Goal: Transaction & Acquisition: Obtain resource

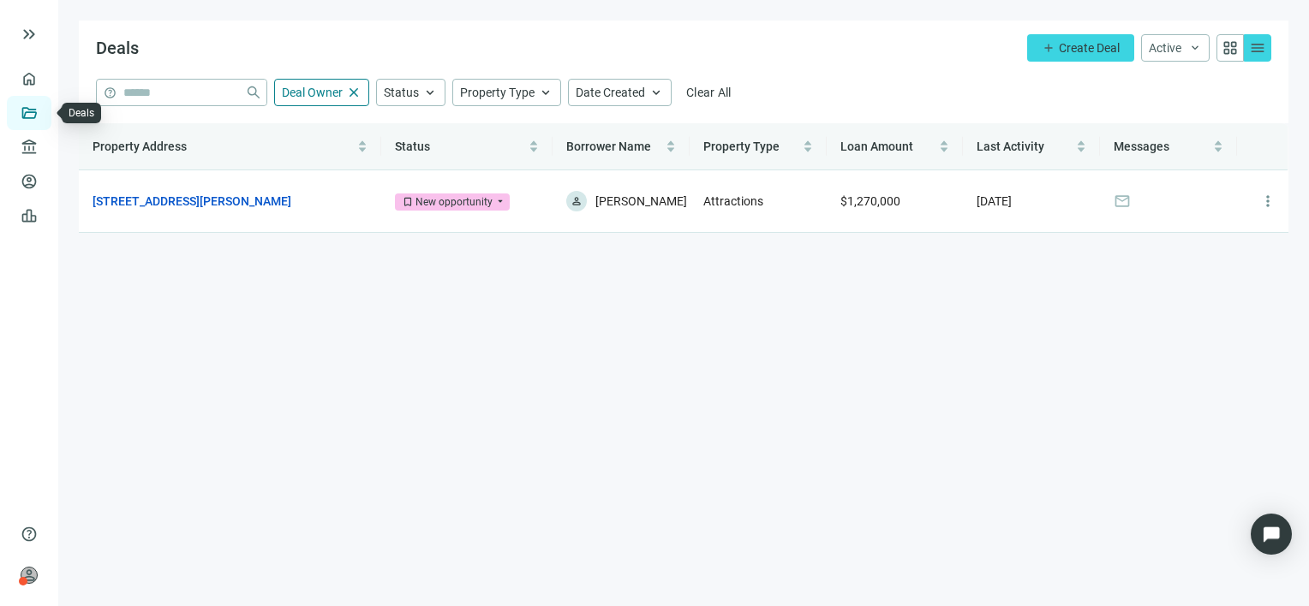
click at [43, 112] on link "Deals" at bounding box center [58, 113] width 31 height 14
click at [1080, 48] on span "Create Deal" at bounding box center [1089, 48] width 61 height 14
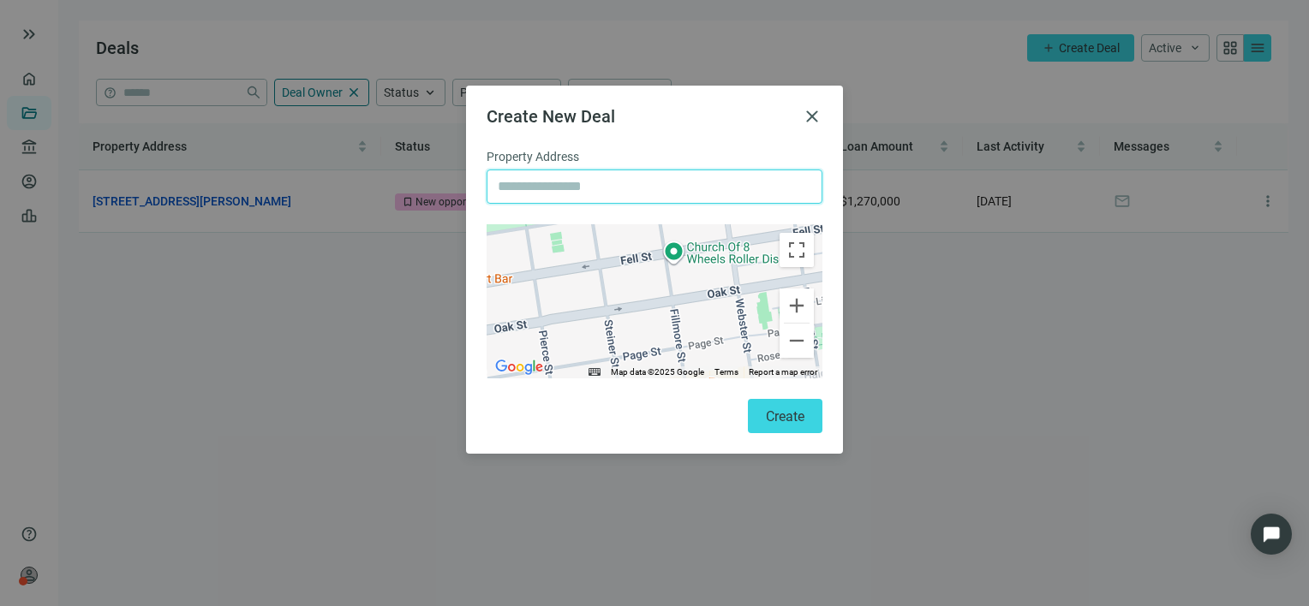
click at [588, 188] on input "text" at bounding box center [655, 186] width 314 height 33
paste input "**********"
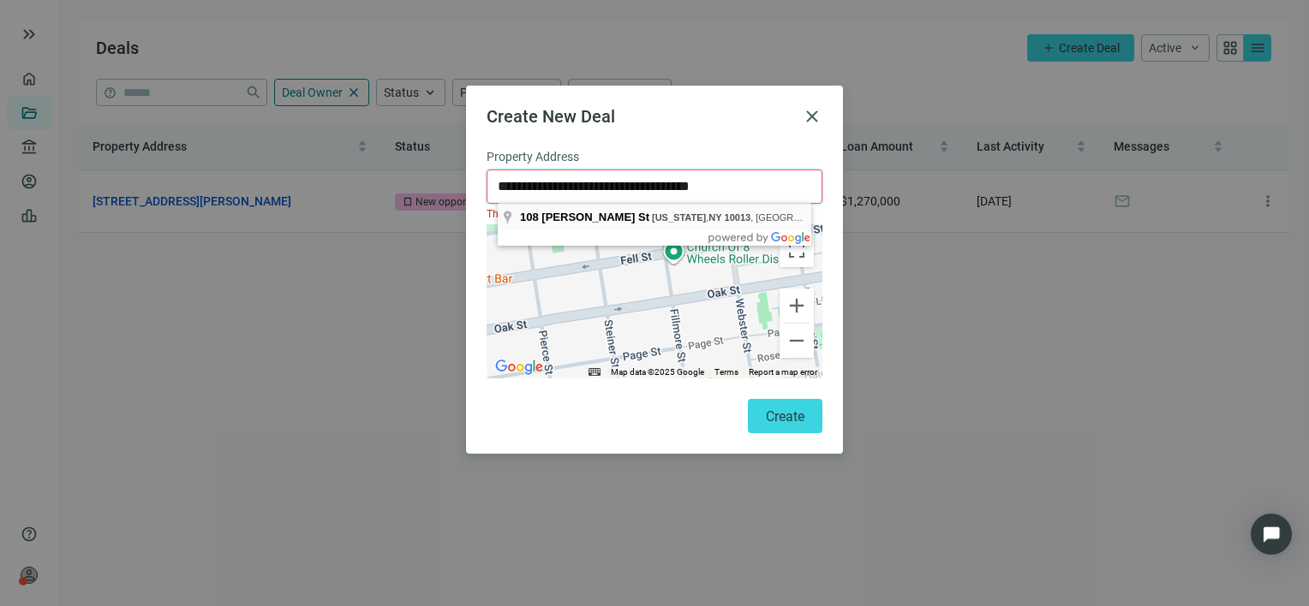
type input "**********"
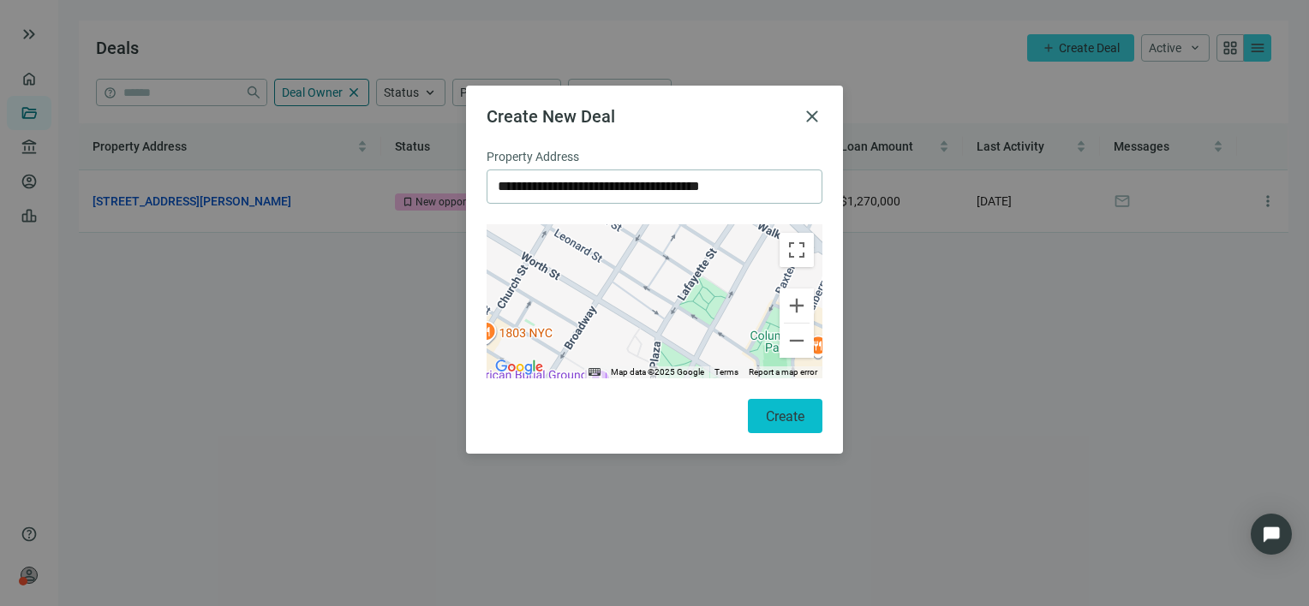
click at [782, 421] on span "Create" at bounding box center [785, 417] width 39 height 16
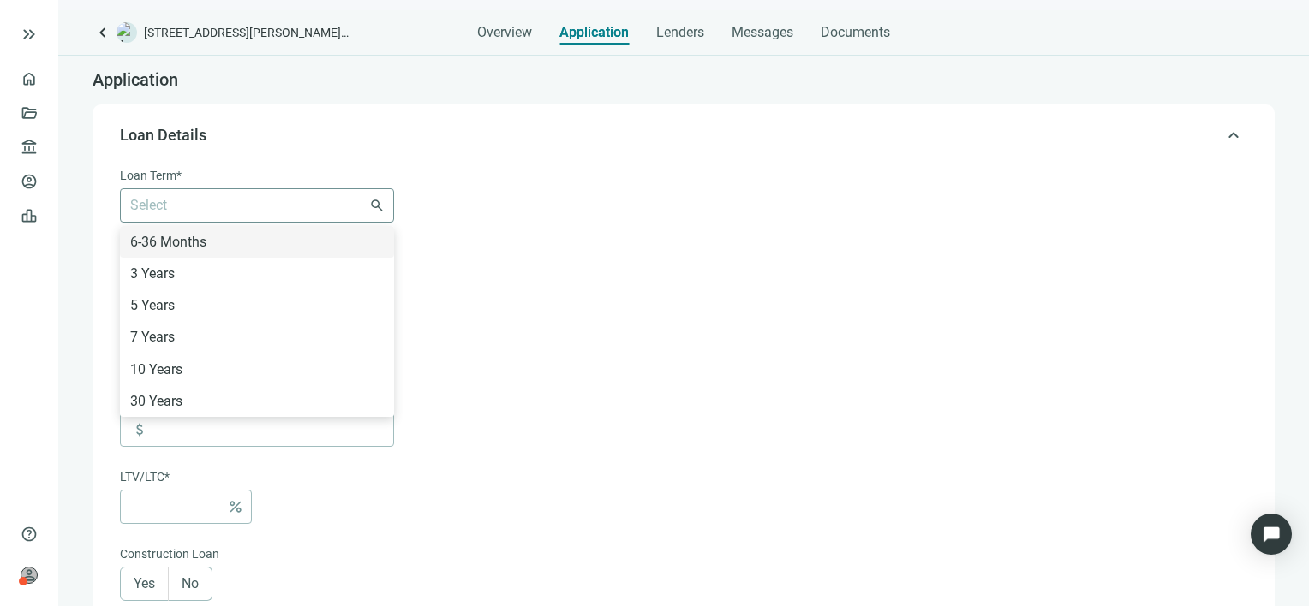
click at [373, 198] on div "Select 6-36 Months 3 Years 5 Years 7 Years 10 Years 30 Years" at bounding box center [257, 205] width 274 height 34
click at [179, 236] on div "6-36 Months" at bounding box center [257, 241] width 254 height 21
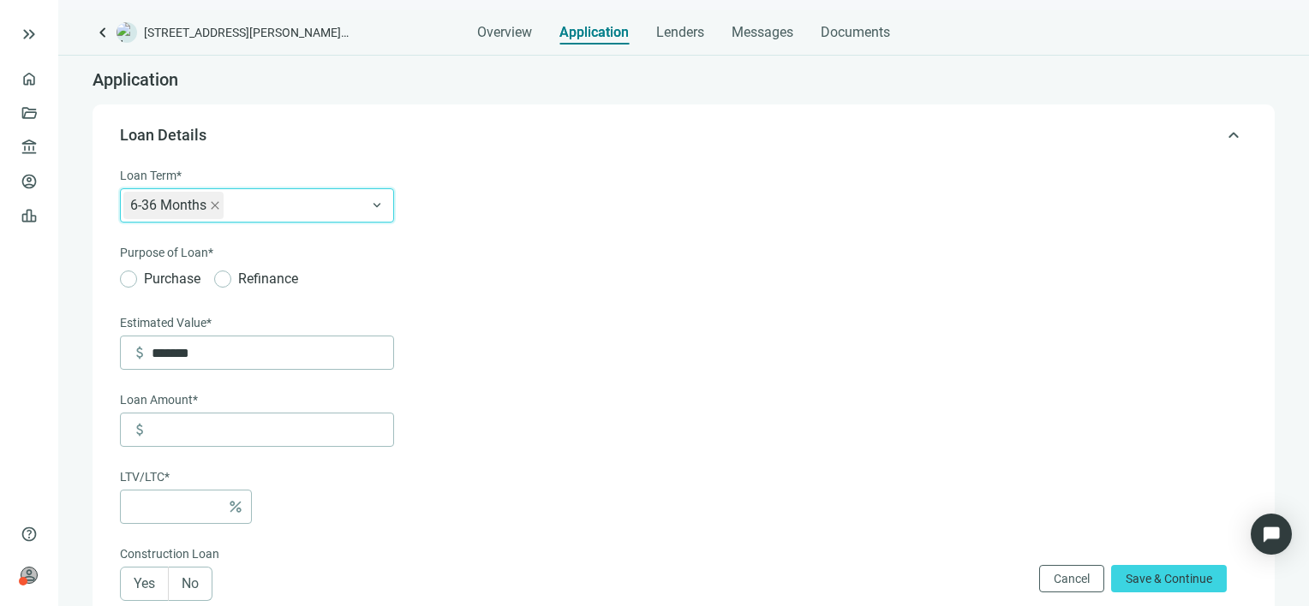
click at [525, 247] on form "Loan Term* 6-36 Months 6-36 Months 6-36 Months 3 Years 5 Years 7 Years 10 Years…" at bounding box center [682, 600] width 1124 height 869
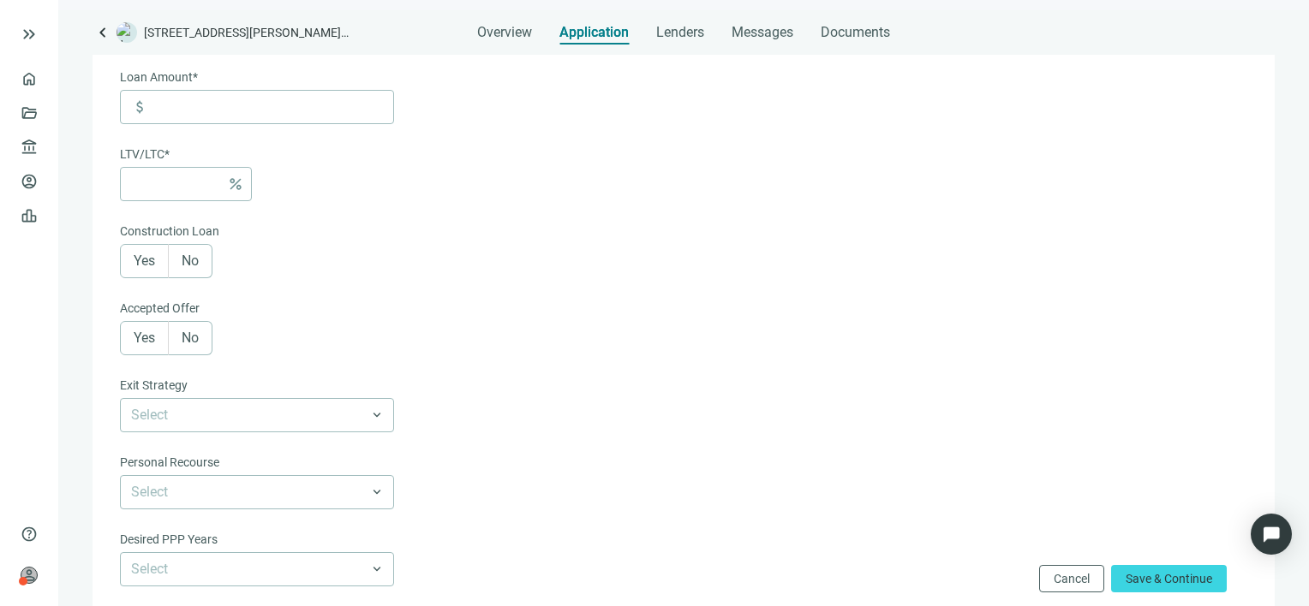
scroll to position [343, 0]
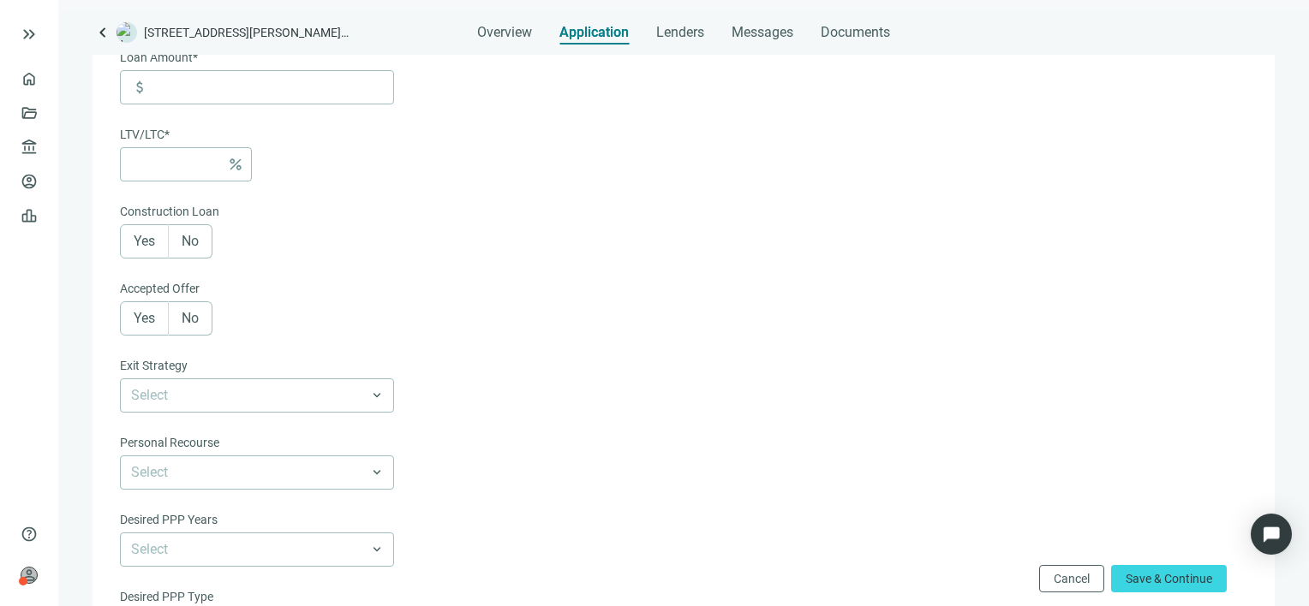
click at [134, 320] on span "Yes" at bounding box center [144, 318] width 21 height 16
click at [197, 240] on span "No" at bounding box center [190, 241] width 17 height 16
click at [371, 399] on div "calendar_today" at bounding box center [257, 395] width 252 height 33
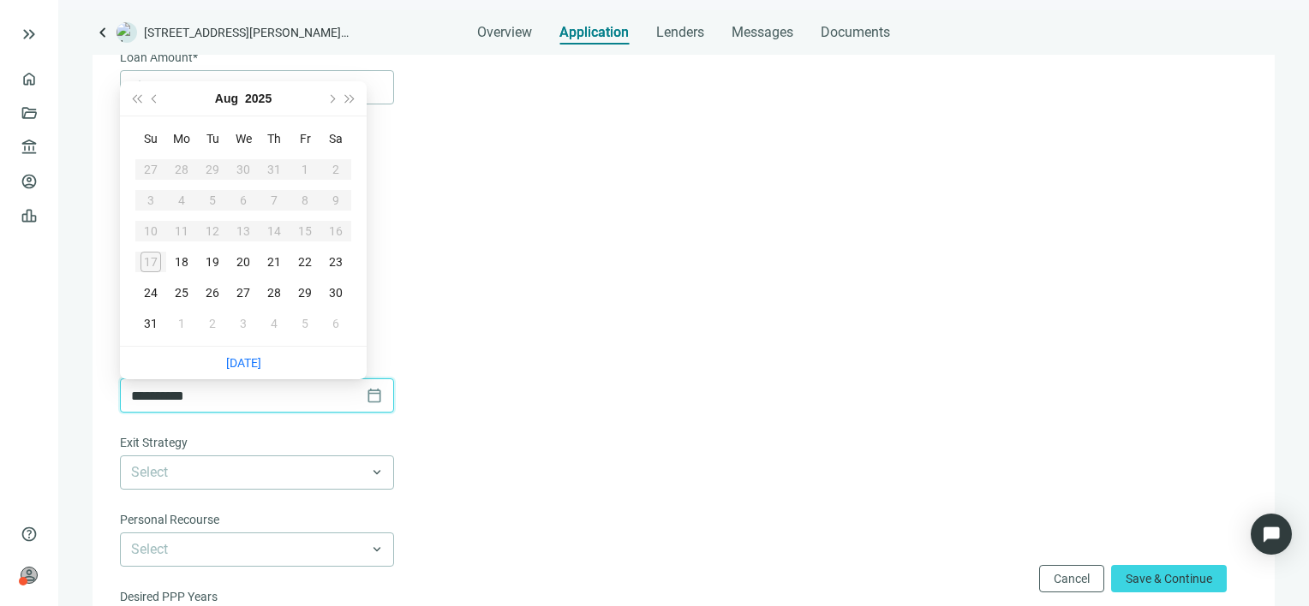
type input "**********"
click at [349, 94] on span "Next year (Control + right)" at bounding box center [350, 98] width 9 height 9
type input "**********"
click at [309, 294] on div "28" at bounding box center [305, 293] width 21 height 21
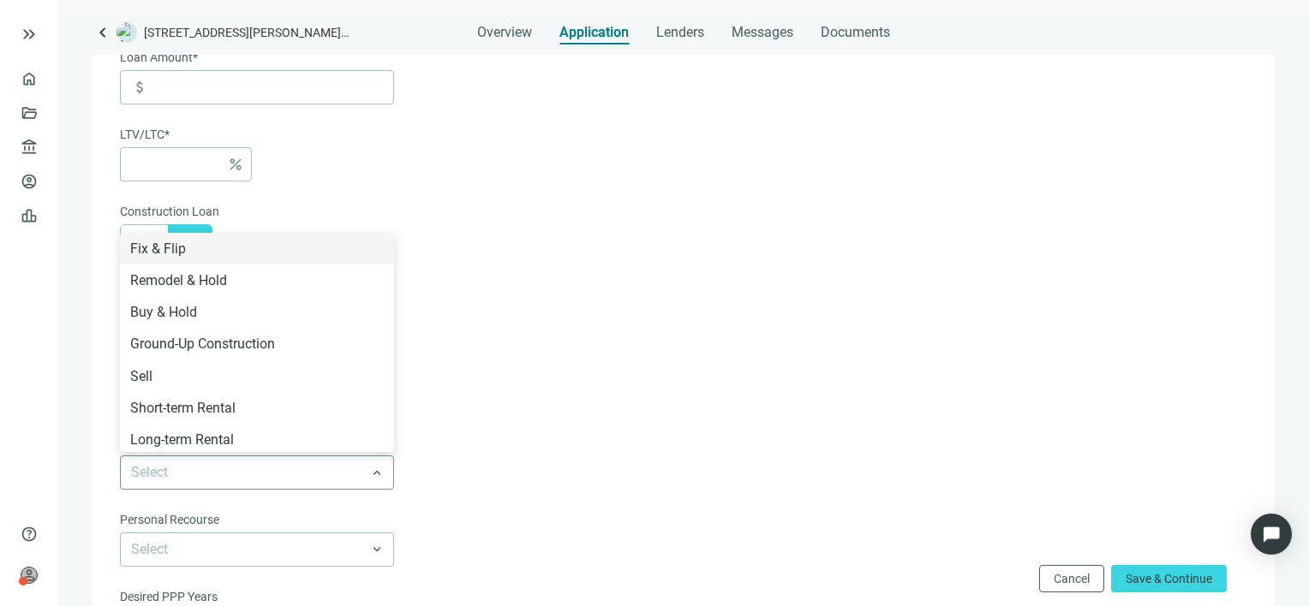
click at [376, 476] on span at bounding box center [257, 473] width 252 height 33
click at [168, 250] on div "Fix & Flip" at bounding box center [257, 248] width 254 height 21
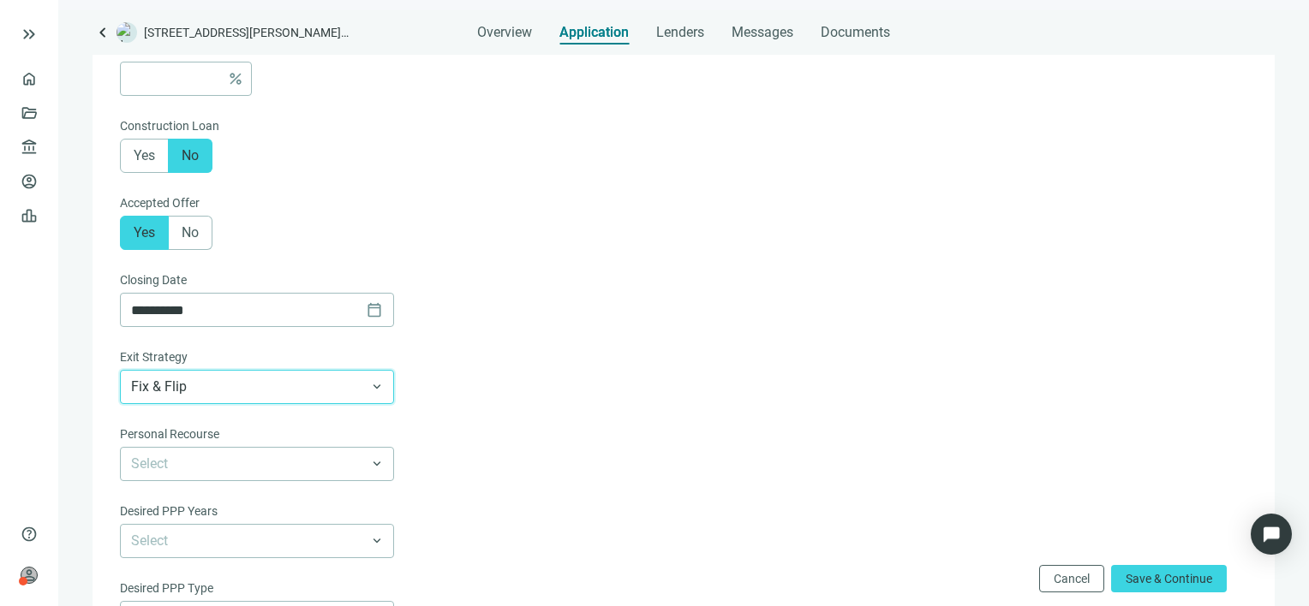
scroll to position [514, 0]
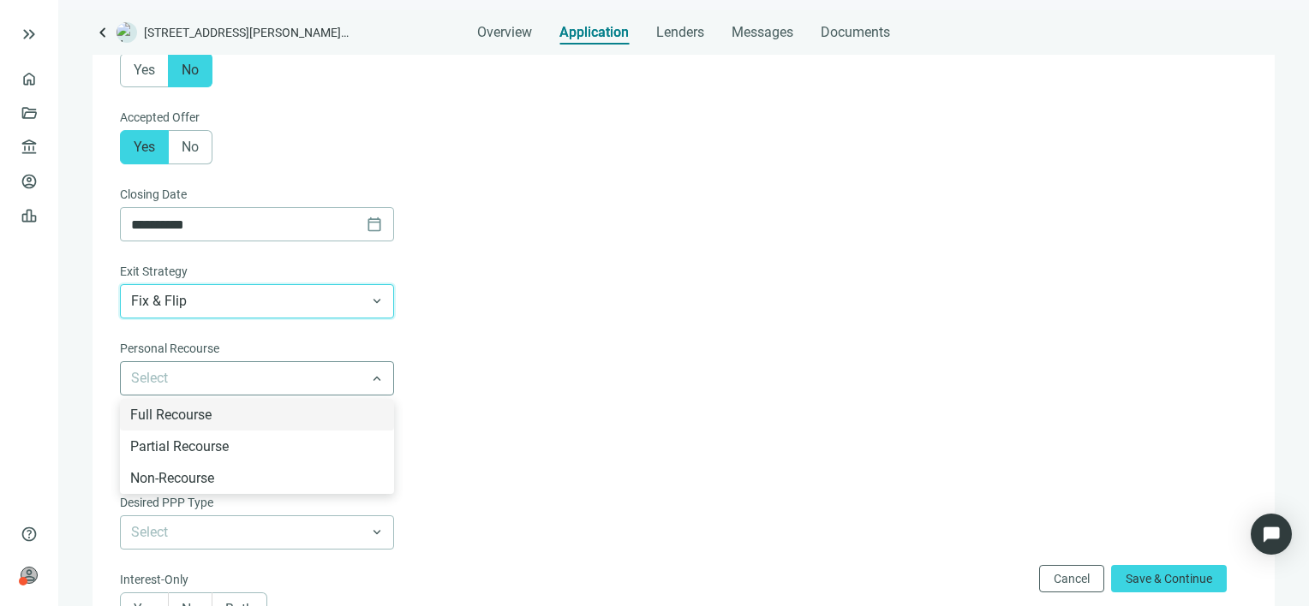
click at [375, 380] on span at bounding box center [257, 378] width 252 height 33
click at [225, 418] on div "Full Recourse" at bounding box center [257, 414] width 254 height 21
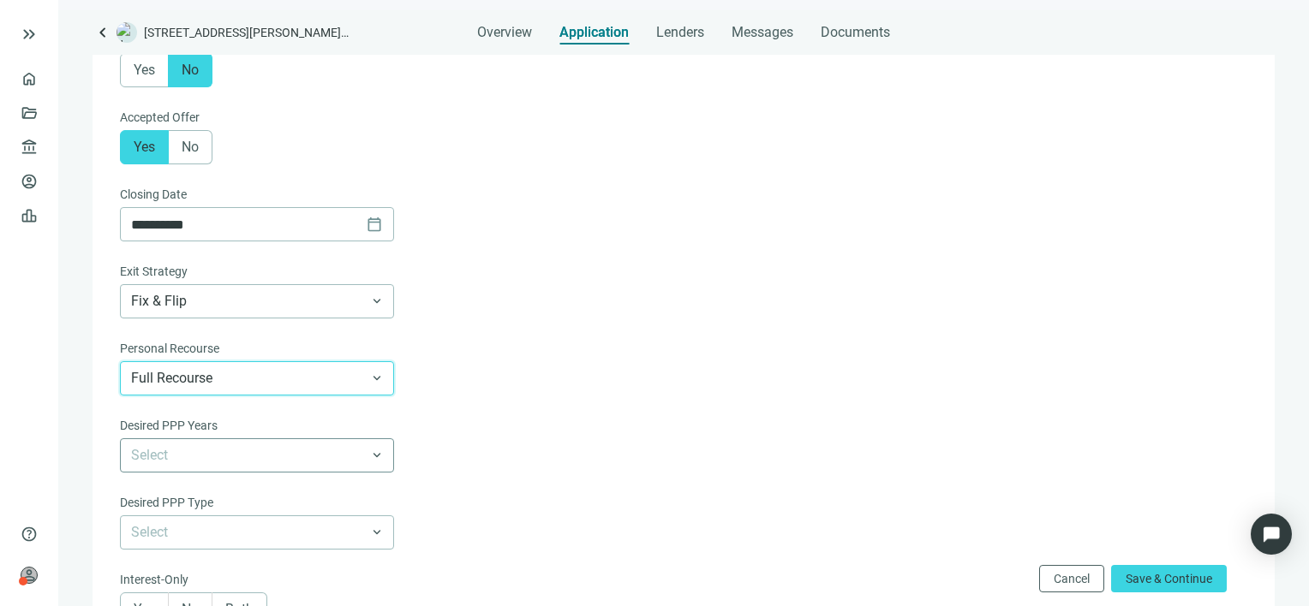
click at [375, 462] on span at bounding box center [257, 455] width 252 height 33
click at [524, 432] on form "**********" at bounding box center [682, 163] width 1124 height 1023
click at [386, 538] on div "Select" at bounding box center [257, 533] width 274 height 34
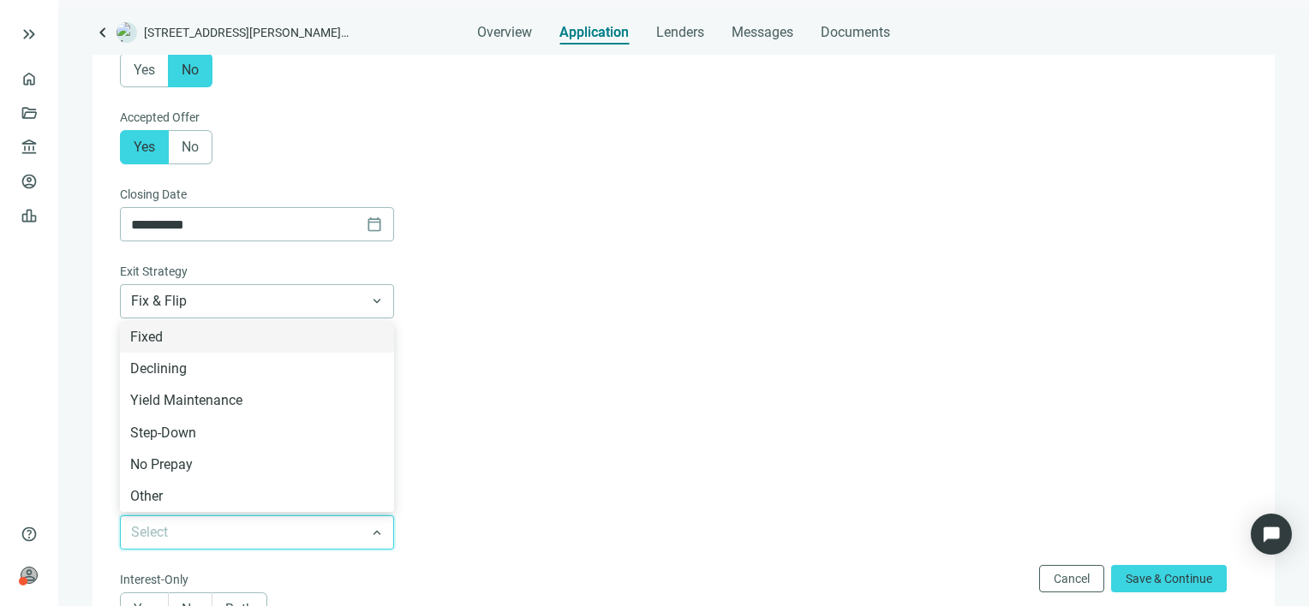
click at [517, 475] on form "**********" at bounding box center [682, 163] width 1124 height 1023
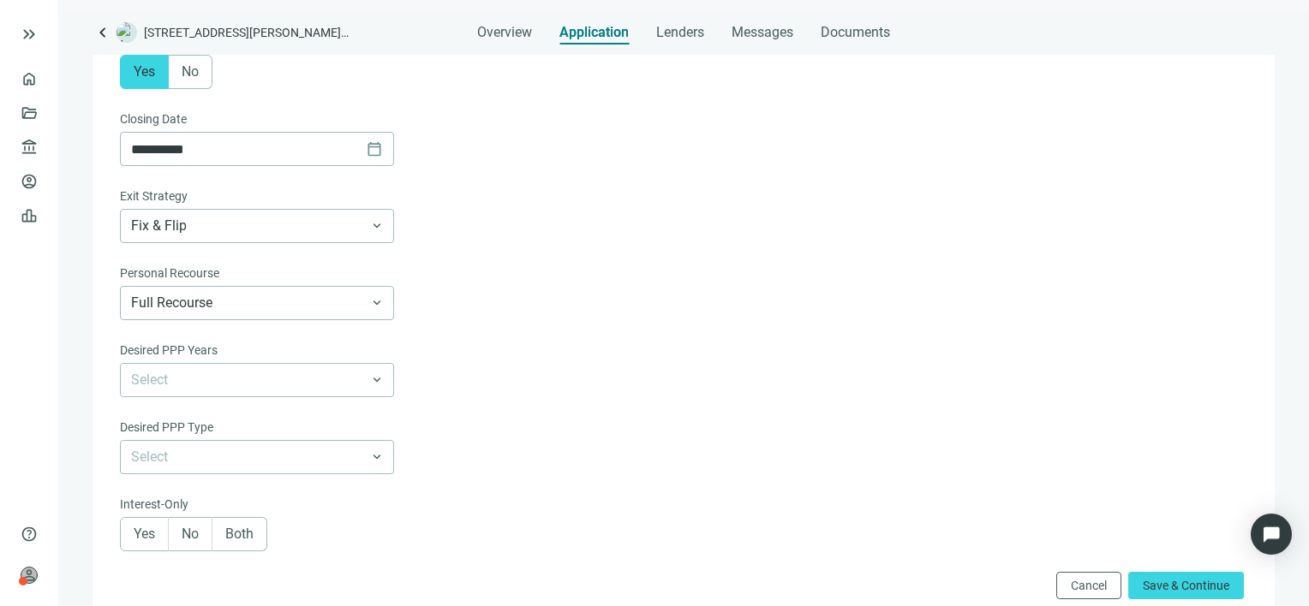
scroll to position [685, 0]
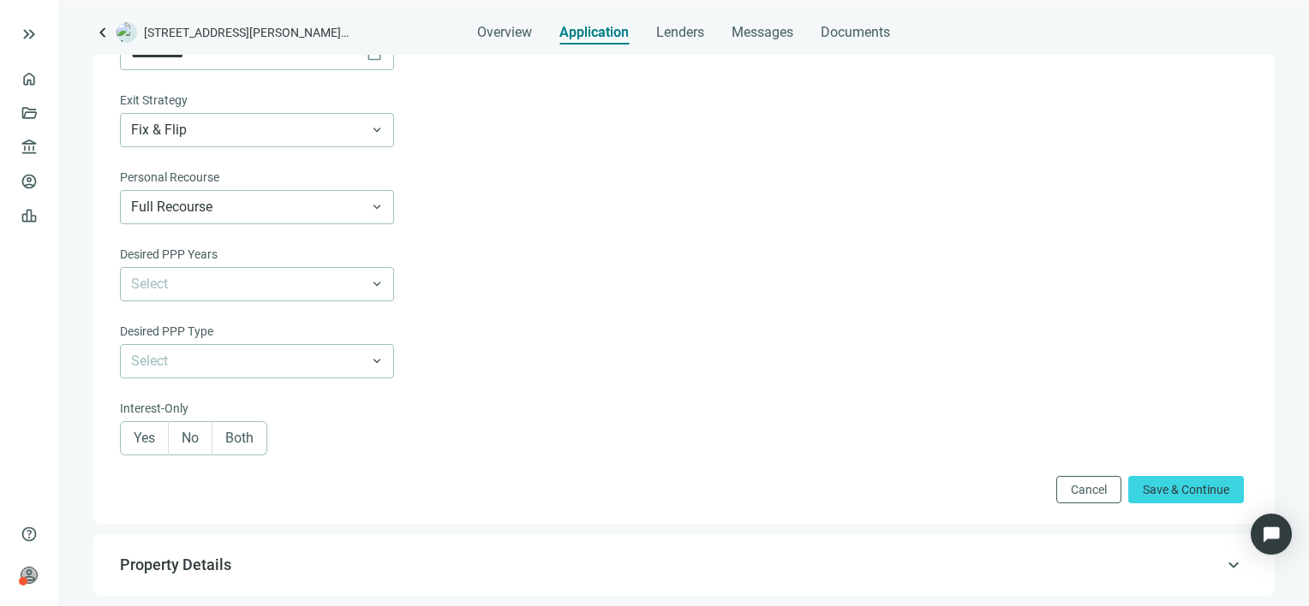
click at [137, 443] on span "Yes" at bounding box center [144, 438] width 21 height 16
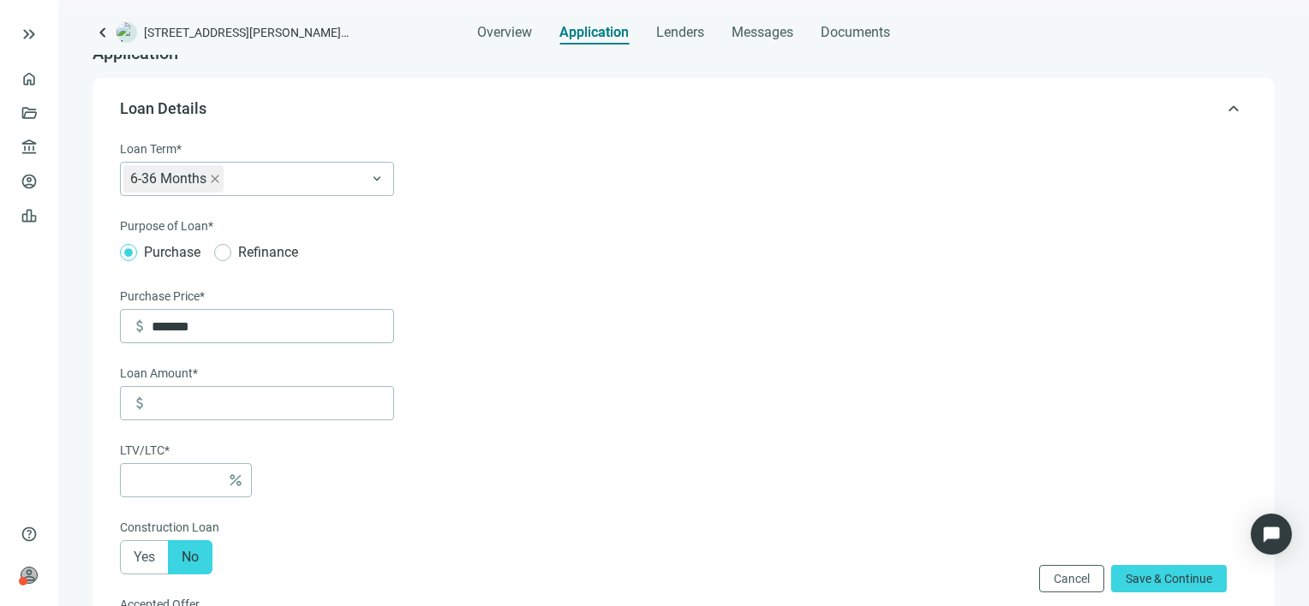
scroll to position [0, 0]
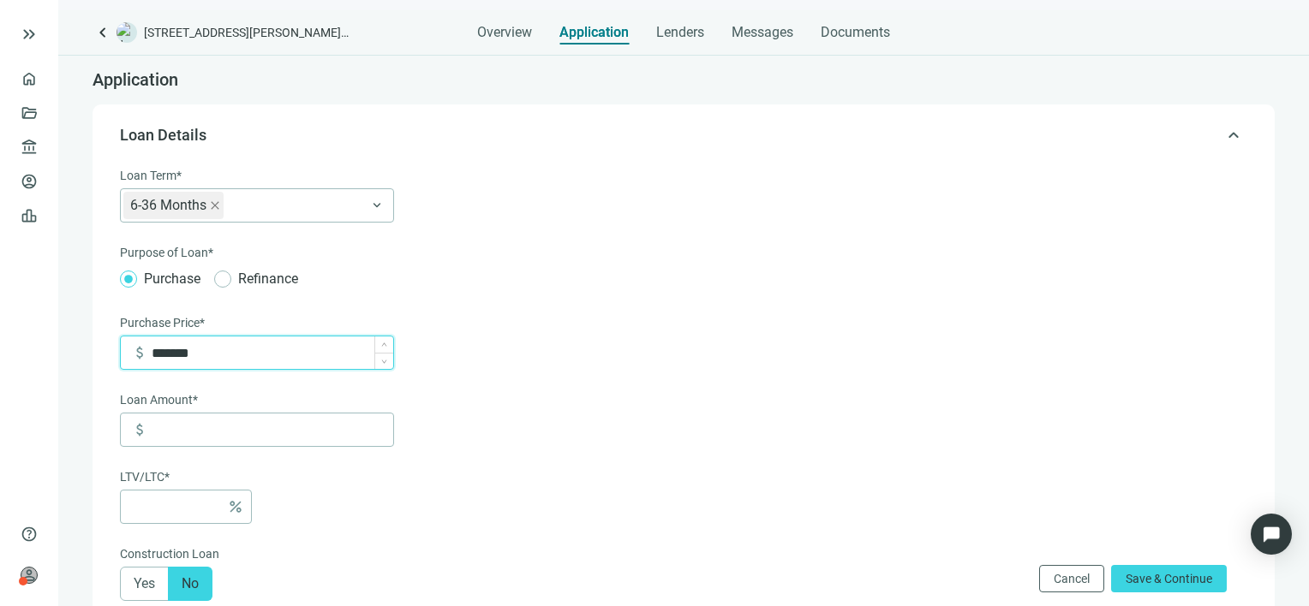
click at [231, 358] on input "*******" at bounding box center [273, 353] width 242 height 33
type input "*********"
click at [236, 426] on input at bounding box center [273, 430] width 242 height 33
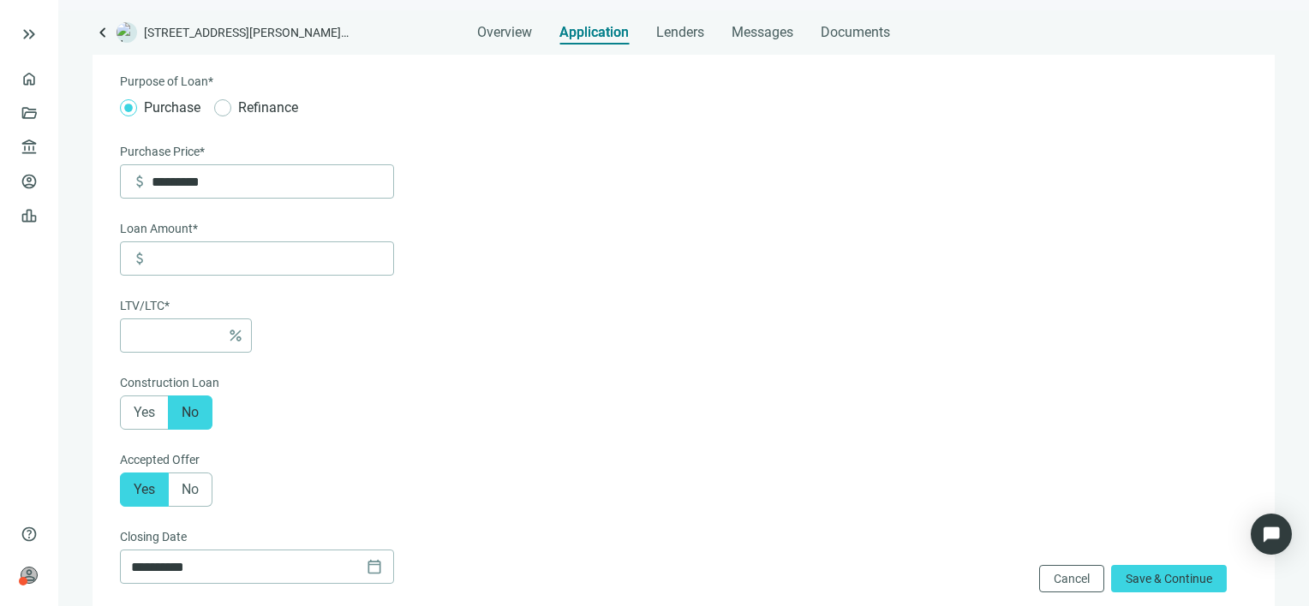
click at [132, 414] on label "Yes" at bounding box center [144, 413] width 49 height 34
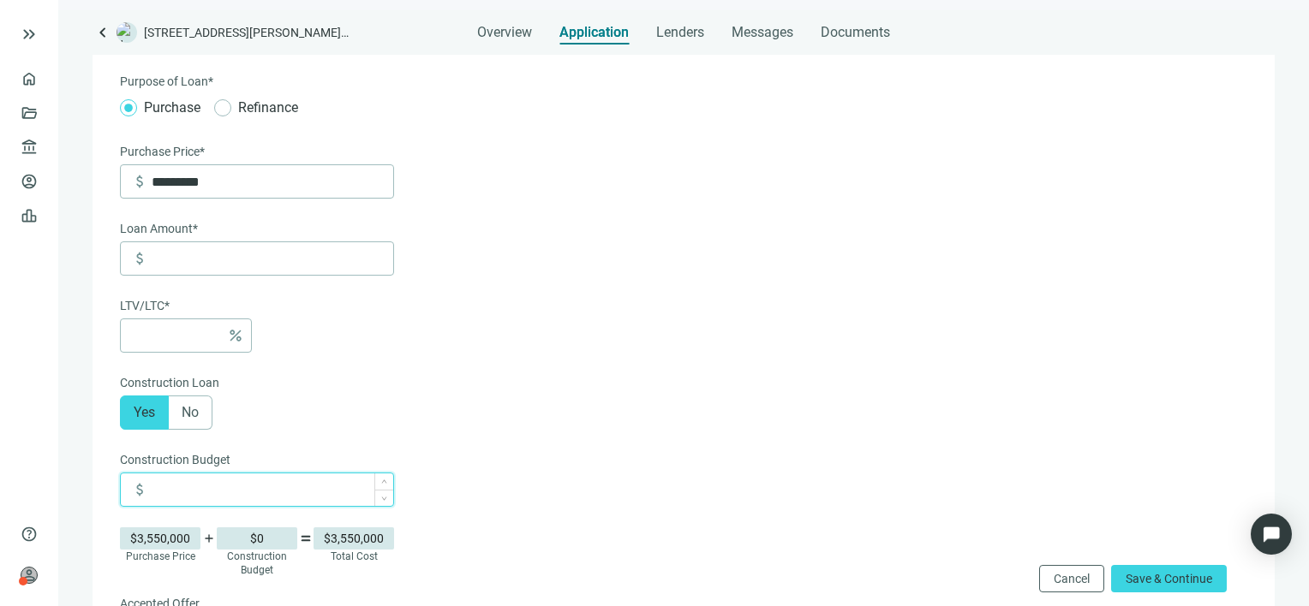
click at [214, 493] on input at bounding box center [273, 490] width 242 height 33
type input "*******"
click at [182, 256] on input at bounding box center [273, 258] width 242 height 33
type input "*"
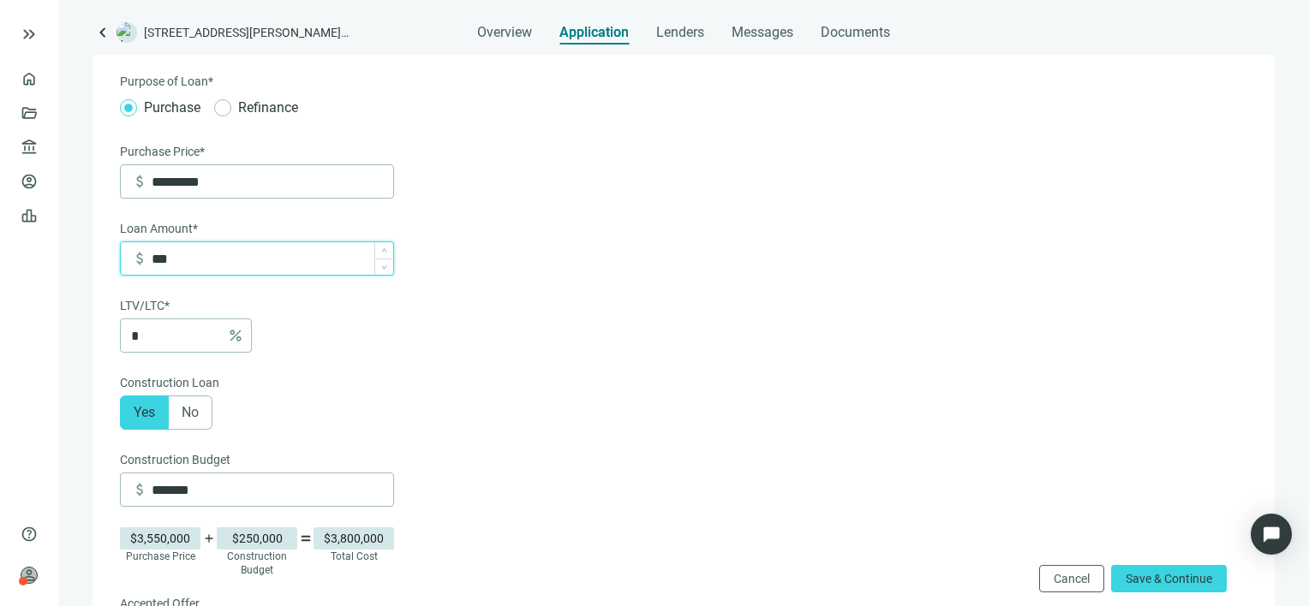
type input "*****"
type input "***"
type input "******"
type input "***"
type input "*******"
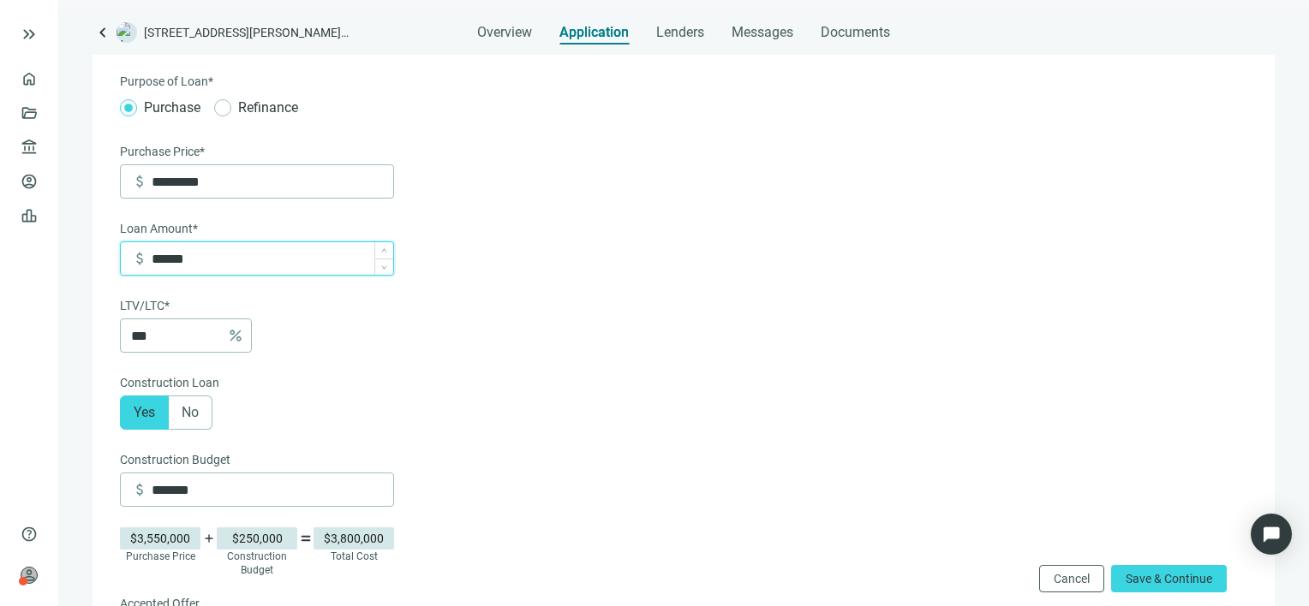
type input "***"
type input "*********"
type input "****"
type input "*********"
click at [377, 363] on div "Loan Term* 6-36 Months 6-36 Months 3 Years 5 Years 7 Years 10 Years 30 Years ke…" at bounding box center [257, 212] width 274 height 435
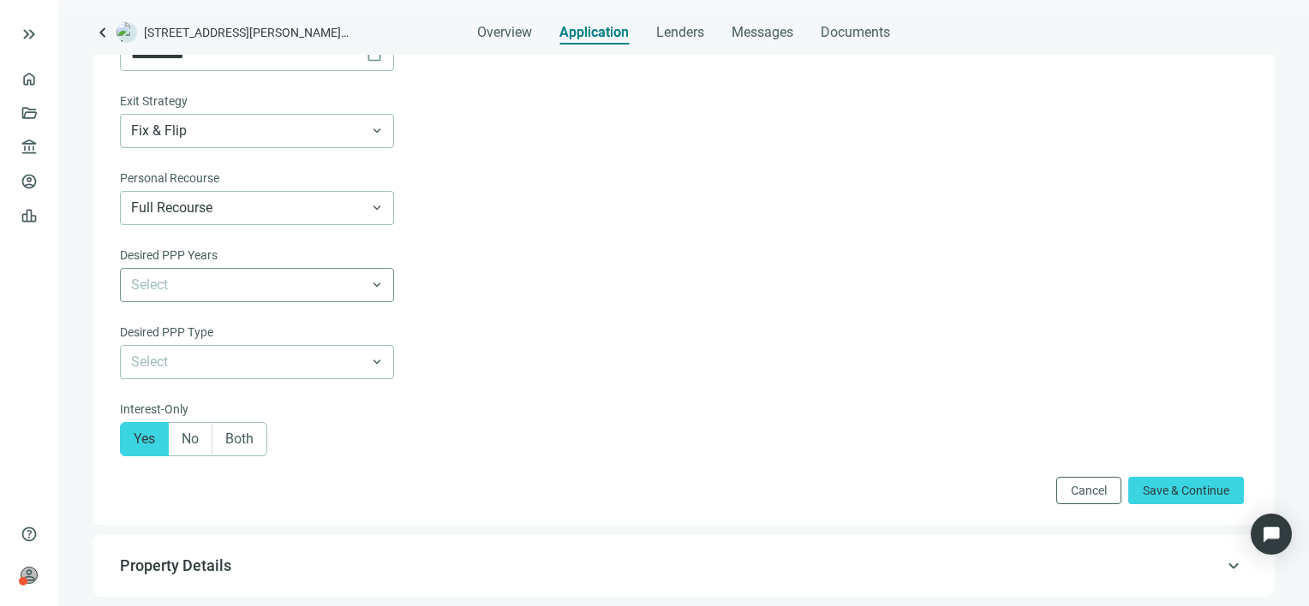
scroll to position [1028, 0]
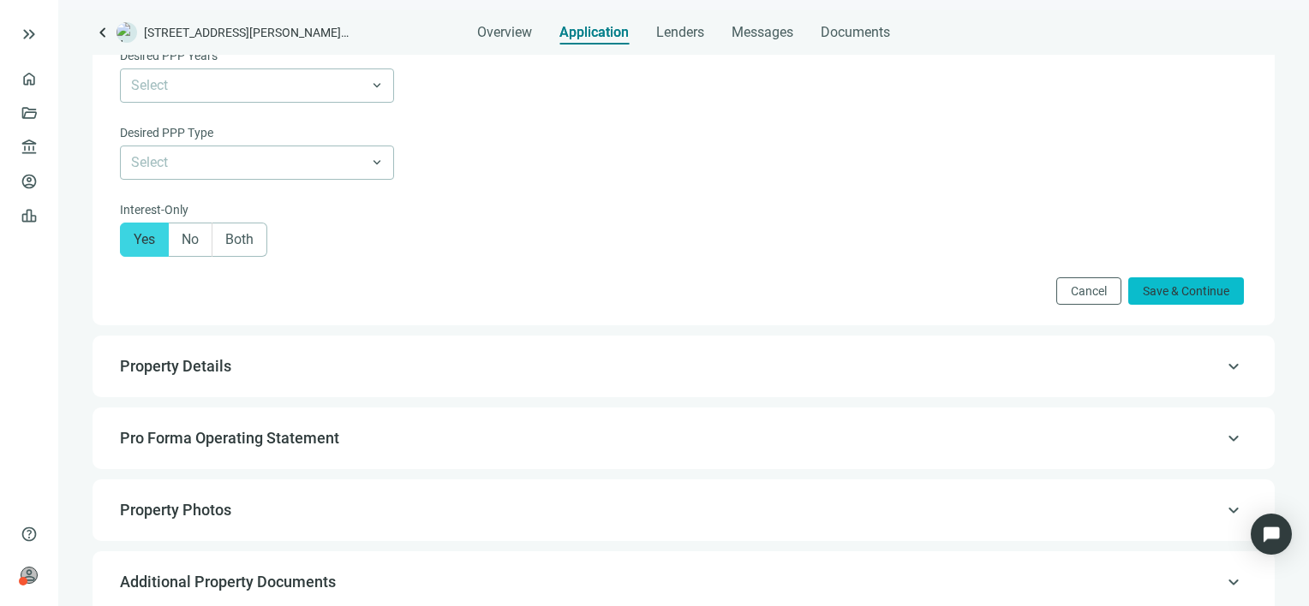
click at [1168, 297] on span "Save & Continue" at bounding box center [1186, 291] width 87 height 14
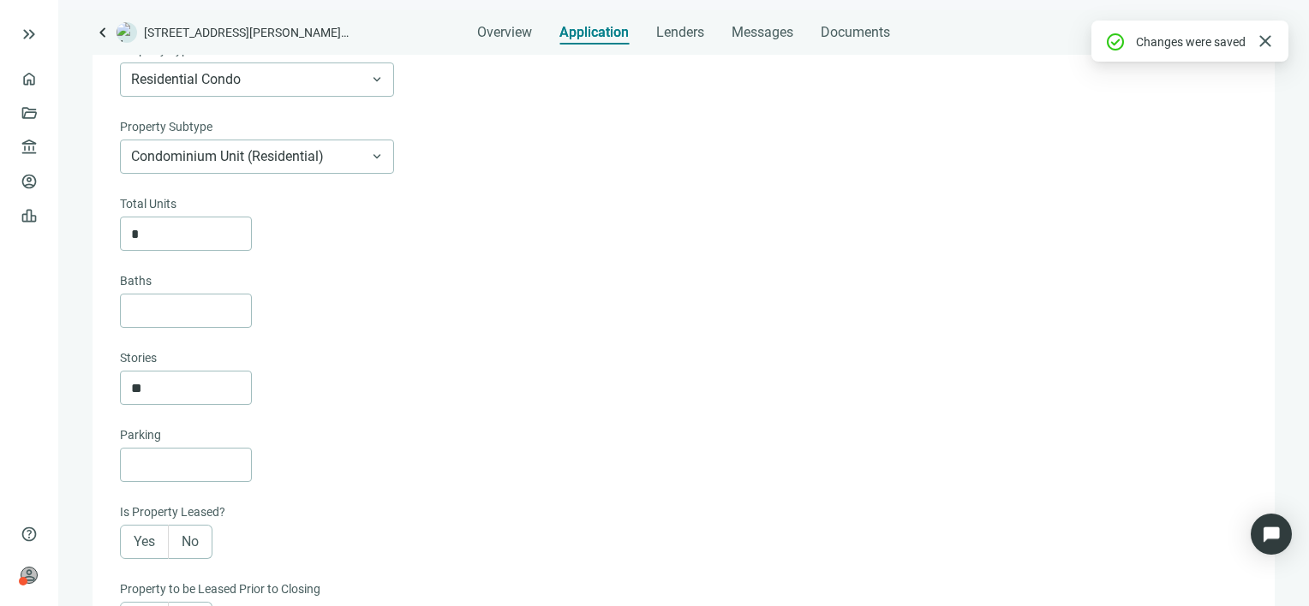
scroll to position [122, 0]
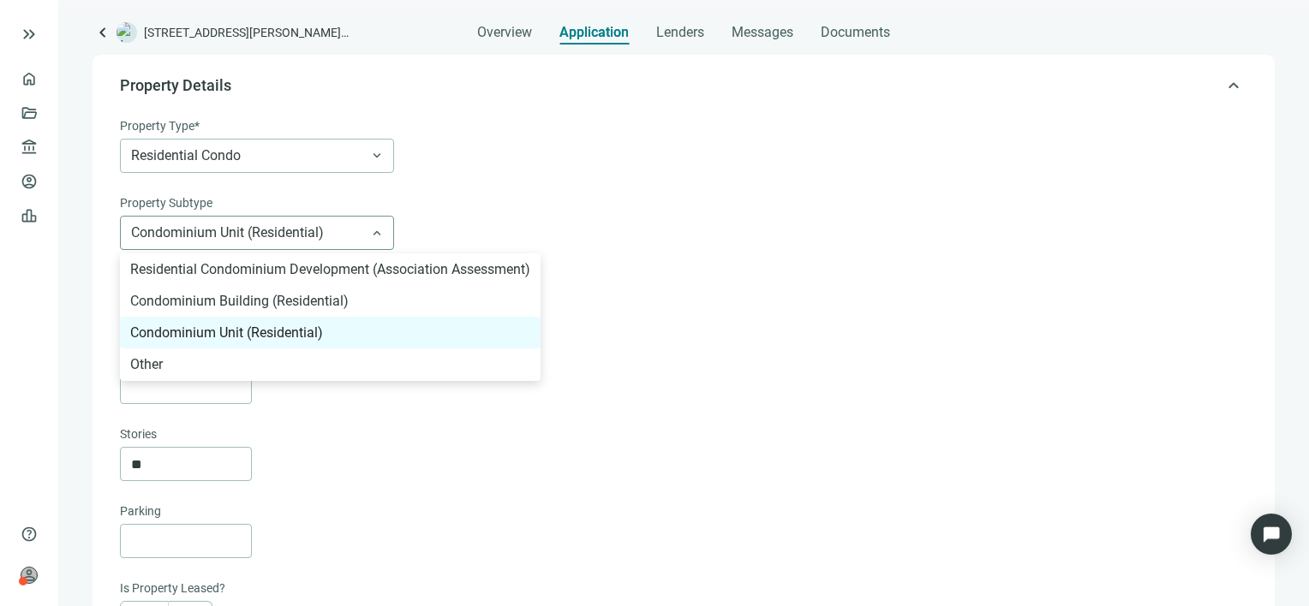
click at [379, 233] on span "Condominium Unit (Residential)" at bounding box center [257, 233] width 252 height 33
click at [699, 212] on div "Property Subtype" at bounding box center [682, 205] width 1124 height 22
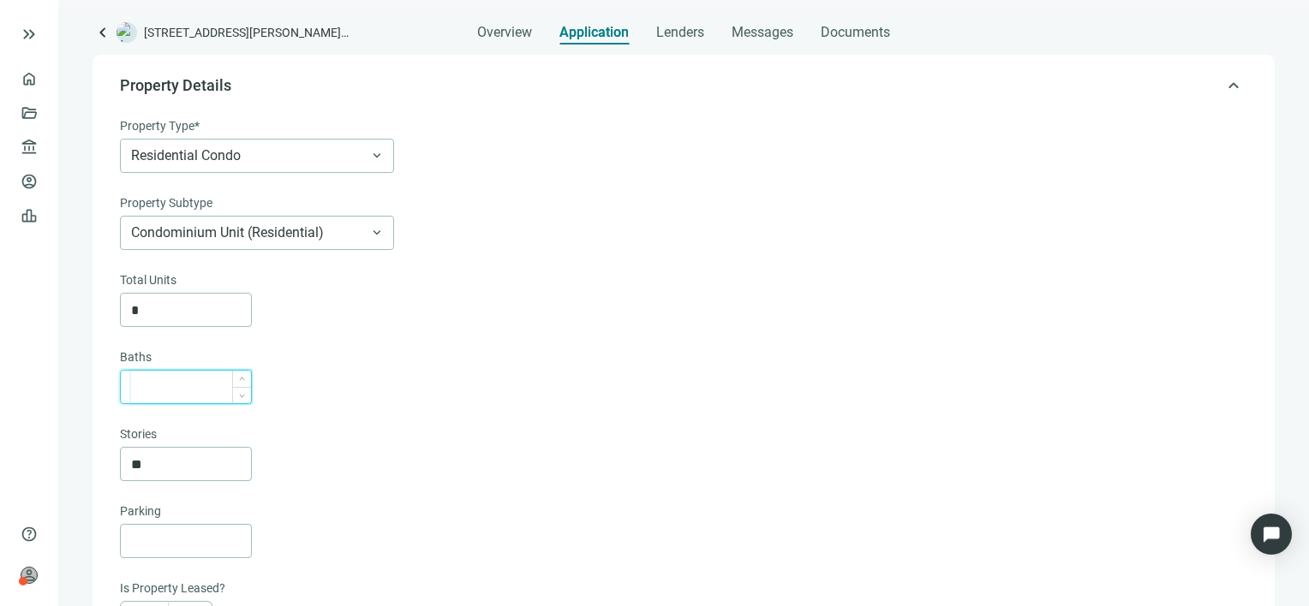
click at [188, 387] on input at bounding box center [191, 387] width 120 height 33
type input "***"
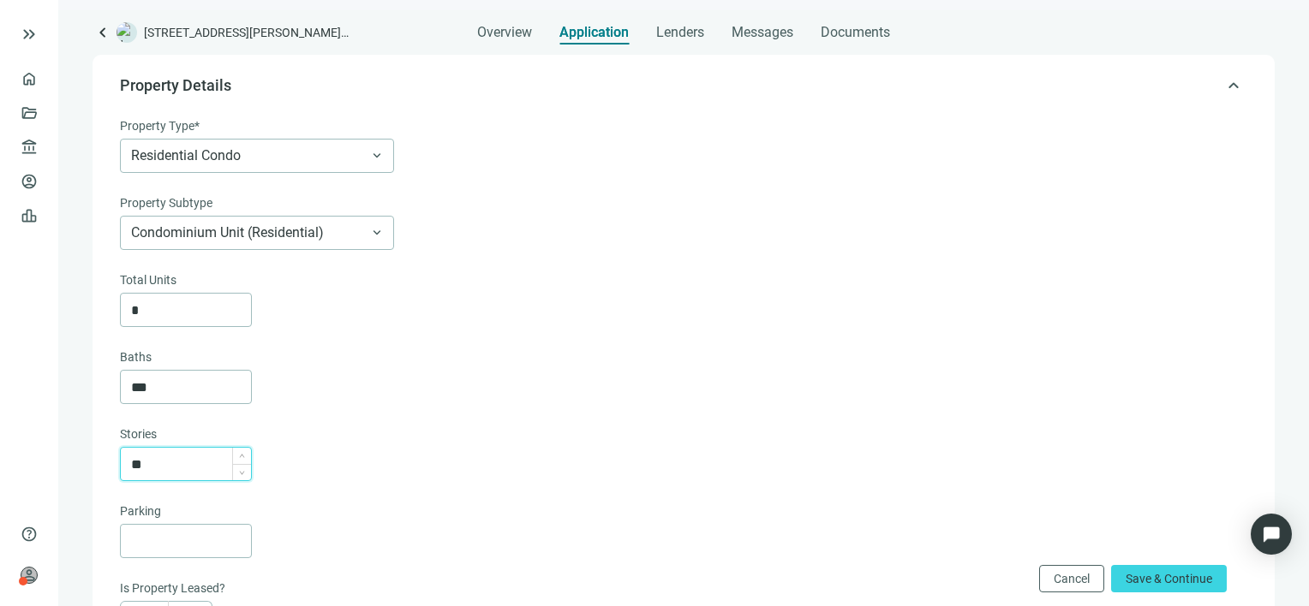
click at [200, 464] on input "**" at bounding box center [191, 464] width 120 height 33
type input "*"
click at [409, 415] on div "Total Units * Baths *** Stories *" at bounding box center [682, 376] width 1124 height 211
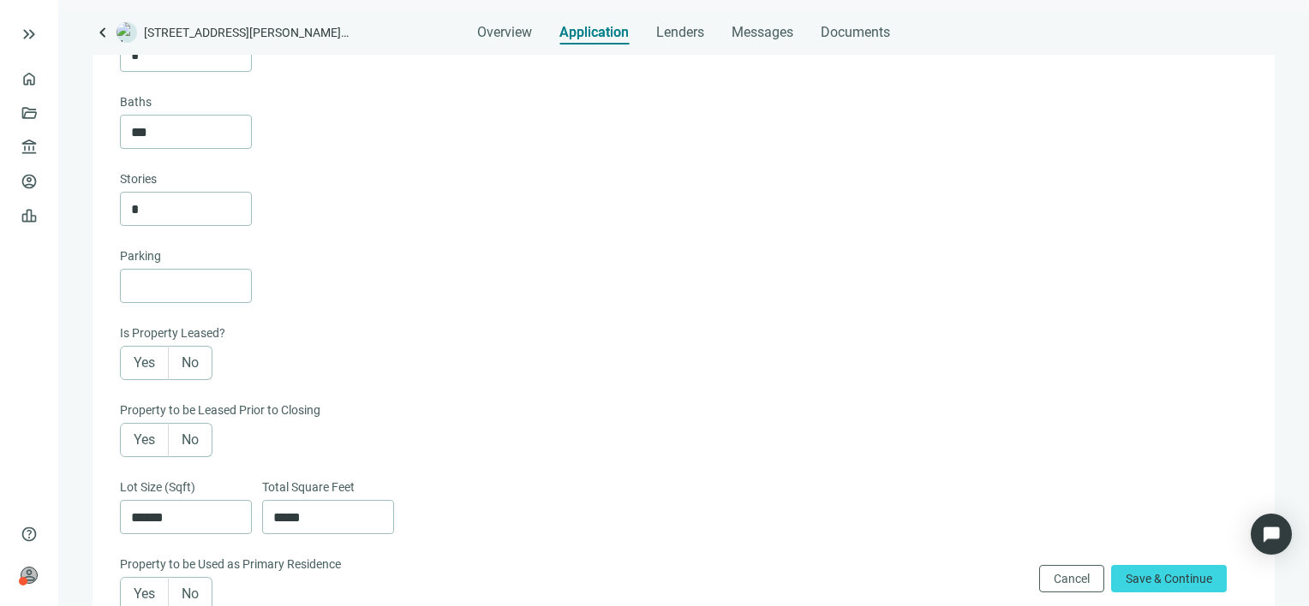
scroll to position [379, 0]
click at [195, 361] on span "No" at bounding box center [190, 361] width 17 height 16
click at [199, 437] on span "No" at bounding box center [190, 438] width 17 height 16
click at [348, 525] on input "*****" at bounding box center [333, 515] width 120 height 33
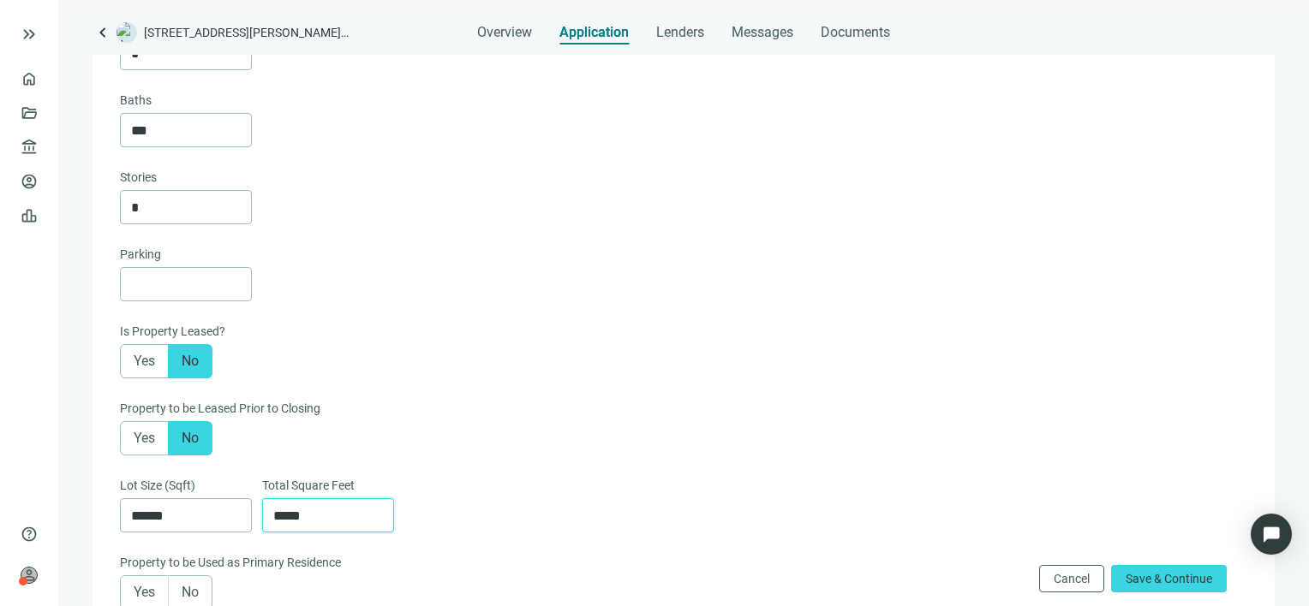
type input "*****"
click at [553, 369] on div "Yes No" at bounding box center [682, 361] width 1124 height 34
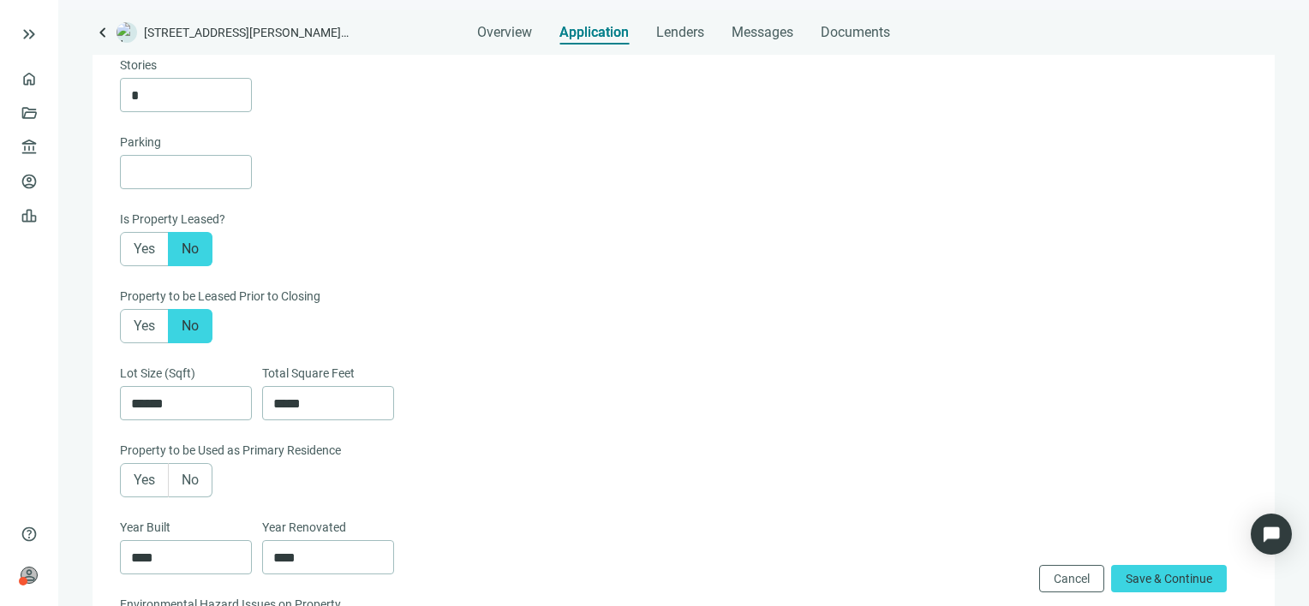
scroll to position [636, 0]
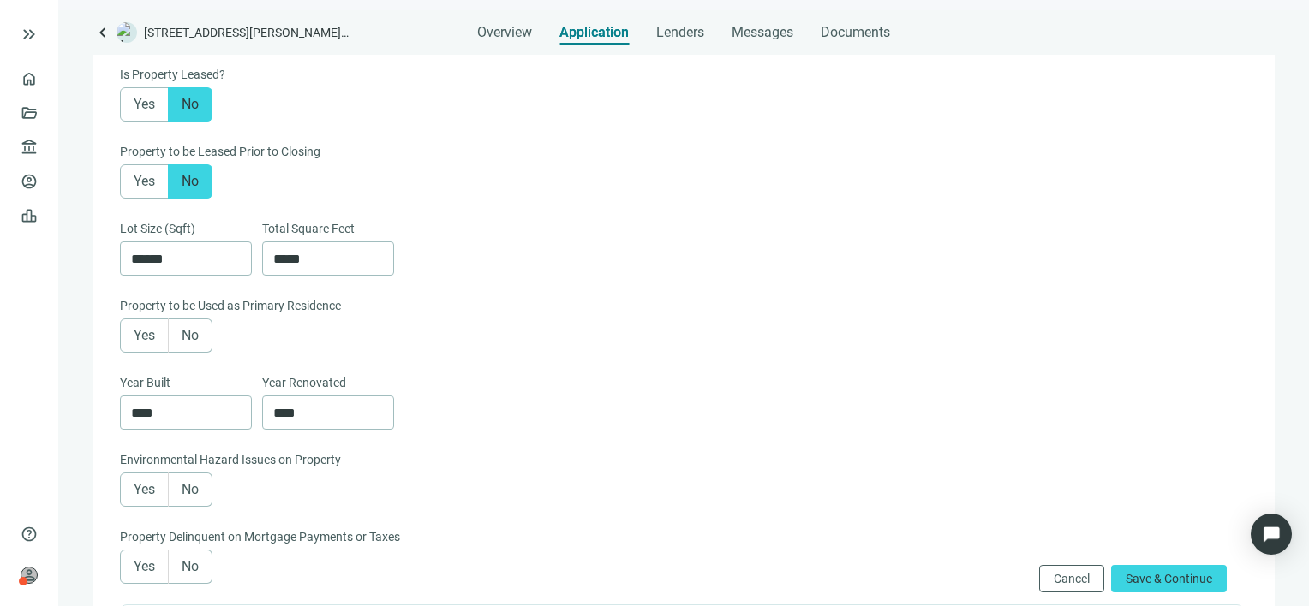
click at [192, 342] on span "No" at bounding box center [190, 335] width 17 height 16
click at [343, 415] on input "****" at bounding box center [333, 413] width 120 height 33
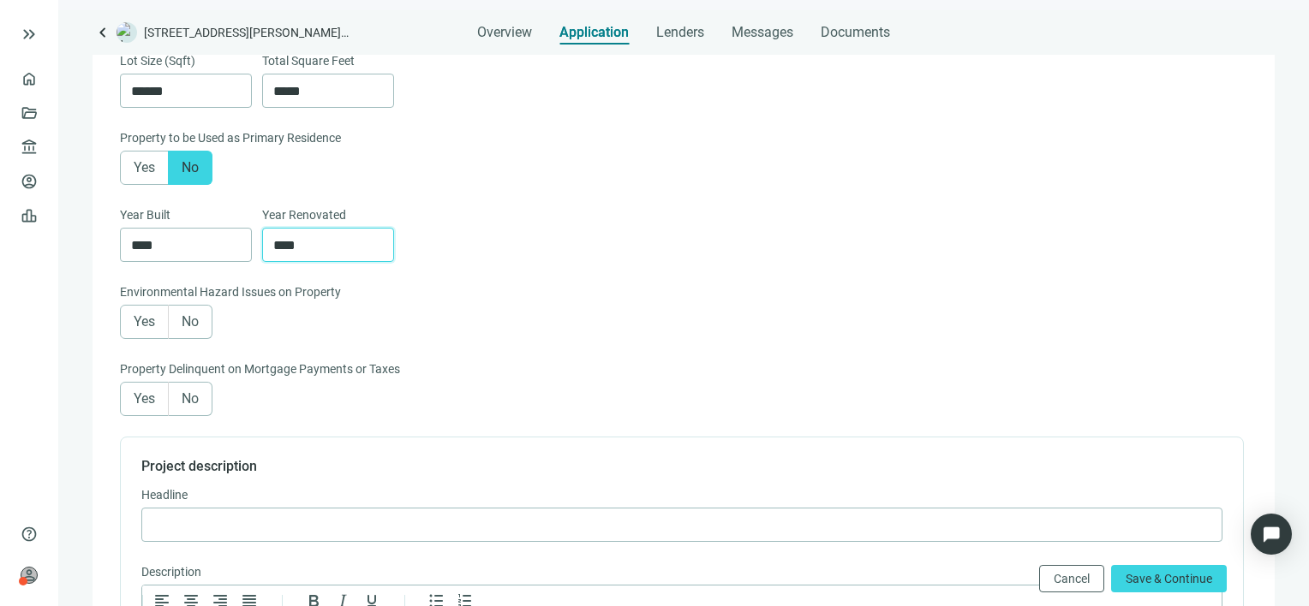
scroll to position [807, 0]
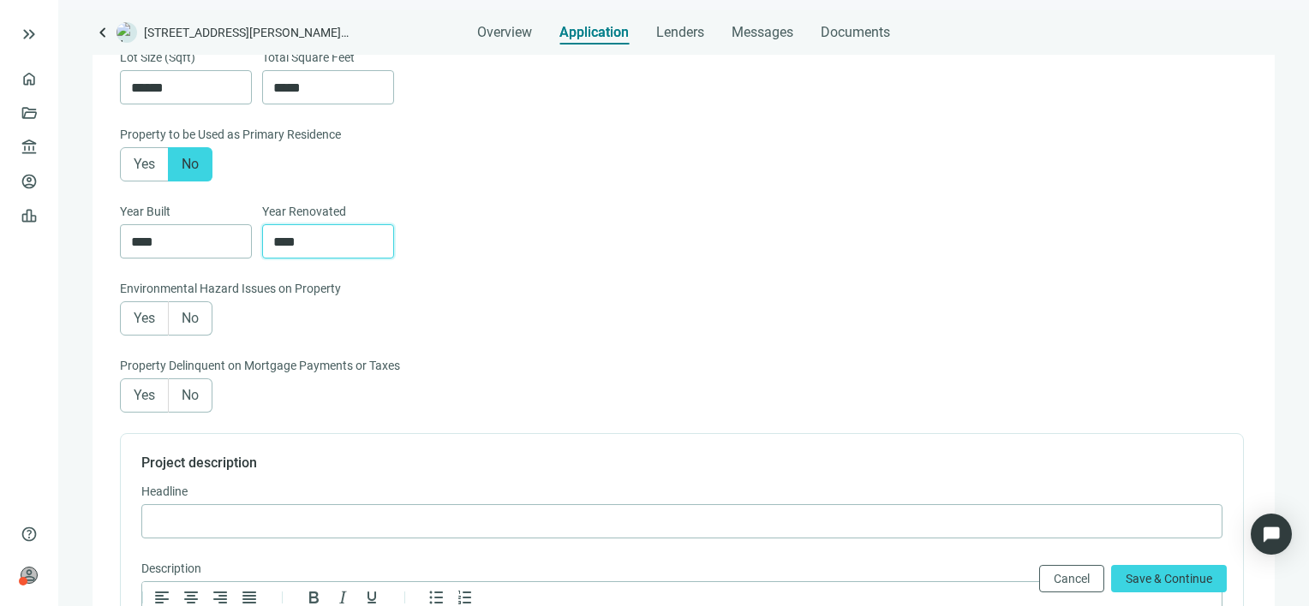
type input "****"
click at [192, 320] on span "No" at bounding box center [190, 318] width 17 height 16
click at [196, 403] on span "No" at bounding box center [190, 395] width 17 height 16
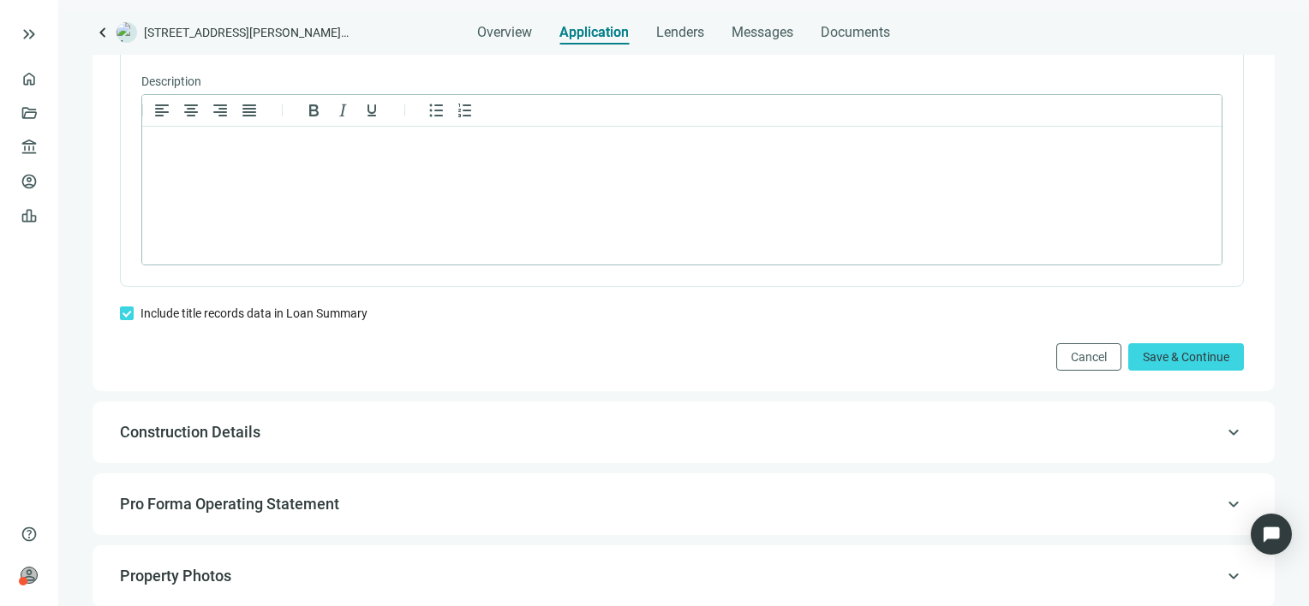
scroll to position [1321, 0]
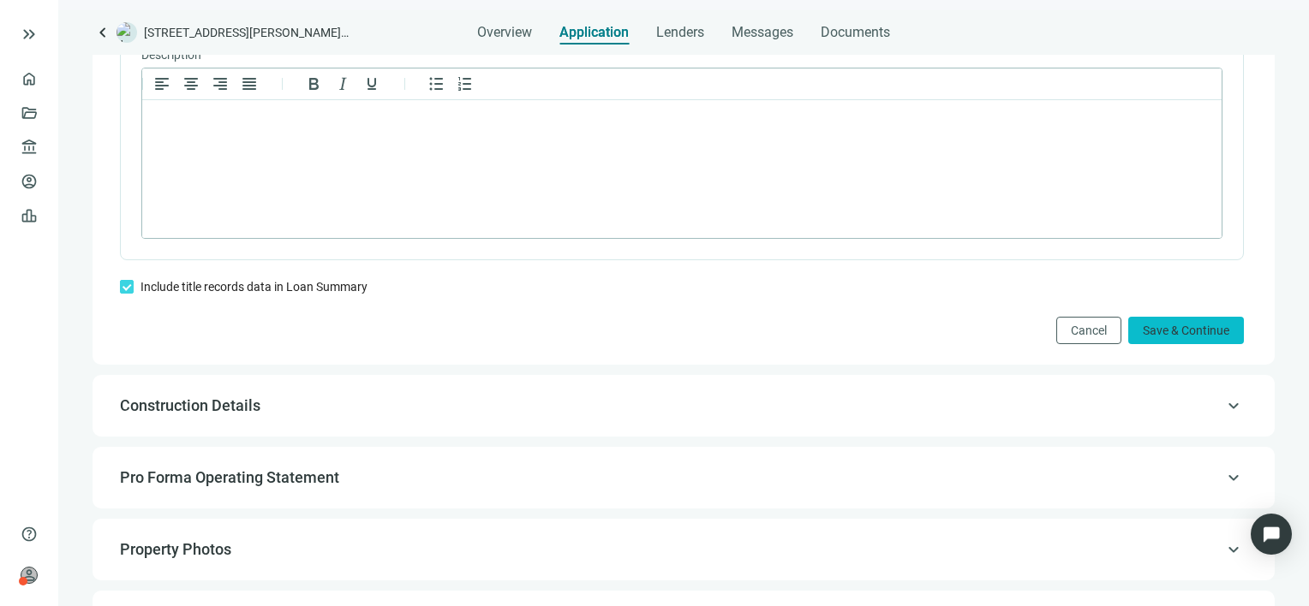
click at [1150, 336] on span "Save & Continue" at bounding box center [1186, 331] width 87 height 14
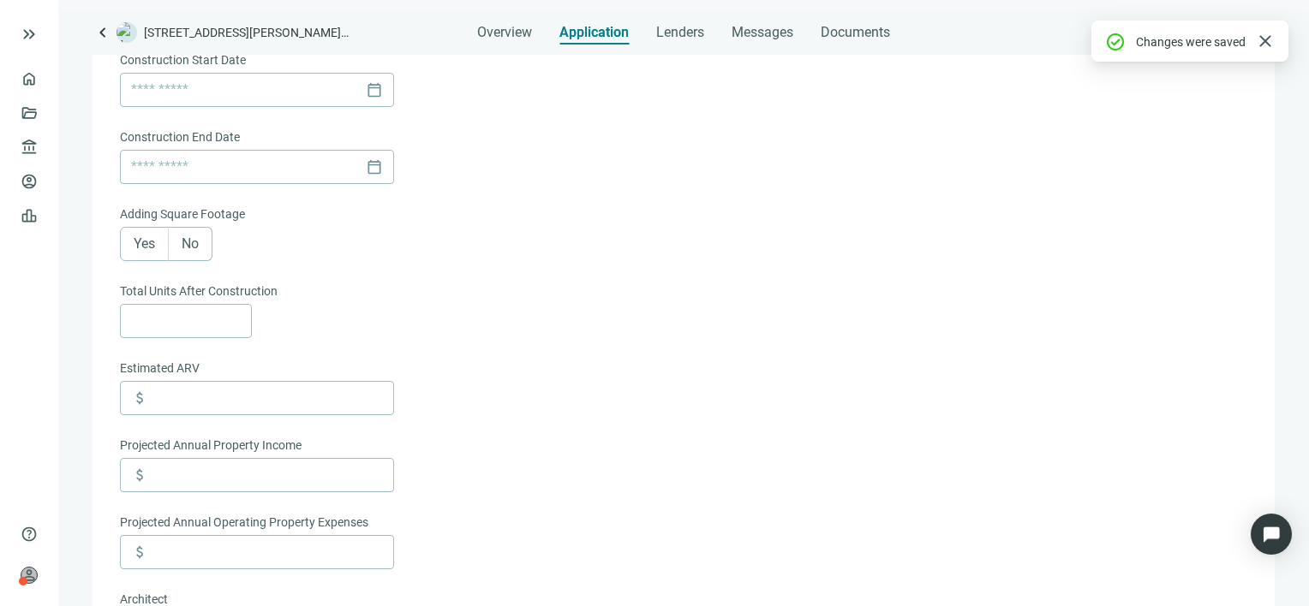
scroll to position [194, 0]
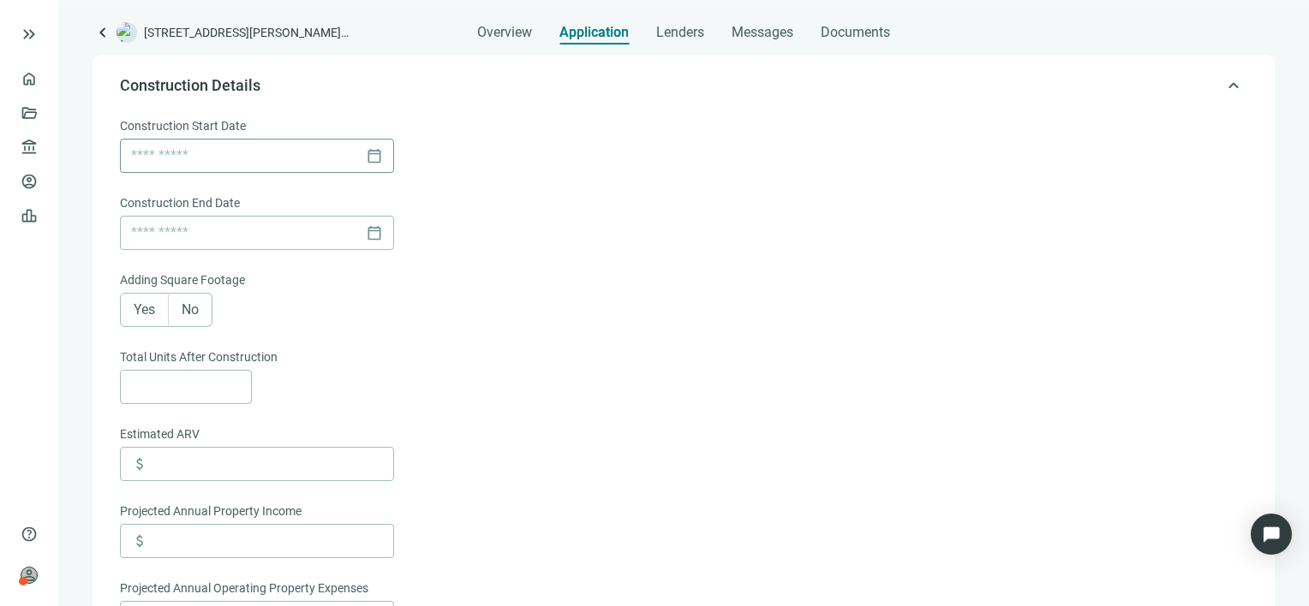
click at [373, 158] on div "calendar_today" at bounding box center [257, 156] width 252 height 33
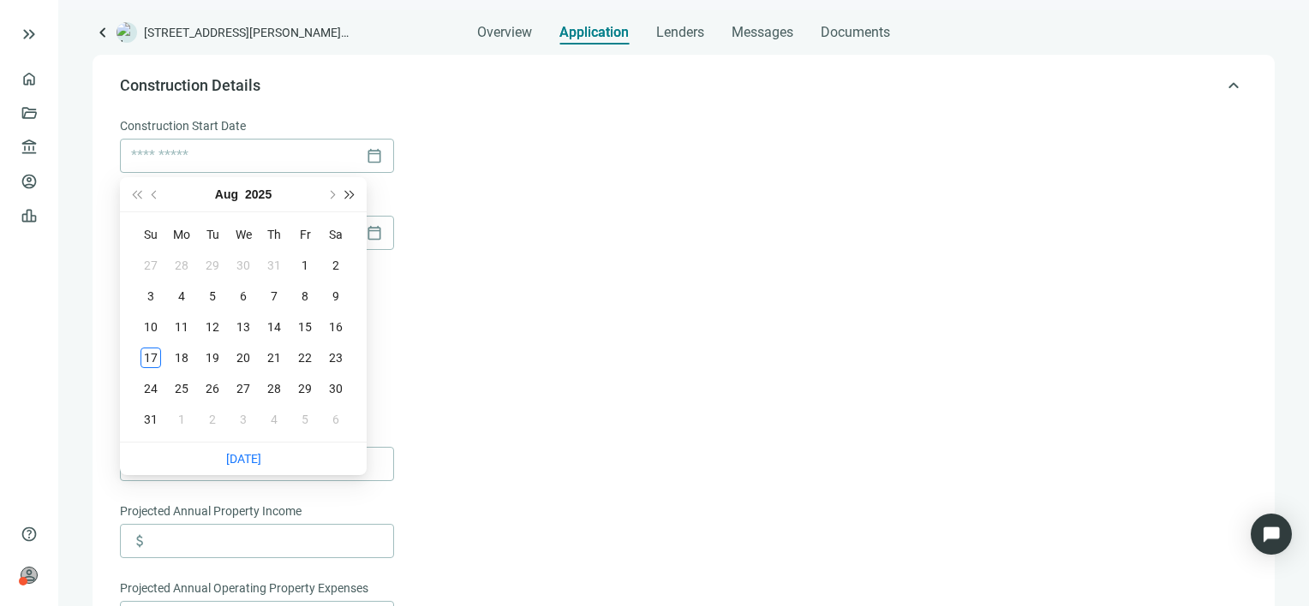
click at [349, 186] on button "Next year (Control + right)" at bounding box center [350, 194] width 19 height 34
type input "**********"
click at [351, 194] on span "Next year (Control + right)" at bounding box center [350, 194] width 9 height 9
type input "**********"
click at [178, 294] on div "9" at bounding box center [181, 296] width 21 height 21
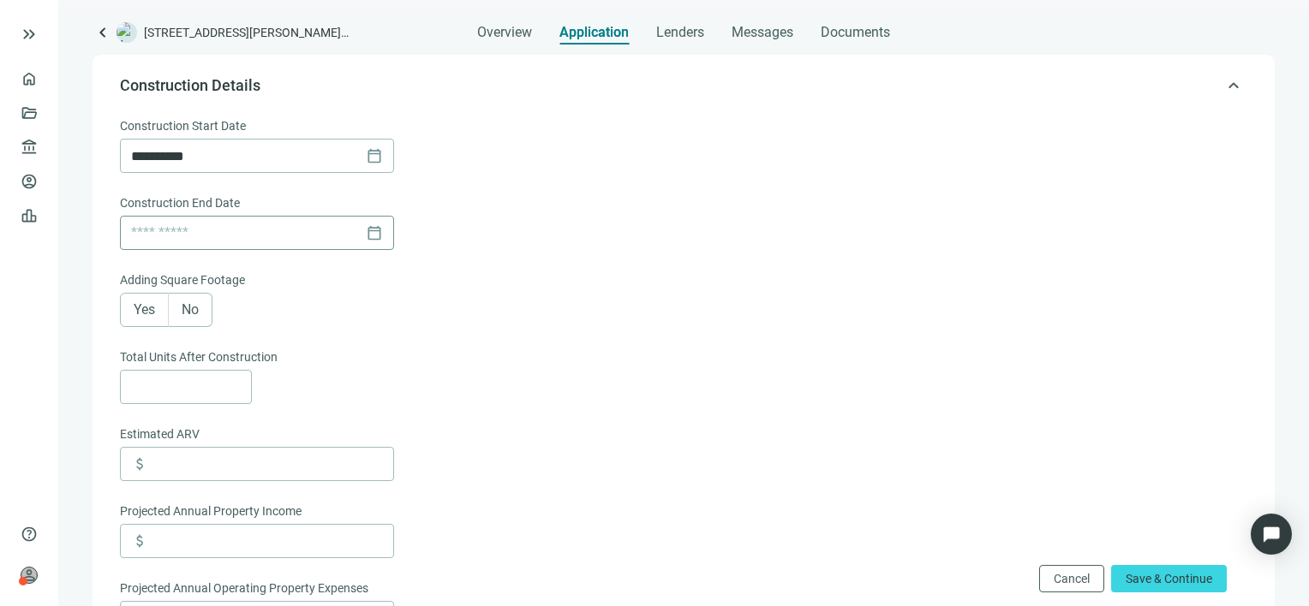
click at [373, 236] on div "calendar_today" at bounding box center [257, 233] width 252 height 33
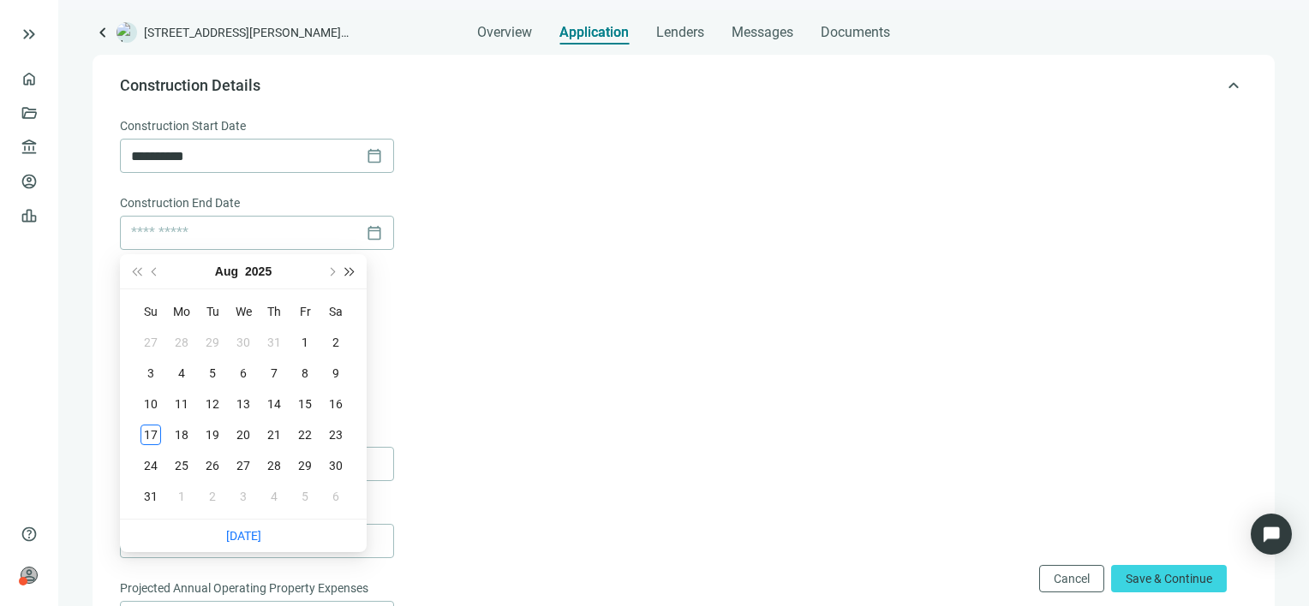
click at [349, 270] on span "Next year (Control + right)" at bounding box center [350, 271] width 9 height 9
click at [137, 271] on span "Last year (Control + left)" at bounding box center [136, 271] width 9 height 9
click at [509, 302] on div "Yes No" at bounding box center [682, 310] width 1124 height 34
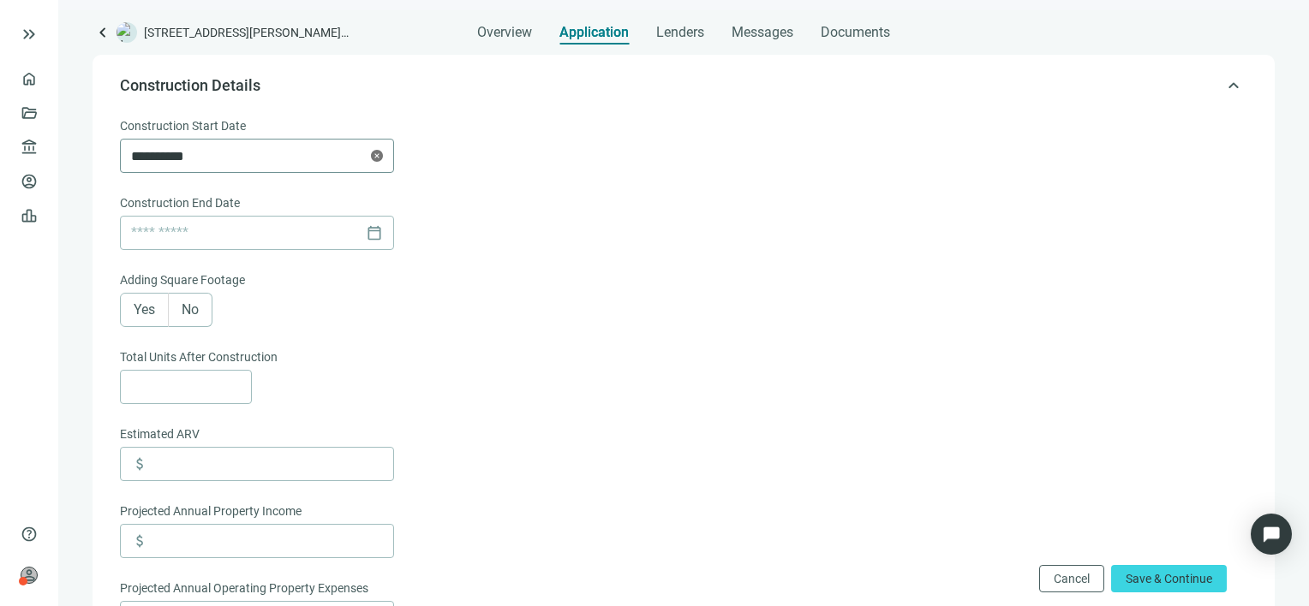
click at [371, 152] on icon "close-circle" at bounding box center [377, 156] width 12 height 12
click at [304, 154] on input at bounding box center [245, 156] width 228 height 33
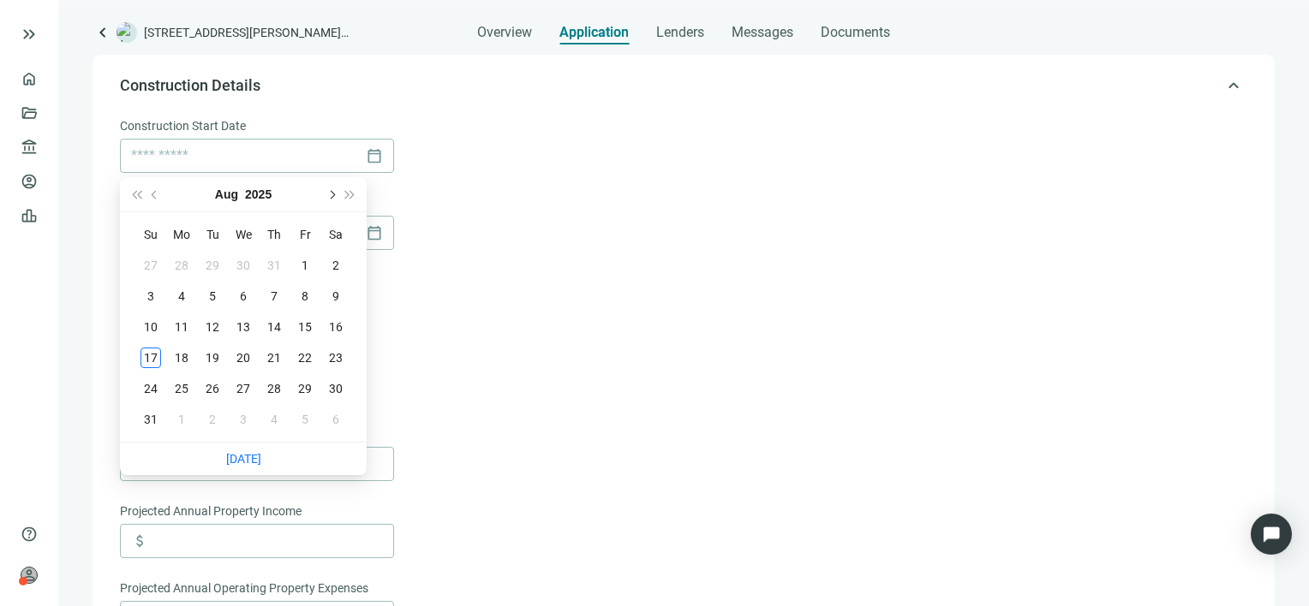
click at [330, 194] on span "Next month (PageDown)" at bounding box center [330, 194] width 9 height 9
type input "**********"
click at [178, 421] on div "6" at bounding box center [181, 419] width 21 height 21
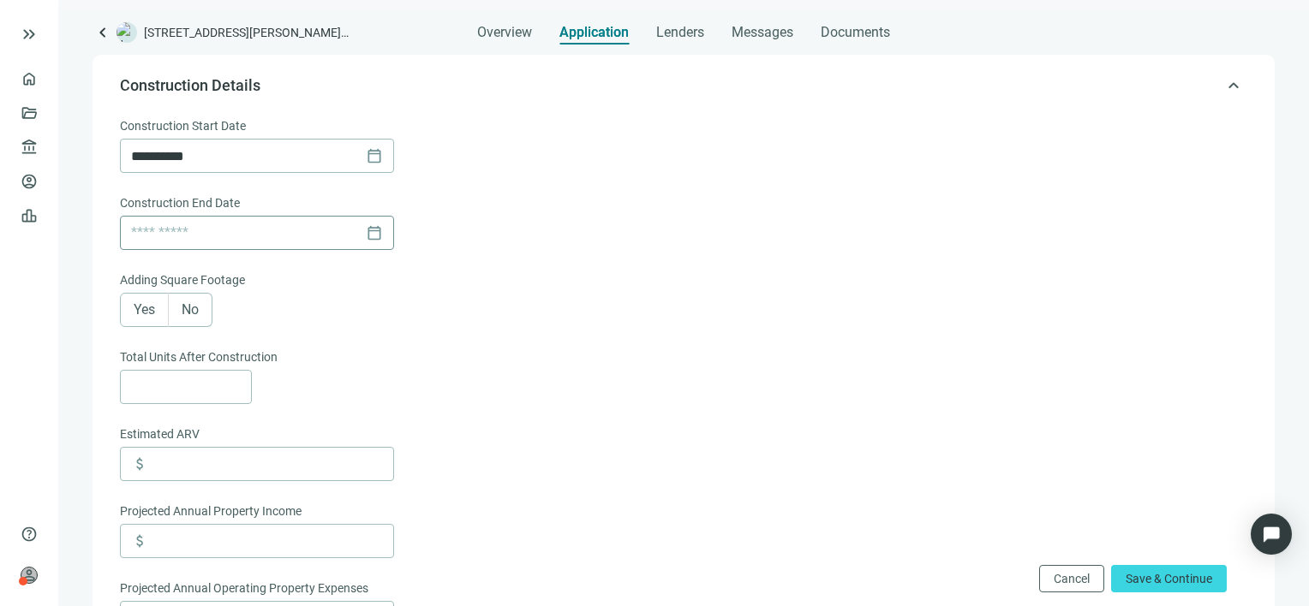
click at [375, 230] on div "calendar_today" at bounding box center [257, 233] width 252 height 33
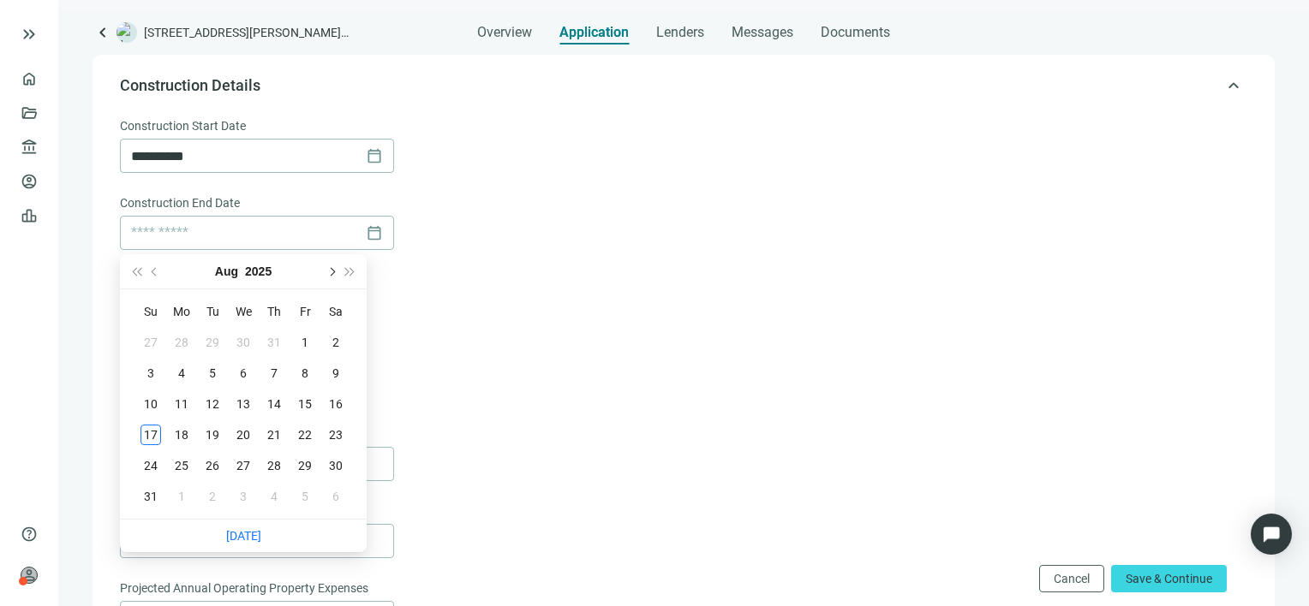
click at [330, 266] on button "Next month (PageDown)" at bounding box center [330, 271] width 19 height 34
type input "**********"
click at [305, 433] on div "24" at bounding box center [305, 435] width 21 height 21
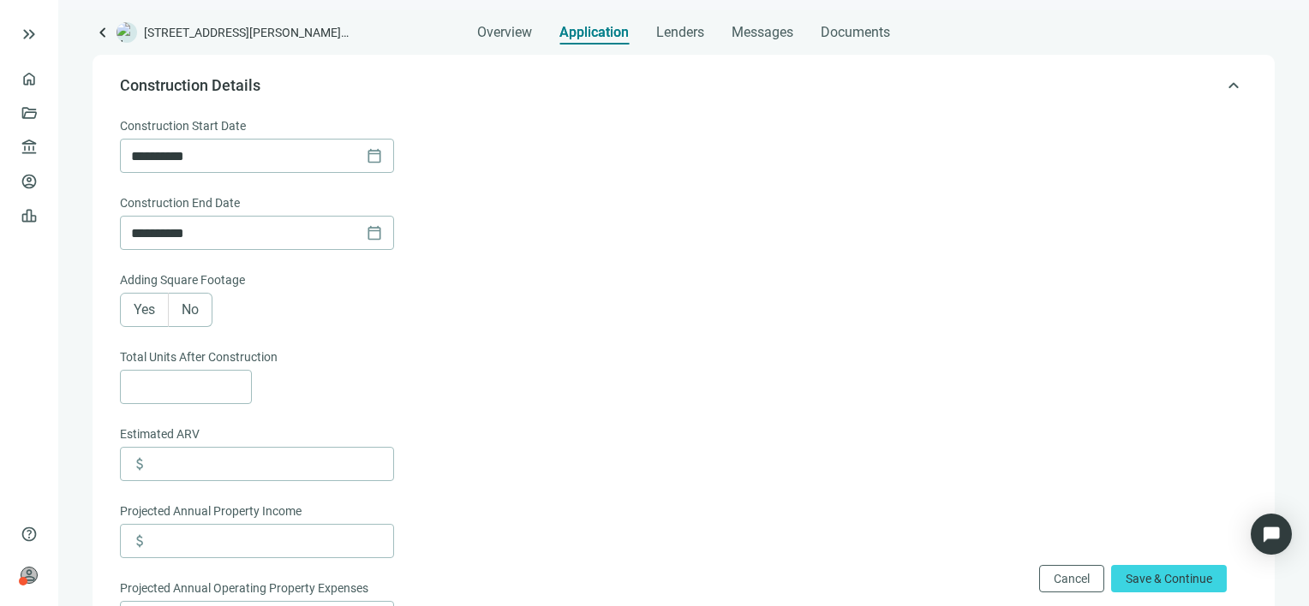
click at [192, 310] on span "No" at bounding box center [190, 310] width 17 height 16
click at [206, 385] on input at bounding box center [191, 387] width 120 height 33
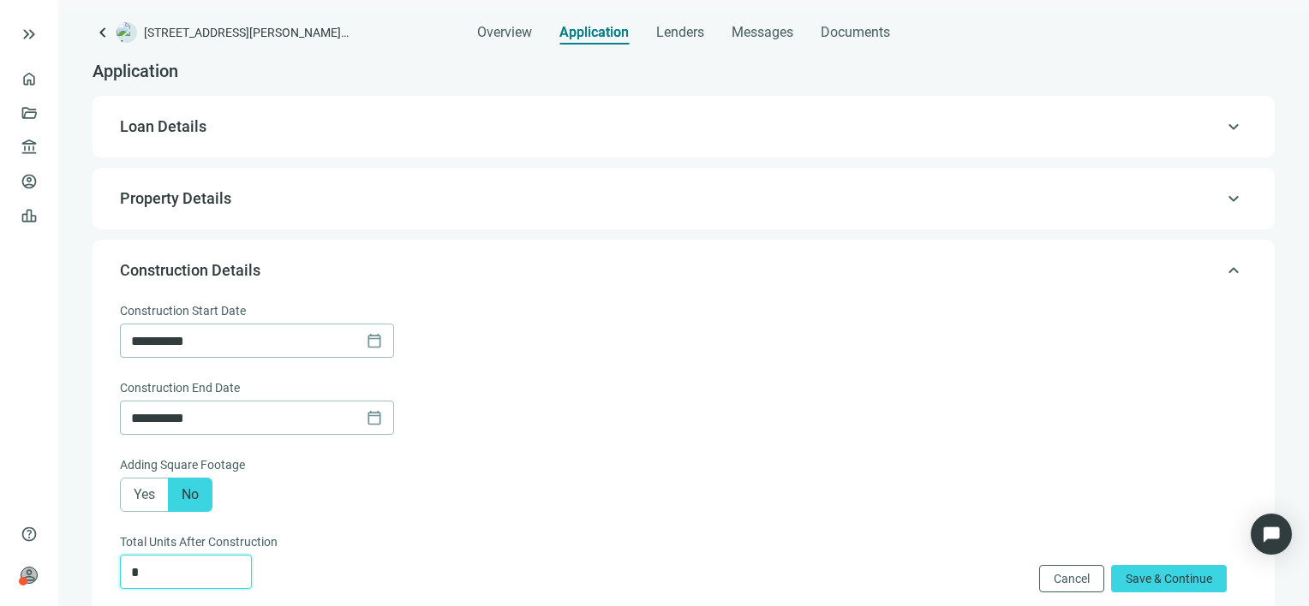
scroll to position [0, 0]
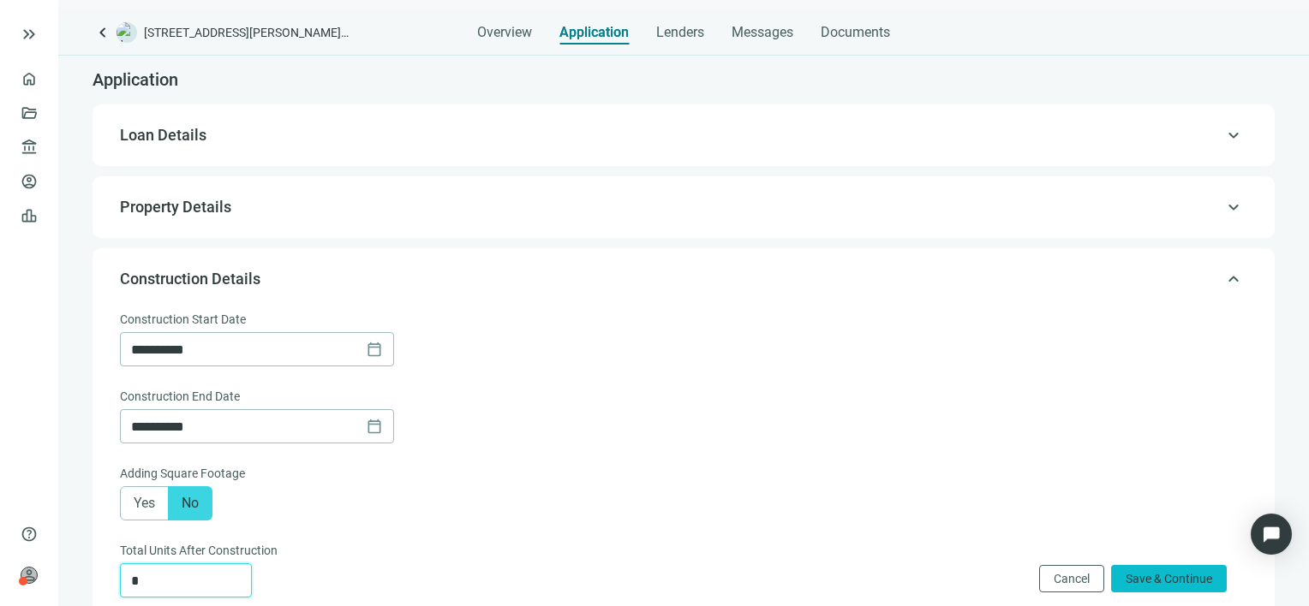
type input "*"
click at [1170, 572] on span "Save & Continue" at bounding box center [1169, 579] width 87 height 14
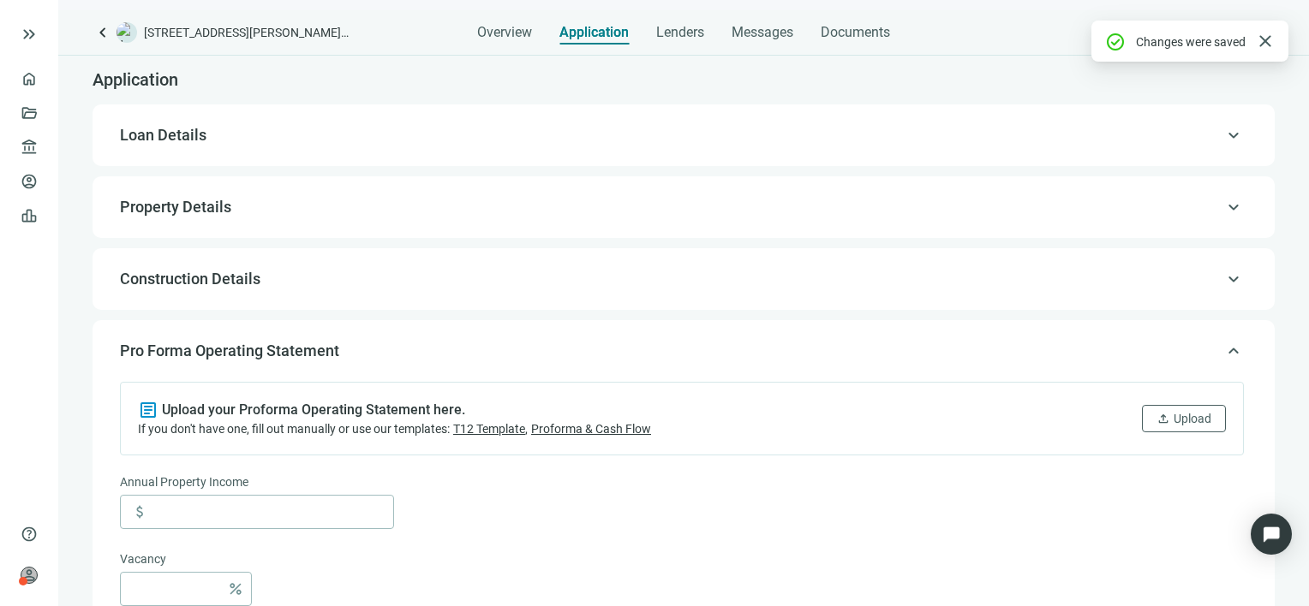
click at [1223, 135] on span "keyboard_arrow_up" at bounding box center [1233, 135] width 21 height 0
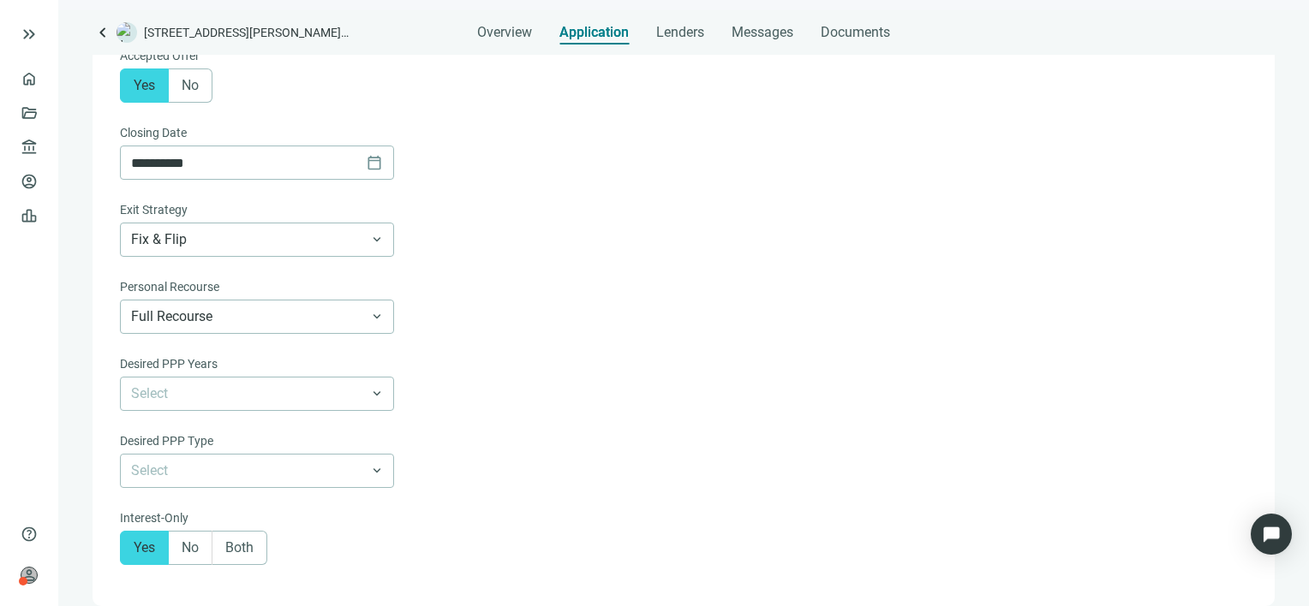
scroll to position [649, 0]
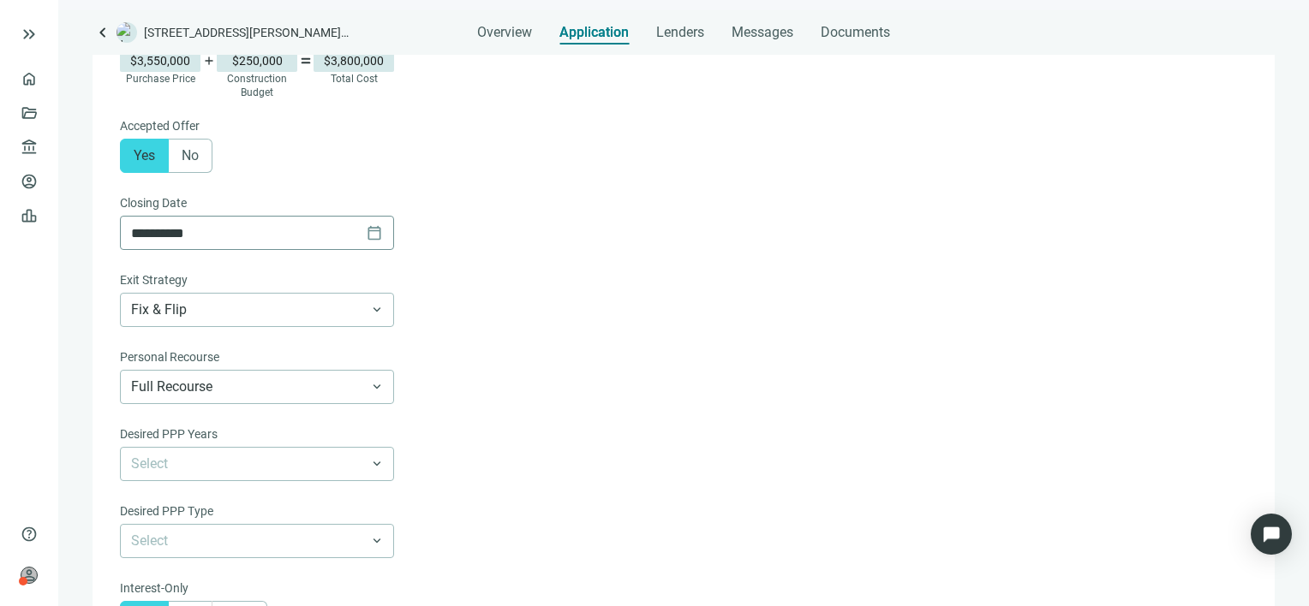
click at [376, 235] on div "**********" at bounding box center [257, 233] width 252 height 33
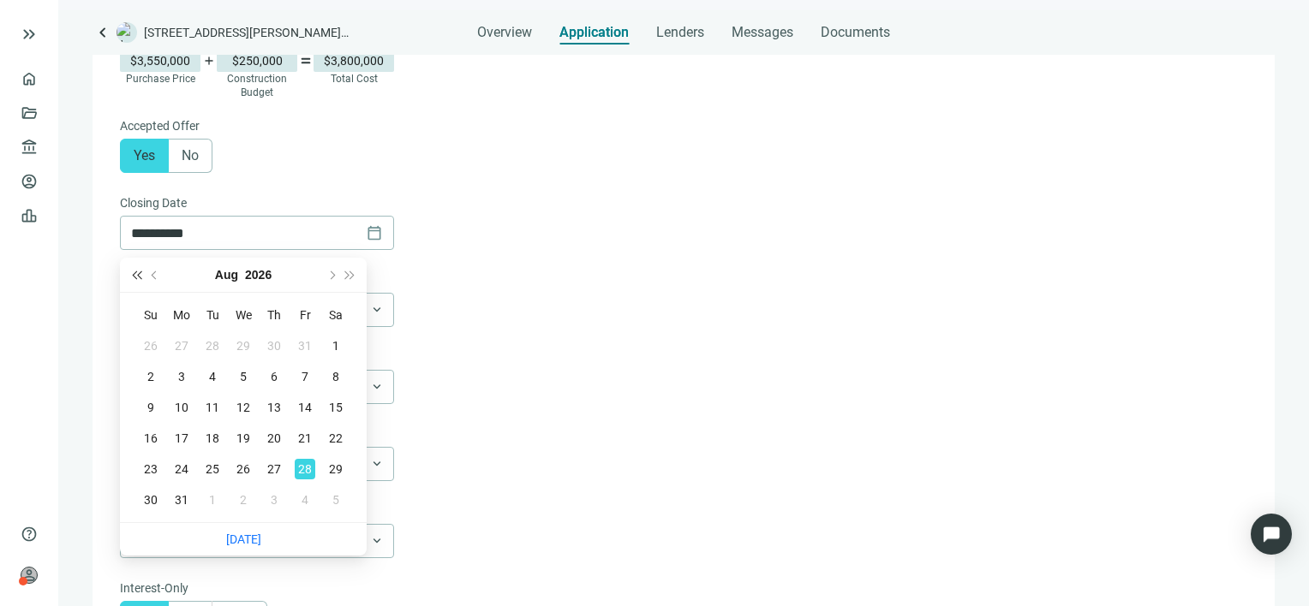
click at [139, 274] on span "Last year (Control + left)" at bounding box center [136, 275] width 9 height 9
click at [332, 277] on span "Next month (PageDown)" at bounding box center [330, 275] width 9 height 9
type input "**********"
click at [308, 439] on div "26" at bounding box center [305, 438] width 21 height 21
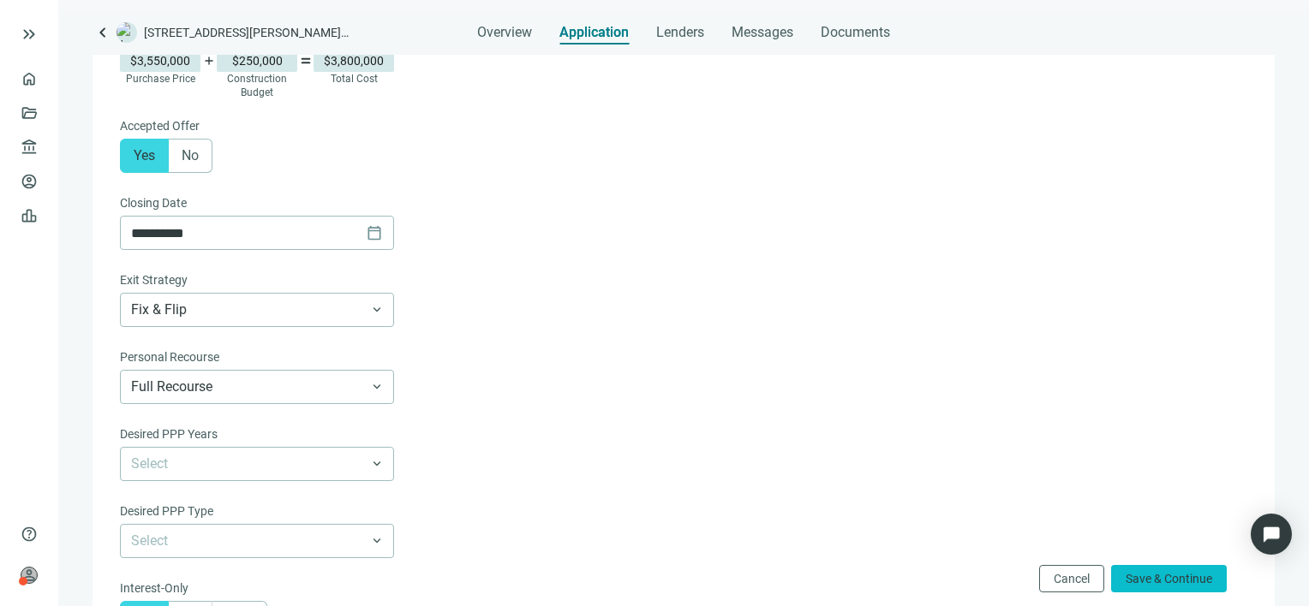
click at [1170, 579] on span "Save & Continue" at bounding box center [1169, 579] width 87 height 14
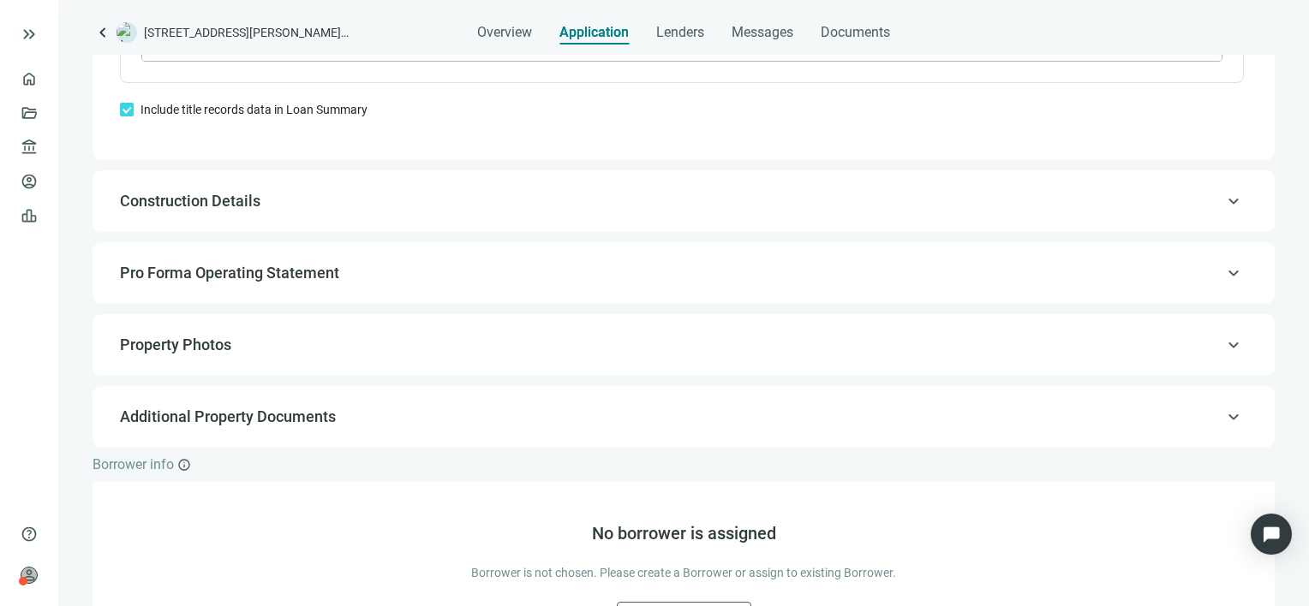
scroll to position [1472, 0]
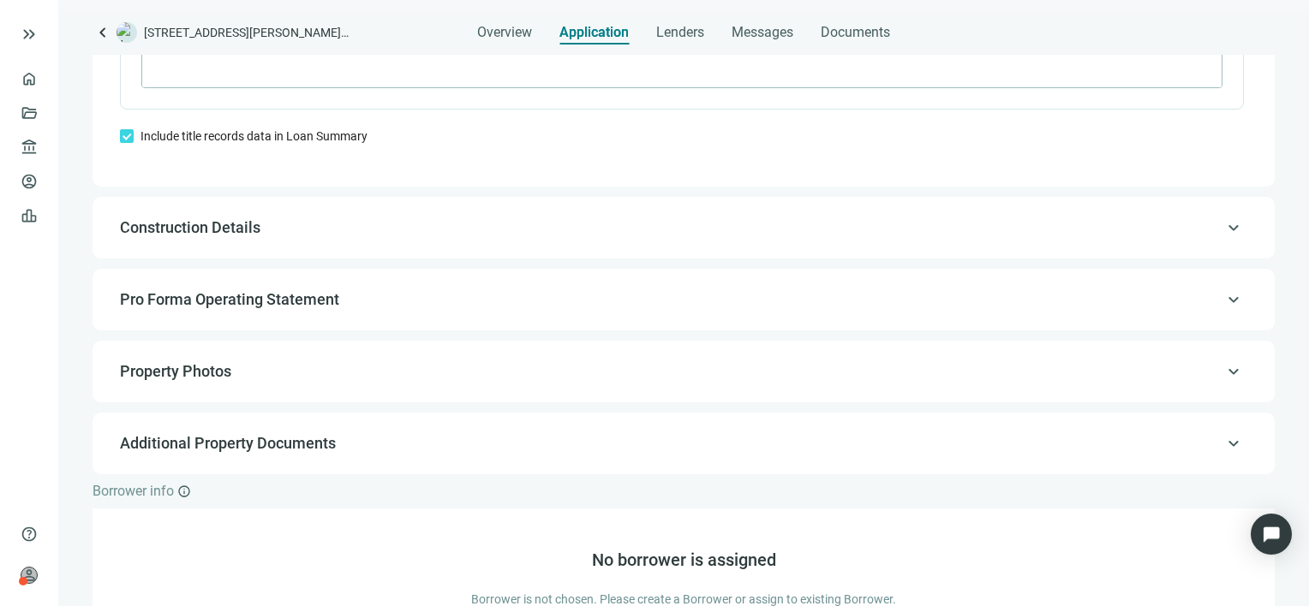
click at [1223, 228] on span "keyboard_arrow_up" at bounding box center [1233, 228] width 21 height 0
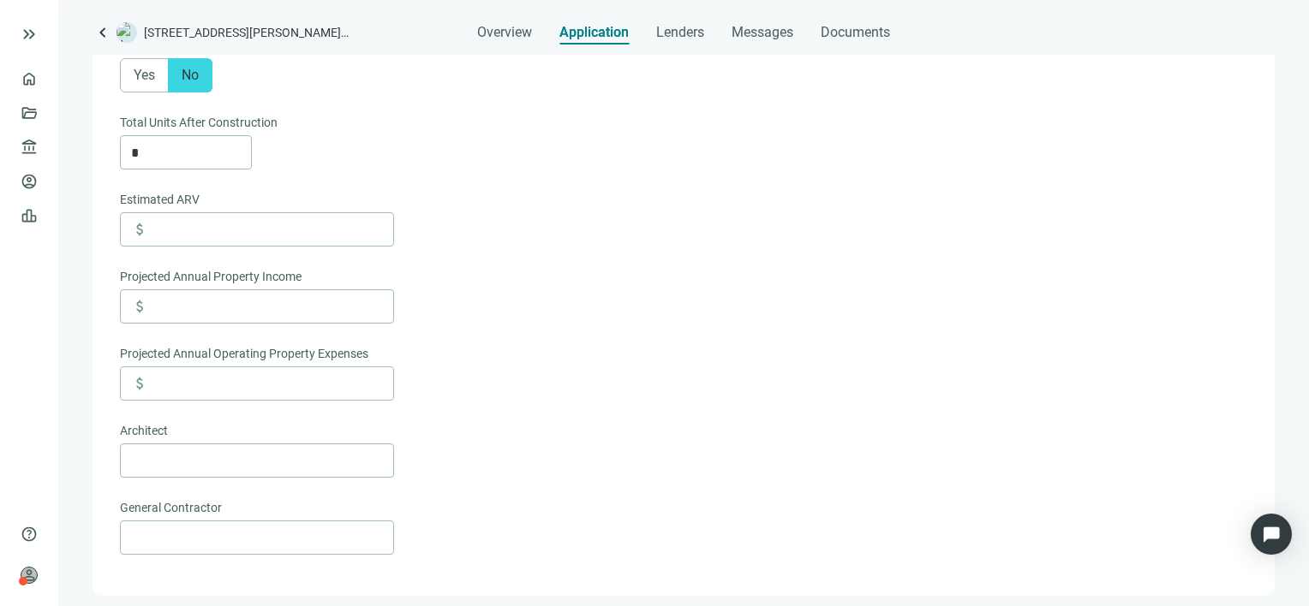
scroll to position [451, 0]
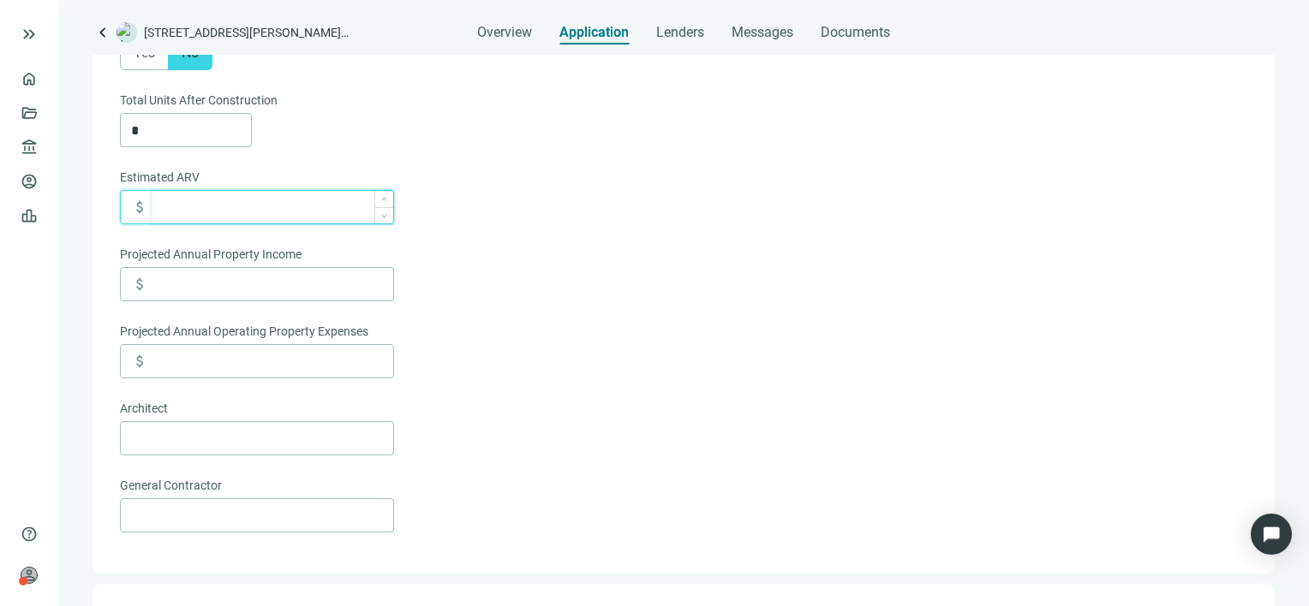
click at [182, 209] on input at bounding box center [273, 207] width 242 height 33
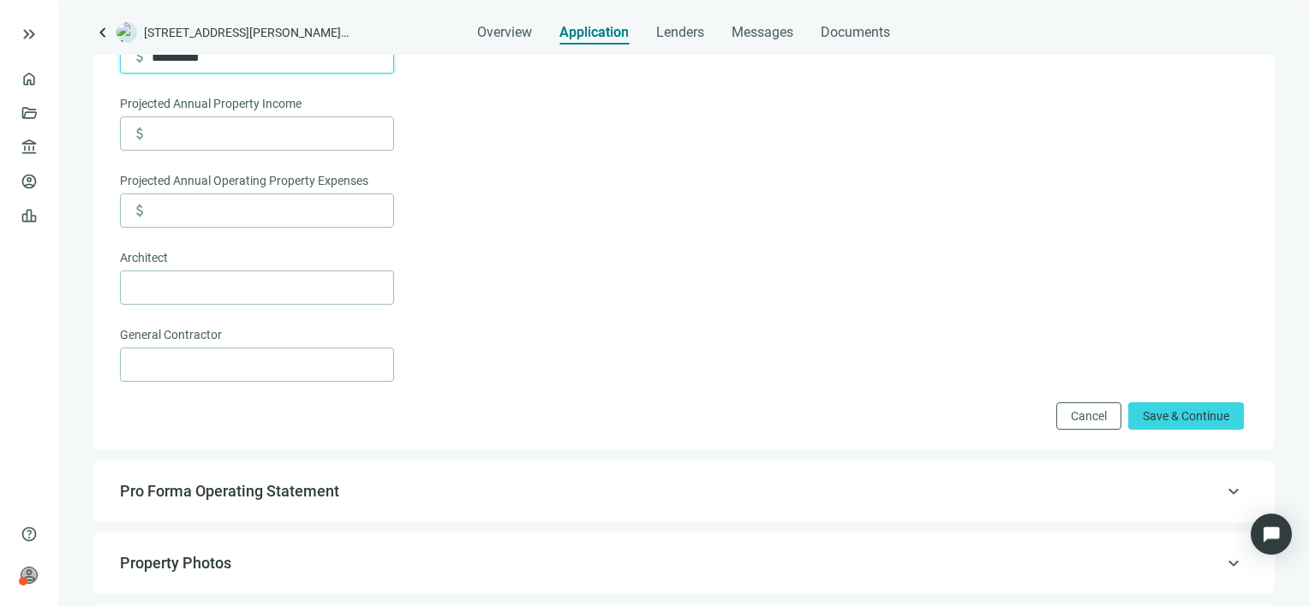
scroll to position [622, 0]
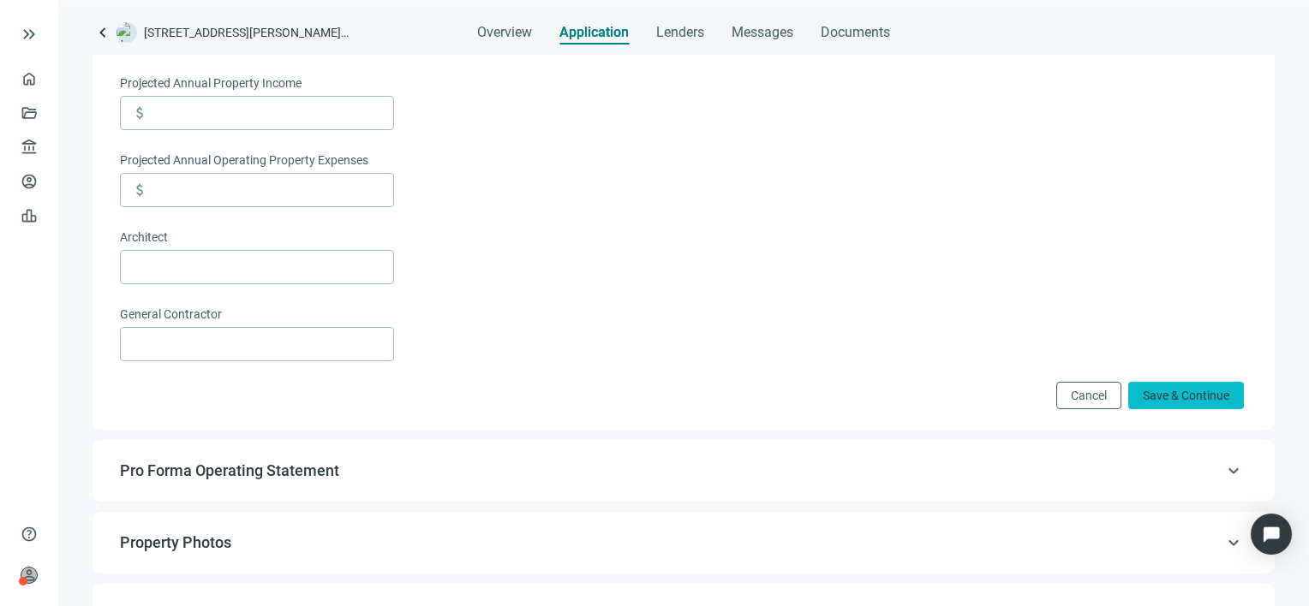
type input "*********"
click at [1154, 403] on span "Save & Continue" at bounding box center [1186, 396] width 87 height 14
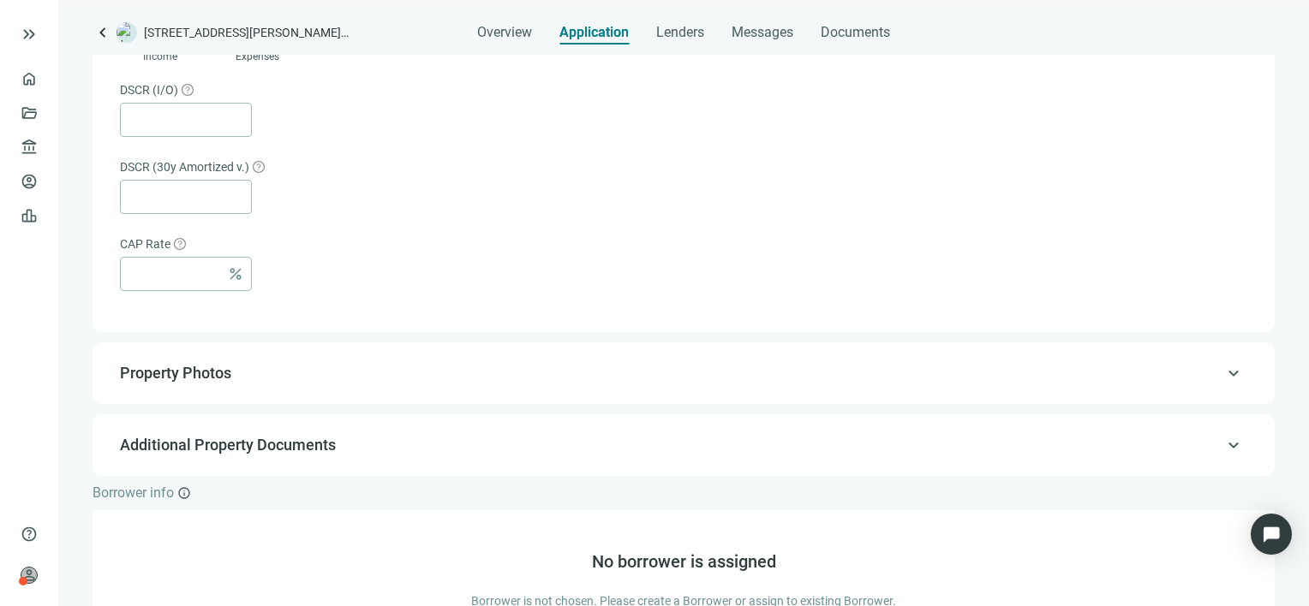
scroll to position [1122, 0]
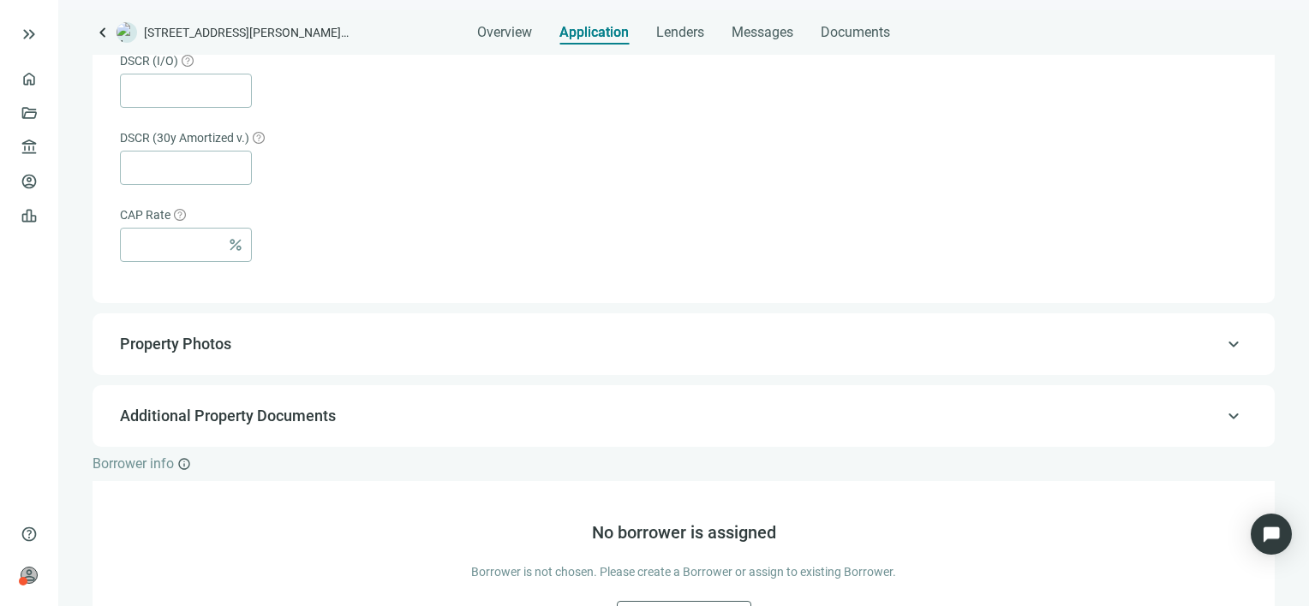
click at [1223, 344] on span "keyboard_arrow_up" at bounding box center [1233, 344] width 21 height 0
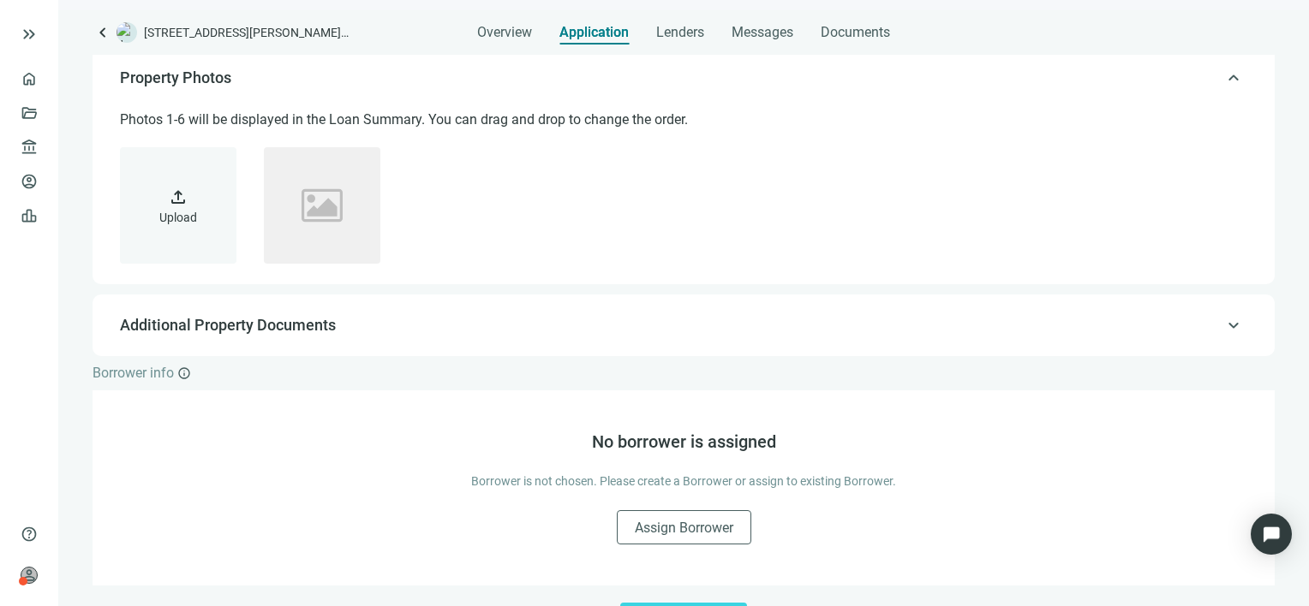
scroll to position [337, 0]
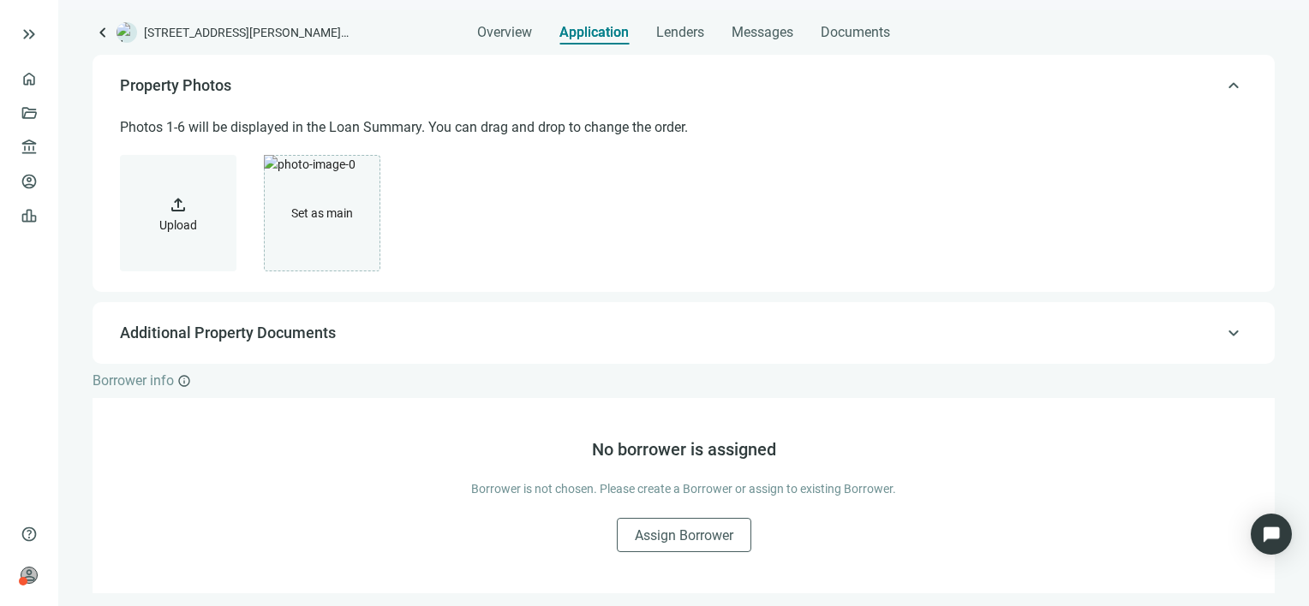
click at [176, 200] on span "upload" at bounding box center [178, 204] width 21 height 21
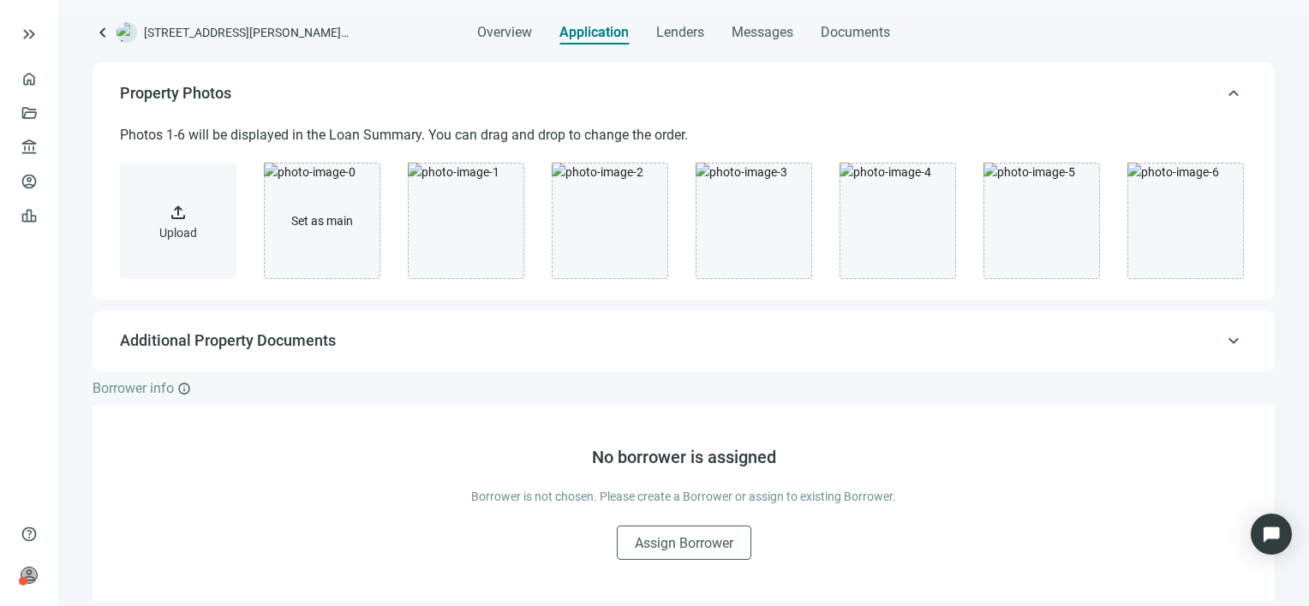
scroll to position [393, 0]
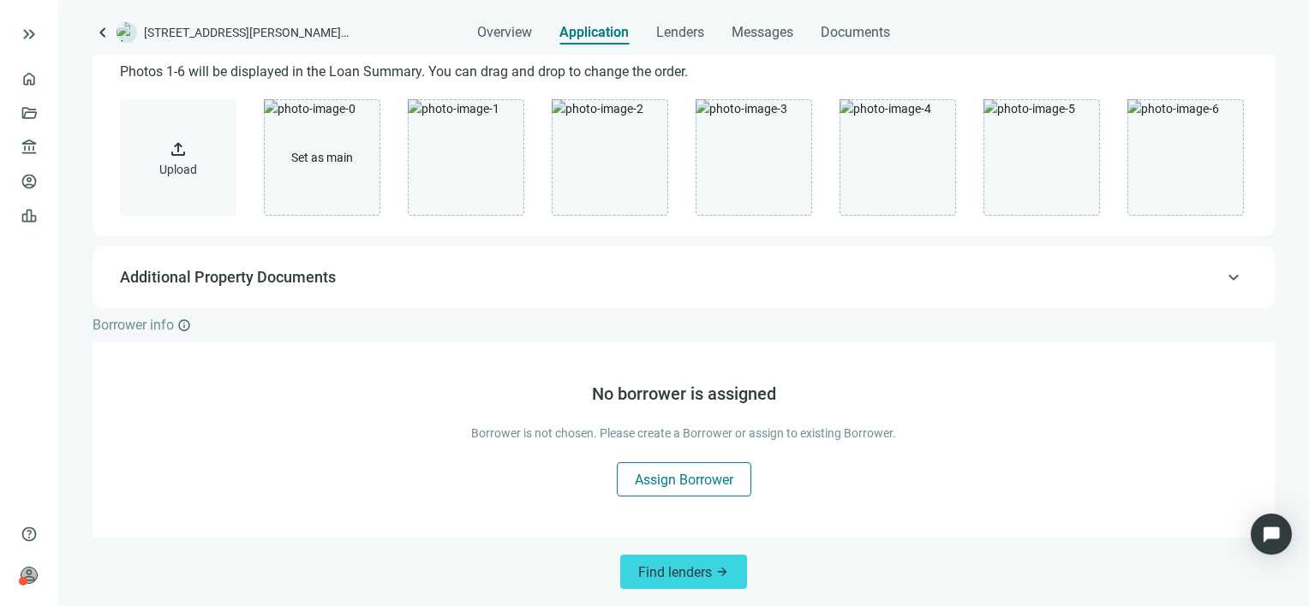
click at [674, 476] on span "Assign Borrower" at bounding box center [684, 480] width 99 height 16
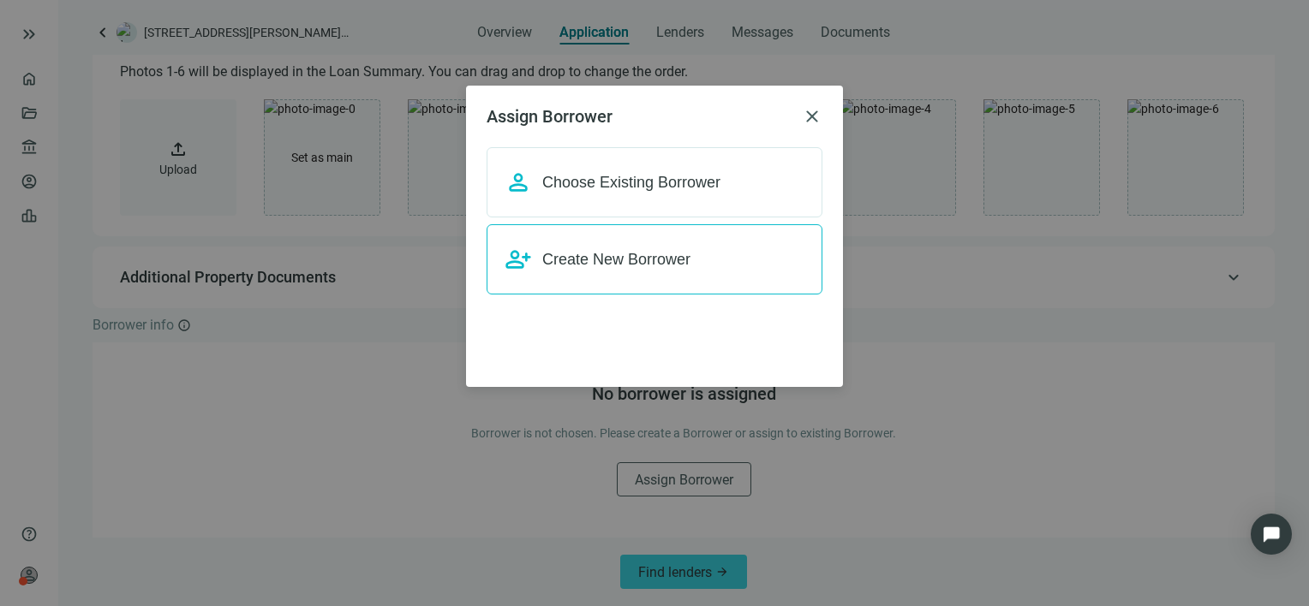
click at [597, 257] on span "Create New Borrower" at bounding box center [616, 259] width 148 height 17
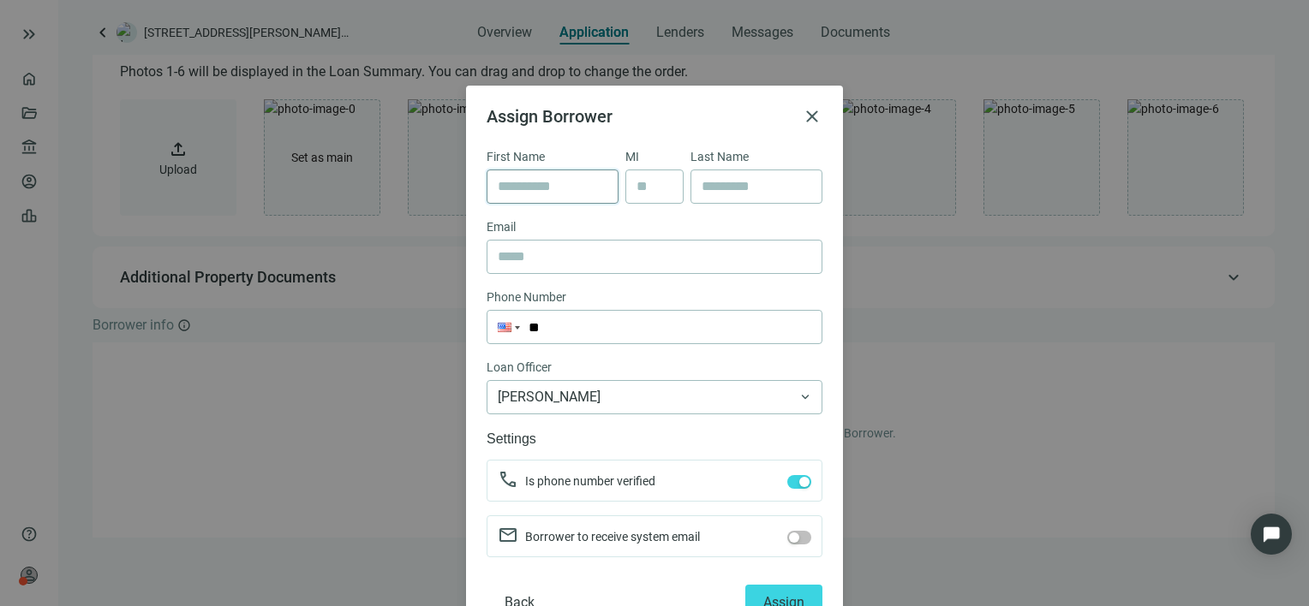
click at [555, 178] on input "text" at bounding box center [553, 186] width 110 height 33
type input "**********"
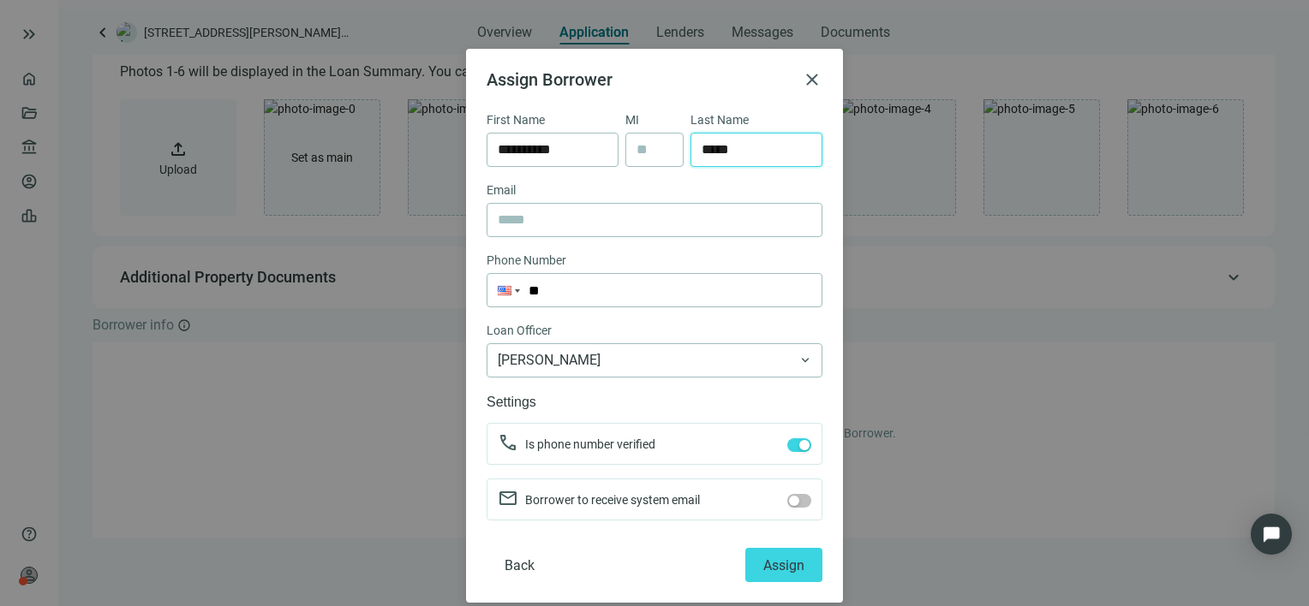
scroll to position [52, 0]
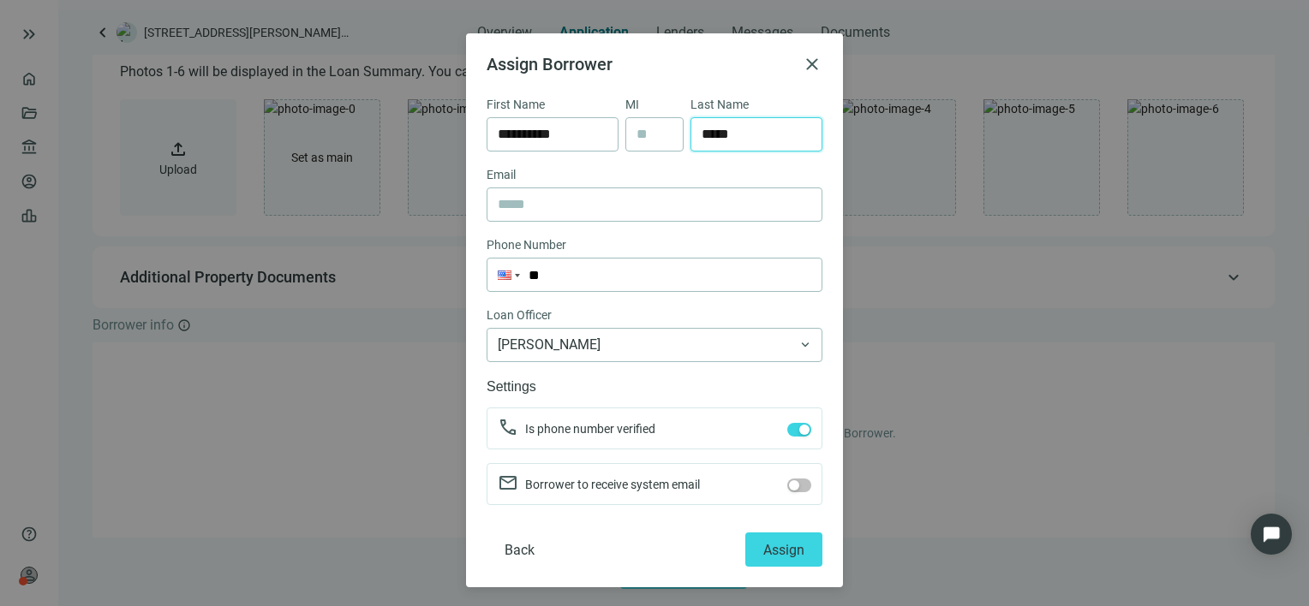
type input "*****"
click at [799, 430] on div "button" at bounding box center [804, 430] width 10 height 10
click at [785, 544] on span "Assign" at bounding box center [783, 550] width 41 height 16
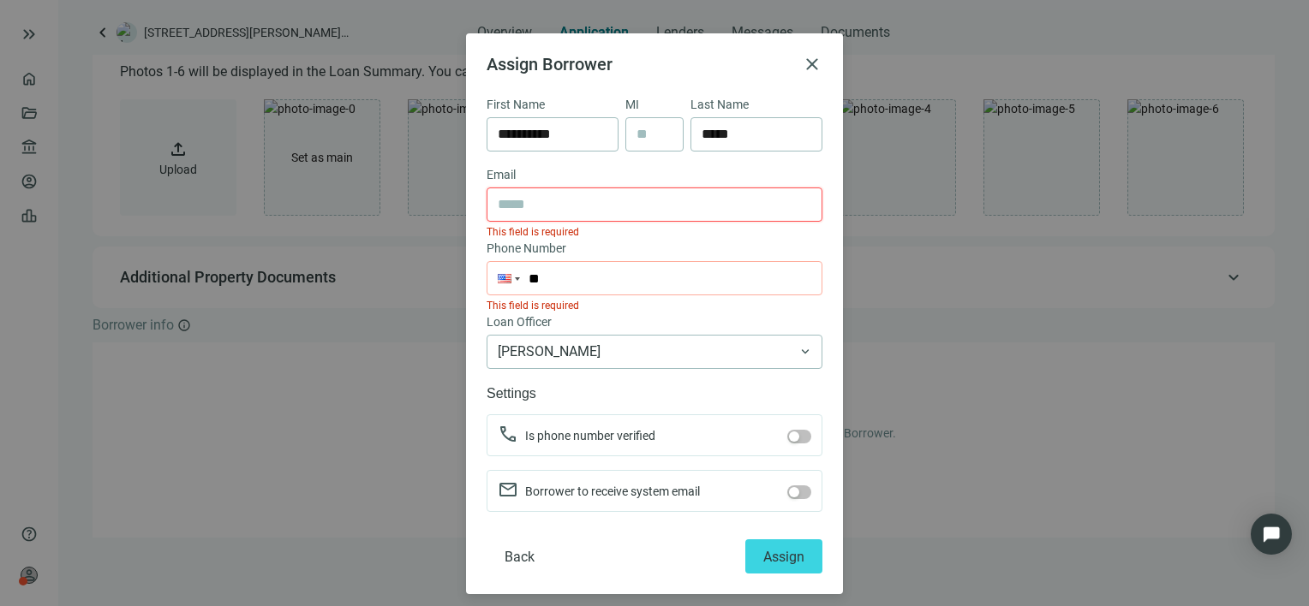
paste input "**********"
type input "**********"
click at [576, 280] on input "**" at bounding box center [654, 278] width 334 height 33
paste input "**********"
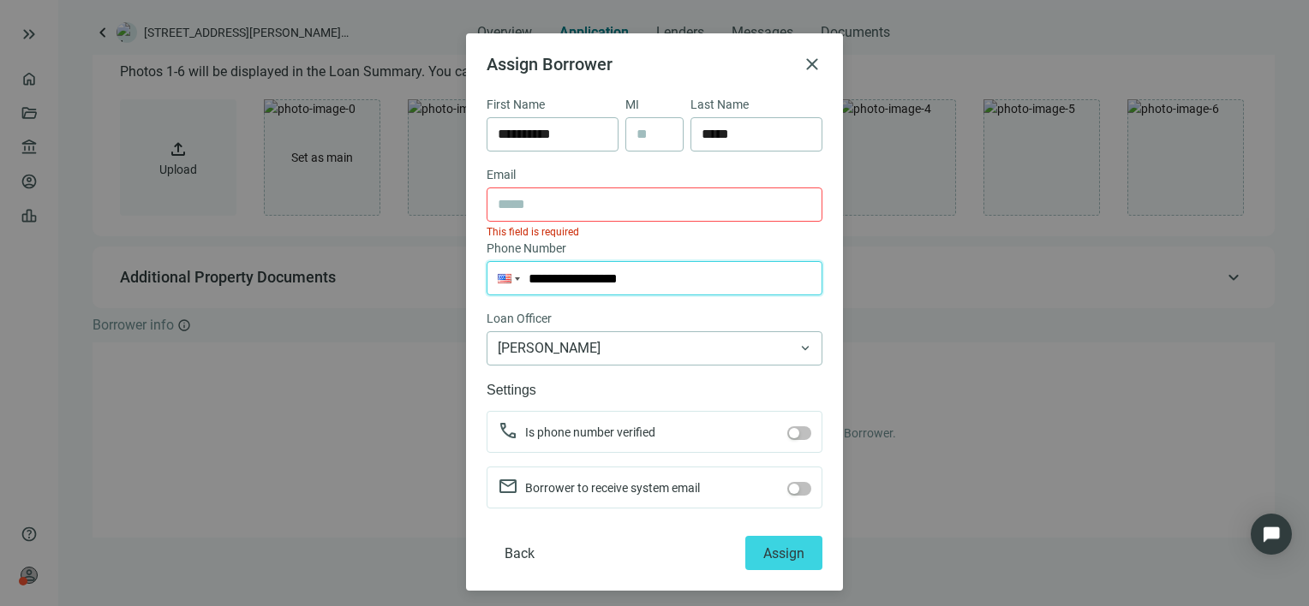
type input "**********"
click at [611, 194] on input "text" at bounding box center [655, 204] width 314 height 33
paste input "**********"
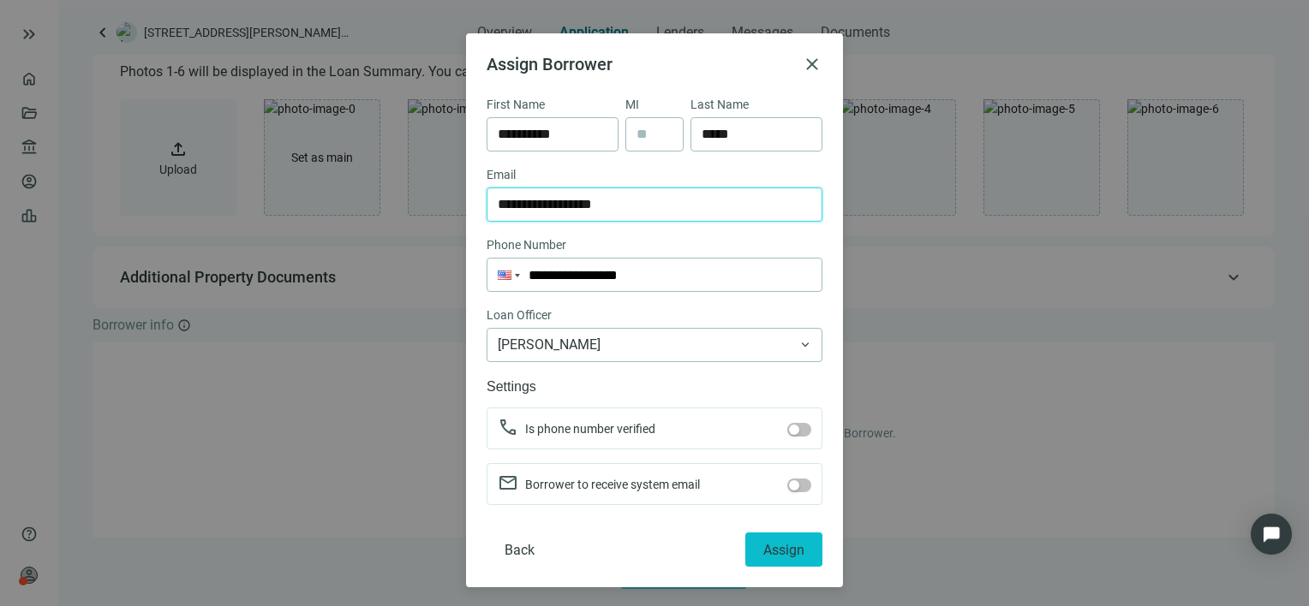
type input "**********"
click at [775, 555] on span "Assign" at bounding box center [783, 550] width 41 height 16
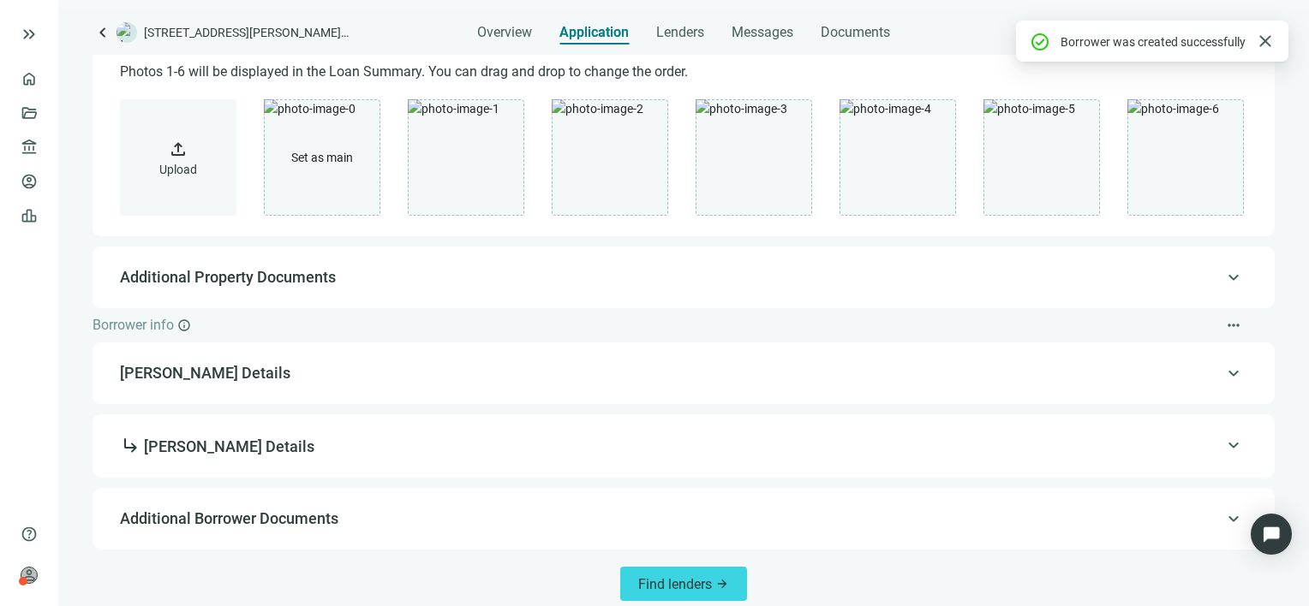
scroll to position [404, 0]
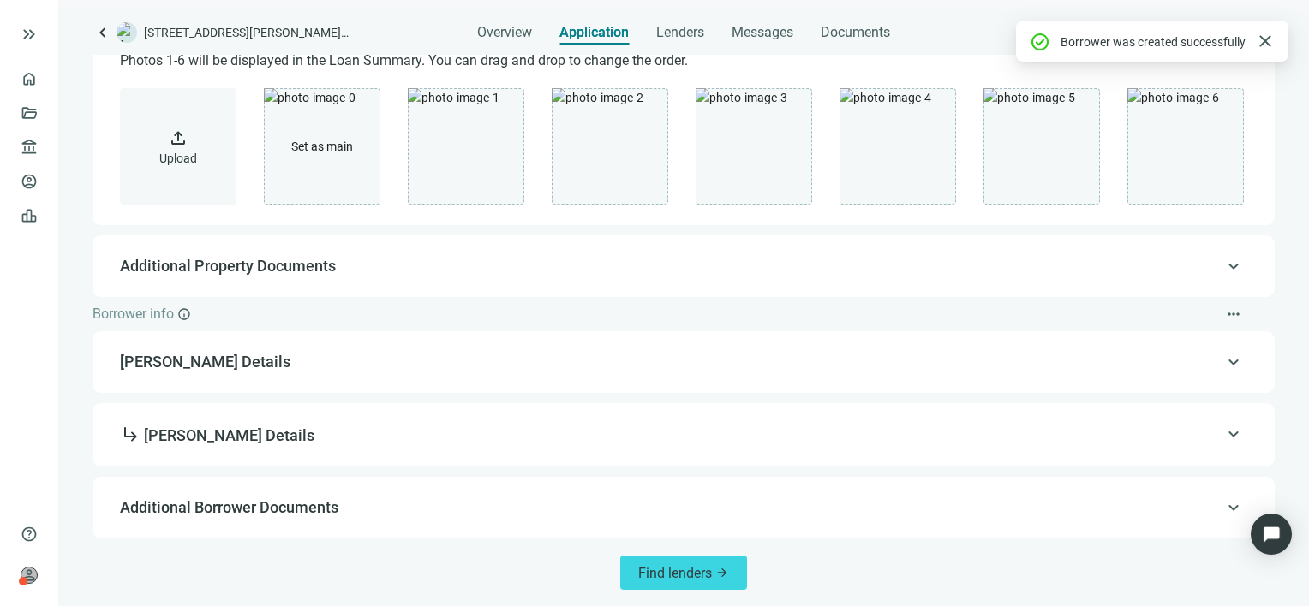
click at [331, 514] on span "Additional Borrower Documents" at bounding box center [229, 508] width 218 height 18
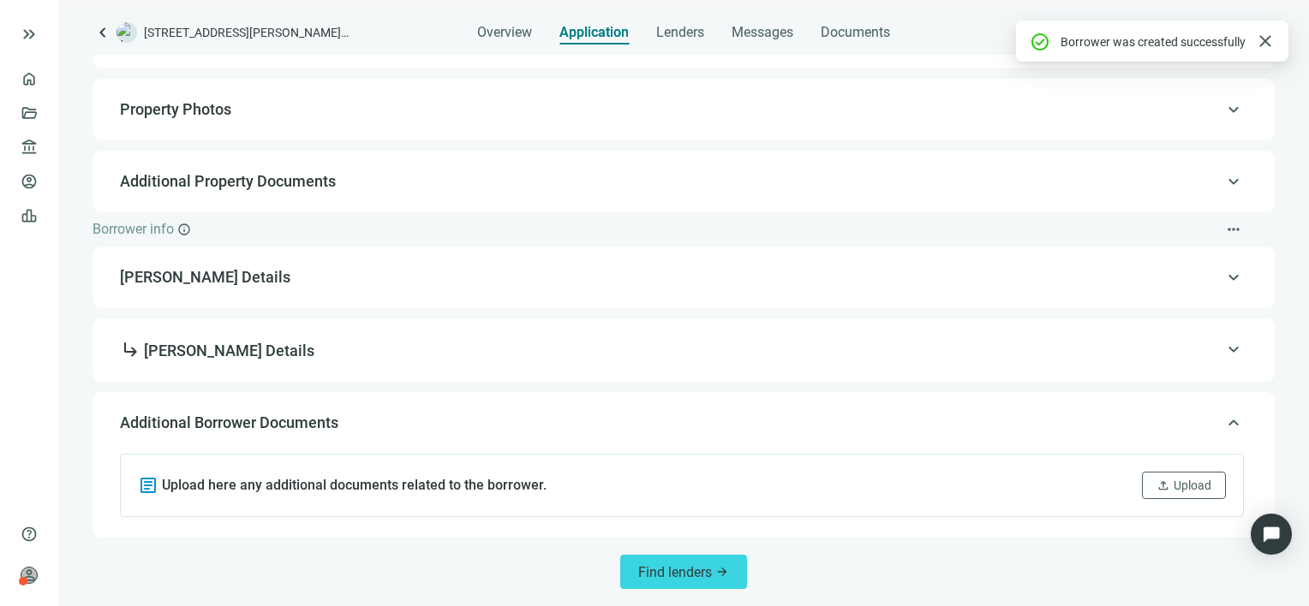
scroll to position [313, 0]
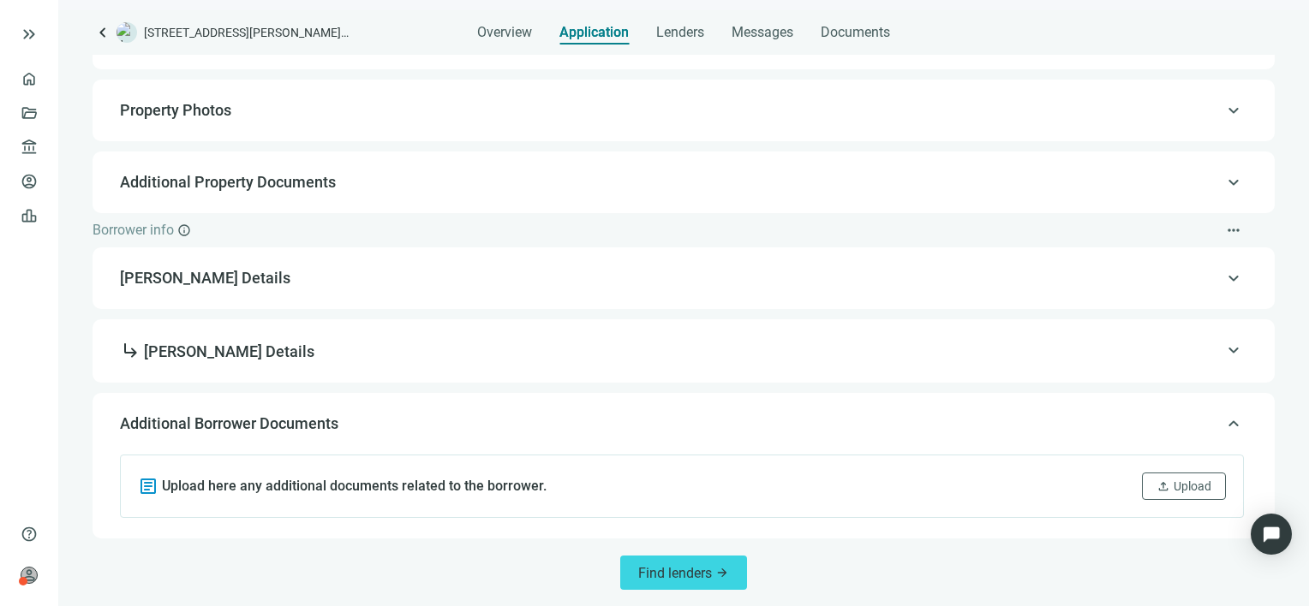
click at [1223, 350] on span "keyboard_arrow_up" at bounding box center [1233, 350] width 21 height 0
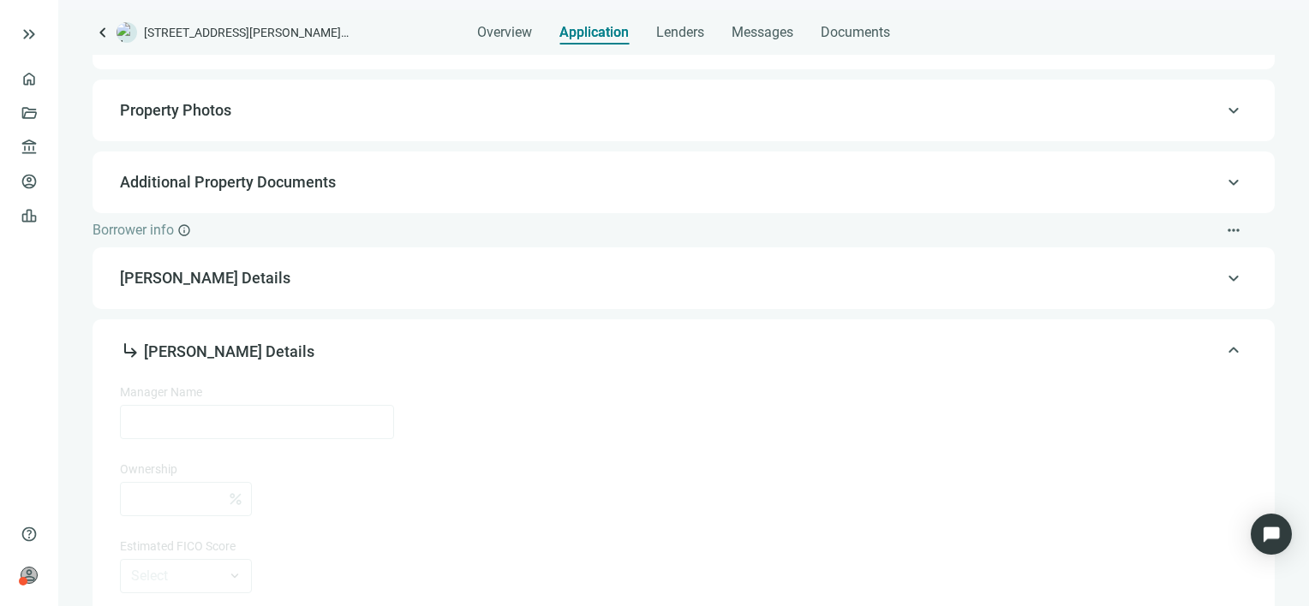
type input "**********"
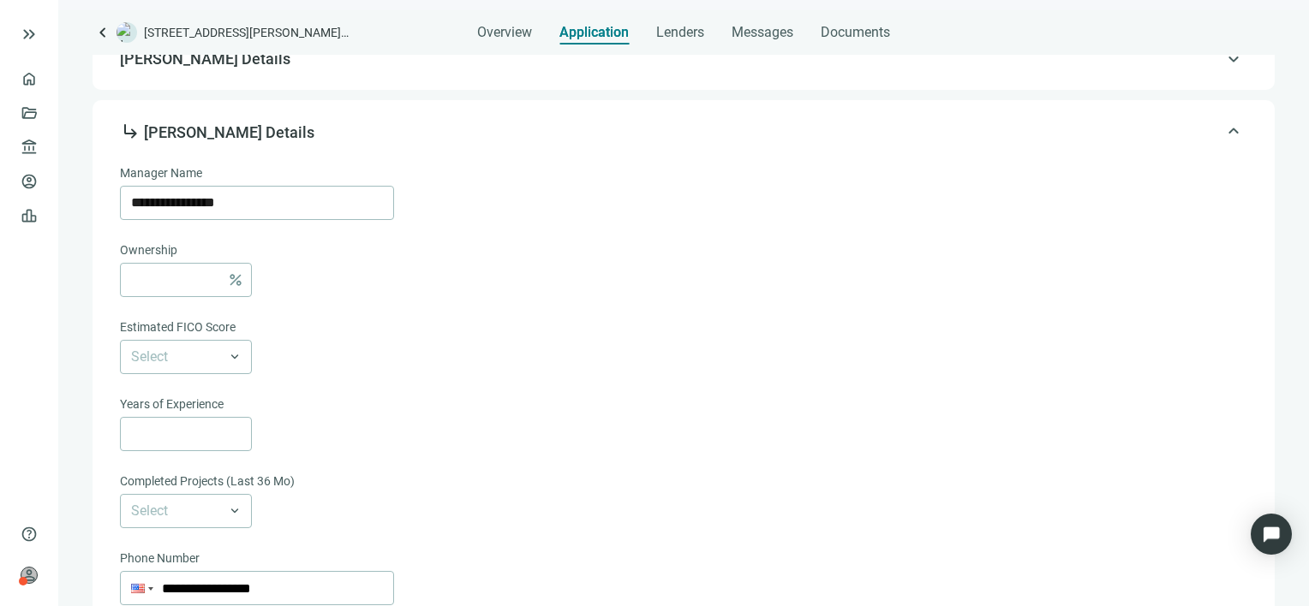
scroll to position [577, 0]
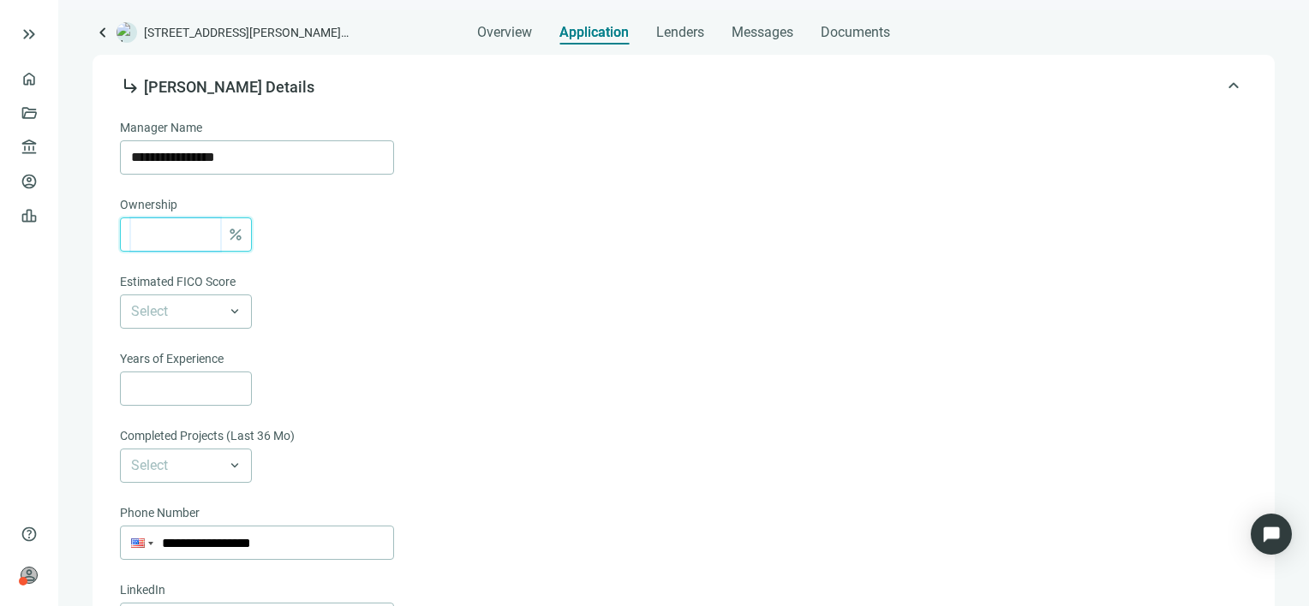
click at [169, 236] on input at bounding box center [175, 234] width 89 height 33
click at [237, 312] on span at bounding box center [186, 312] width 110 height 33
type input "***"
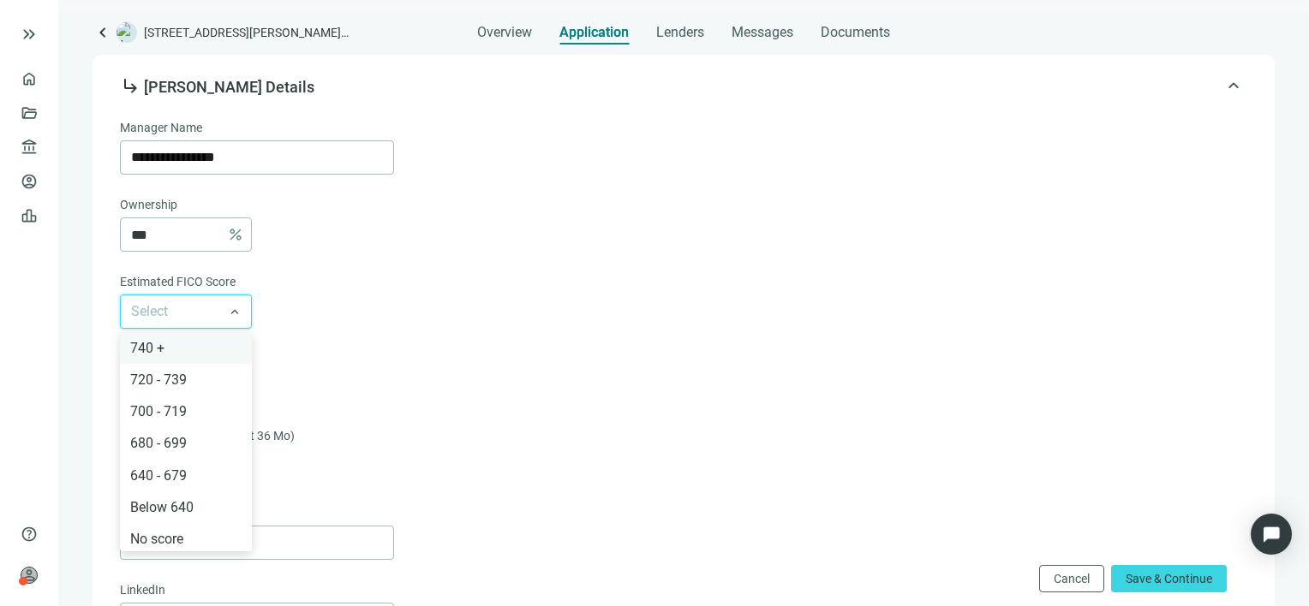
click at [156, 346] on div "740 +" at bounding box center [185, 347] width 111 height 21
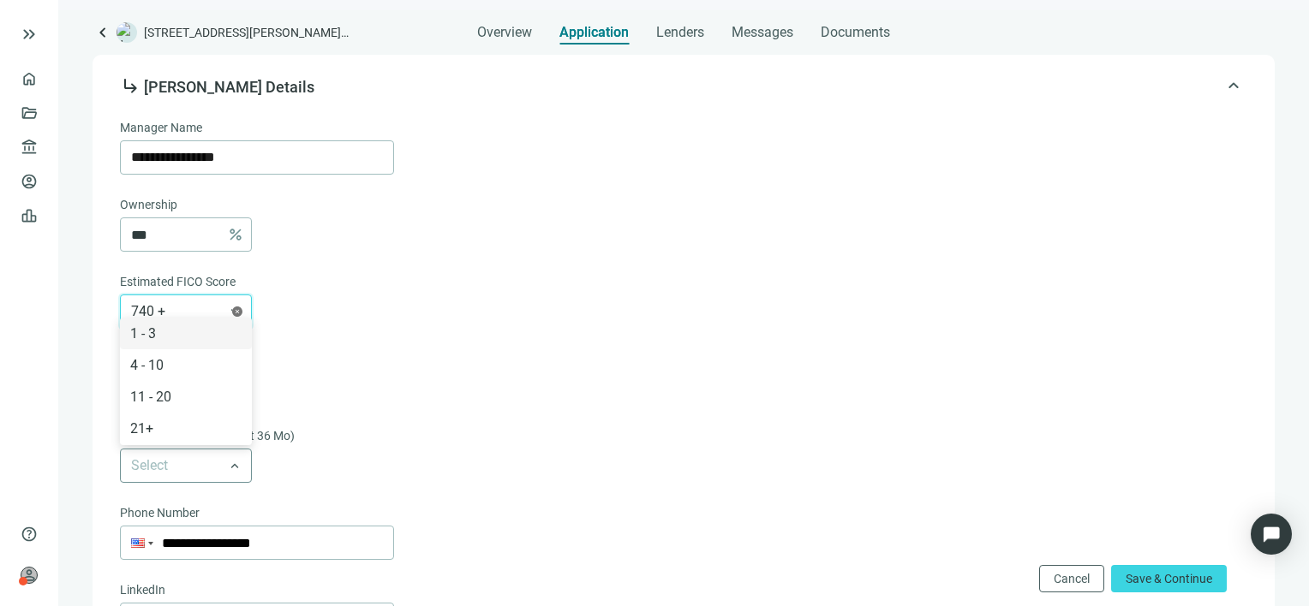
click at [237, 468] on span at bounding box center [186, 466] width 110 height 33
click at [164, 397] on div "11 - 20" at bounding box center [185, 397] width 111 height 21
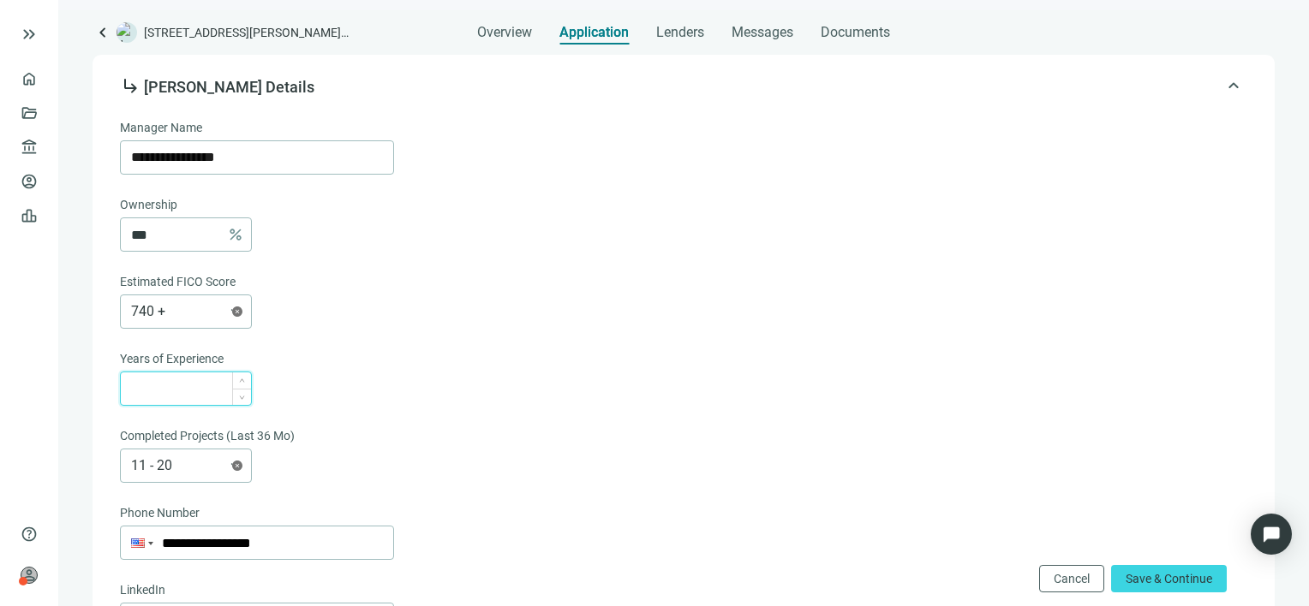
click at [188, 387] on input at bounding box center [191, 389] width 120 height 33
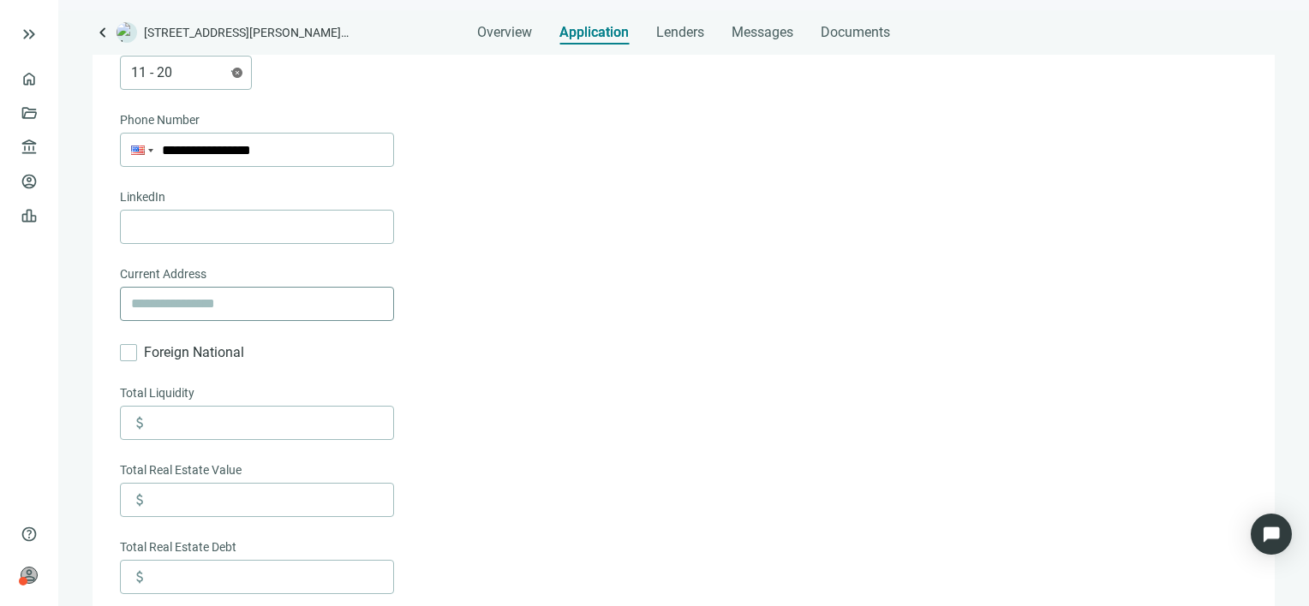
scroll to position [1227, 0]
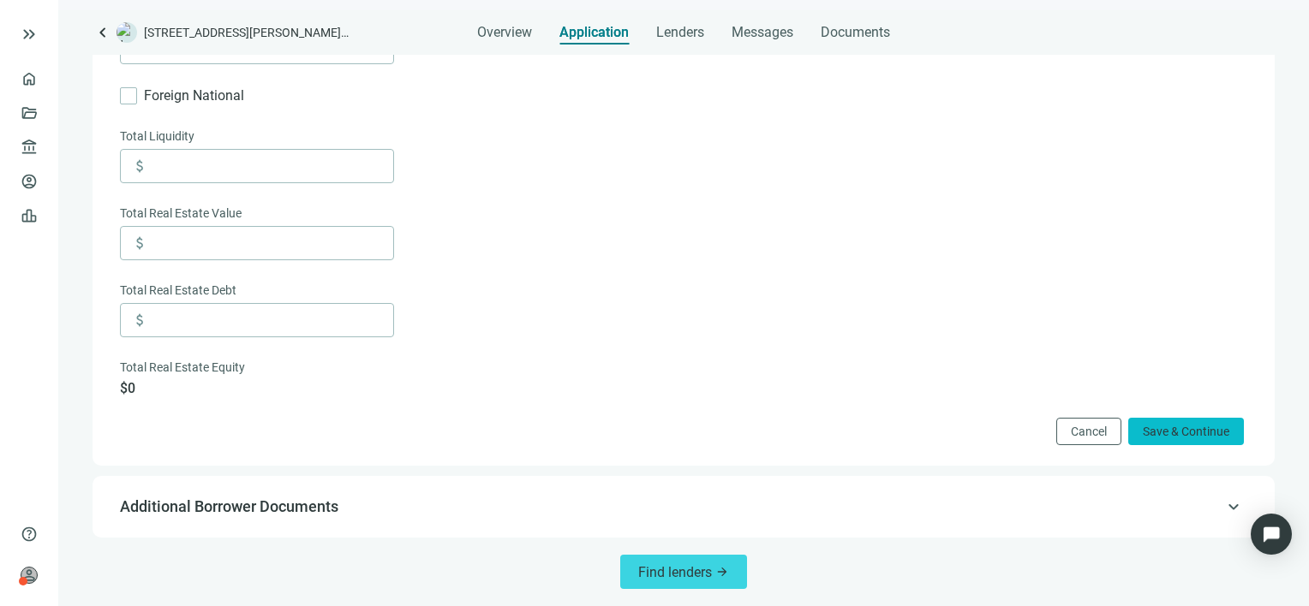
type input "**"
click at [1184, 433] on span "Save & Continue" at bounding box center [1186, 432] width 87 height 14
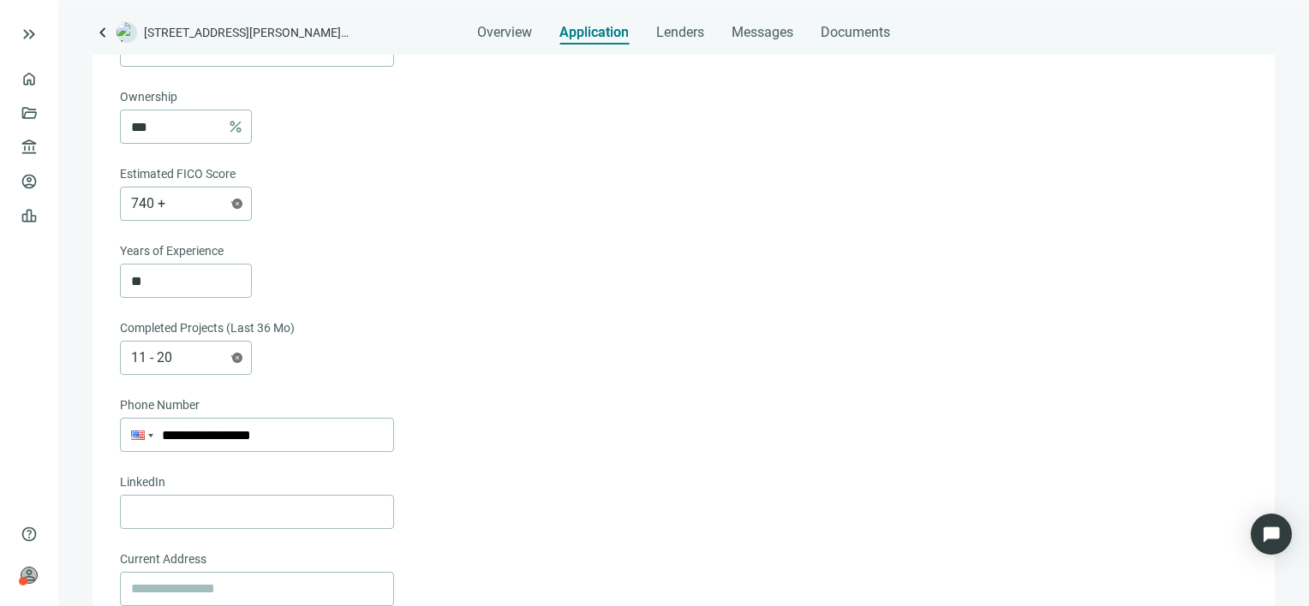
scroll to position [1200, 0]
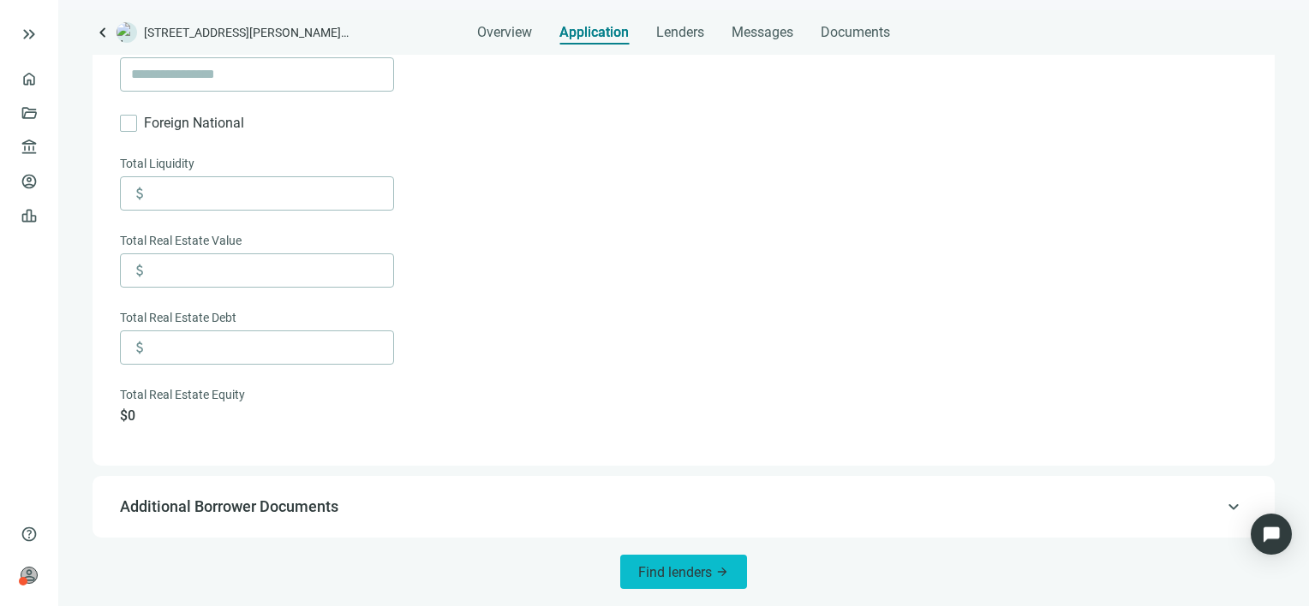
click at [661, 578] on span "Find lenders" at bounding box center [675, 572] width 74 height 16
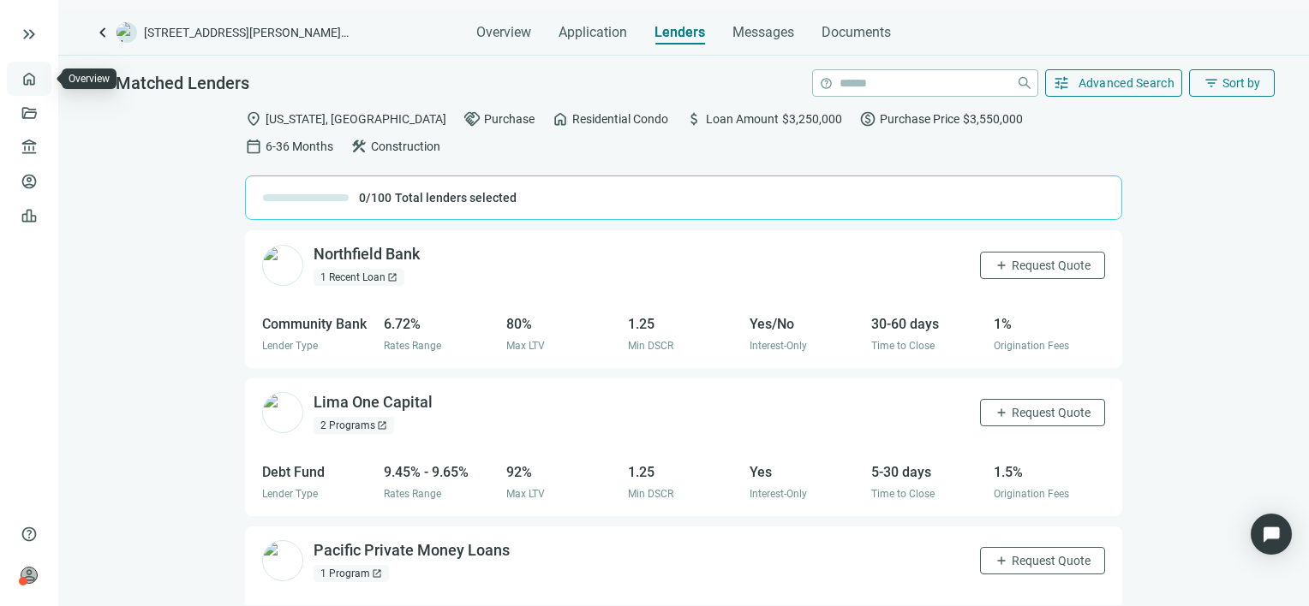
click at [43, 77] on link "Overview" at bounding box center [68, 79] width 51 height 14
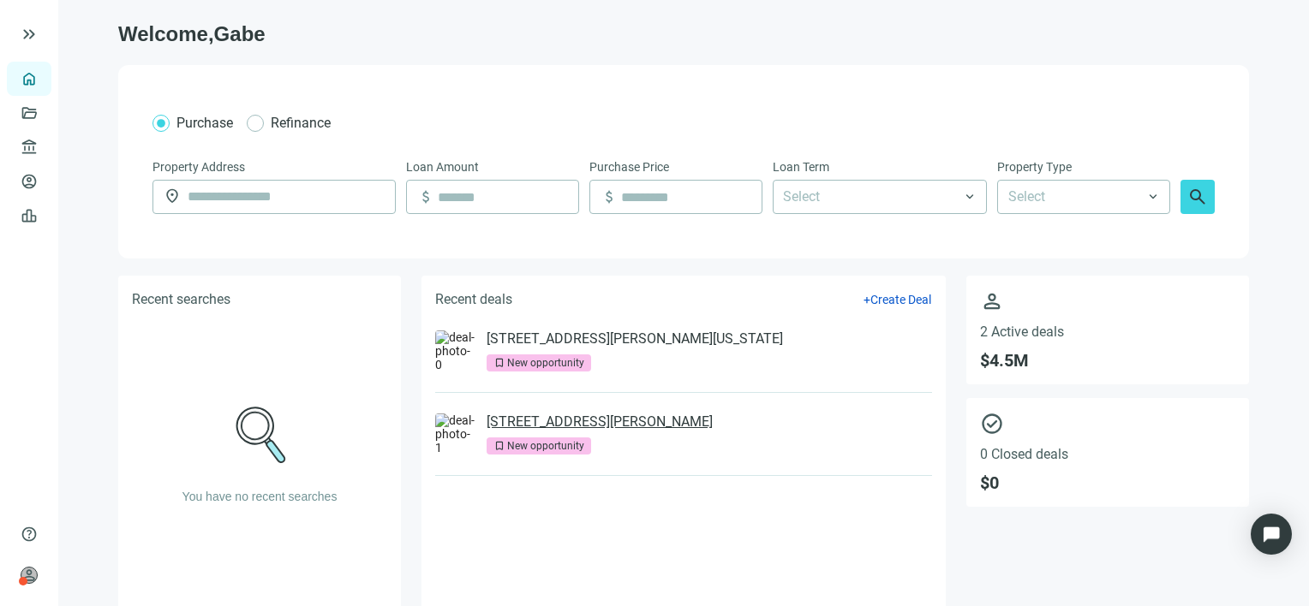
click at [616, 424] on link "[STREET_ADDRESS][PERSON_NAME]" at bounding box center [600, 422] width 226 height 17
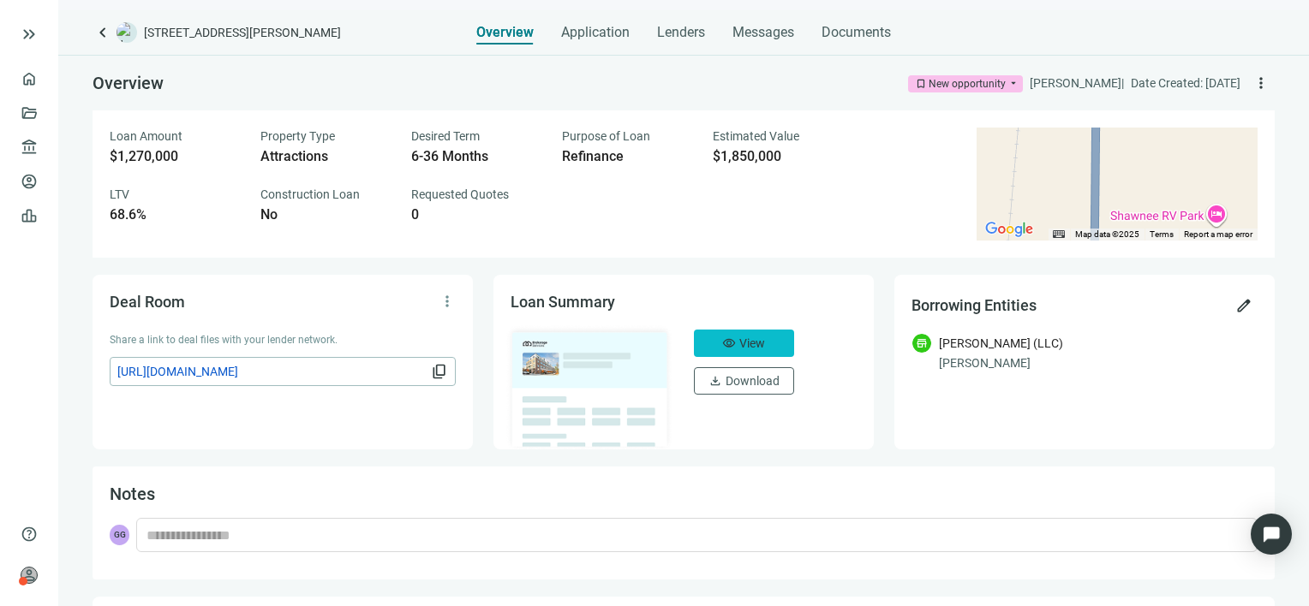
click at [728, 334] on button "visibility View" at bounding box center [744, 343] width 100 height 27
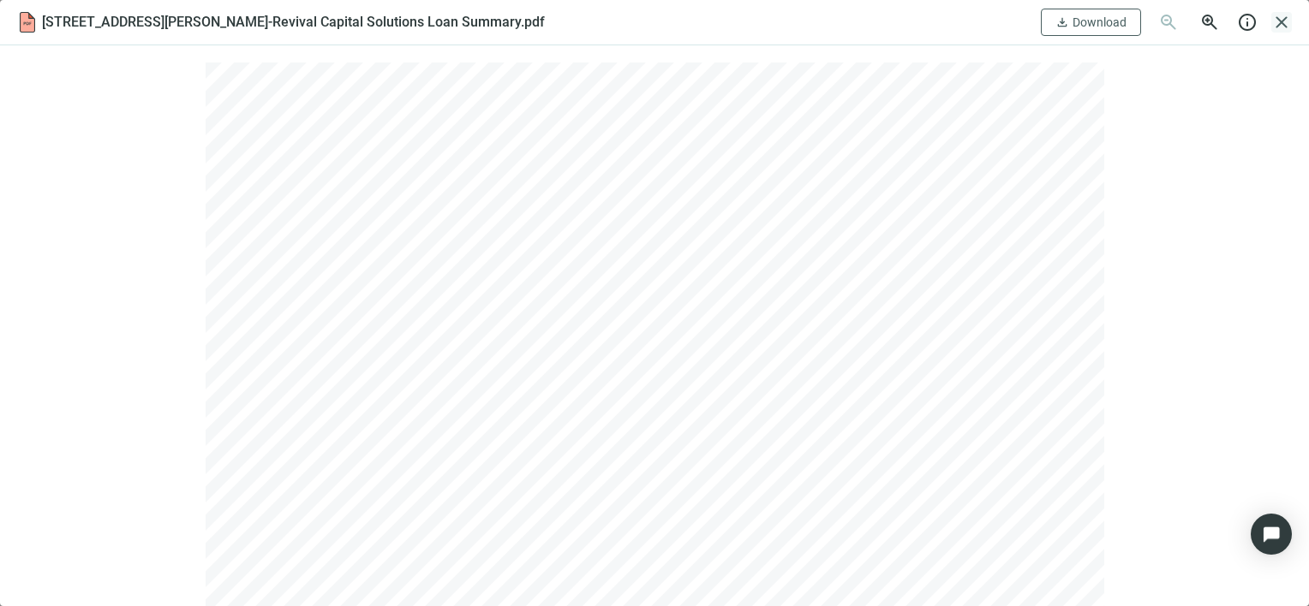
click at [1282, 23] on span "close" at bounding box center [1281, 22] width 21 height 21
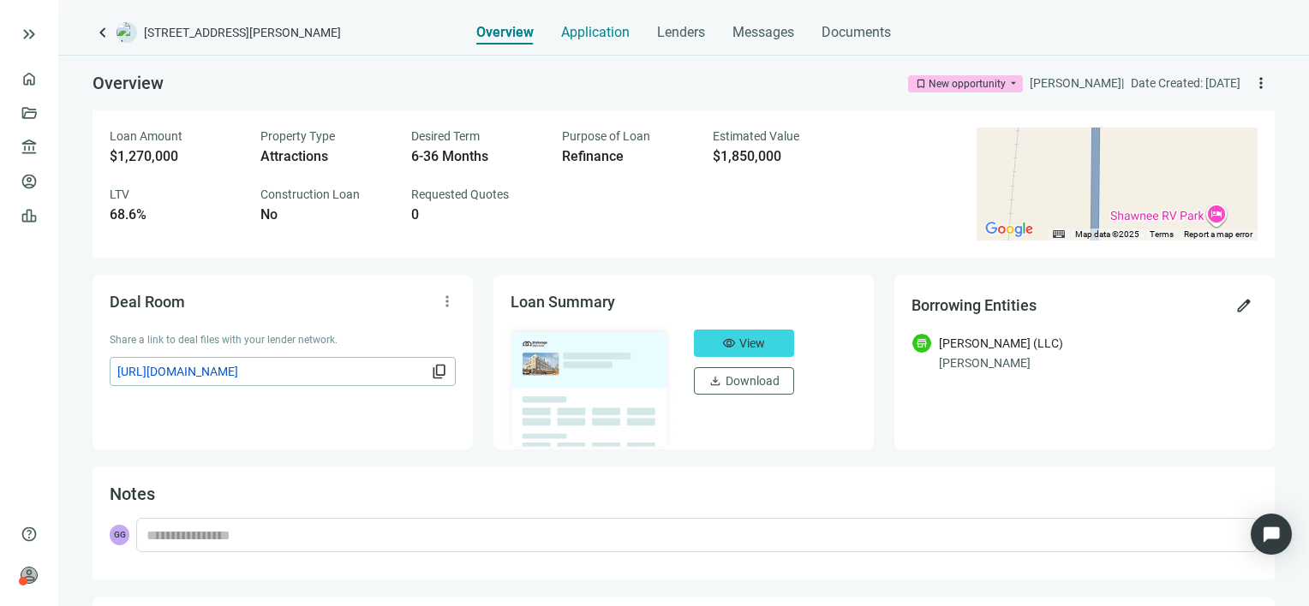
click at [591, 35] on span "Application" at bounding box center [595, 32] width 69 height 17
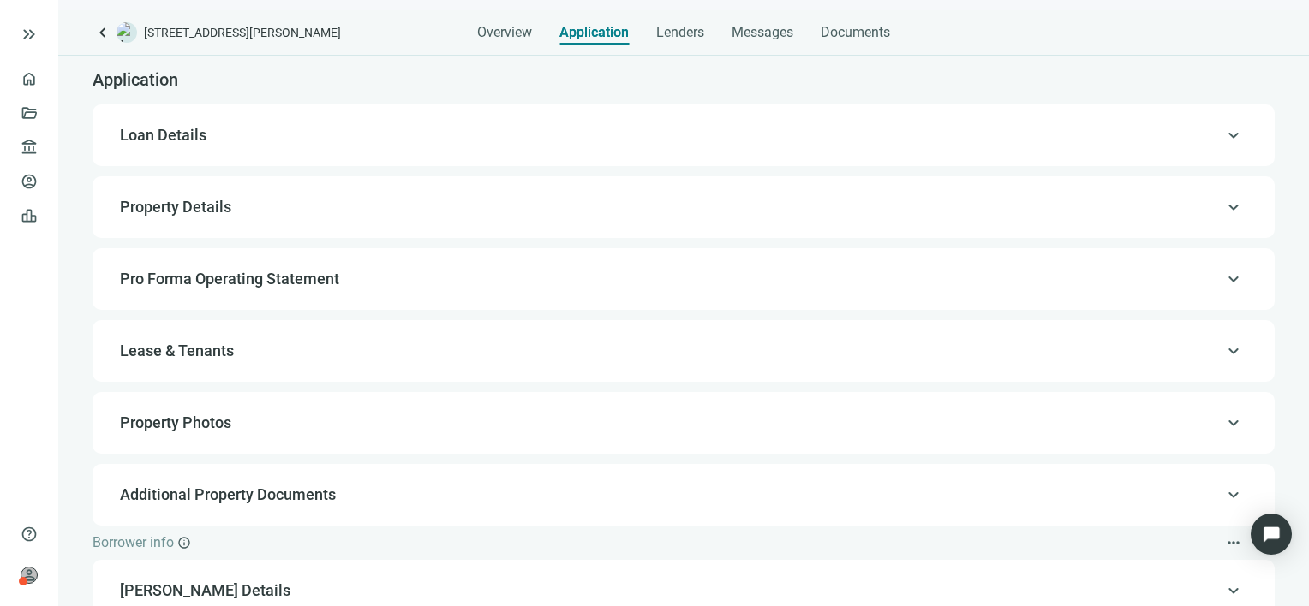
click at [206, 133] on span "Loan Details" at bounding box center [682, 135] width 1124 height 21
type input "**********"
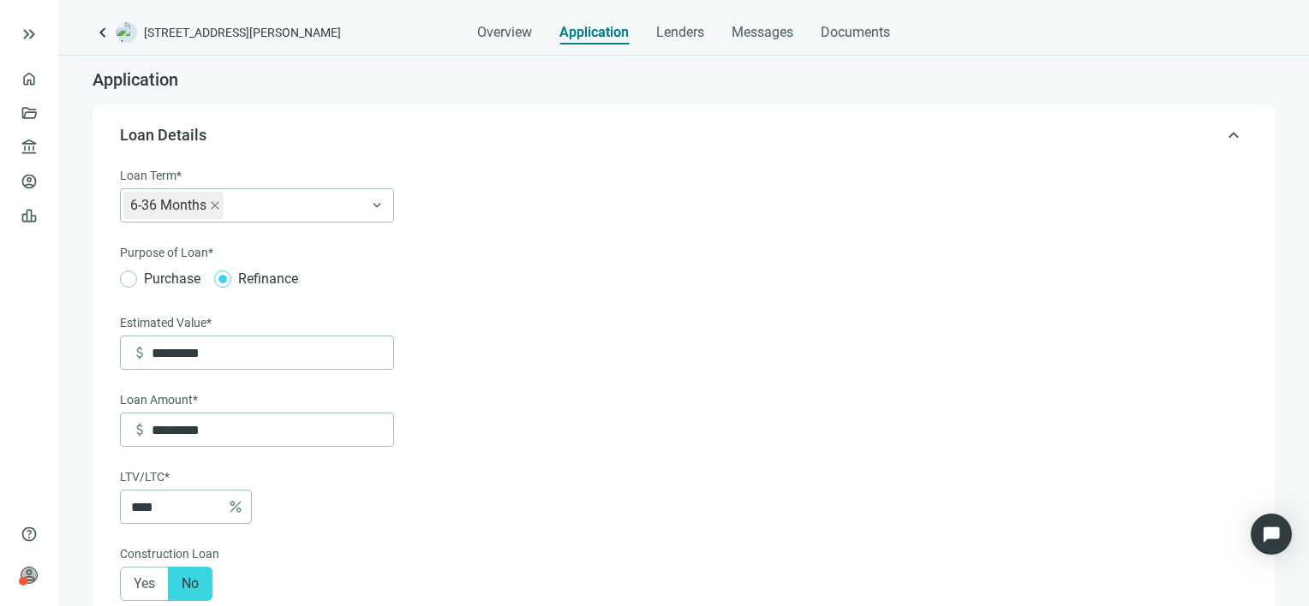
scroll to position [50, 0]
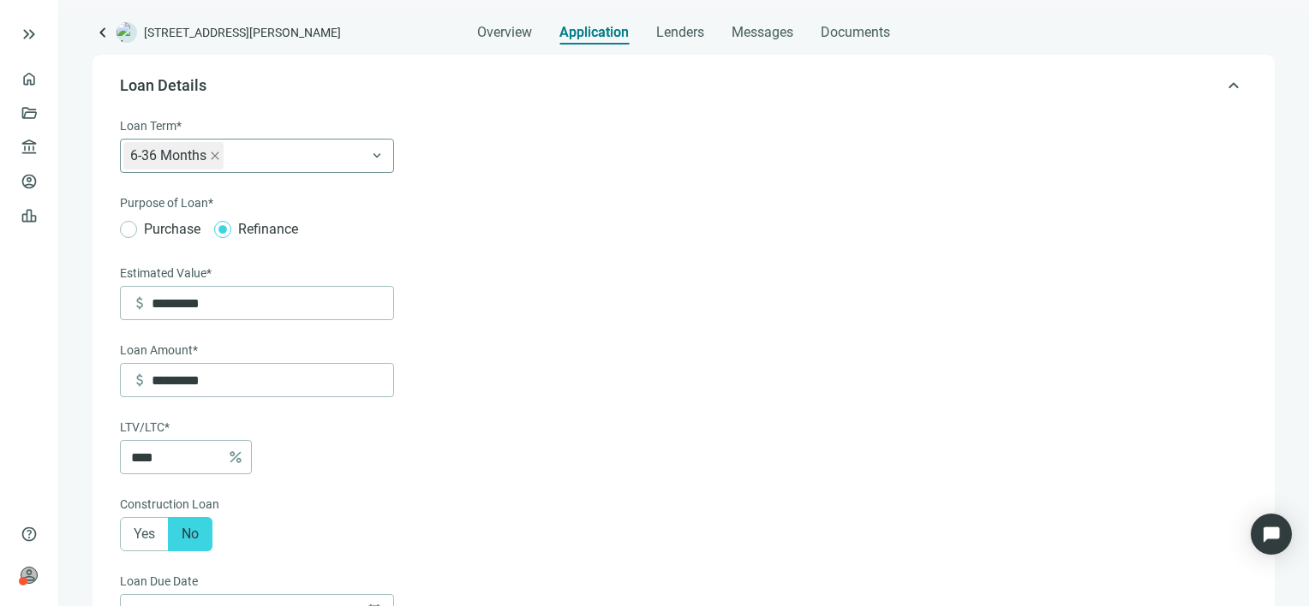
click at [373, 154] on div "6-36 Months" at bounding box center [257, 156] width 274 height 34
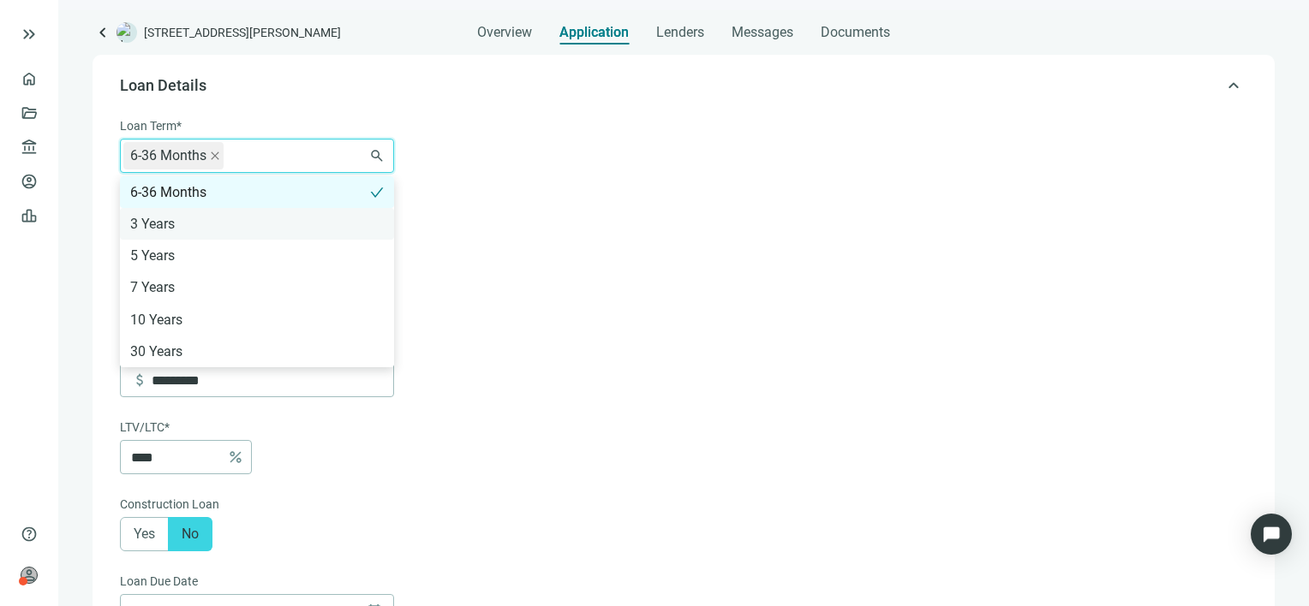
click at [169, 223] on div "3 Years" at bounding box center [257, 223] width 254 height 21
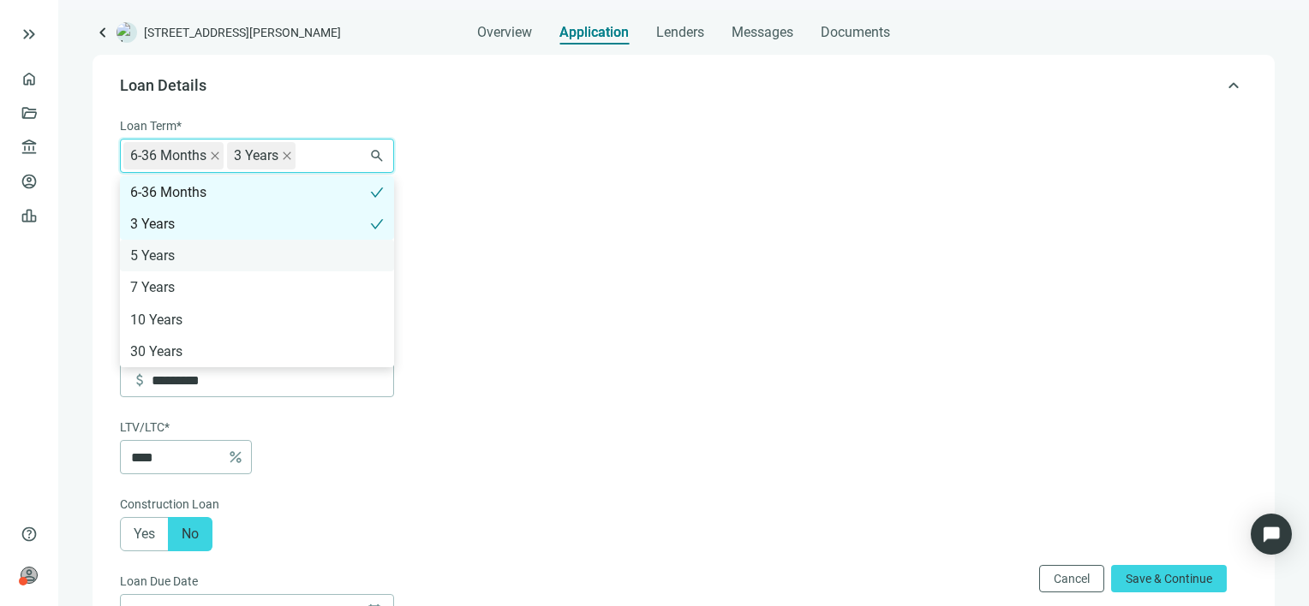
click at [377, 257] on div "5 Years" at bounding box center [257, 255] width 254 height 21
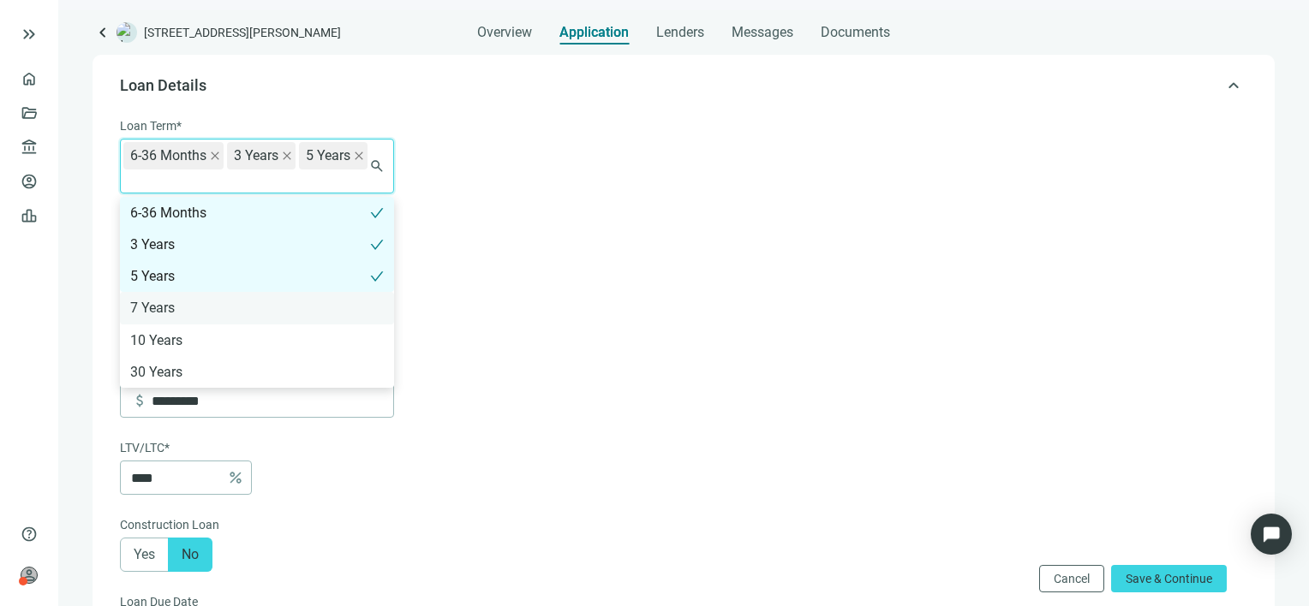
click at [379, 298] on div "7 Years" at bounding box center [257, 307] width 254 height 21
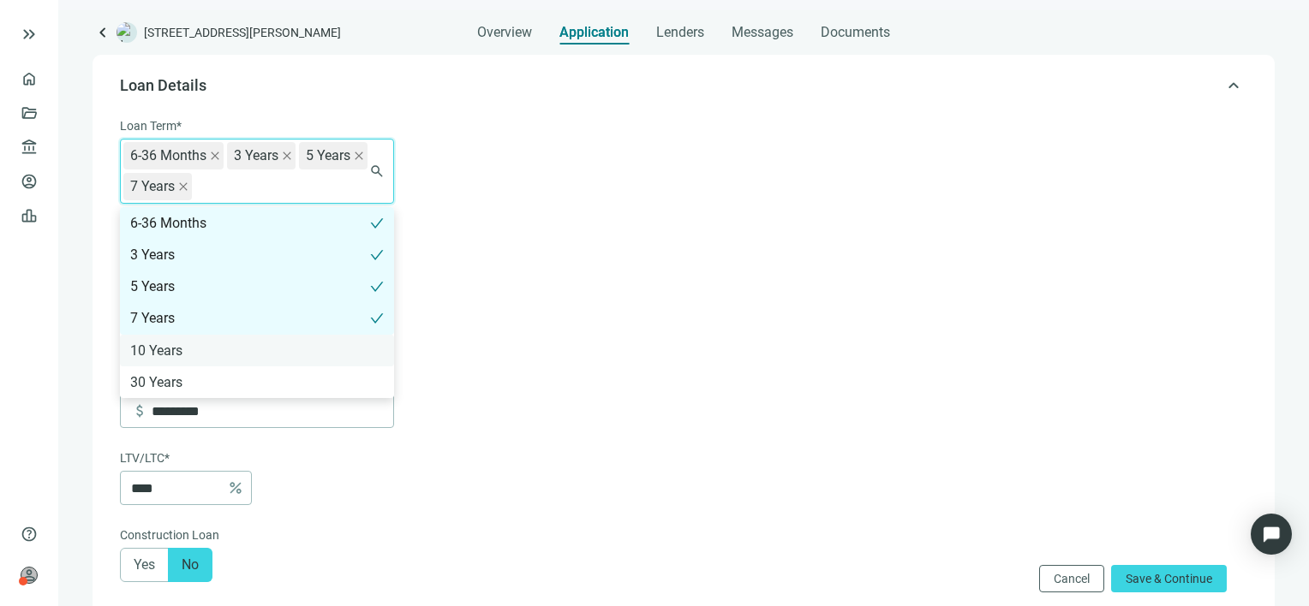
click at [380, 349] on div "10 Years" at bounding box center [257, 350] width 254 height 21
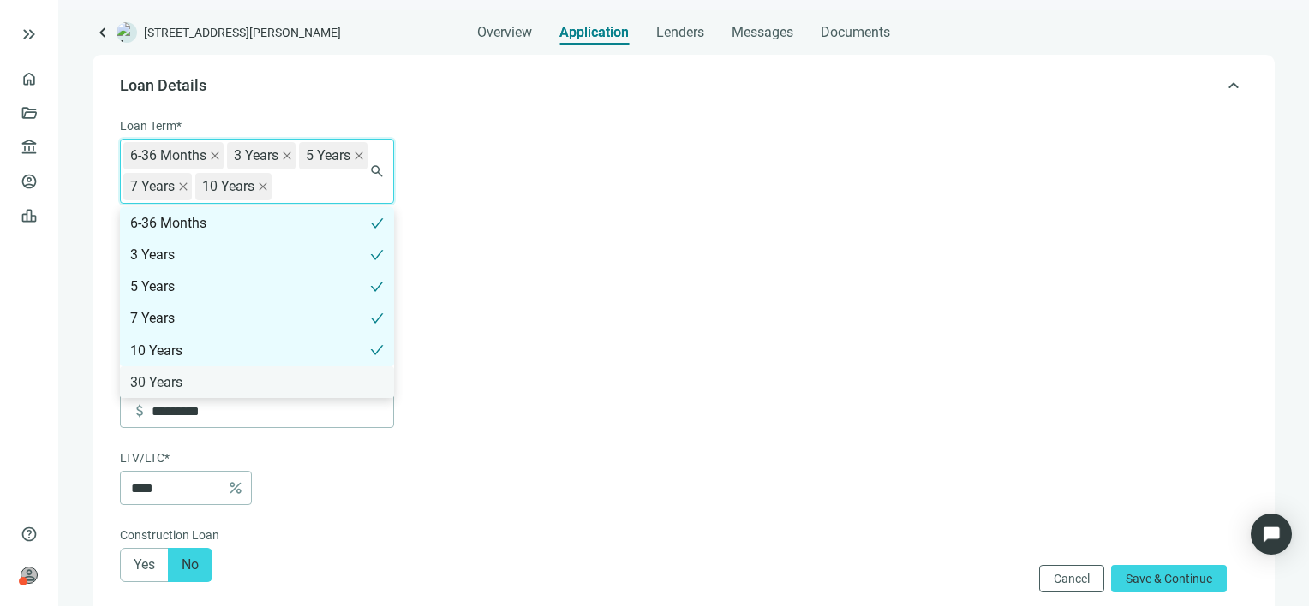
click at [367, 381] on div "30 Years" at bounding box center [257, 382] width 254 height 21
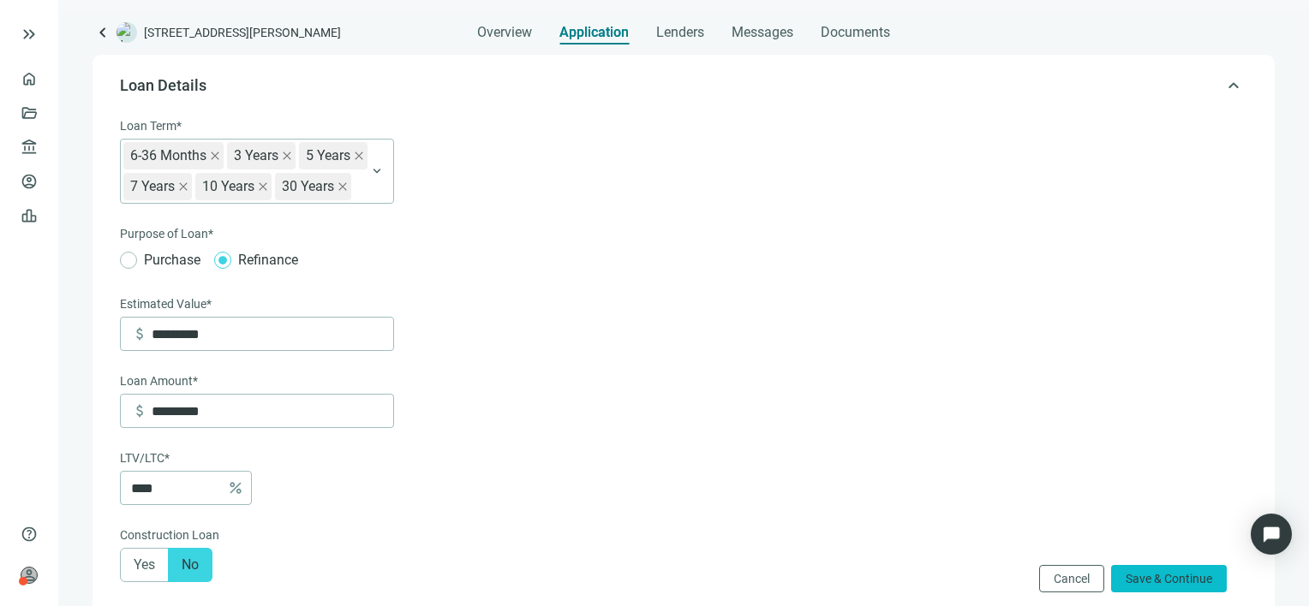
click at [1150, 579] on span "Save & Continue" at bounding box center [1169, 579] width 87 height 14
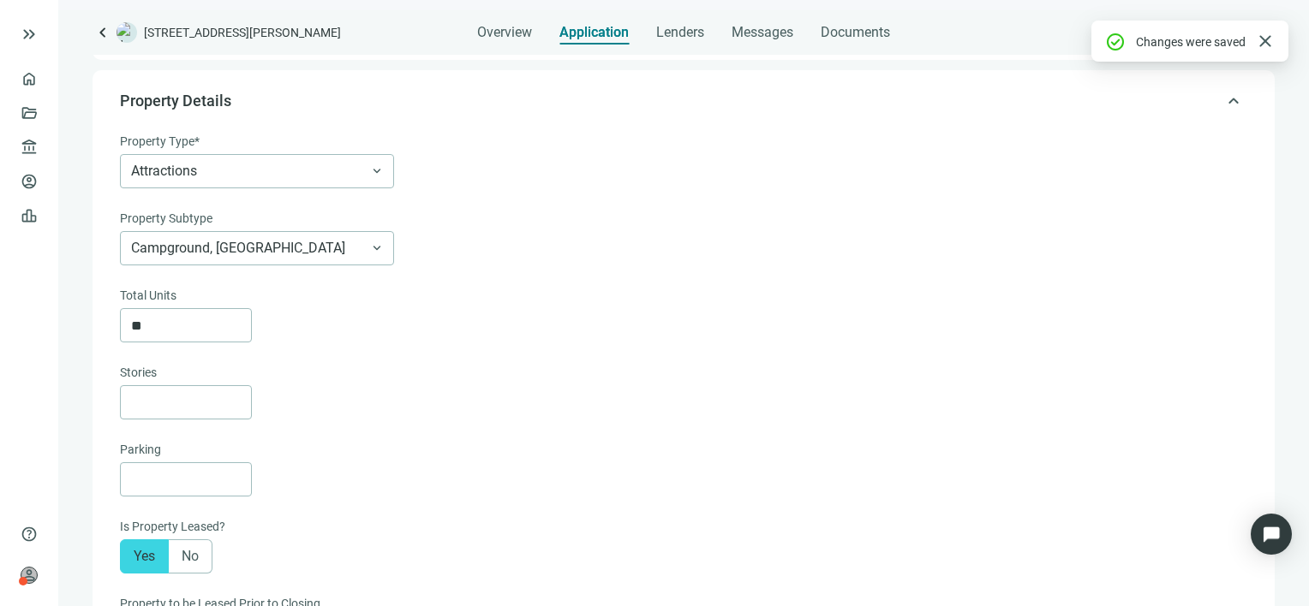
scroll to position [122, 0]
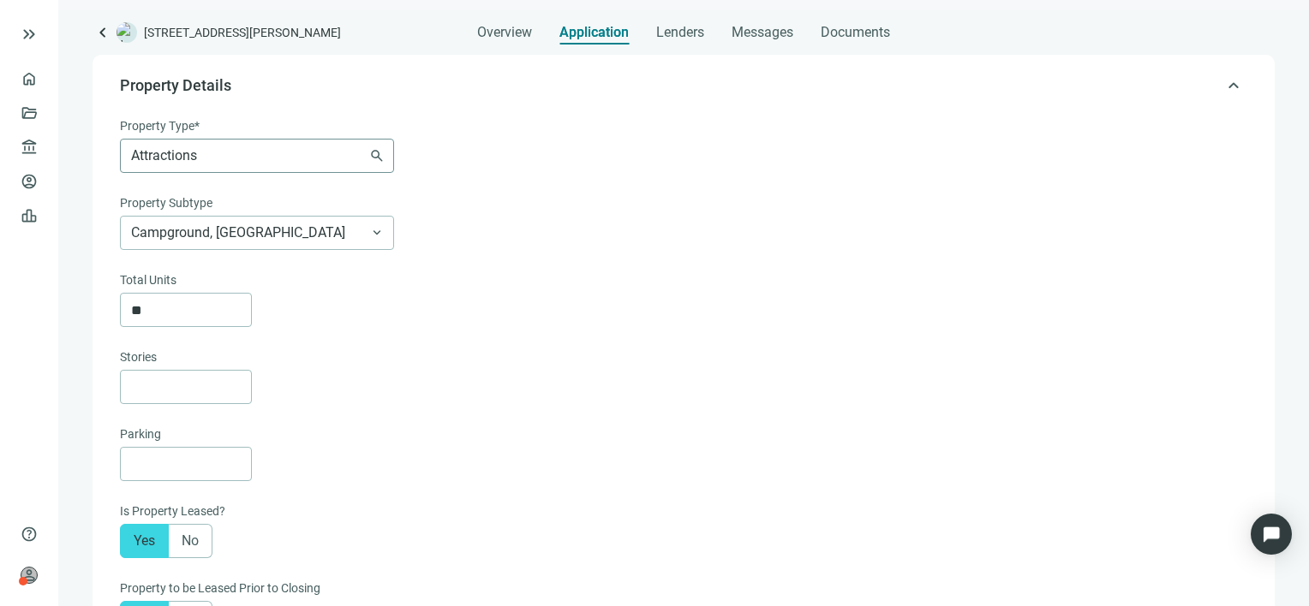
click at [375, 154] on span "Attractions" at bounding box center [257, 156] width 252 height 33
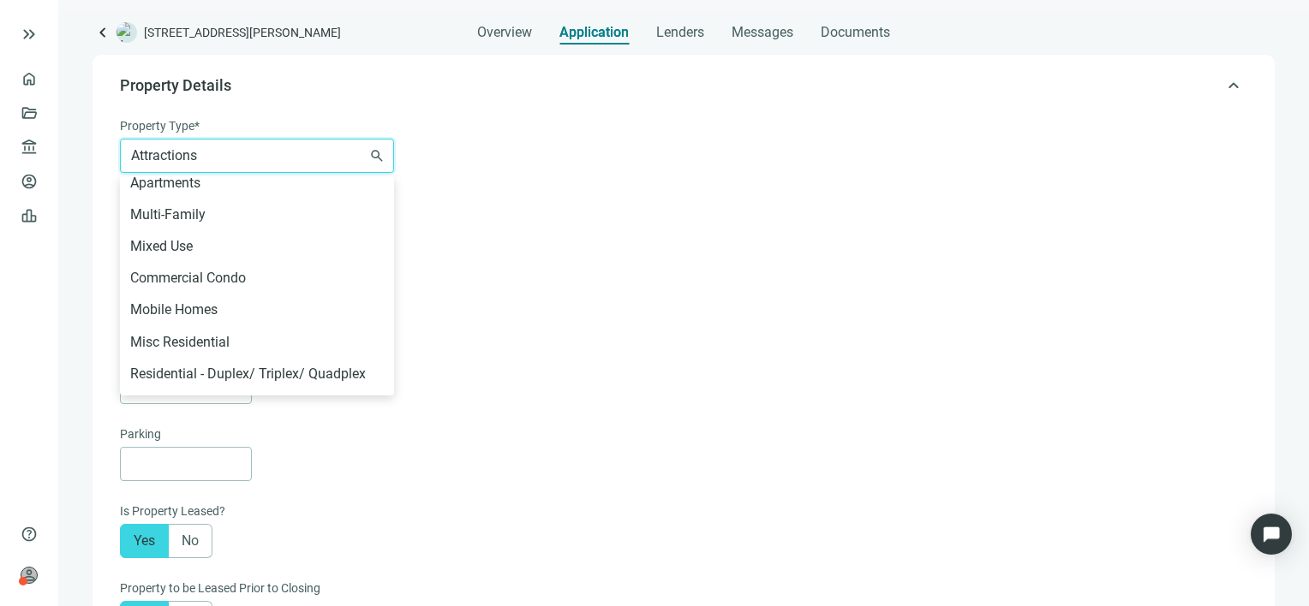
scroll to position [357, 0]
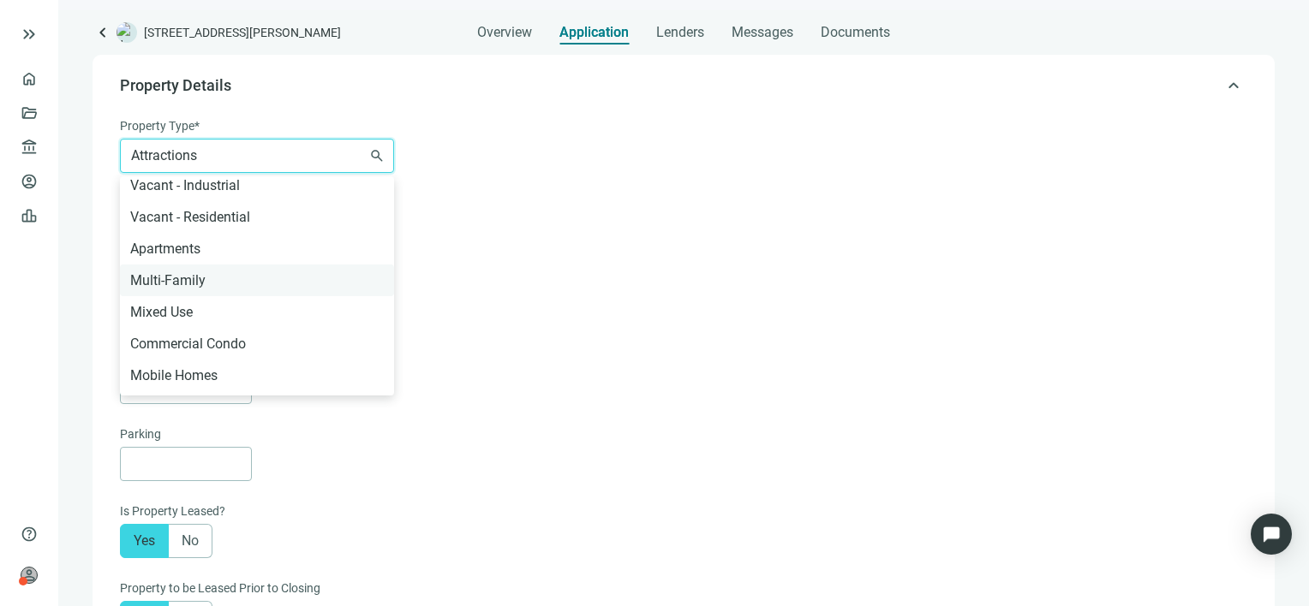
click at [172, 276] on div "Multi-Family" at bounding box center [257, 280] width 254 height 21
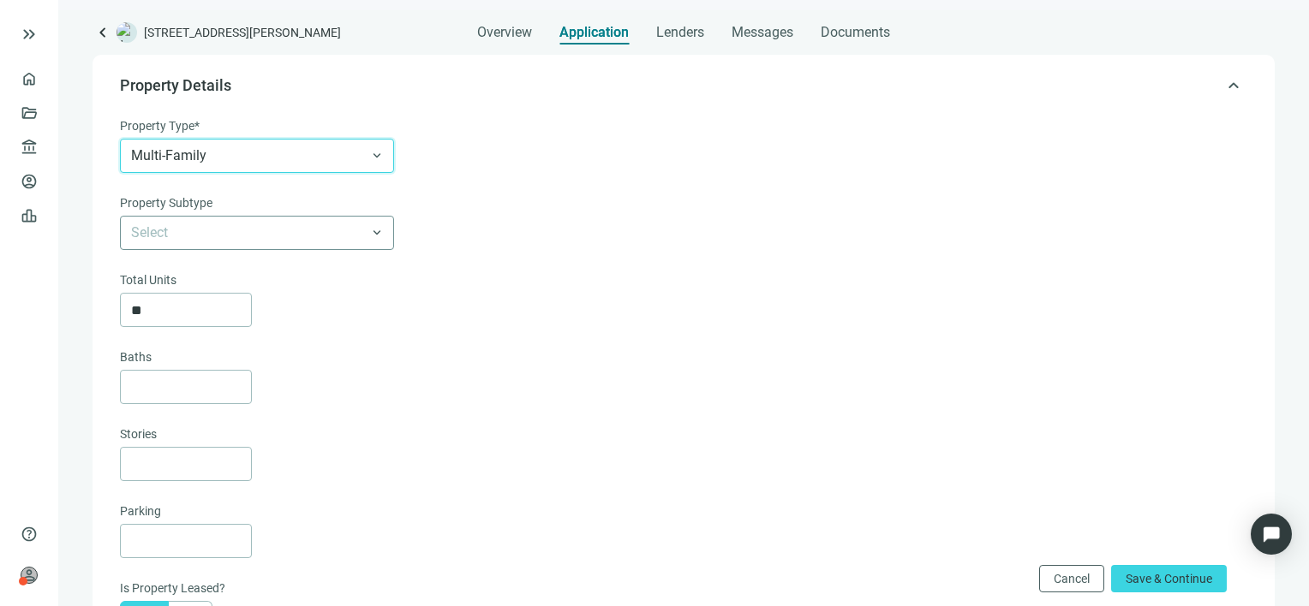
click at [376, 230] on span at bounding box center [257, 233] width 252 height 33
click at [377, 154] on span "Multi-Family" at bounding box center [257, 156] width 252 height 33
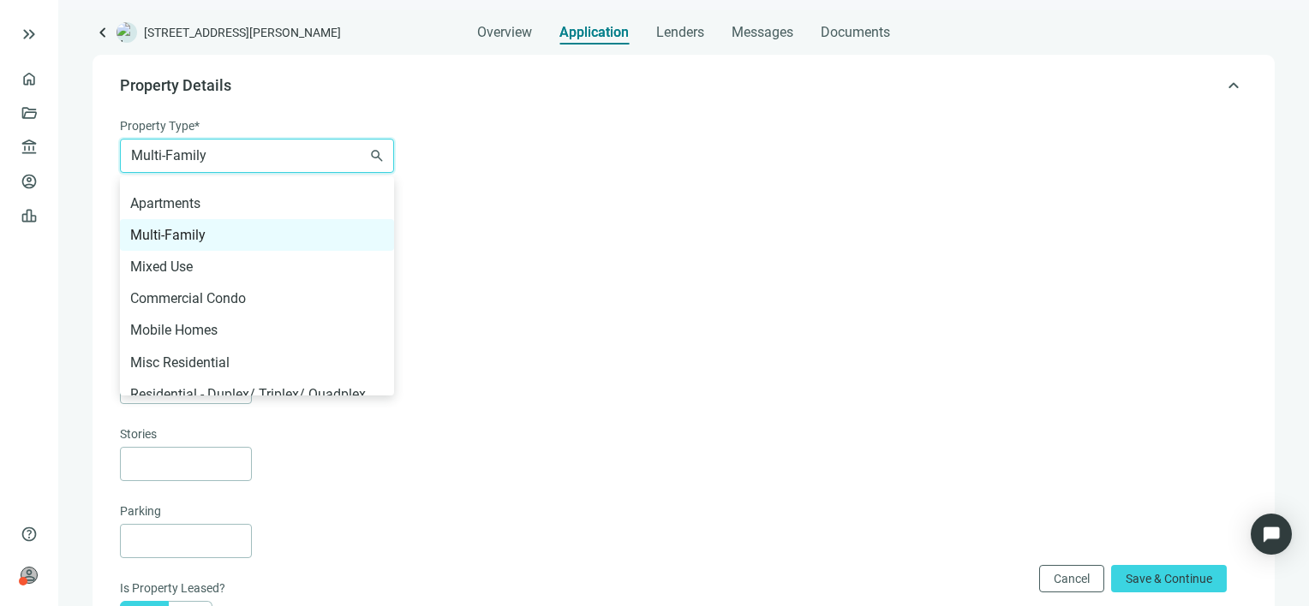
scroll to position [428, 0]
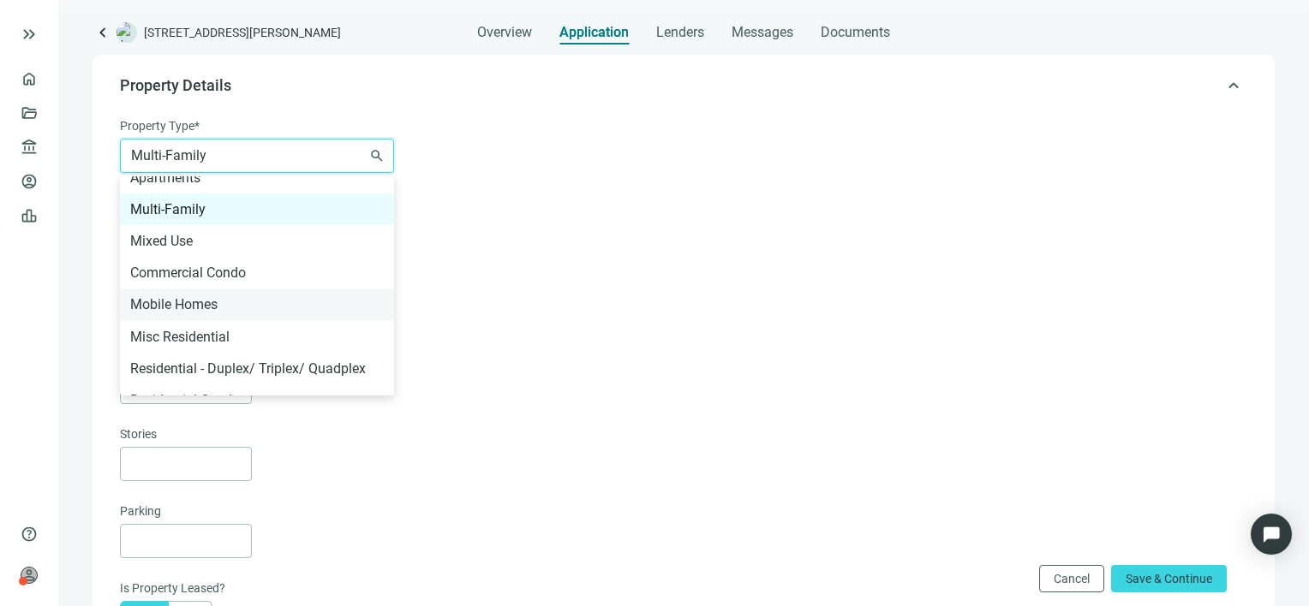
click at [185, 302] on div "Mobile Homes" at bounding box center [257, 304] width 254 height 21
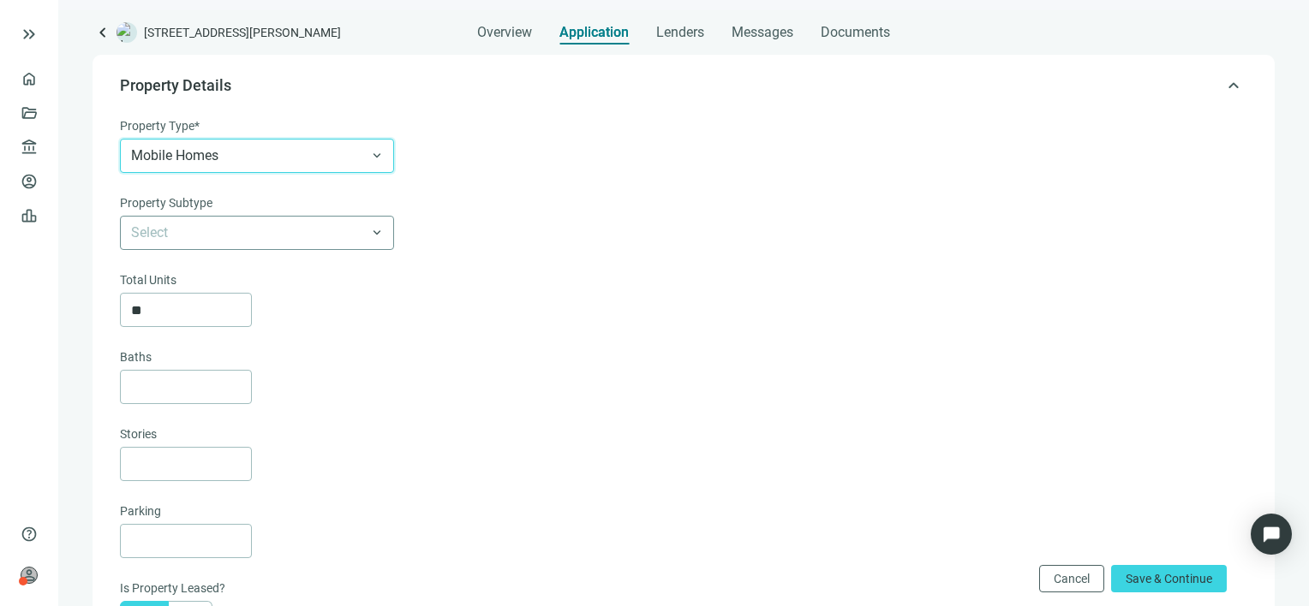
click at [380, 230] on span at bounding box center [257, 233] width 252 height 33
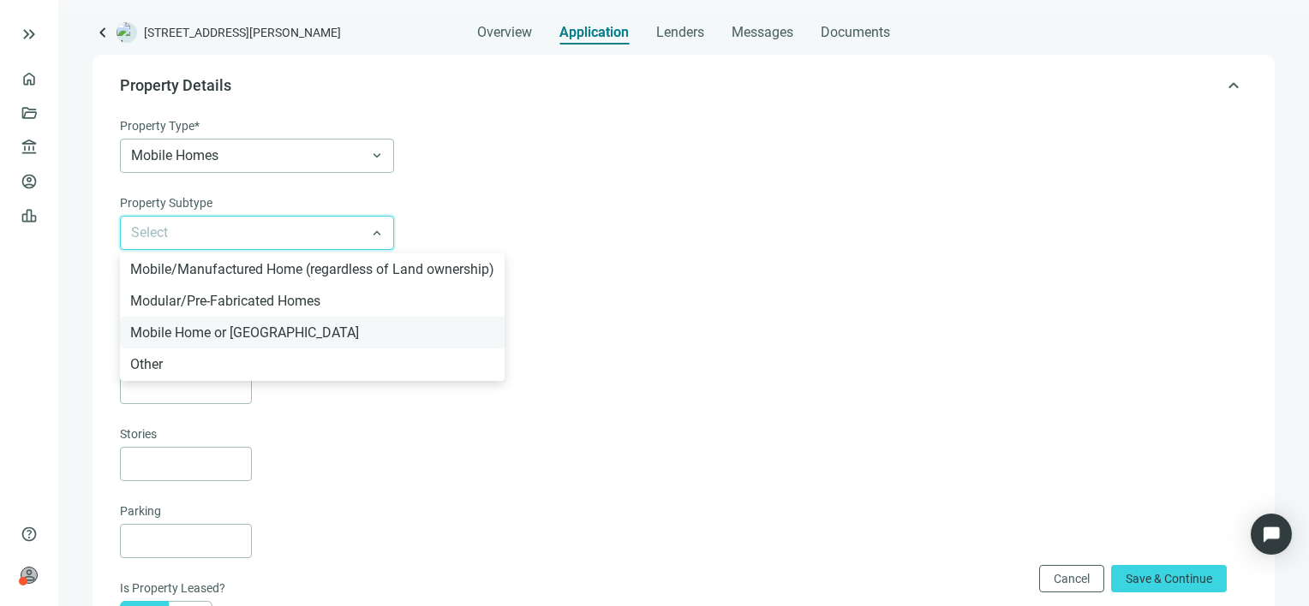
click at [284, 332] on div "Mobile Home or [GEOGRAPHIC_DATA]" at bounding box center [312, 332] width 364 height 21
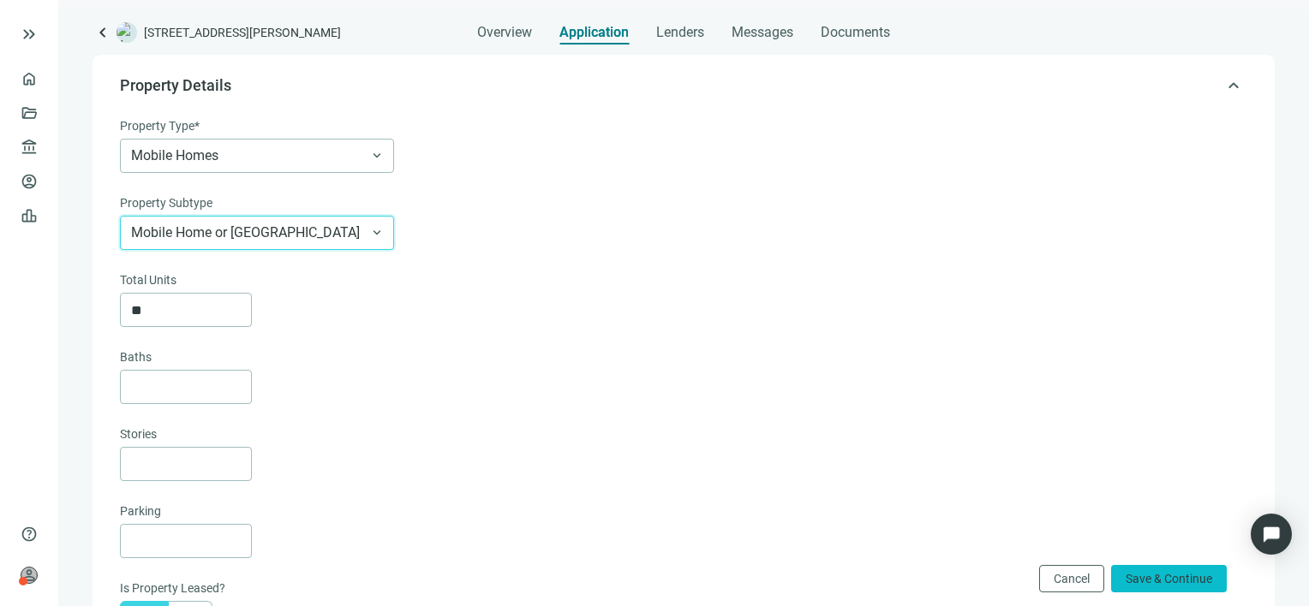
click at [1184, 578] on span "Save & Continue" at bounding box center [1169, 579] width 87 height 14
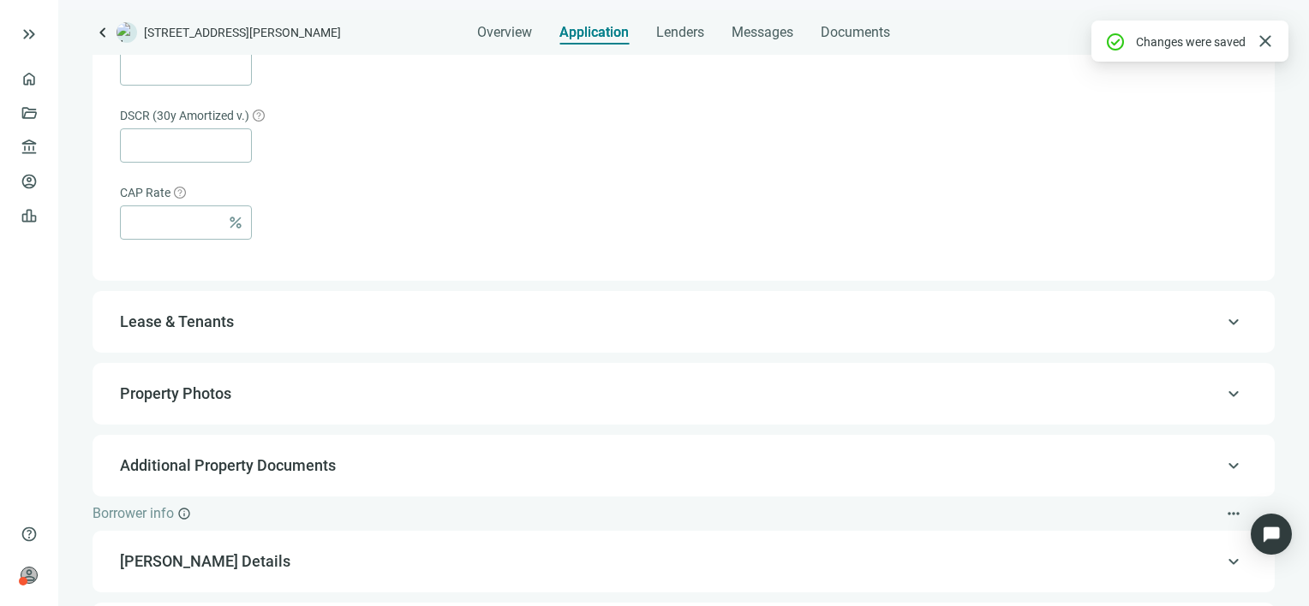
scroll to position [1340, 0]
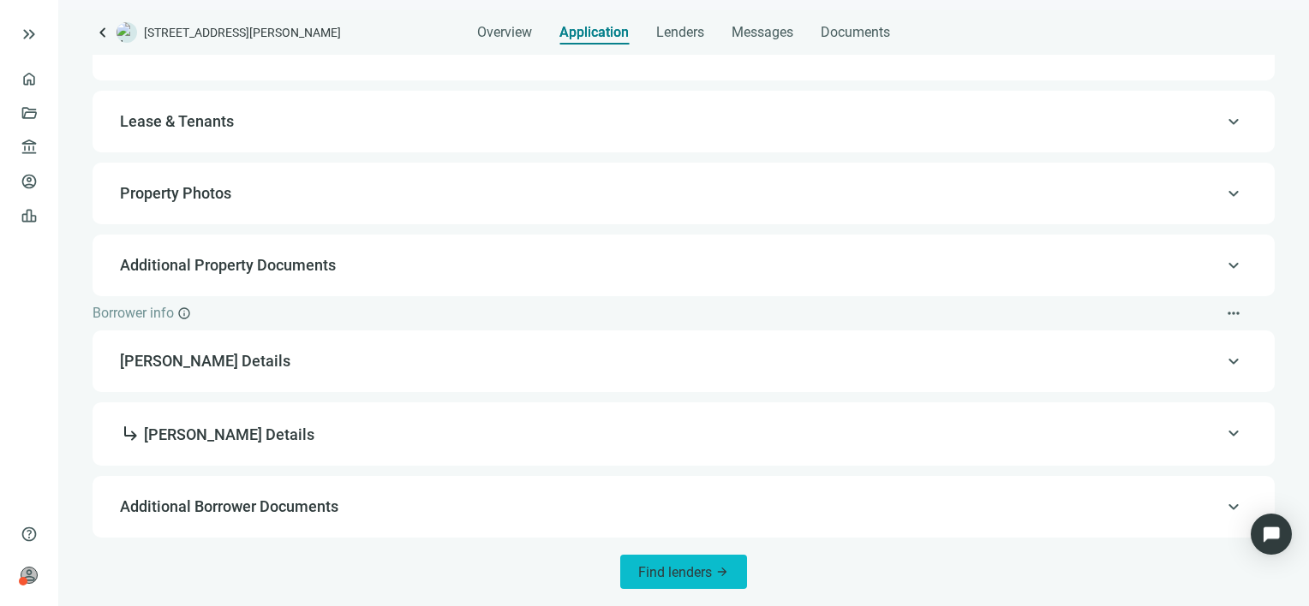
click at [663, 572] on span "Find lenders" at bounding box center [675, 572] width 74 height 16
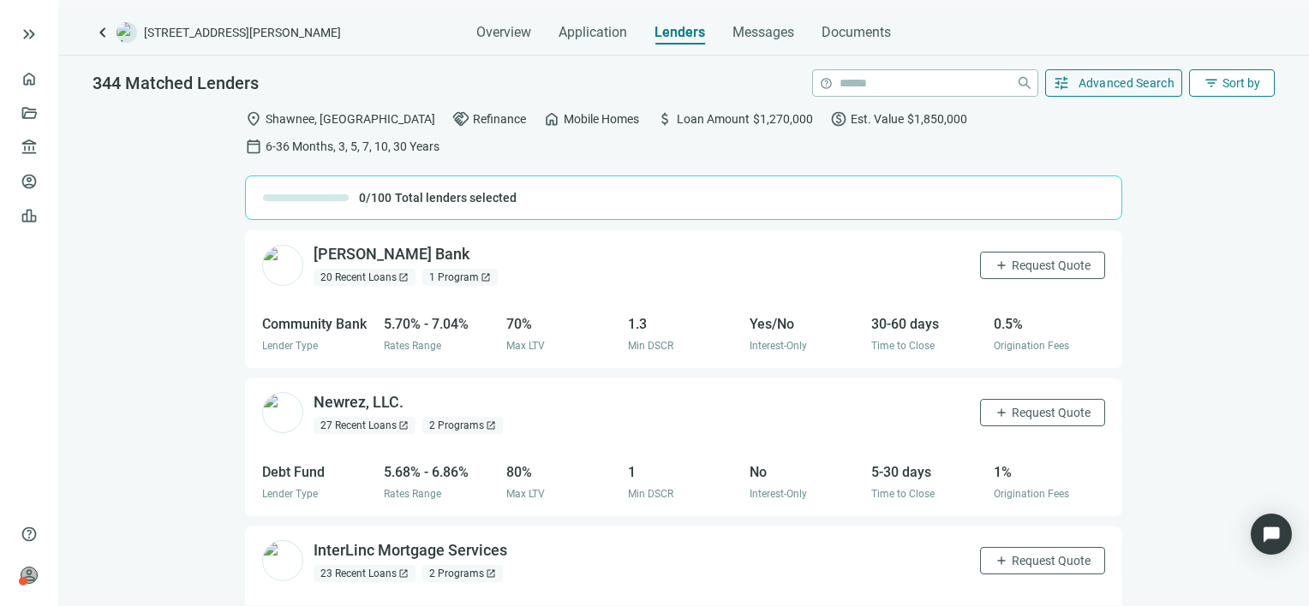
click at [1219, 89] on span "filter_list" at bounding box center [1211, 82] width 15 height 15
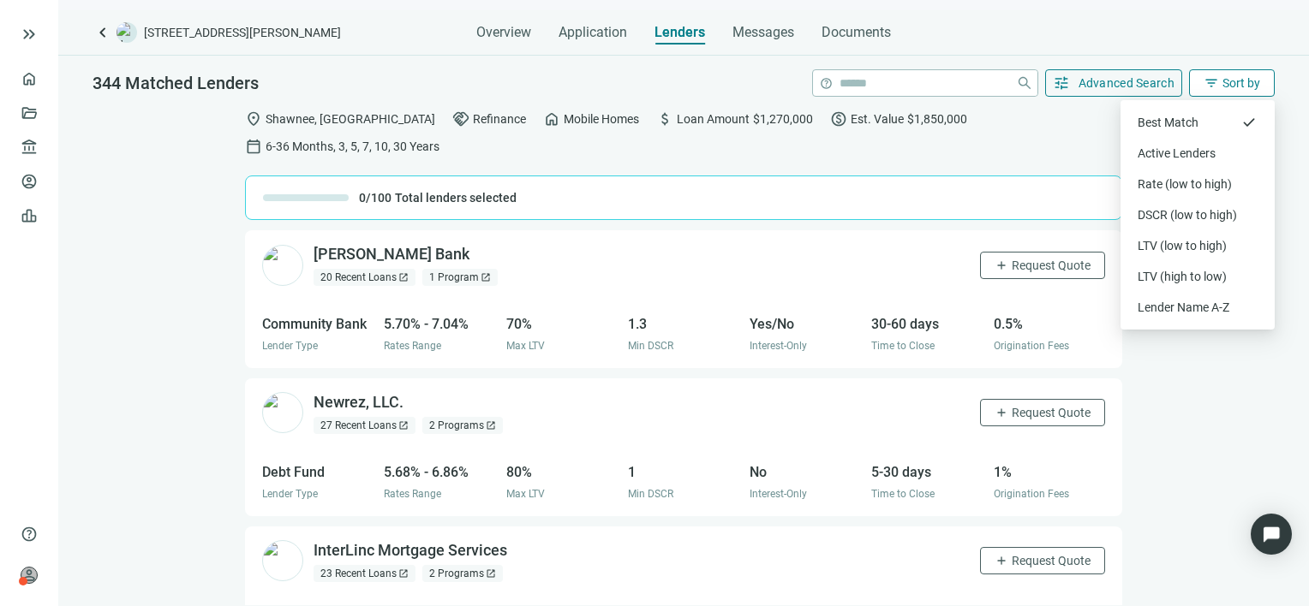
click at [1218, 82] on span "filter_list" at bounding box center [1211, 82] width 15 height 15
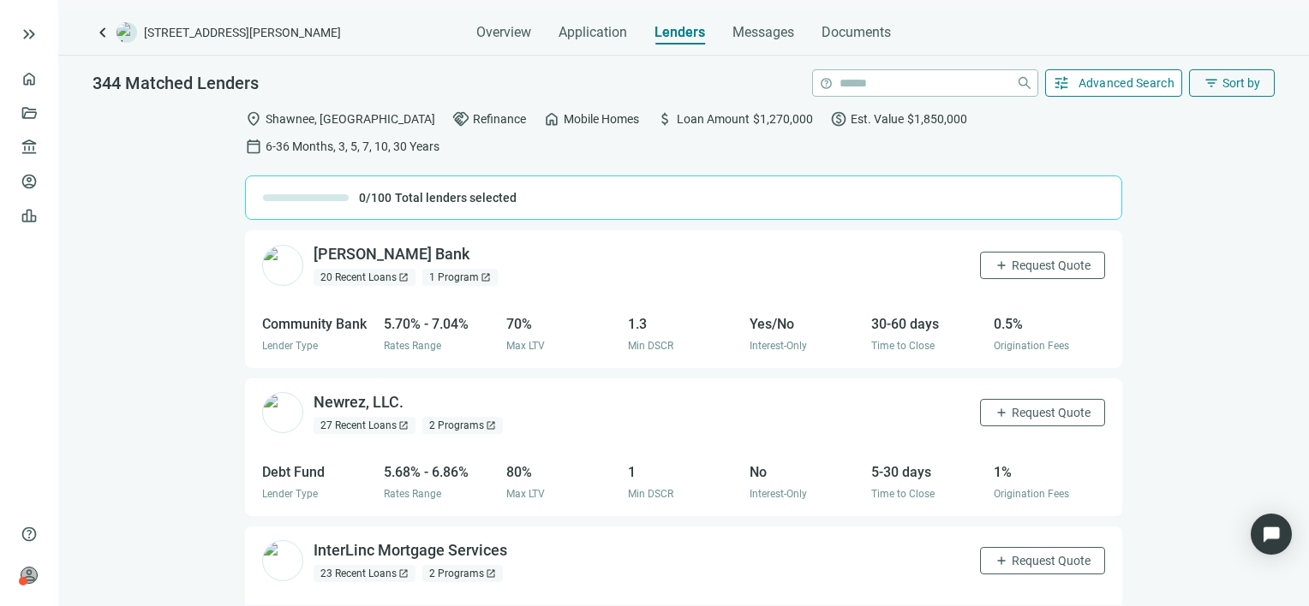
click at [1141, 77] on span "Advanced Search" at bounding box center [1126, 83] width 97 height 14
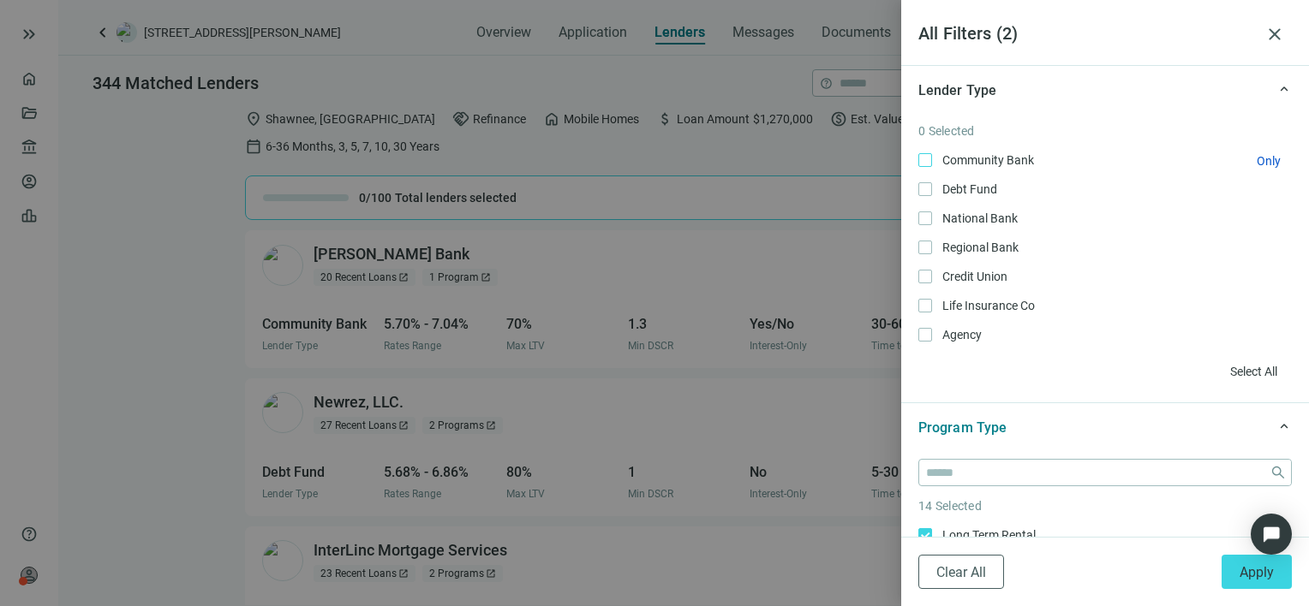
click at [948, 156] on span "Community Bank Only" at bounding box center [986, 160] width 109 height 19
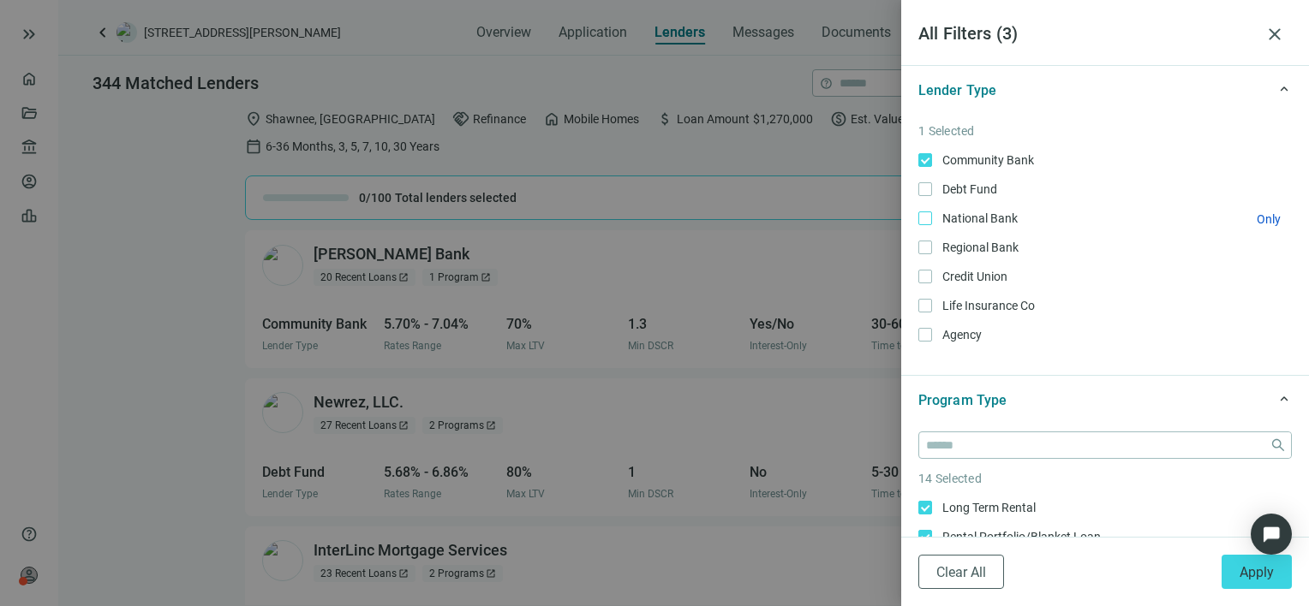
click at [939, 219] on span "National Bank Only" at bounding box center [978, 218] width 93 height 19
click at [932, 247] on span "Regional Bank Only" at bounding box center [978, 247] width 93 height 19
drag, startPoint x: 1266, startPoint y: 571, endPoint x: 1137, endPoint y: 527, distance: 136.8
click at [1266, 570] on span "Apply" at bounding box center [1256, 572] width 34 height 16
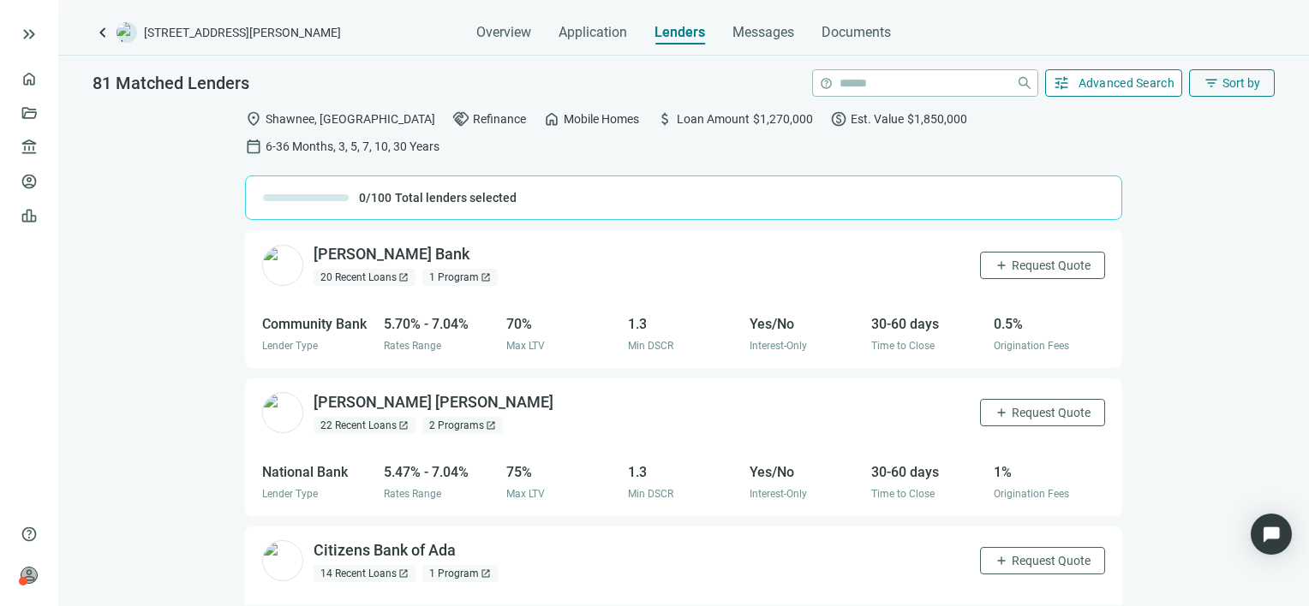
click at [1115, 88] on span "Advanced Search" at bounding box center [1126, 83] width 97 height 14
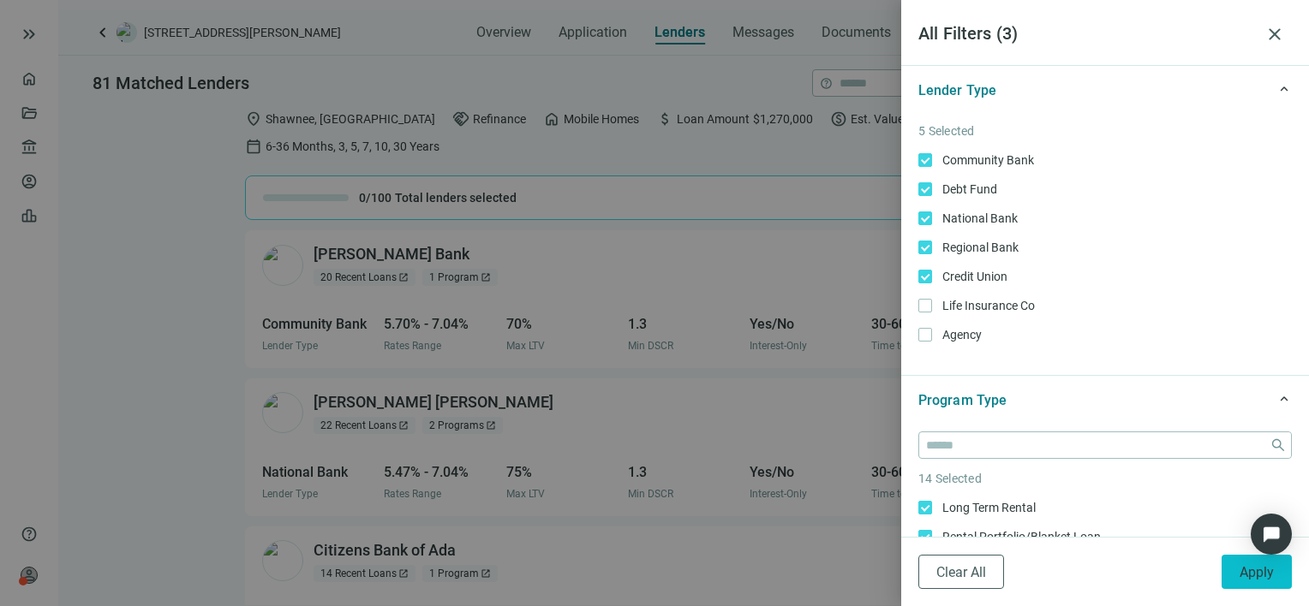
click at [1249, 576] on span "Apply" at bounding box center [1256, 572] width 34 height 16
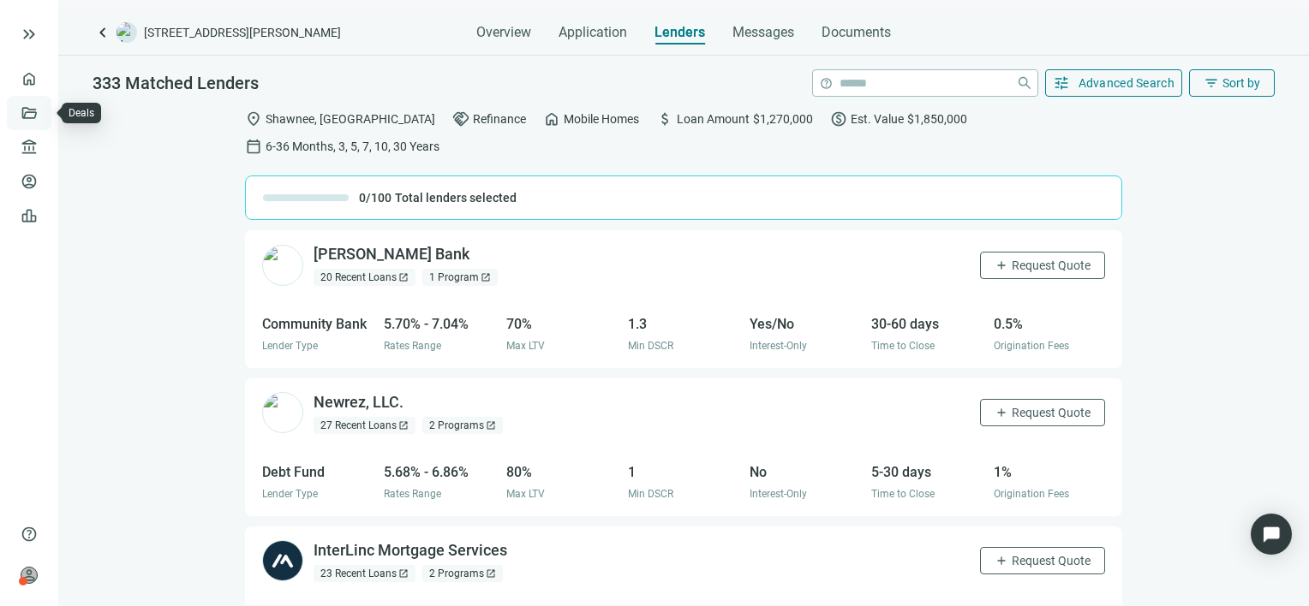
click at [43, 113] on link "Deals" at bounding box center [58, 113] width 31 height 14
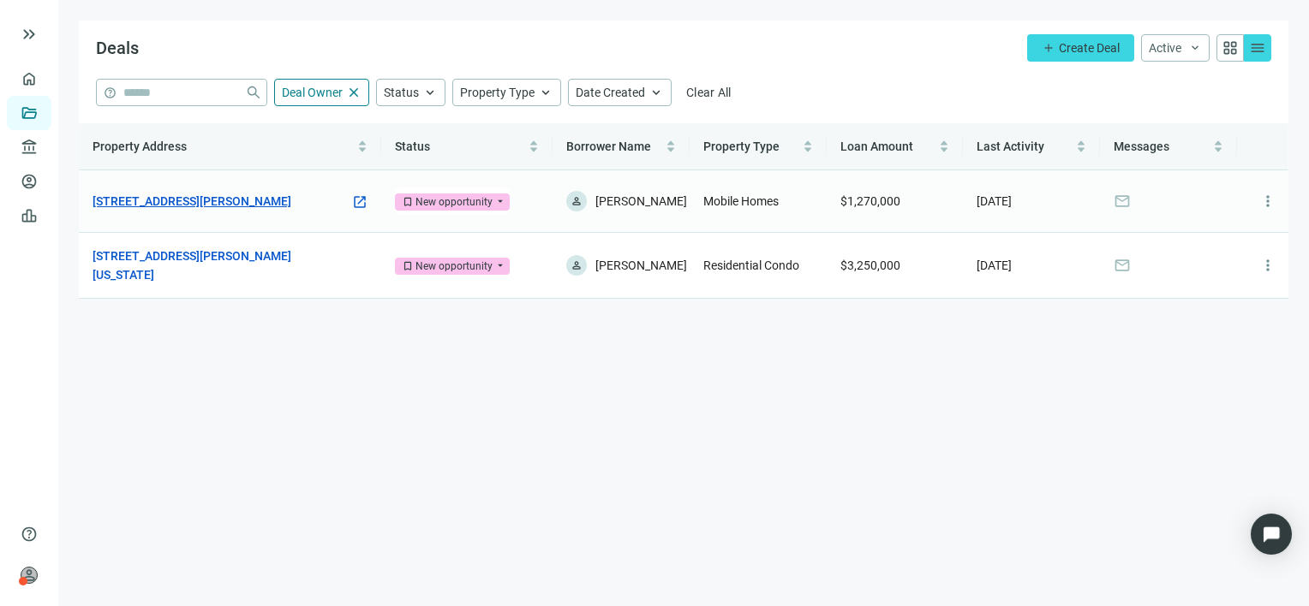
click at [255, 200] on link "[STREET_ADDRESS][PERSON_NAME]" at bounding box center [192, 201] width 199 height 19
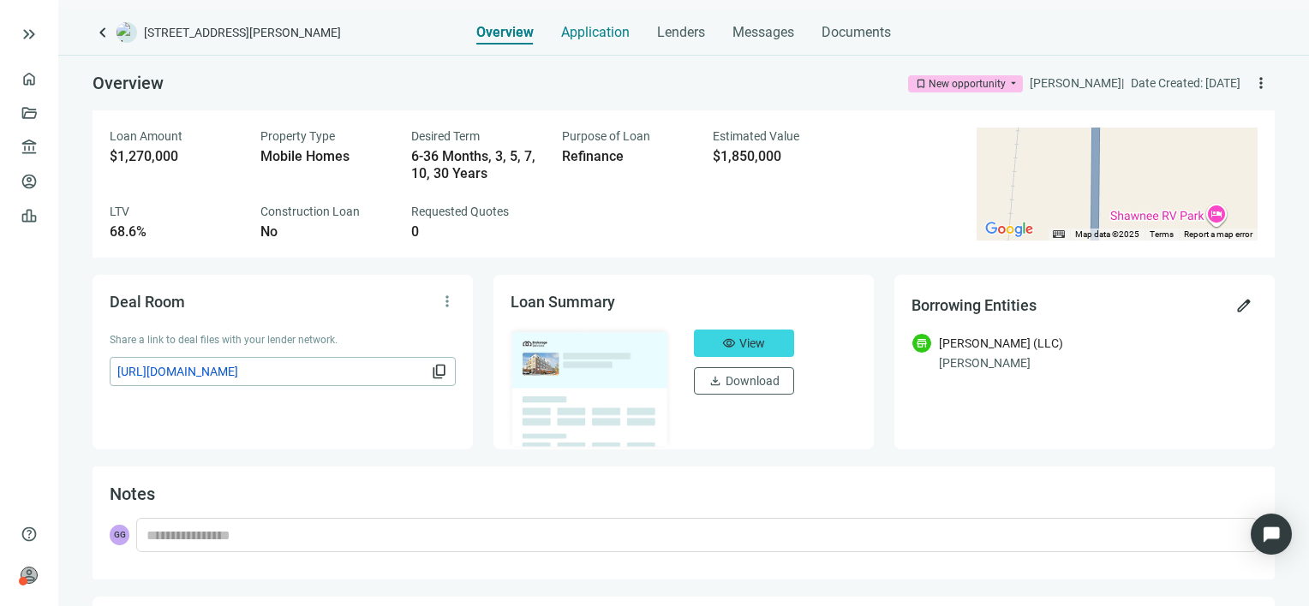
click at [600, 29] on span "Application" at bounding box center [595, 32] width 69 height 17
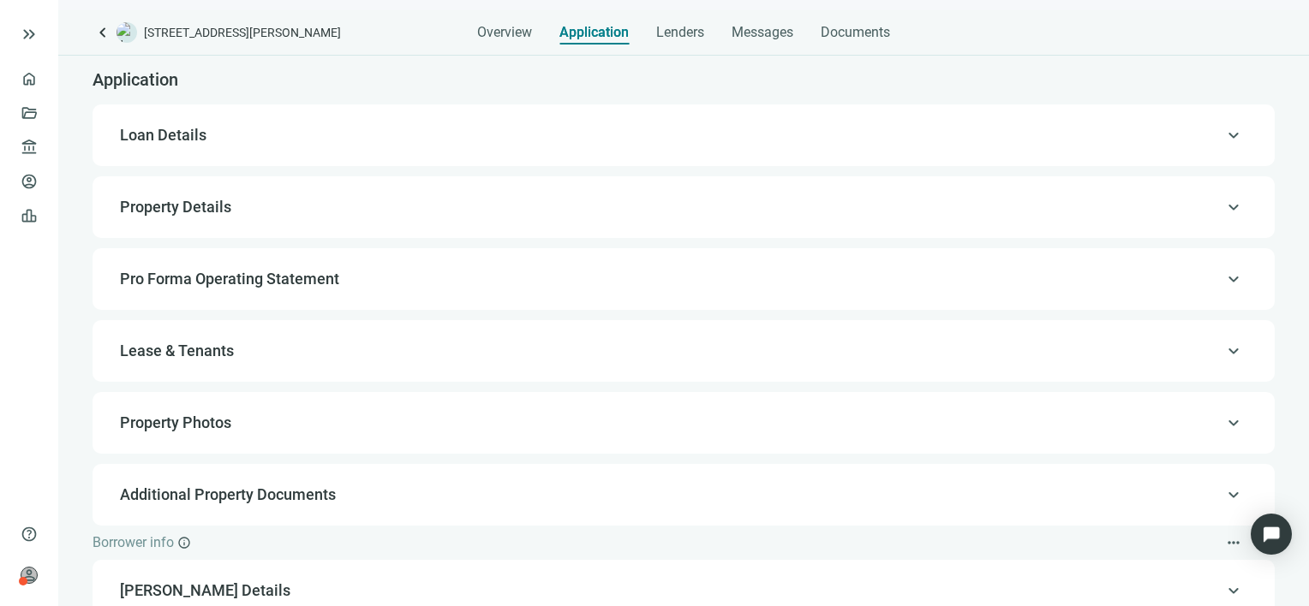
click at [193, 129] on span "Loan Details" at bounding box center [163, 135] width 87 height 18
type input "**********"
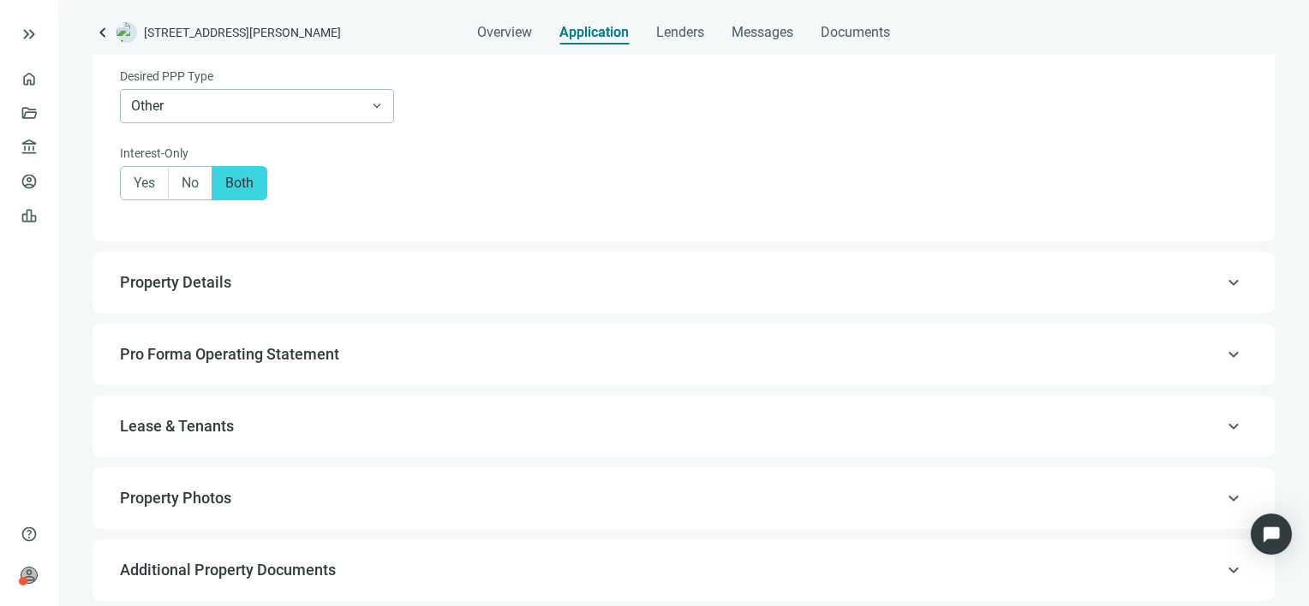
scroll to position [1163, 0]
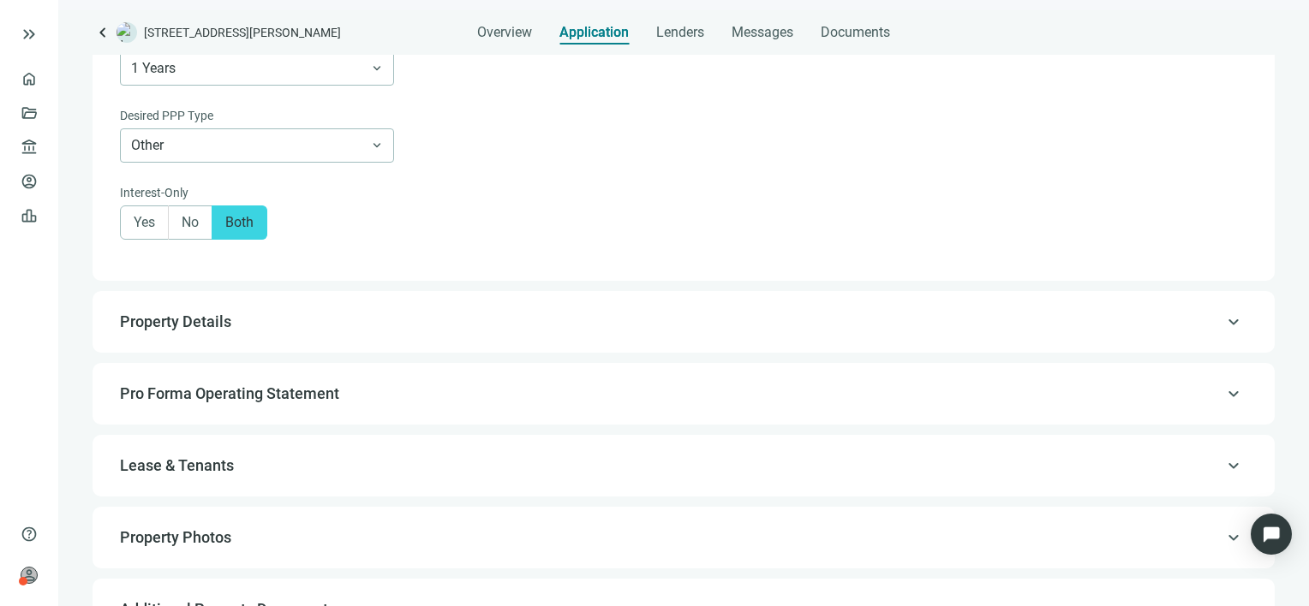
click at [206, 319] on span "Property Details" at bounding box center [175, 322] width 111 height 18
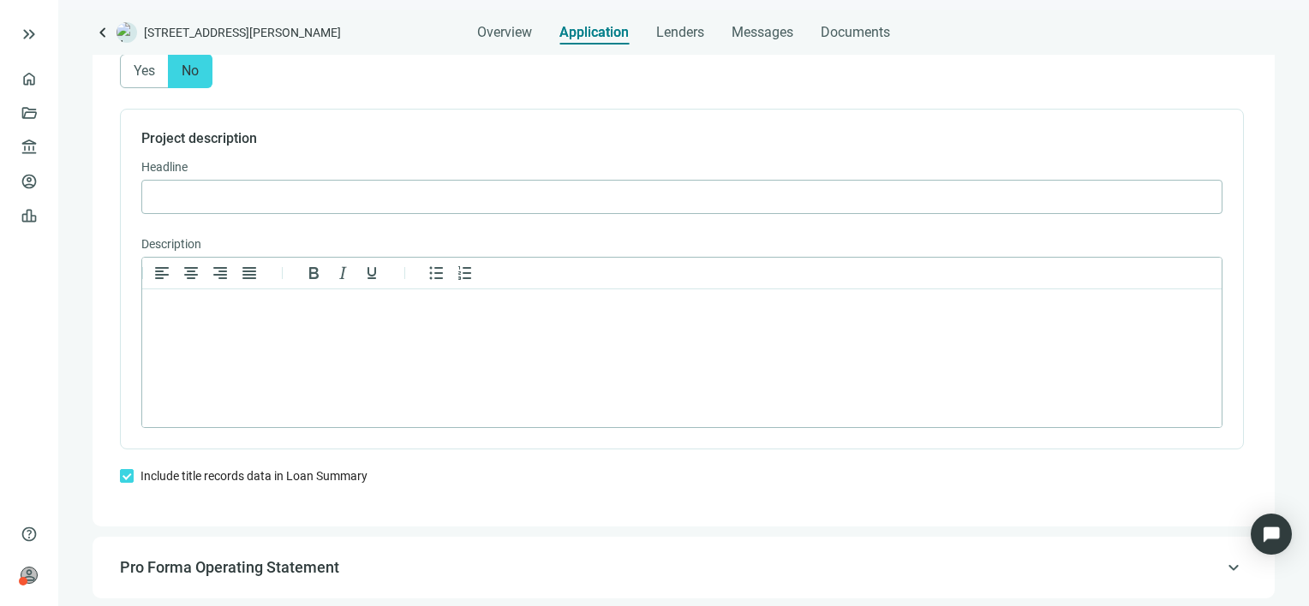
scroll to position [1235, 0]
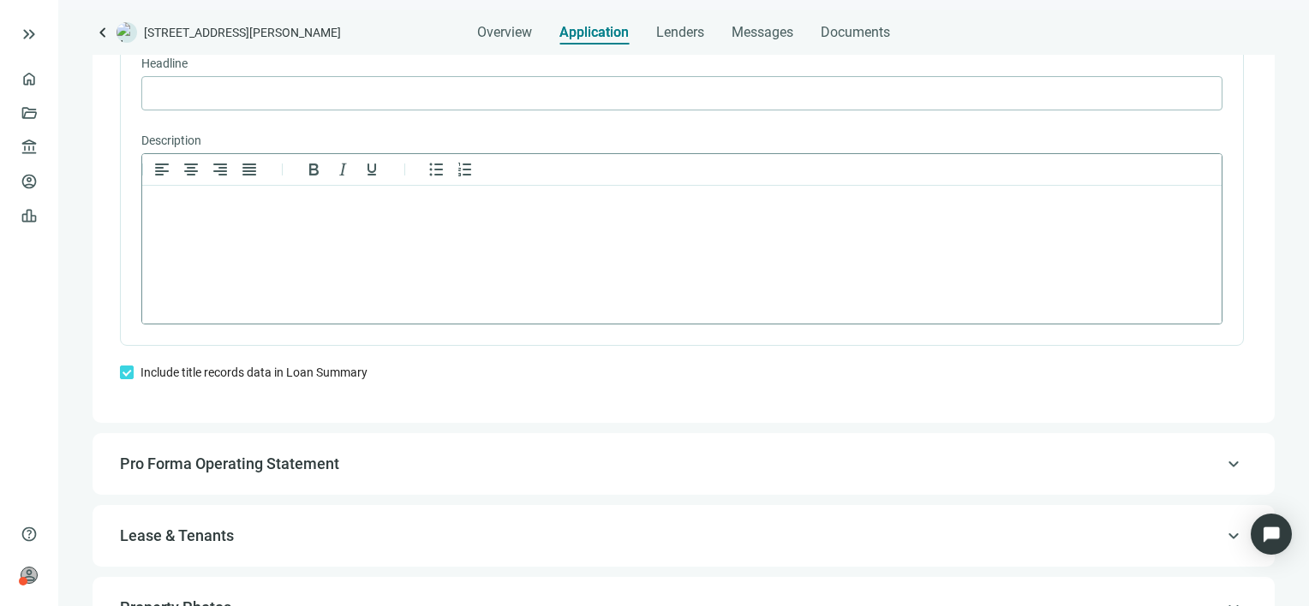
click at [249, 224] on html at bounding box center [681, 208] width 1079 height 45
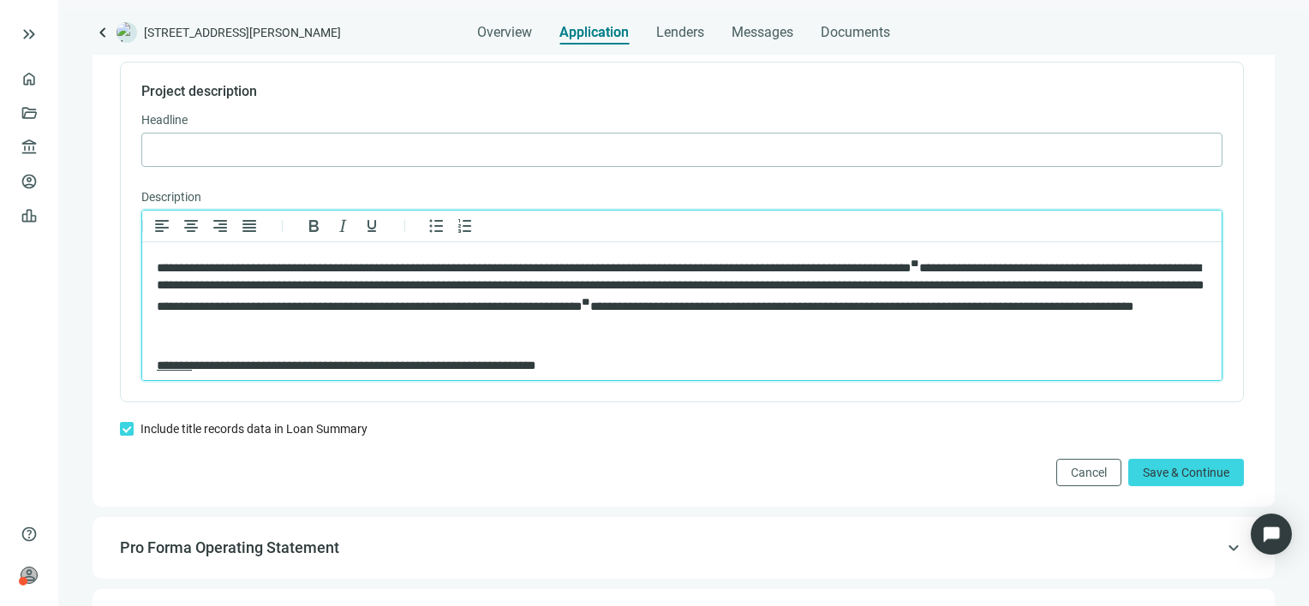
scroll to position [1150, 0]
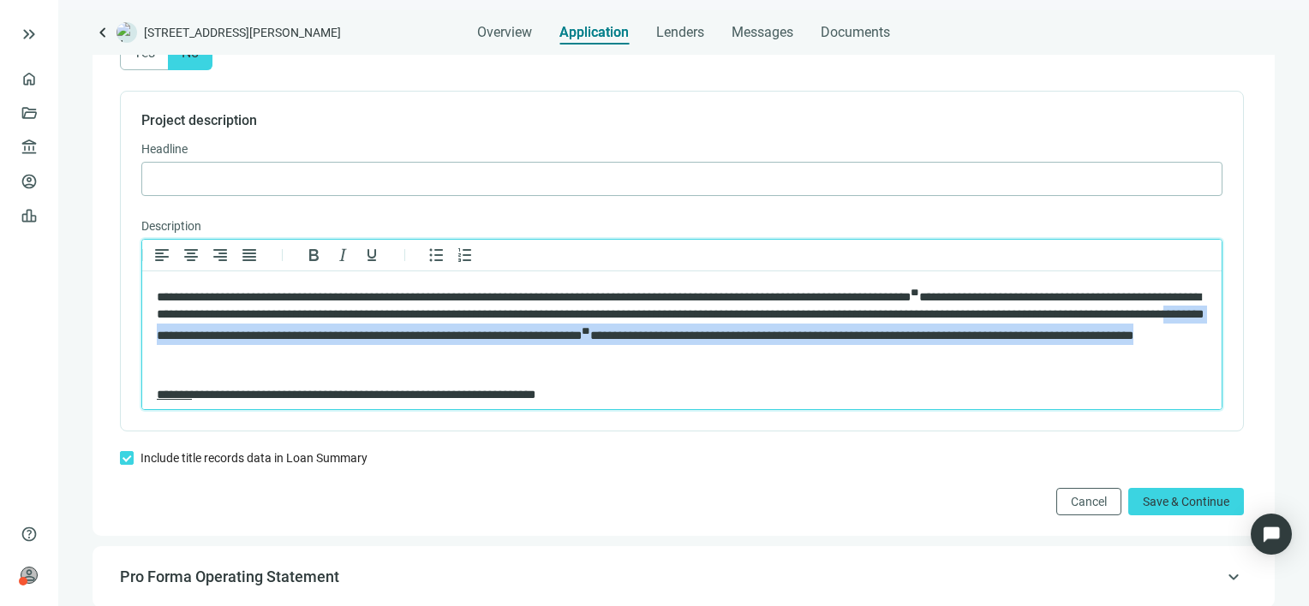
drag, startPoint x: 493, startPoint y: 352, endPoint x: 344, endPoint y: 332, distance: 149.5
click at [344, 332] on p "**********" at bounding box center [682, 315] width 1050 height 60
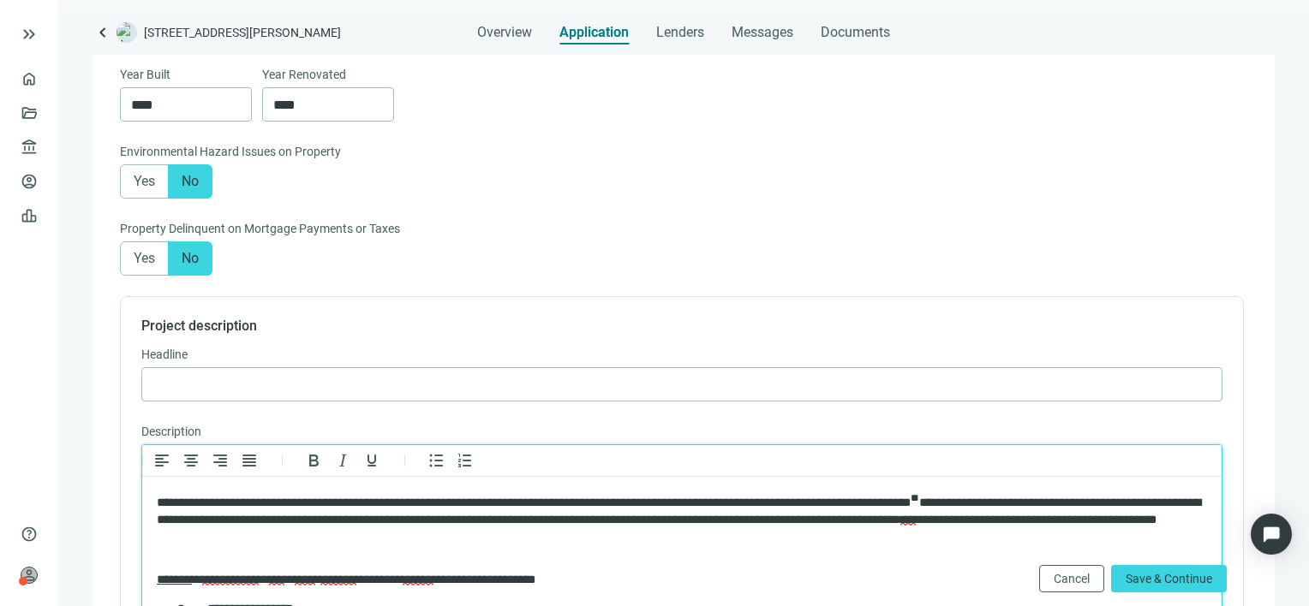
scroll to position [1064, 0]
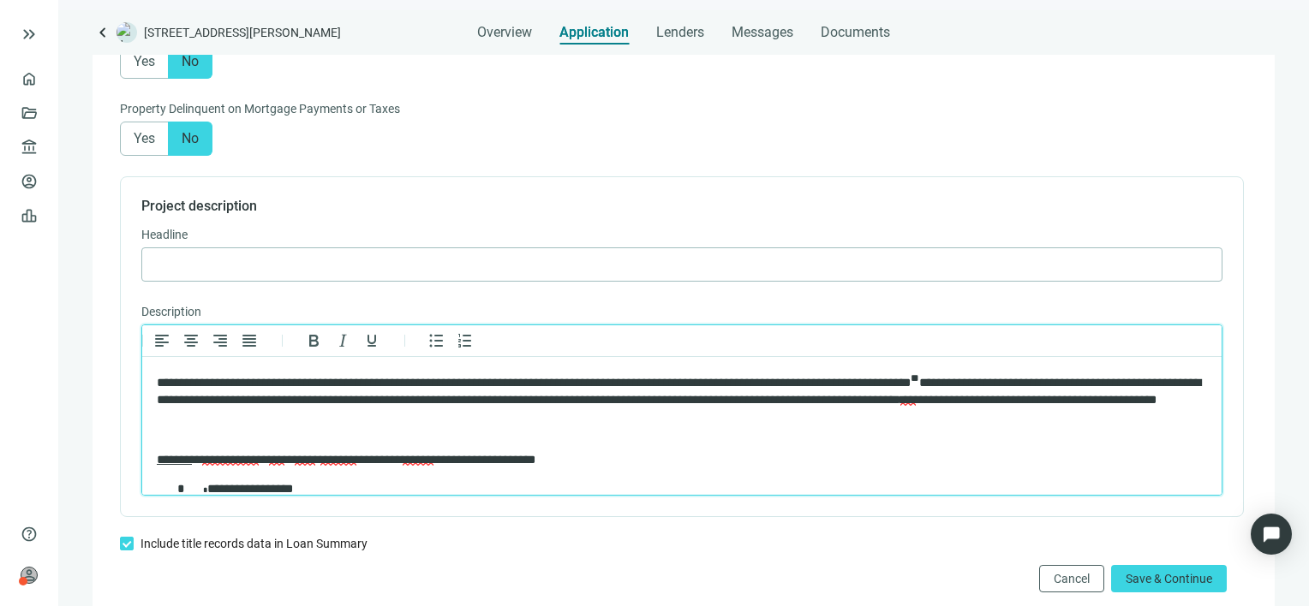
click at [251, 439] on p "Rich Text Area. Press ALT-0 for help." at bounding box center [682, 430] width 1050 height 18
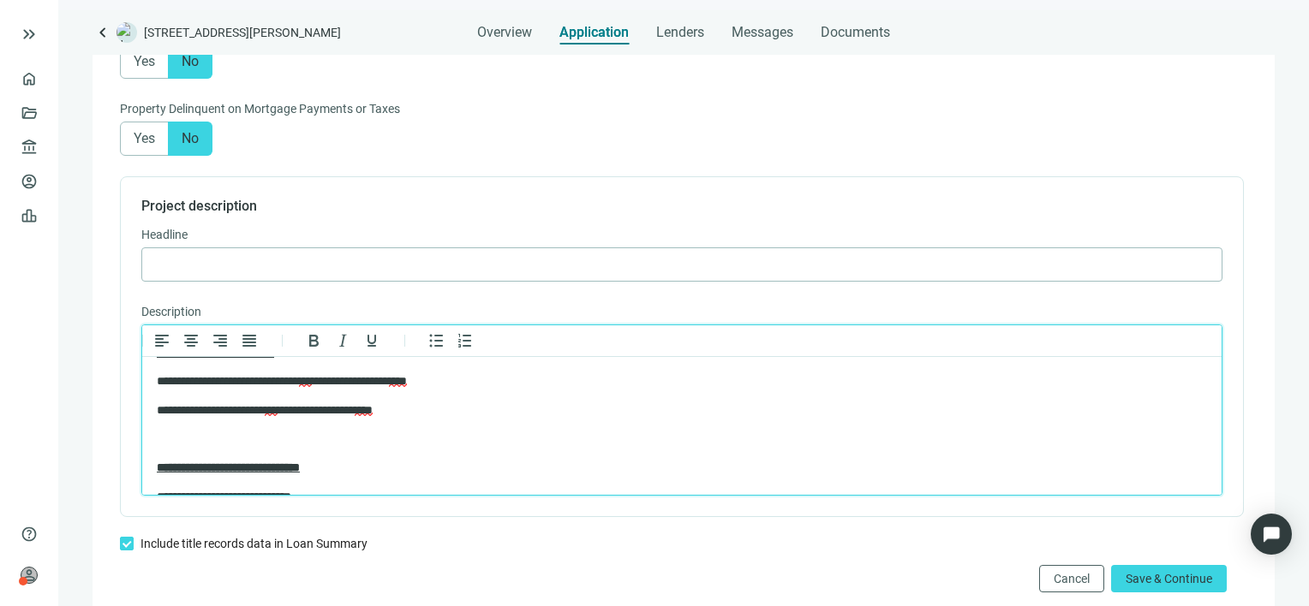
scroll to position [596, 0]
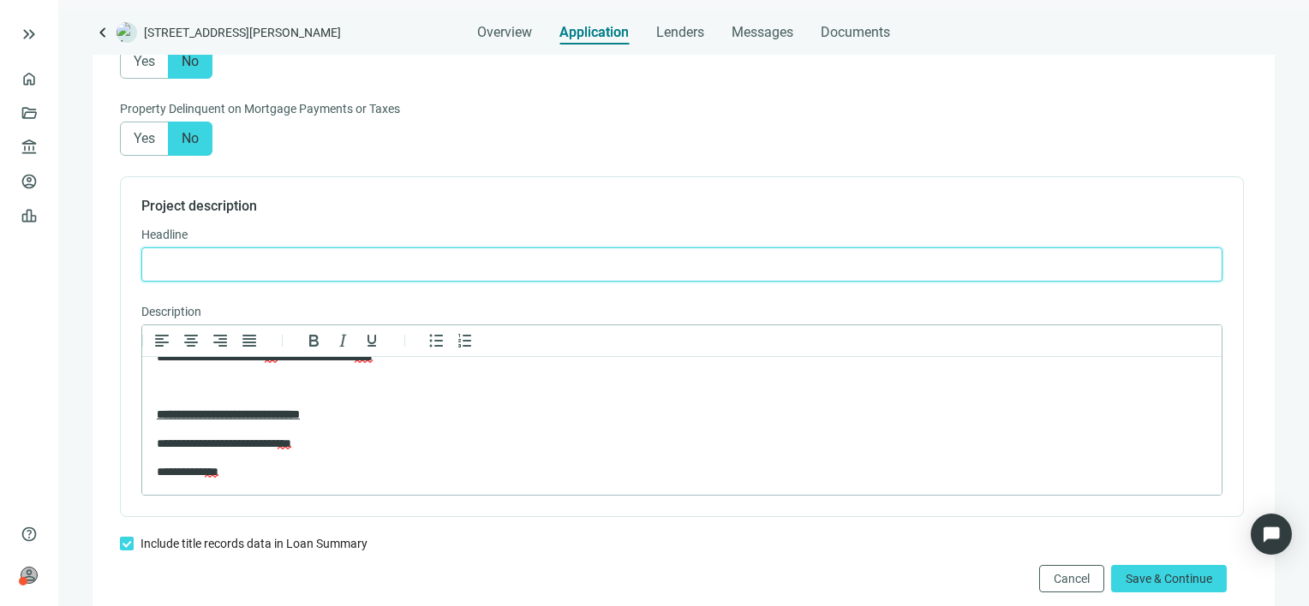
click at [279, 260] on input "text" at bounding box center [681, 264] width 1059 height 33
type input "**********"
click at [1179, 582] on span "Save & Continue" at bounding box center [1169, 579] width 87 height 14
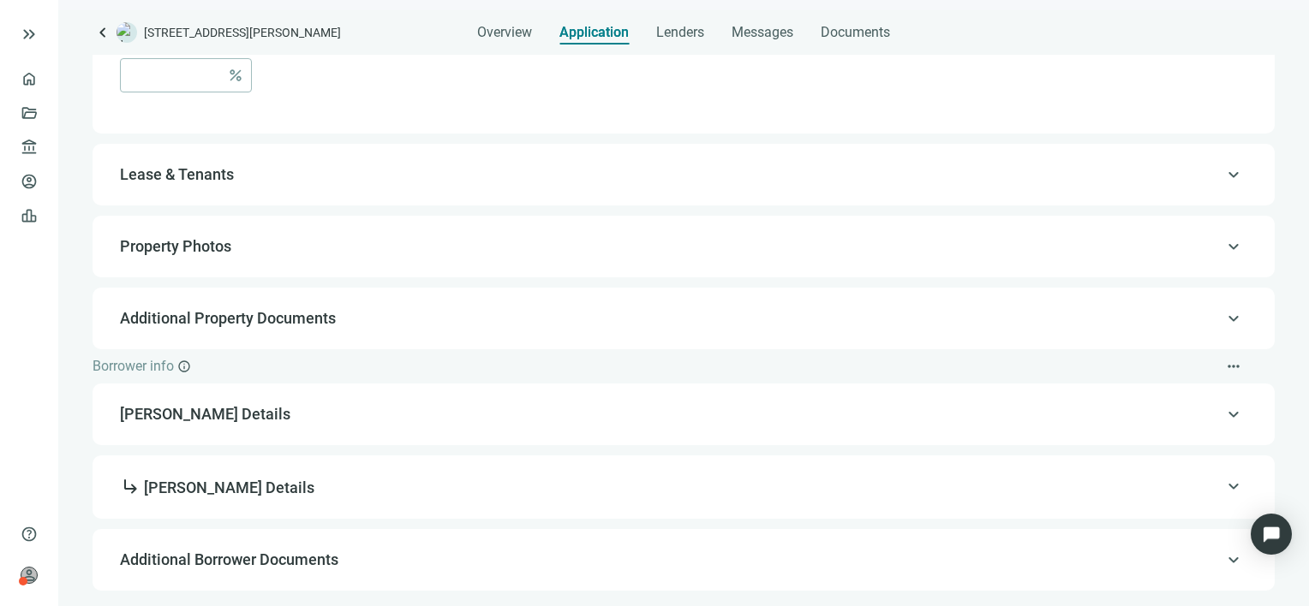
scroll to position [1340, 0]
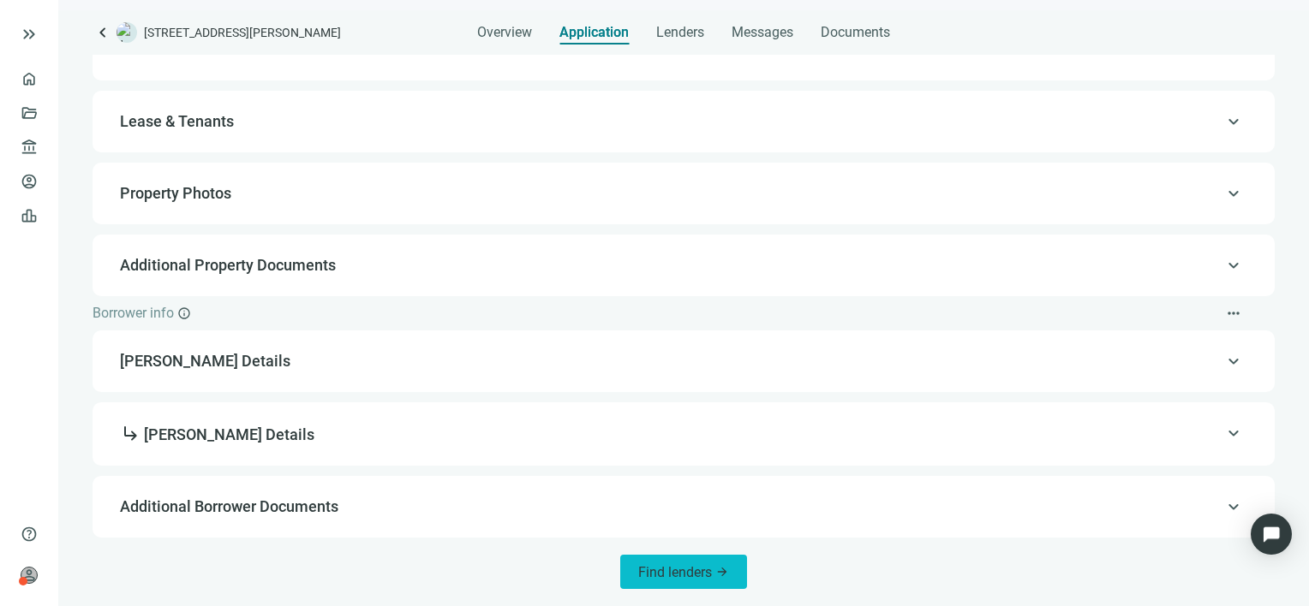
click at [666, 580] on button "Find lenders arrow_forward" at bounding box center [683, 572] width 127 height 34
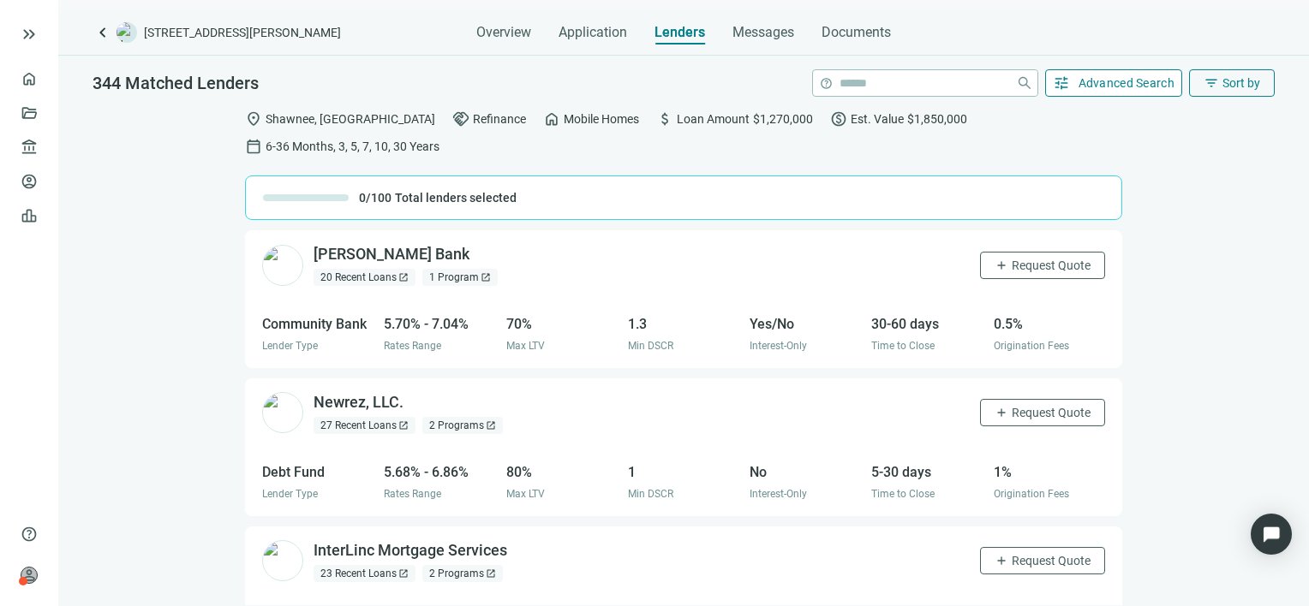
click at [1140, 89] on span "Advanced Search" at bounding box center [1126, 83] width 97 height 14
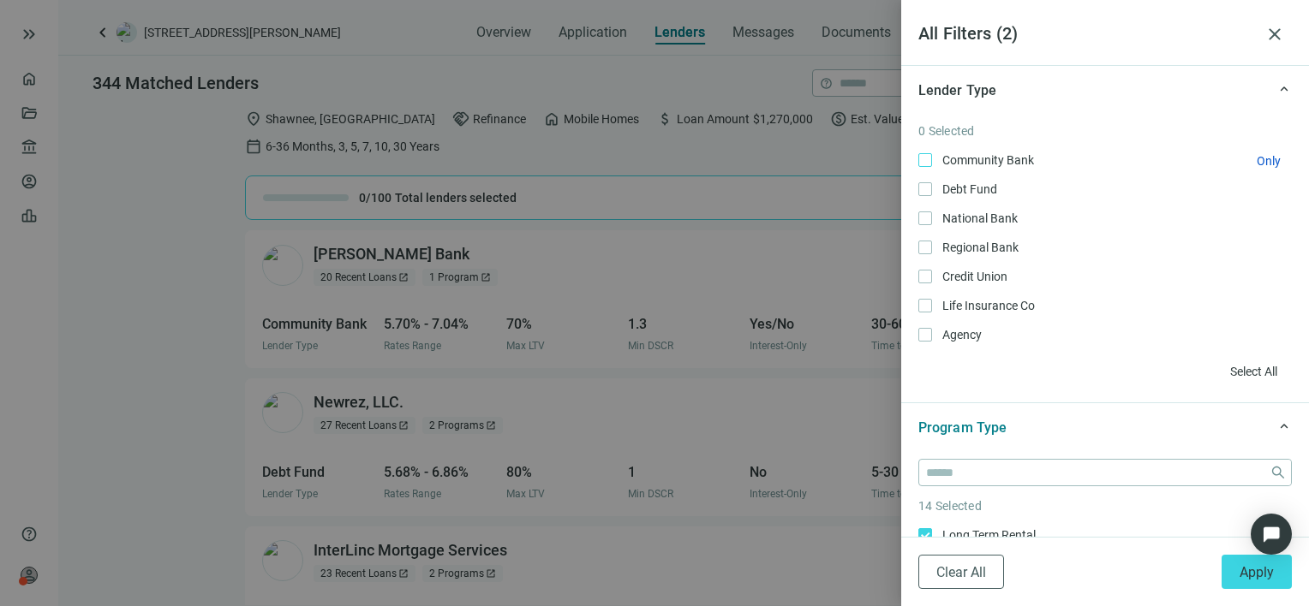
click at [934, 161] on span "Community Bank Only" at bounding box center [986, 160] width 109 height 19
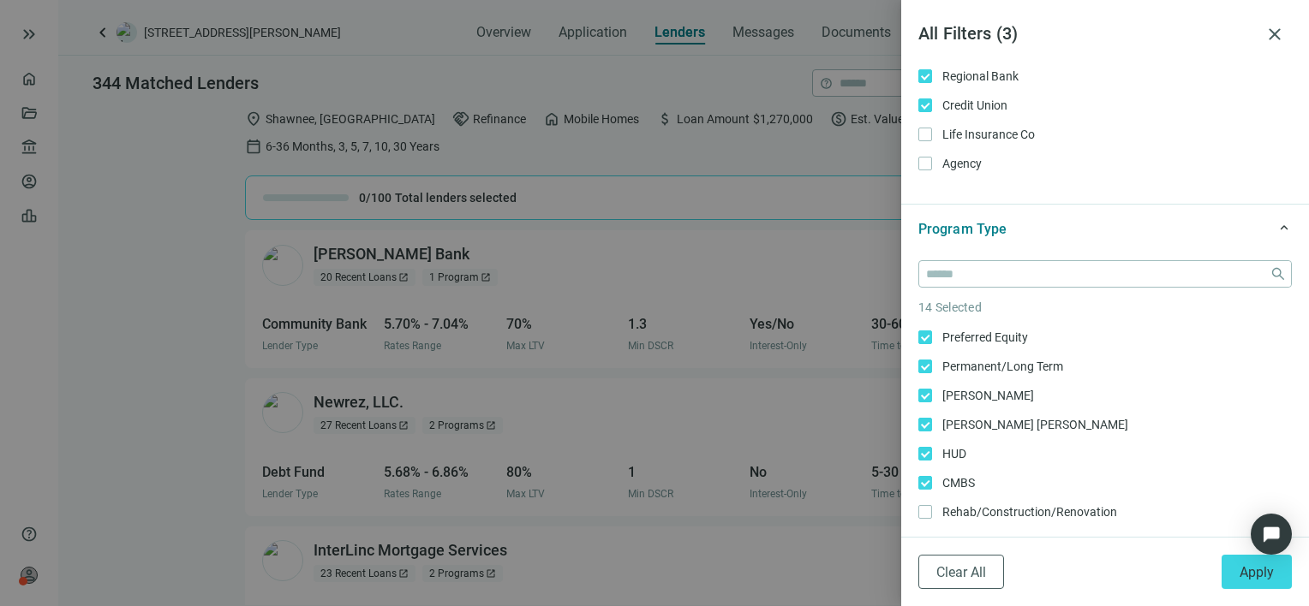
scroll to position [289, 0]
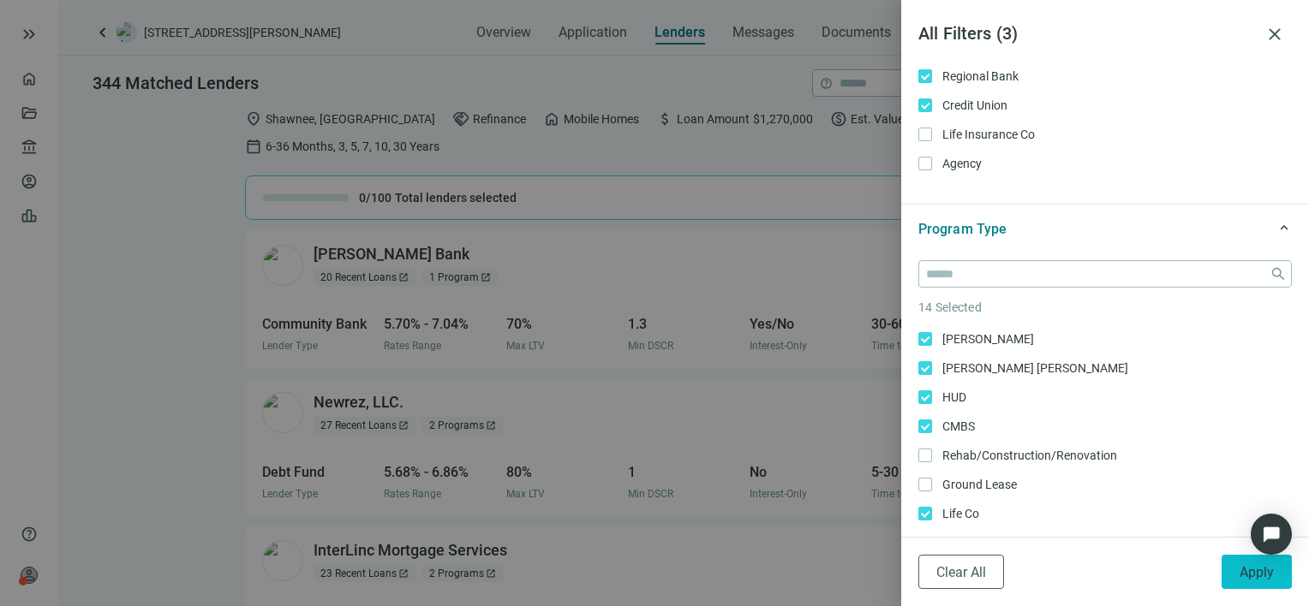
click at [1233, 582] on button "Apply" at bounding box center [1256, 572] width 70 height 34
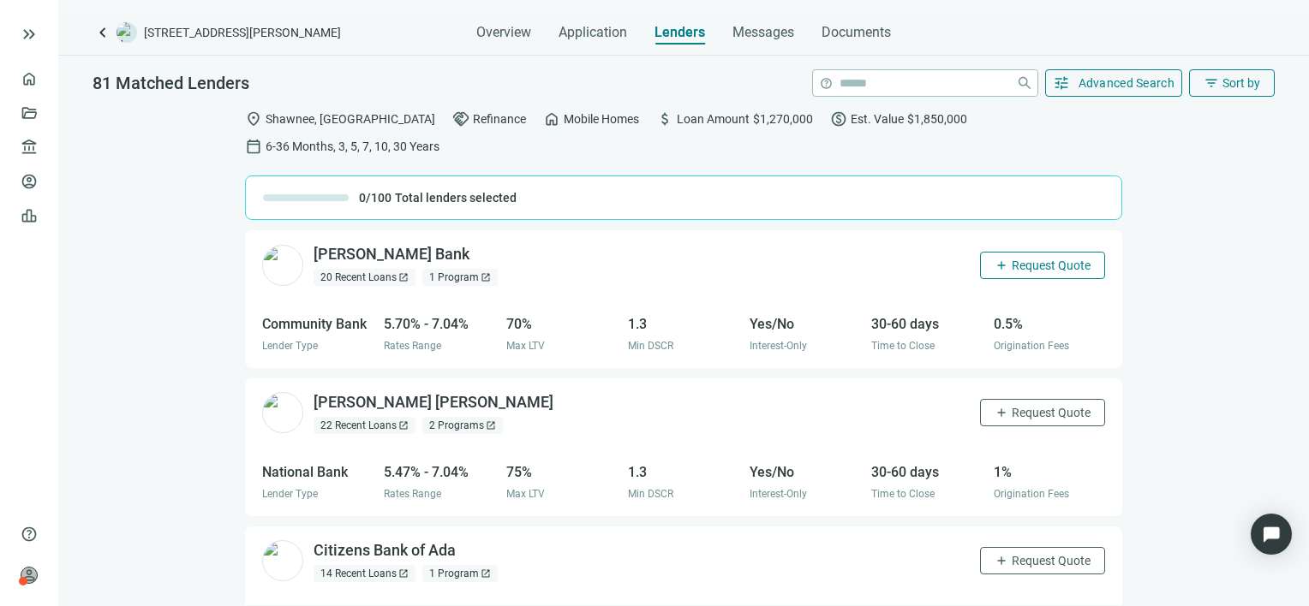
click at [1012, 259] on span "Request Quote" at bounding box center [1051, 266] width 79 height 14
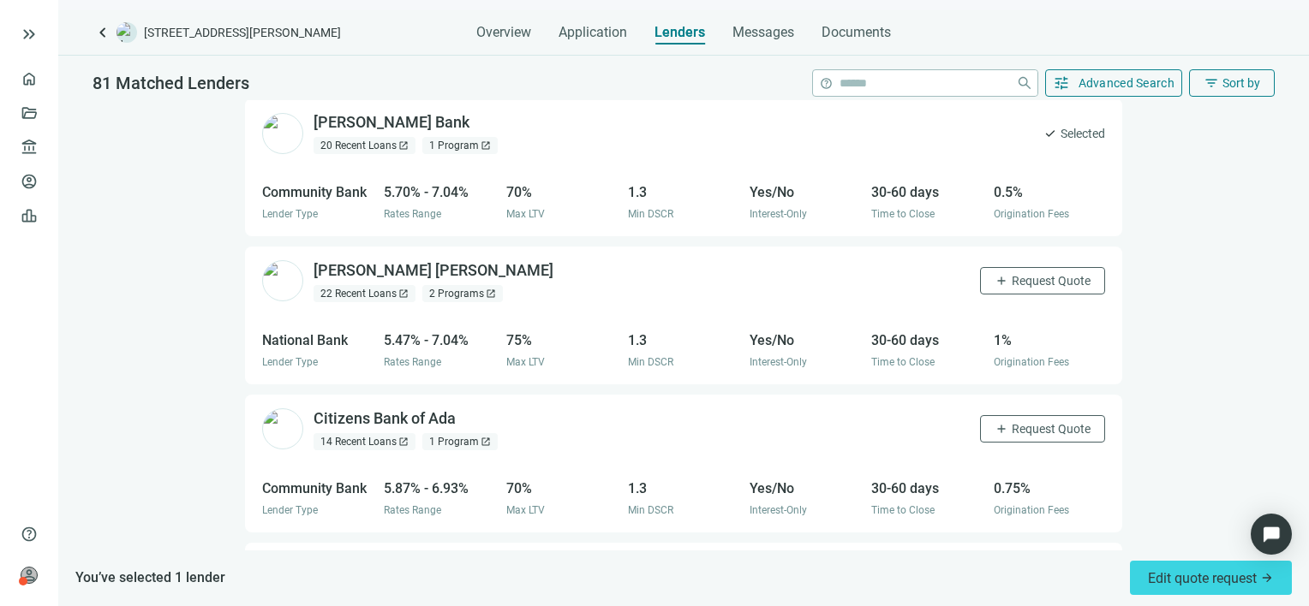
scroll to position [171, 0]
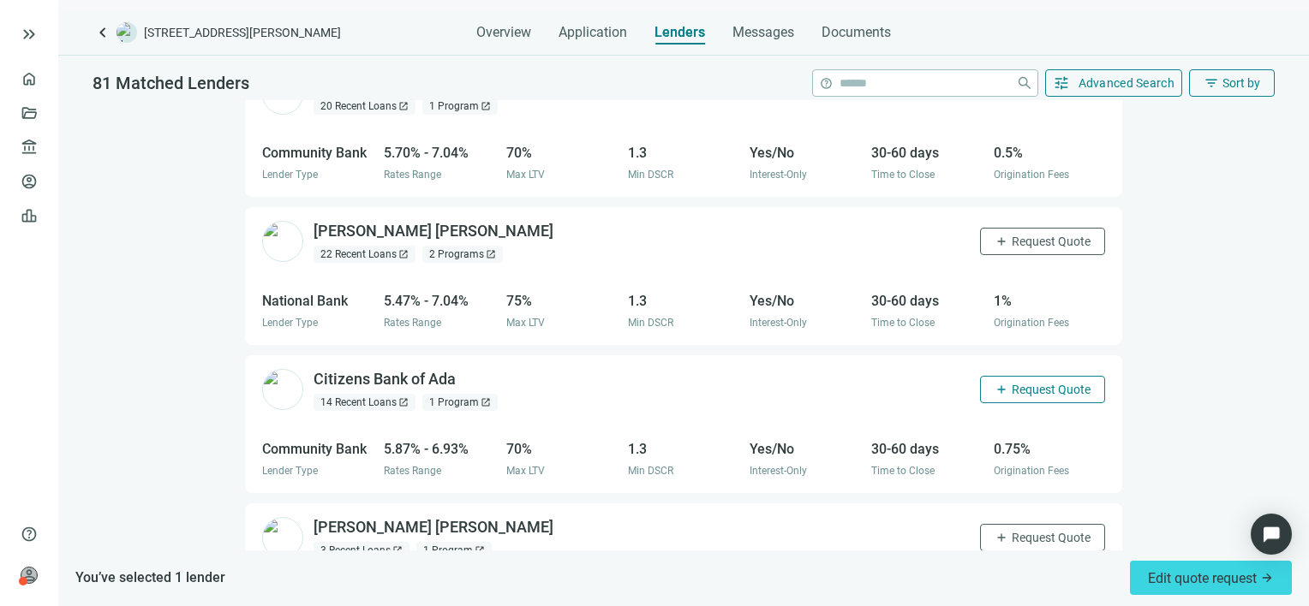
click at [1016, 383] on span "Request Quote" at bounding box center [1051, 390] width 79 height 14
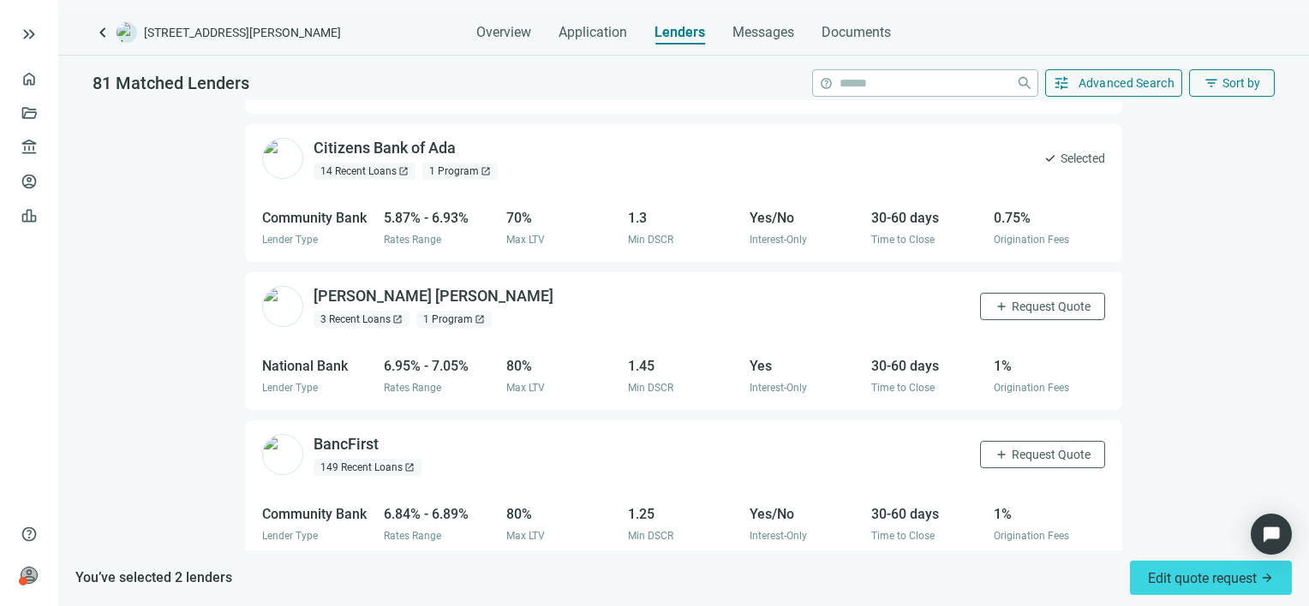
scroll to position [428, 0]
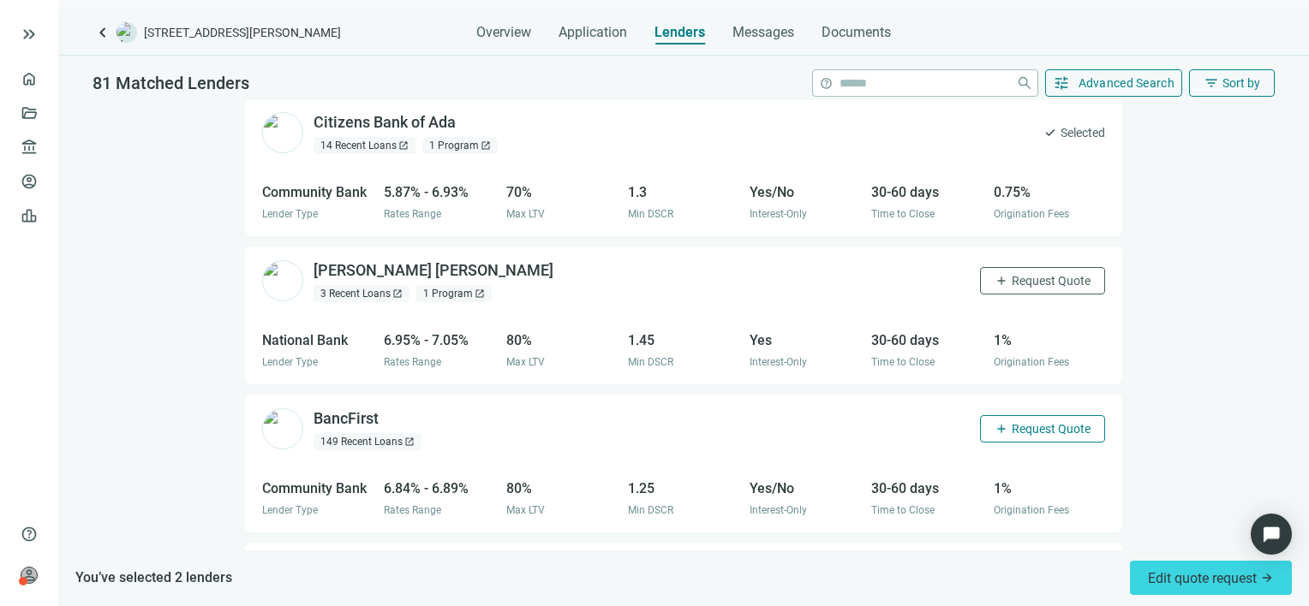
click at [1014, 422] on span "Request Quote" at bounding box center [1051, 429] width 79 height 14
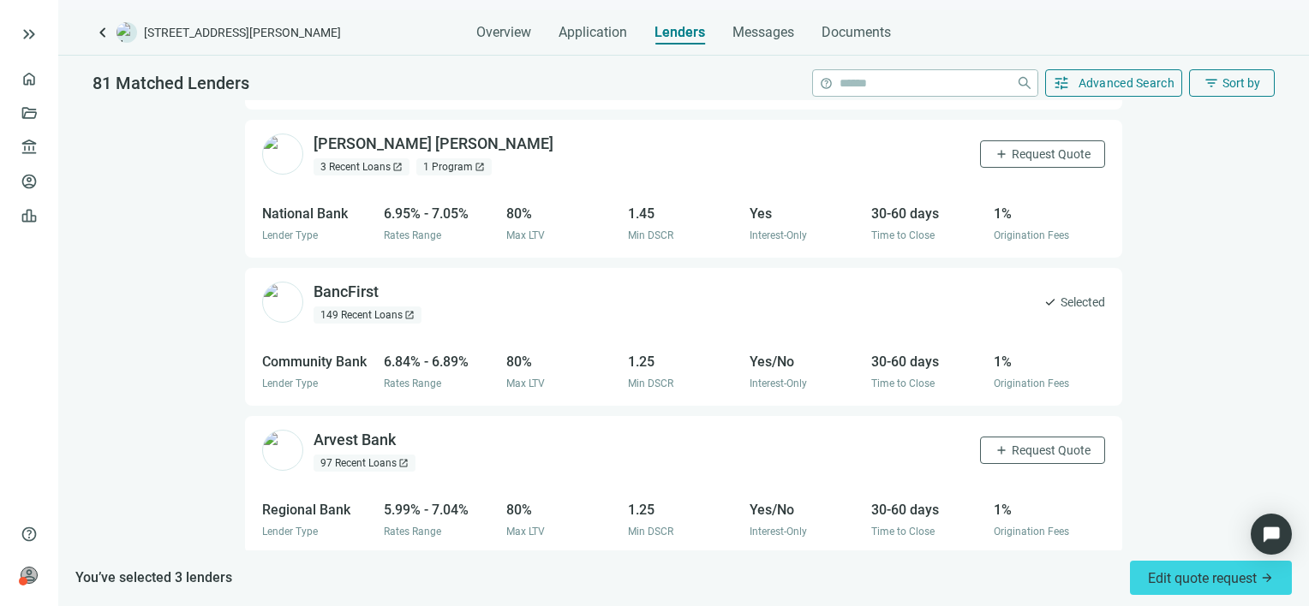
scroll to position [600, 0]
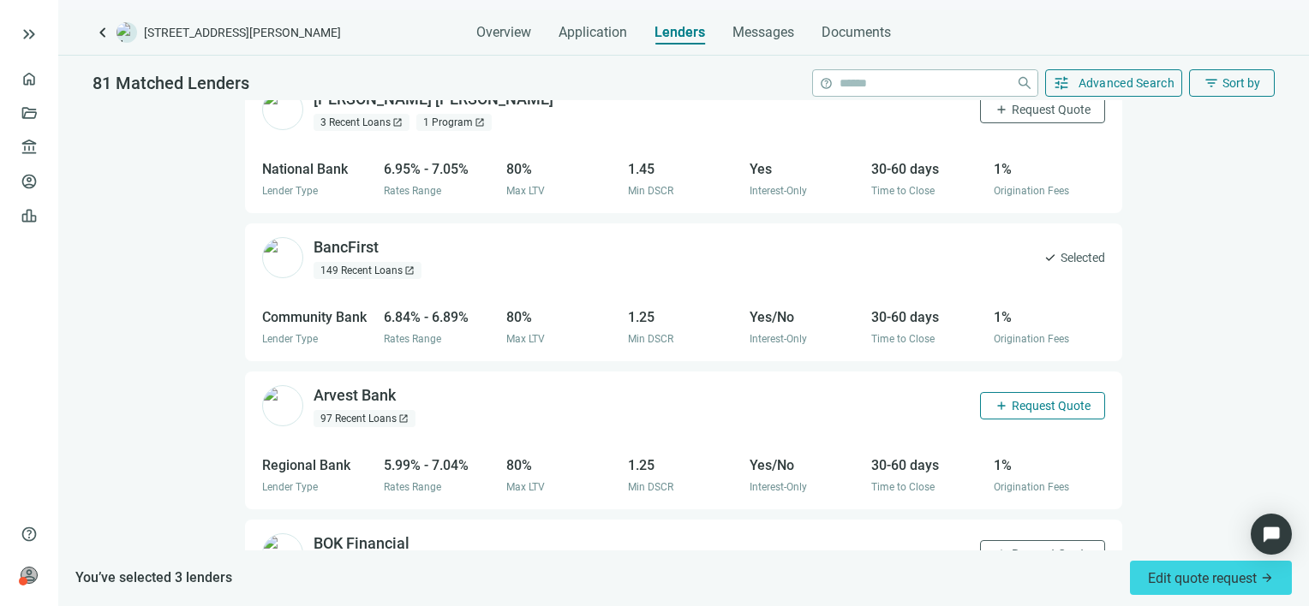
click at [1013, 399] on span "Request Quote" at bounding box center [1051, 406] width 79 height 14
click at [1035, 547] on span "Request Quote" at bounding box center [1051, 554] width 79 height 14
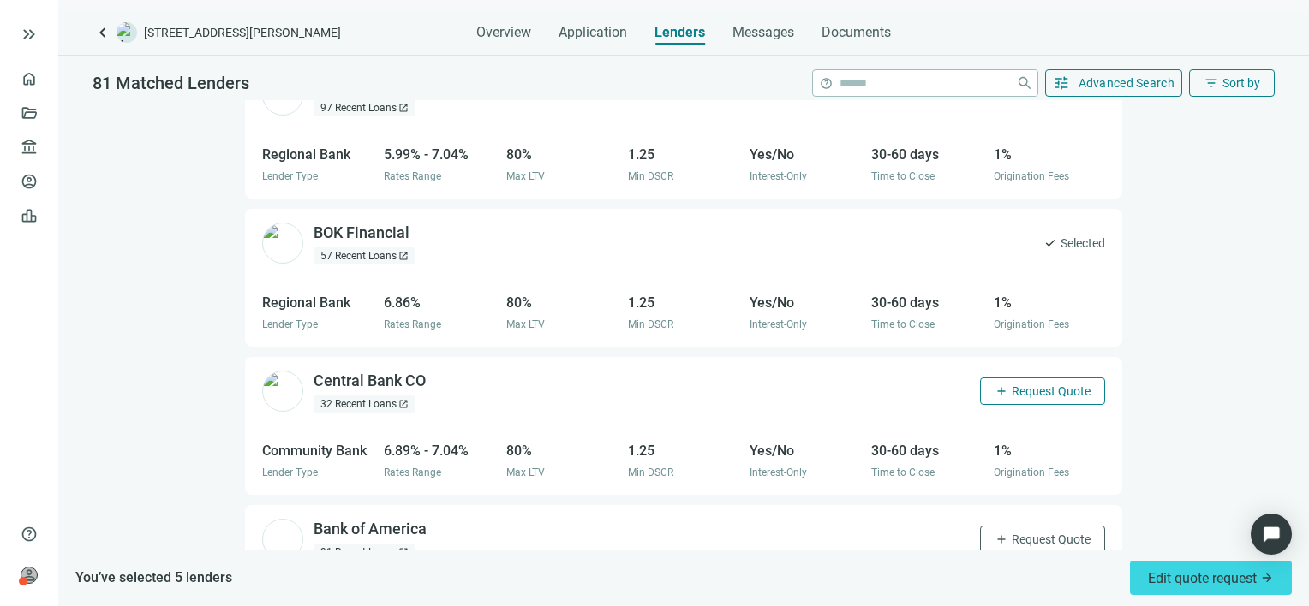
scroll to position [942, 0]
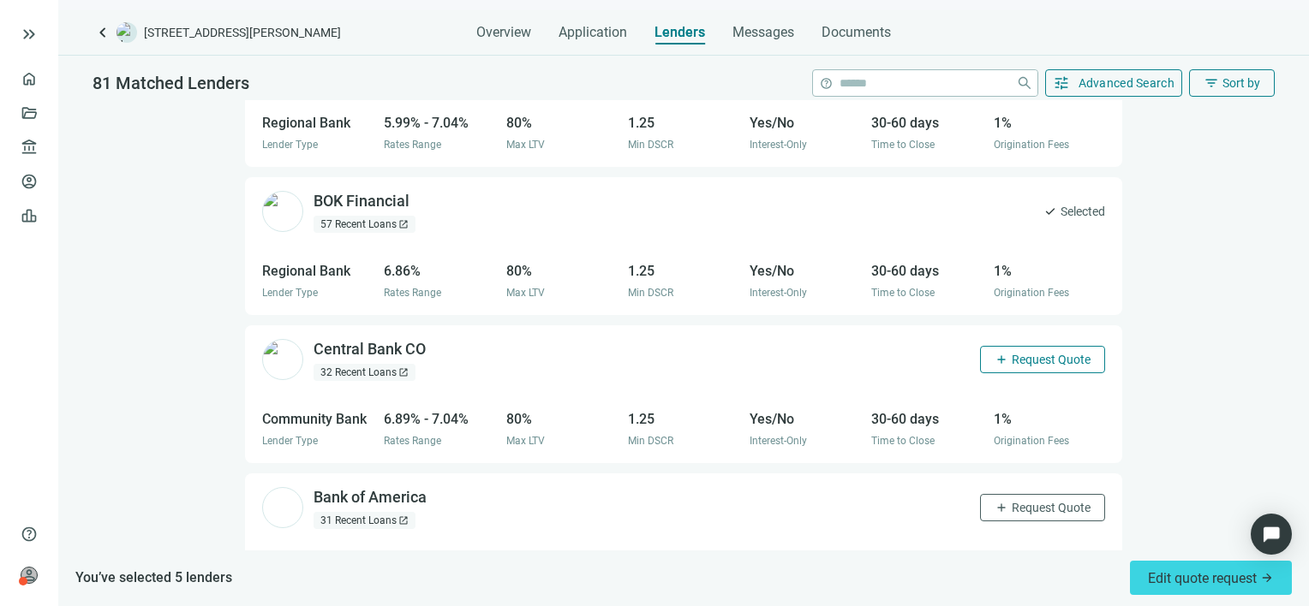
click at [1012, 353] on span "Request Quote" at bounding box center [1051, 360] width 79 height 14
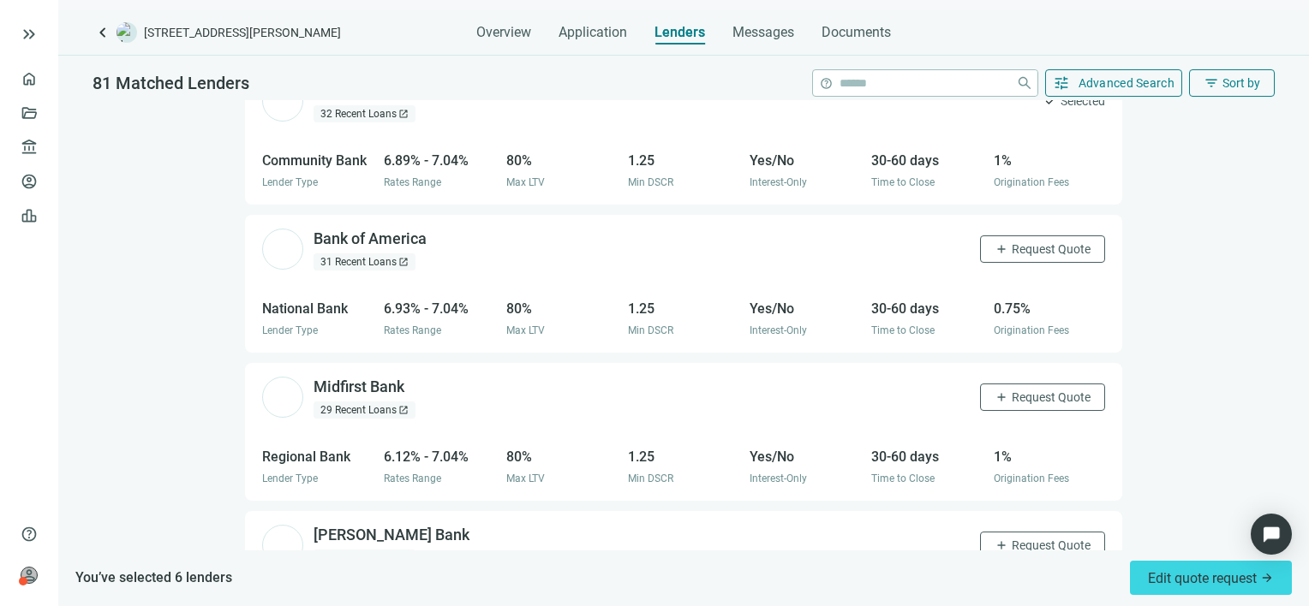
scroll to position [1285, 0]
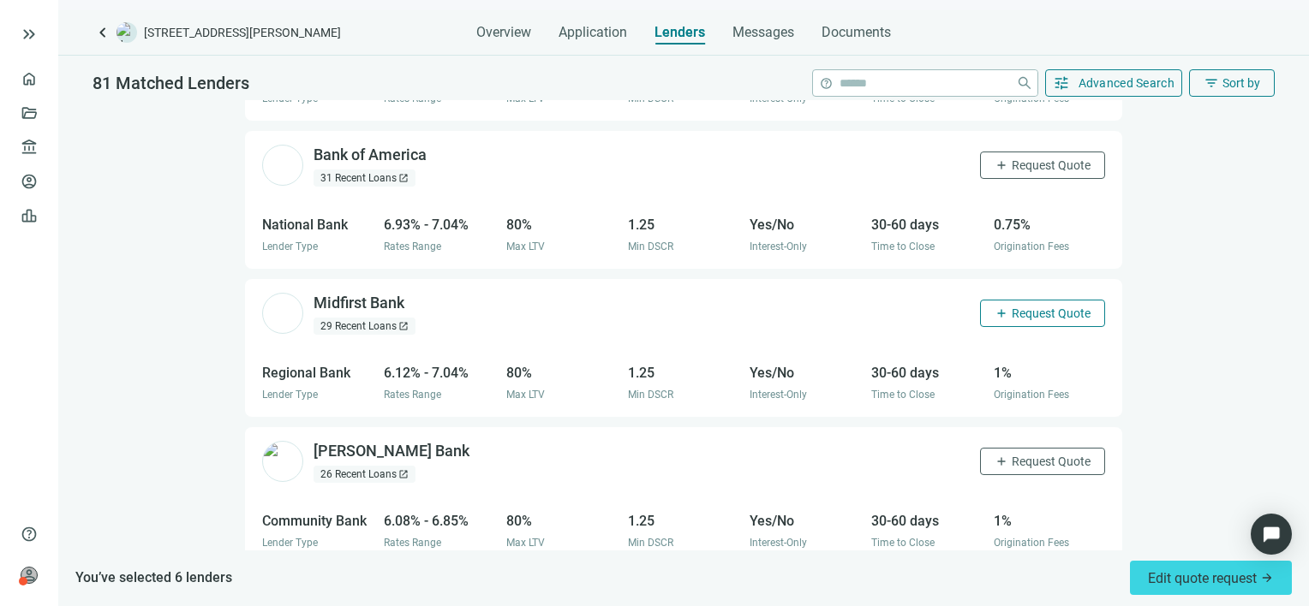
click at [1012, 307] on span "Request Quote" at bounding box center [1051, 314] width 79 height 14
click at [1026, 455] on span "Request Quote" at bounding box center [1051, 462] width 79 height 14
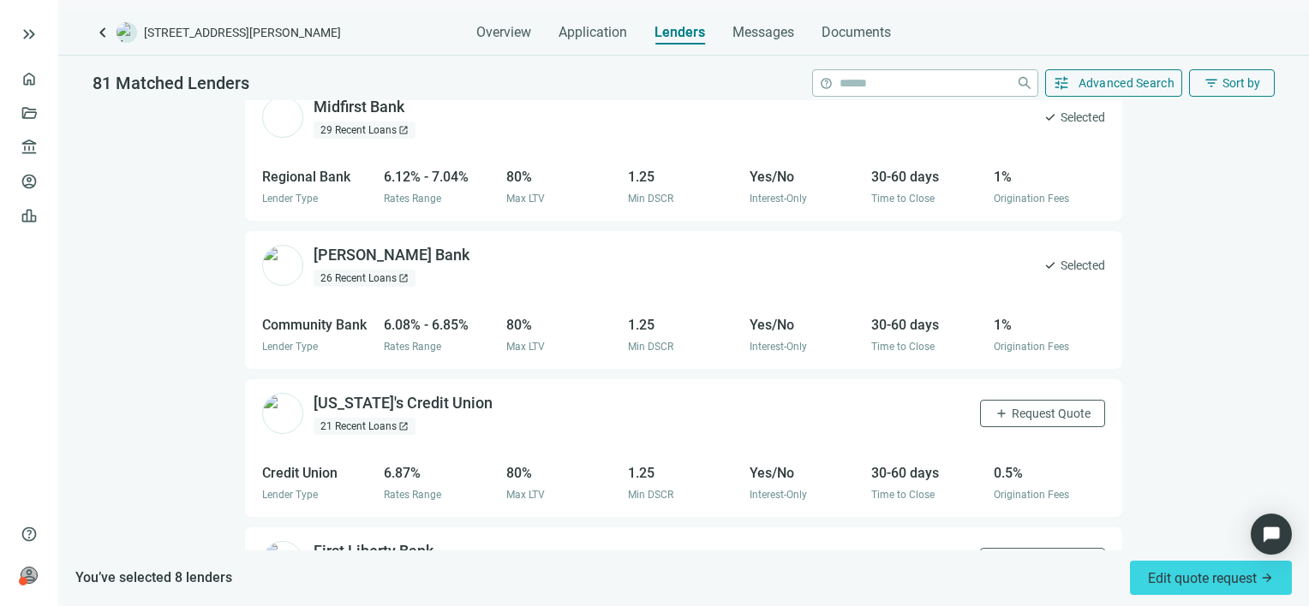
scroll to position [1542, 0]
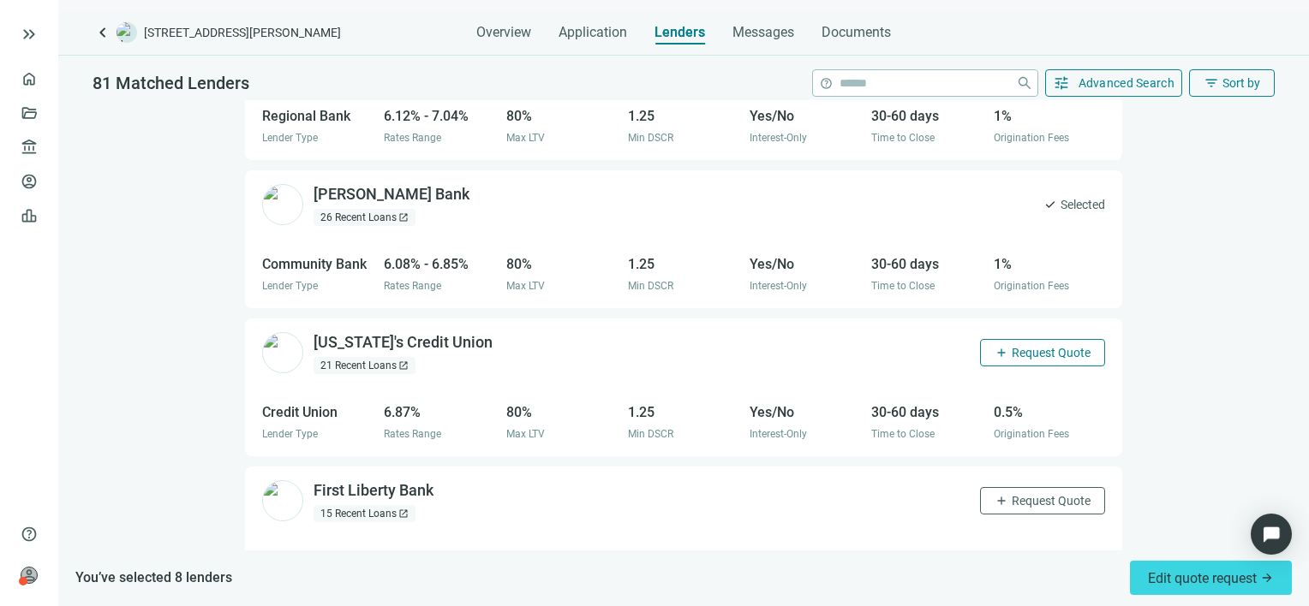
click at [1024, 346] on span "Request Quote" at bounding box center [1051, 353] width 79 height 14
click at [1032, 494] on span "Request Quote" at bounding box center [1051, 501] width 79 height 14
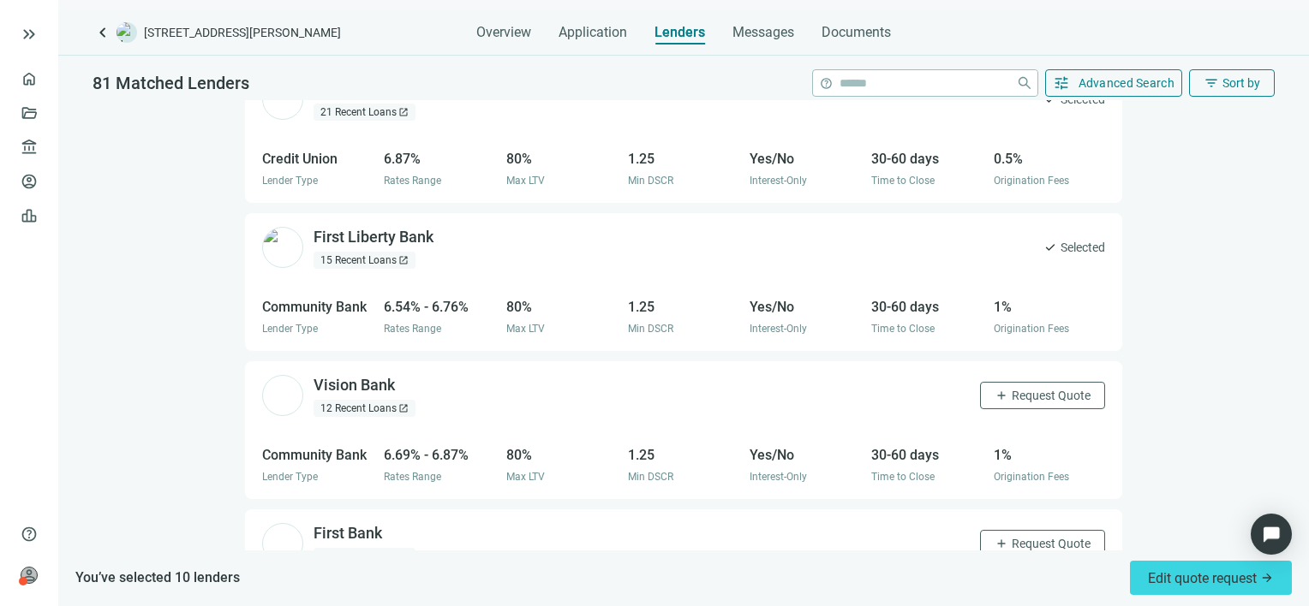
scroll to position [1799, 0]
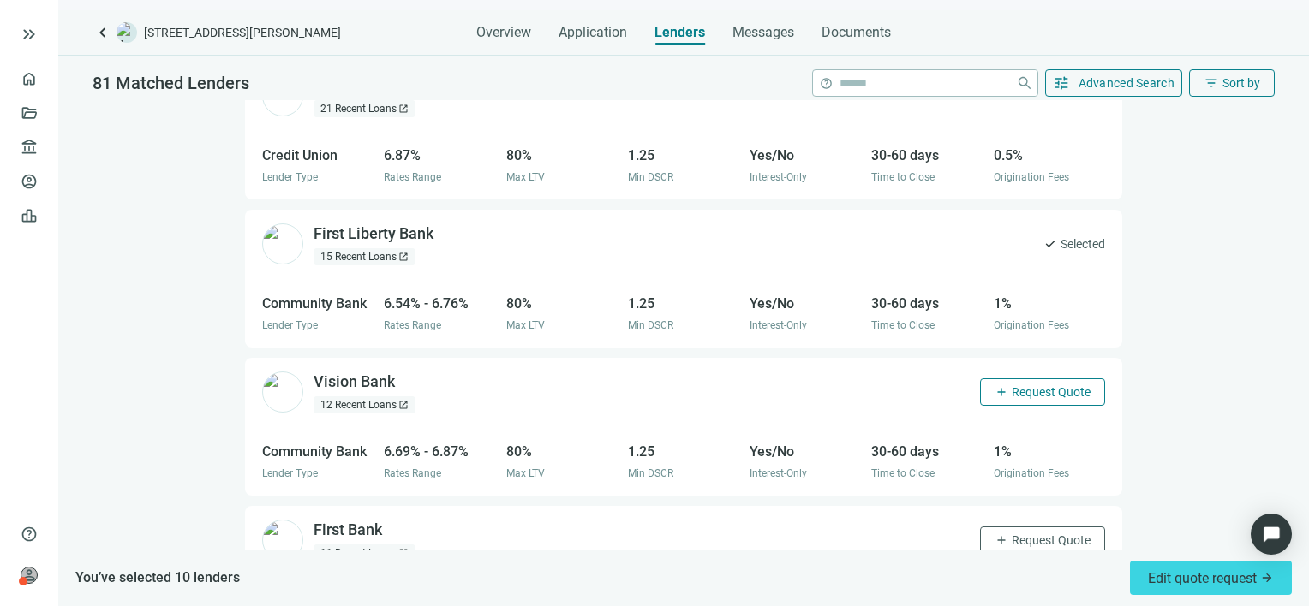
click at [1012, 385] on span "Request Quote" at bounding box center [1051, 392] width 79 height 14
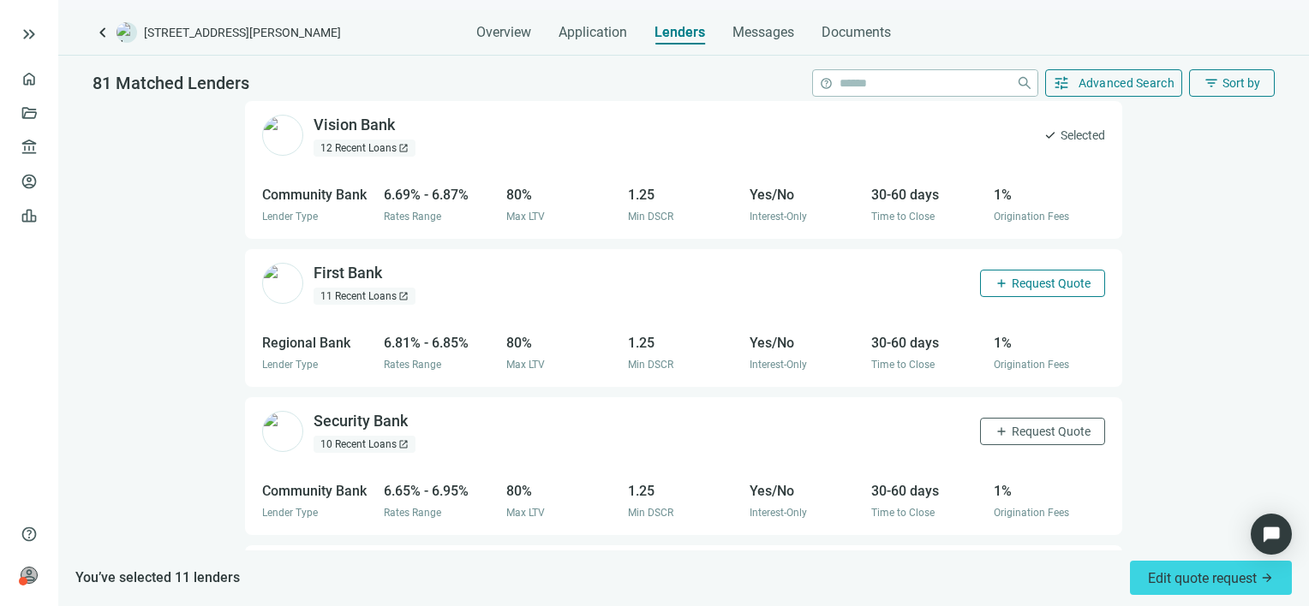
click at [1014, 277] on span "Request Quote" at bounding box center [1051, 284] width 79 height 14
click at [1012, 425] on span "Request Quote" at bounding box center [1051, 432] width 79 height 14
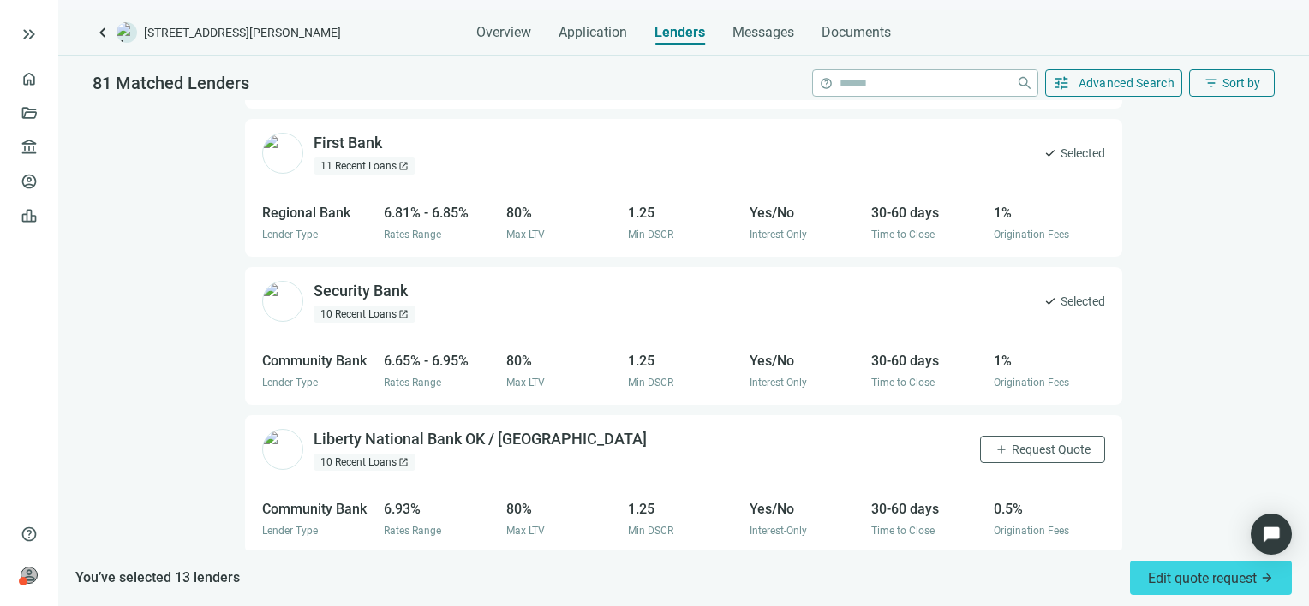
scroll to position [2227, 0]
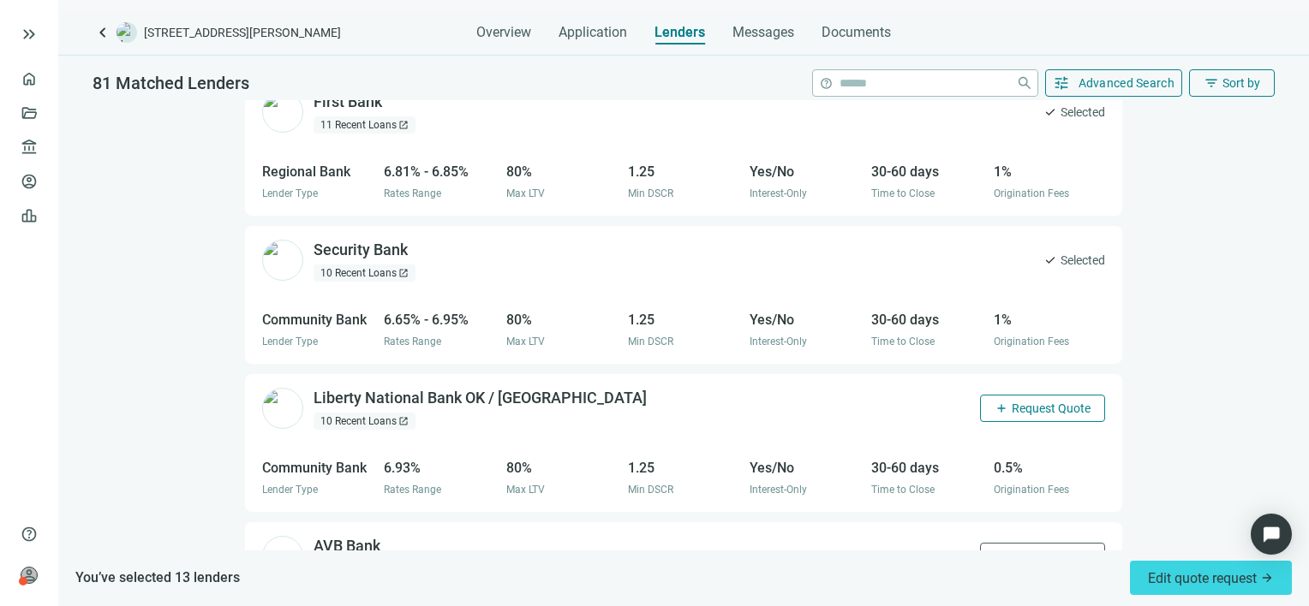
click at [1012, 402] on span "Request Quote" at bounding box center [1051, 409] width 79 height 14
click at [1012, 550] on span "Request Quote" at bounding box center [1051, 557] width 79 height 14
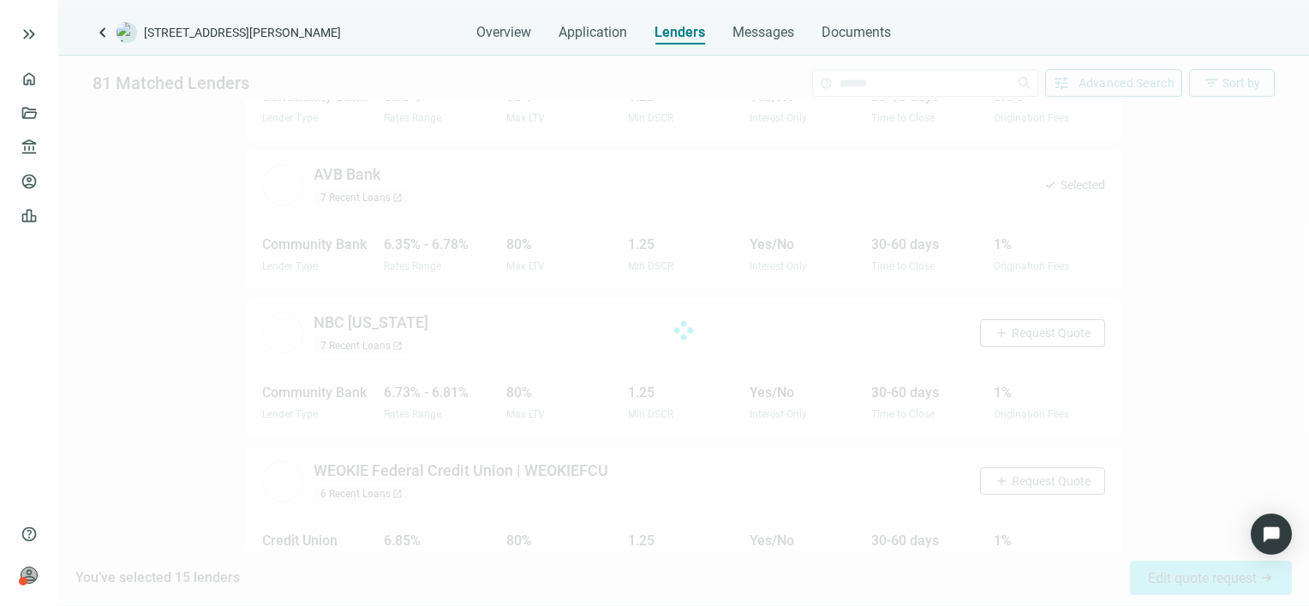
scroll to position [2601, 0]
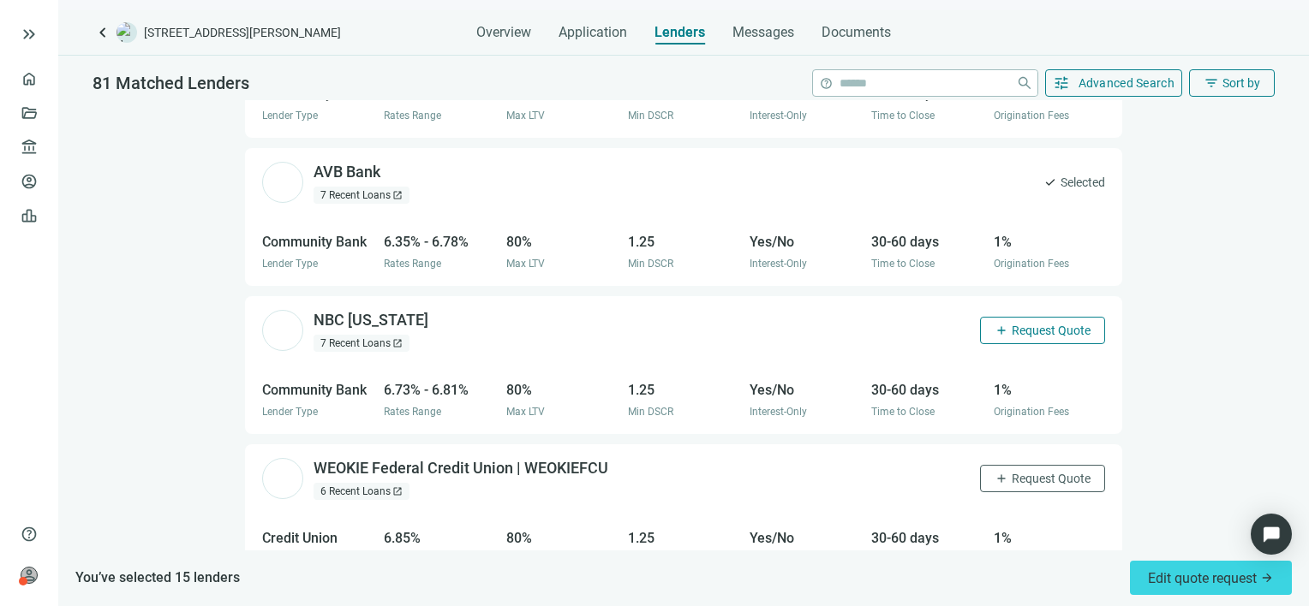
click at [1025, 324] on span "Request Quote" at bounding box center [1051, 331] width 79 height 14
click at [1015, 472] on span "Request Quote" at bounding box center [1051, 479] width 79 height 14
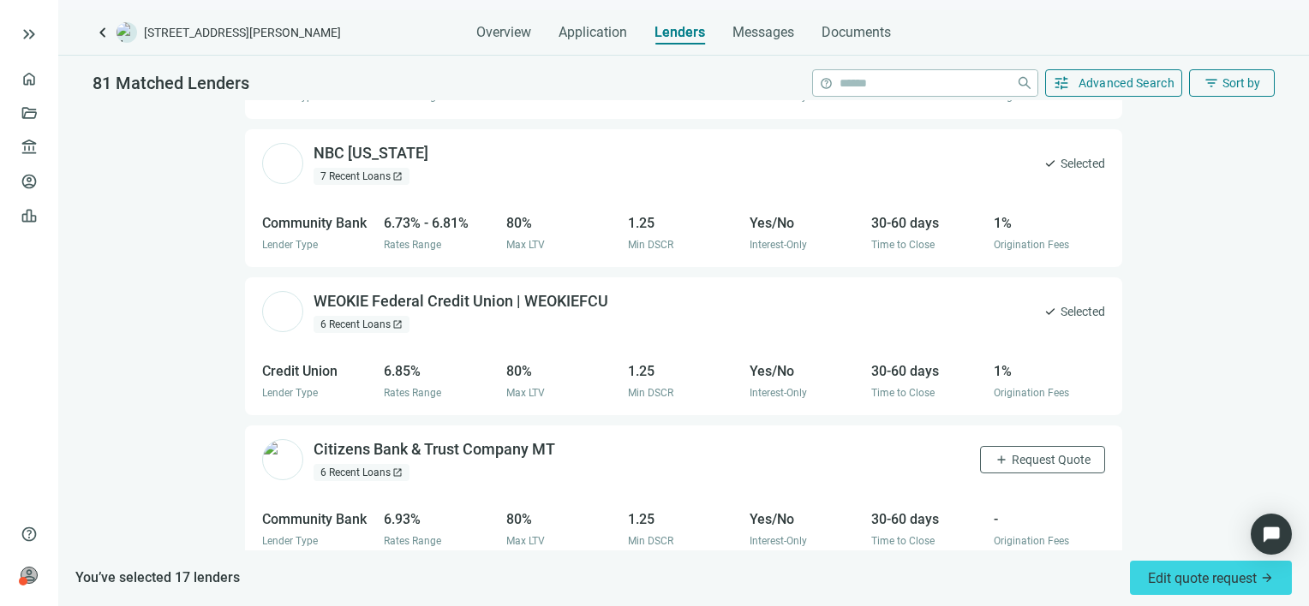
scroll to position [2858, 0]
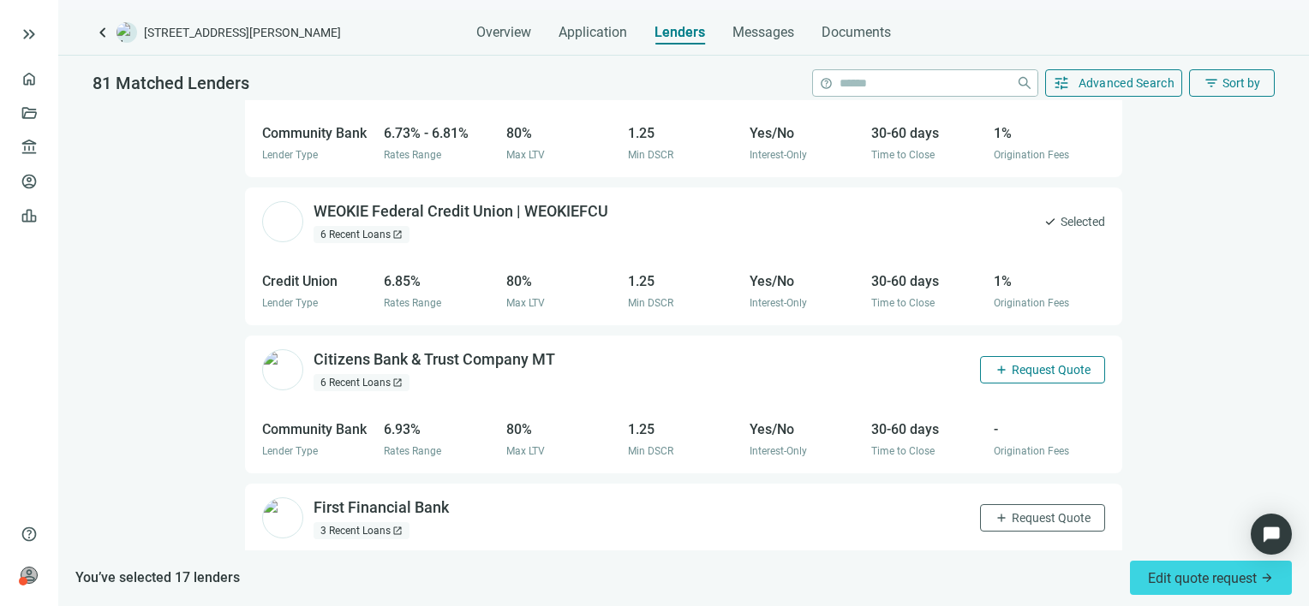
click at [1018, 363] on span "Request Quote" at bounding box center [1051, 370] width 79 height 14
click at [1013, 511] on span "Request Quote" at bounding box center [1051, 518] width 79 height 14
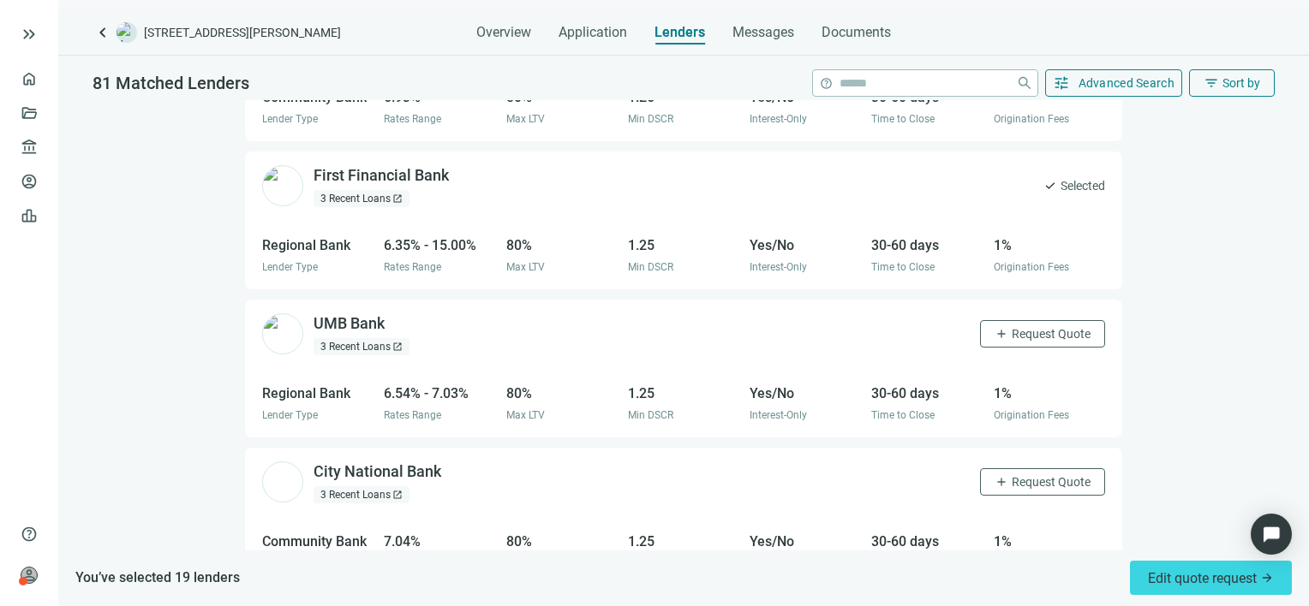
scroll to position [3201, 0]
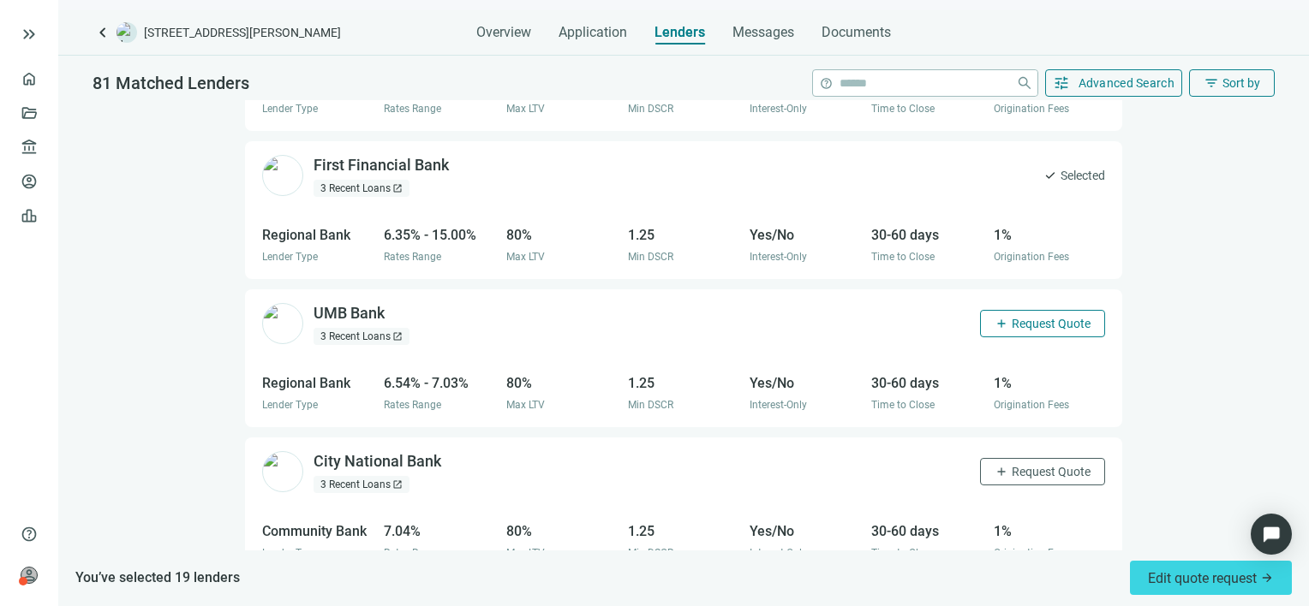
click at [1012, 317] on span "Request Quote" at bounding box center [1051, 324] width 79 height 14
click at [1013, 465] on span "Request Quote" at bounding box center [1051, 472] width 79 height 14
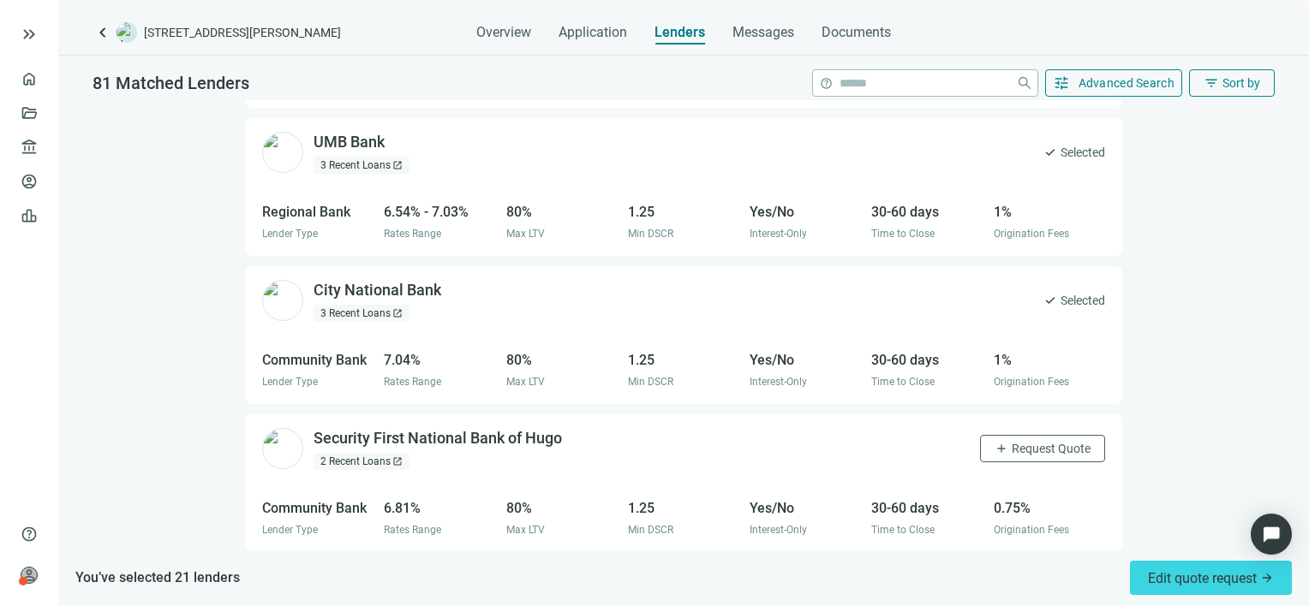
scroll to position [3458, 0]
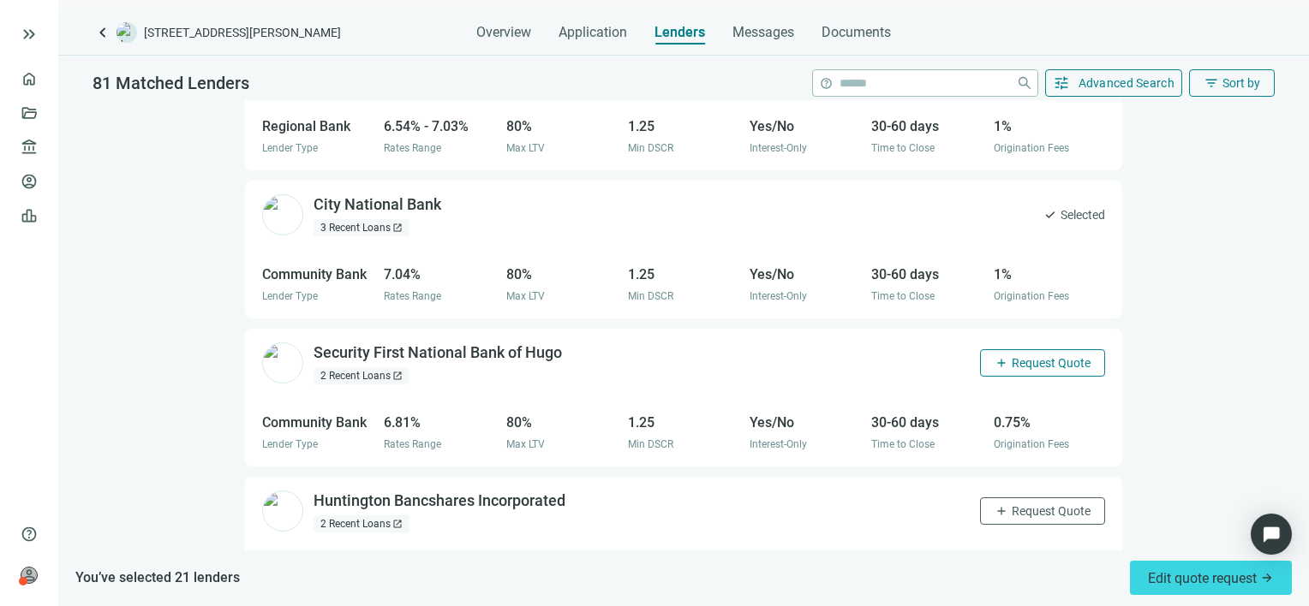
click at [1042, 356] on span "Request Quote" at bounding box center [1051, 363] width 79 height 14
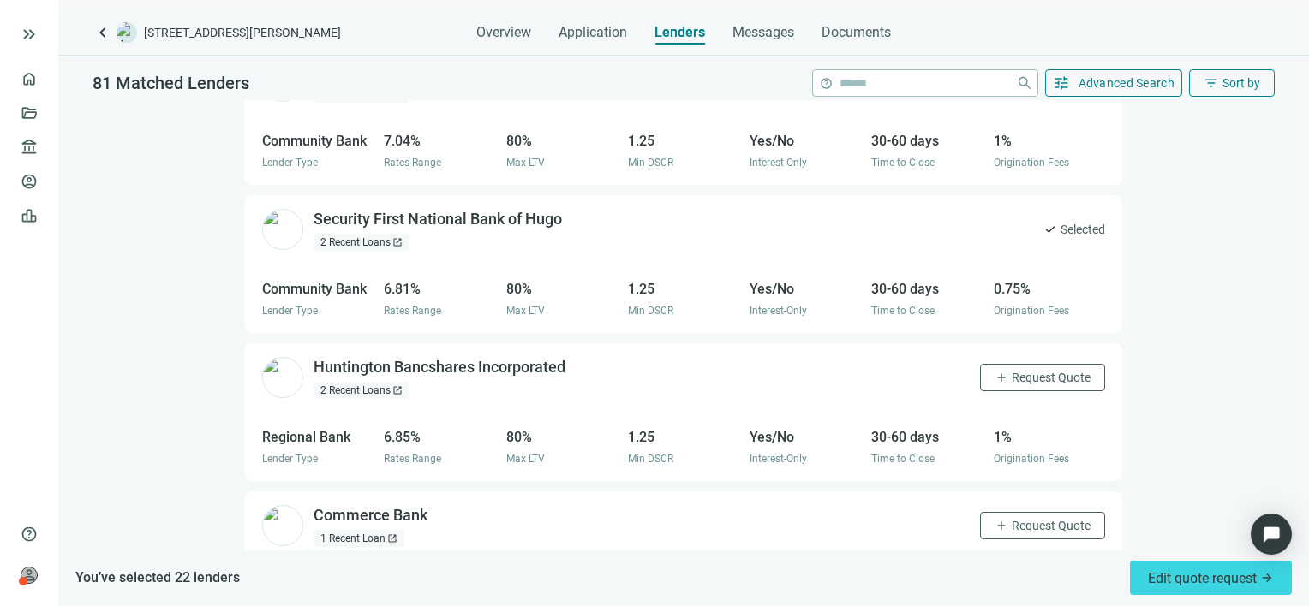
scroll to position [3629, 0]
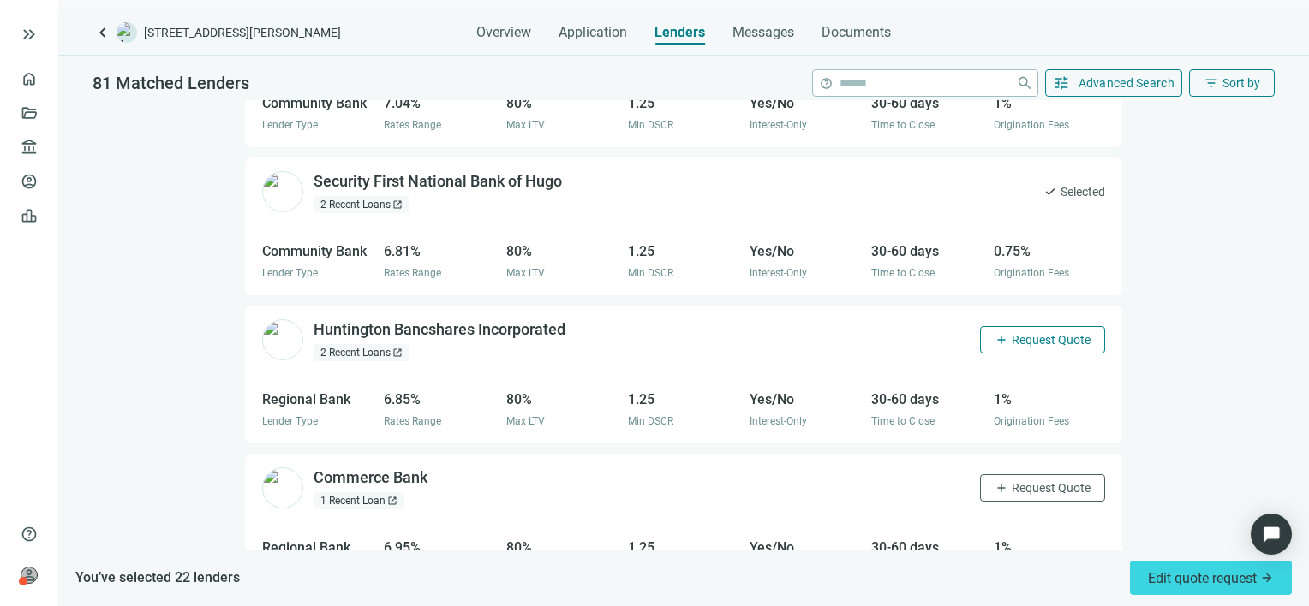
click at [1030, 333] on span "Request Quote" at bounding box center [1051, 340] width 79 height 14
click at [1019, 481] on span "Request Quote" at bounding box center [1051, 488] width 79 height 14
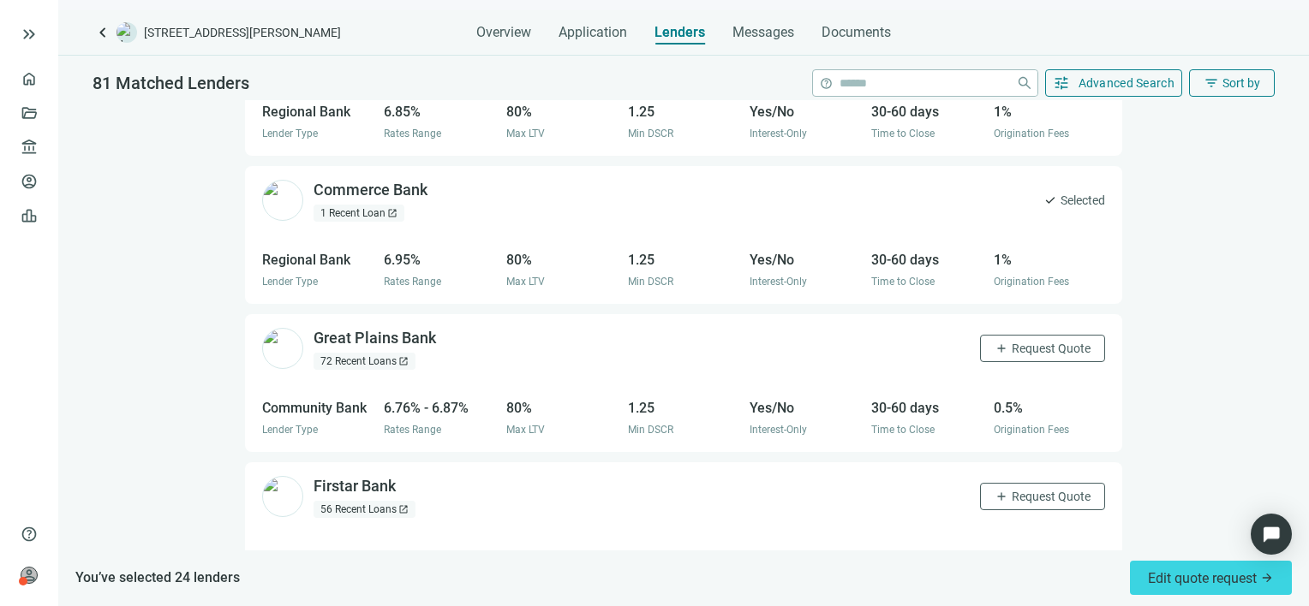
scroll to position [3972, 0]
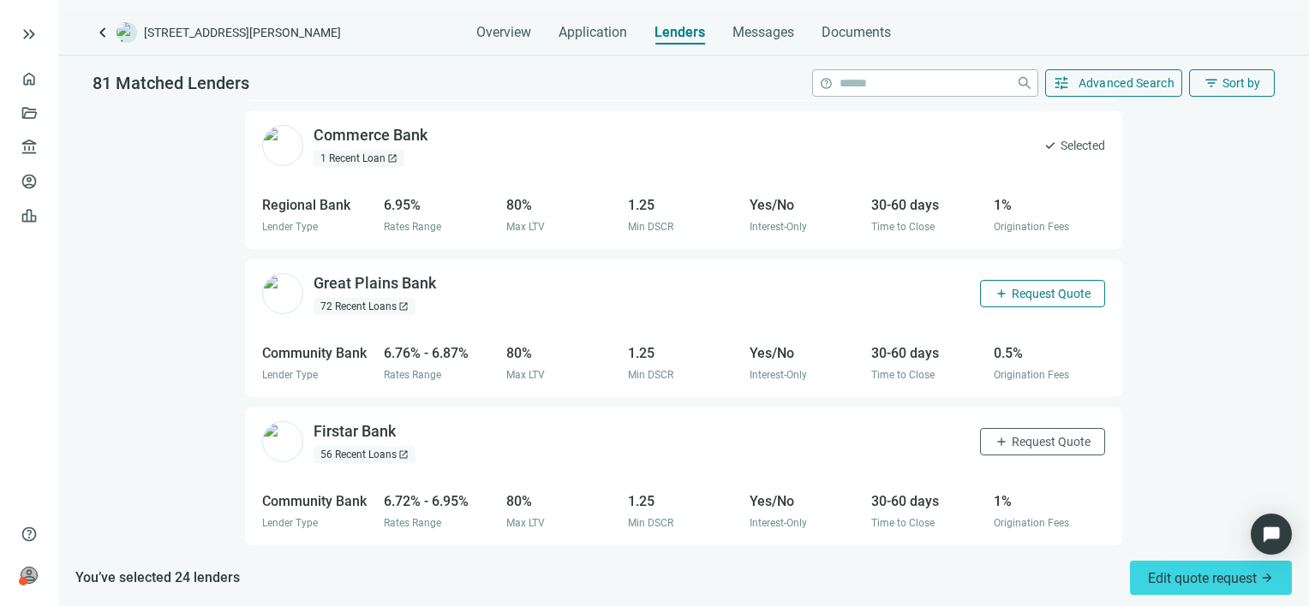
click at [1019, 287] on span "Request Quote" at bounding box center [1051, 294] width 79 height 14
click at [1022, 435] on span "Request Quote" at bounding box center [1051, 442] width 79 height 14
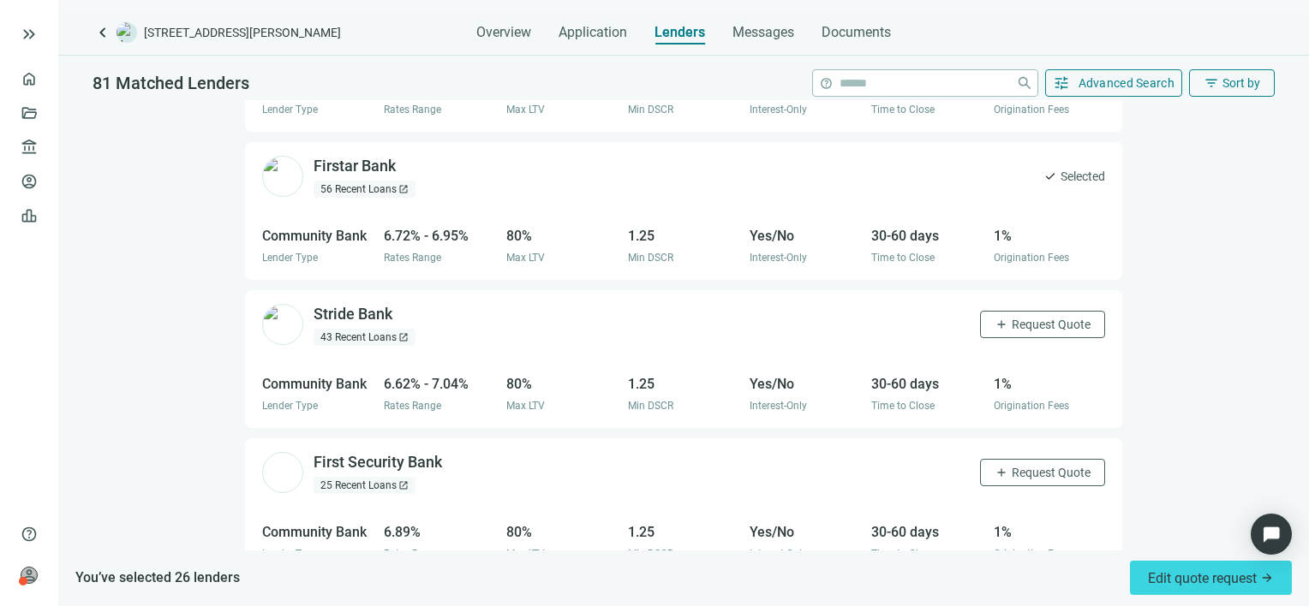
scroll to position [4253, 0]
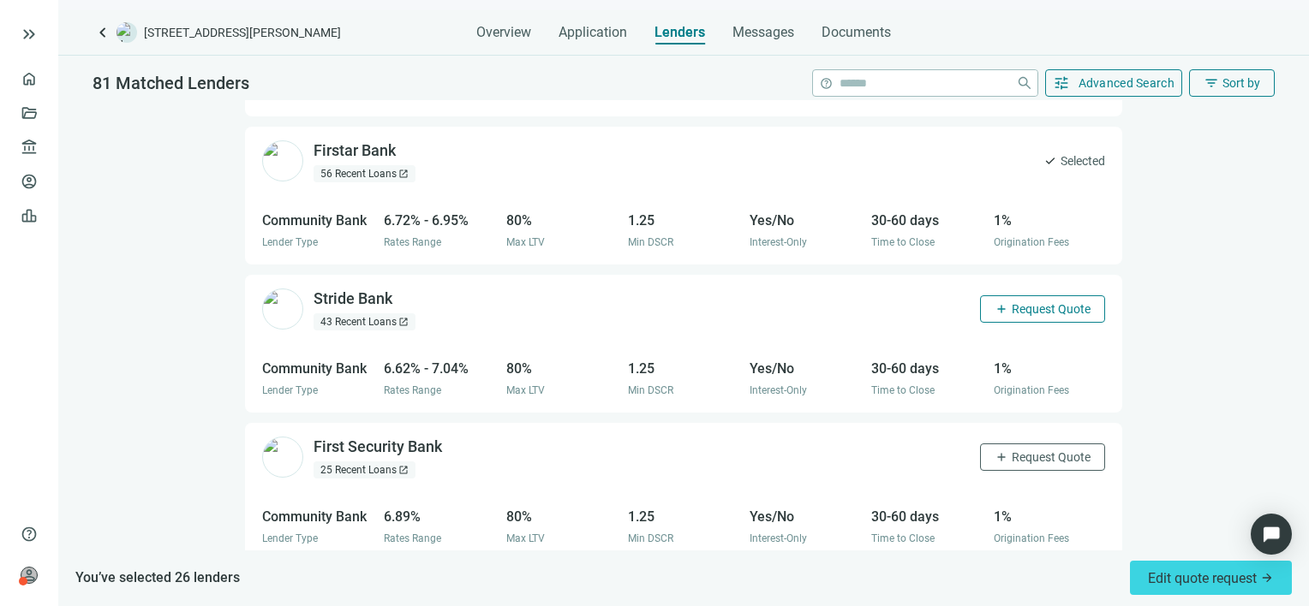
click at [1012, 302] on span "Request Quote" at bounding box center [1051, 309] width 79 height 14
click at [1012, 451] on span "Request Quote" at bounding box center [1051, 458] width 79 height 14
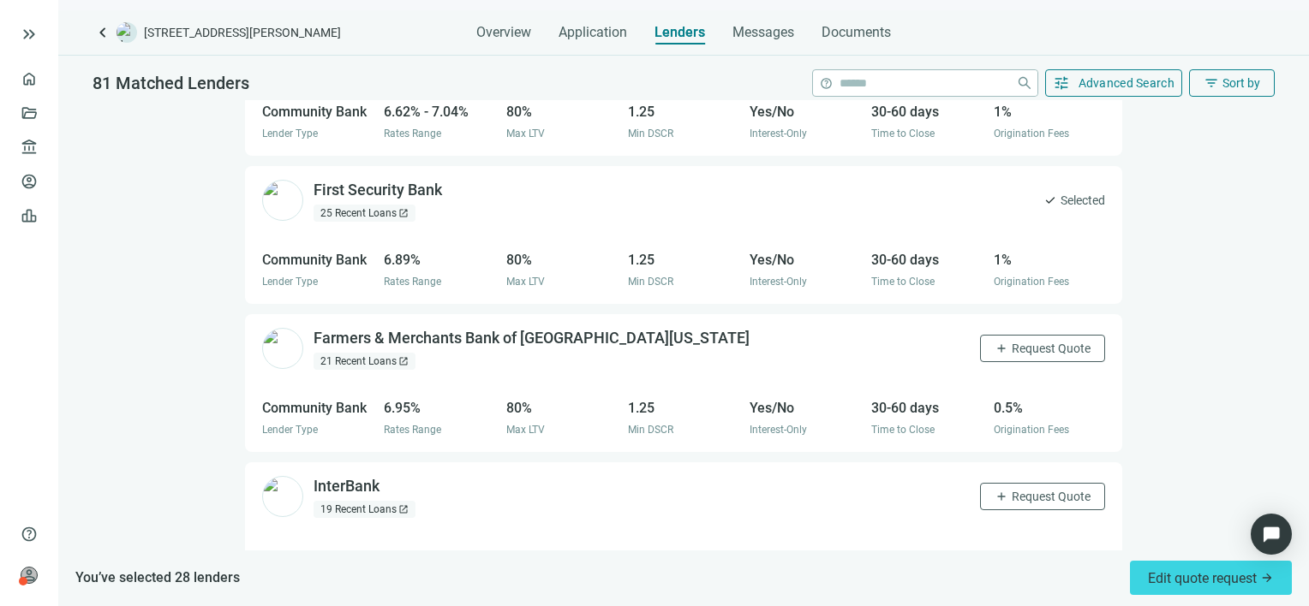
scroll to position [4596, 0]
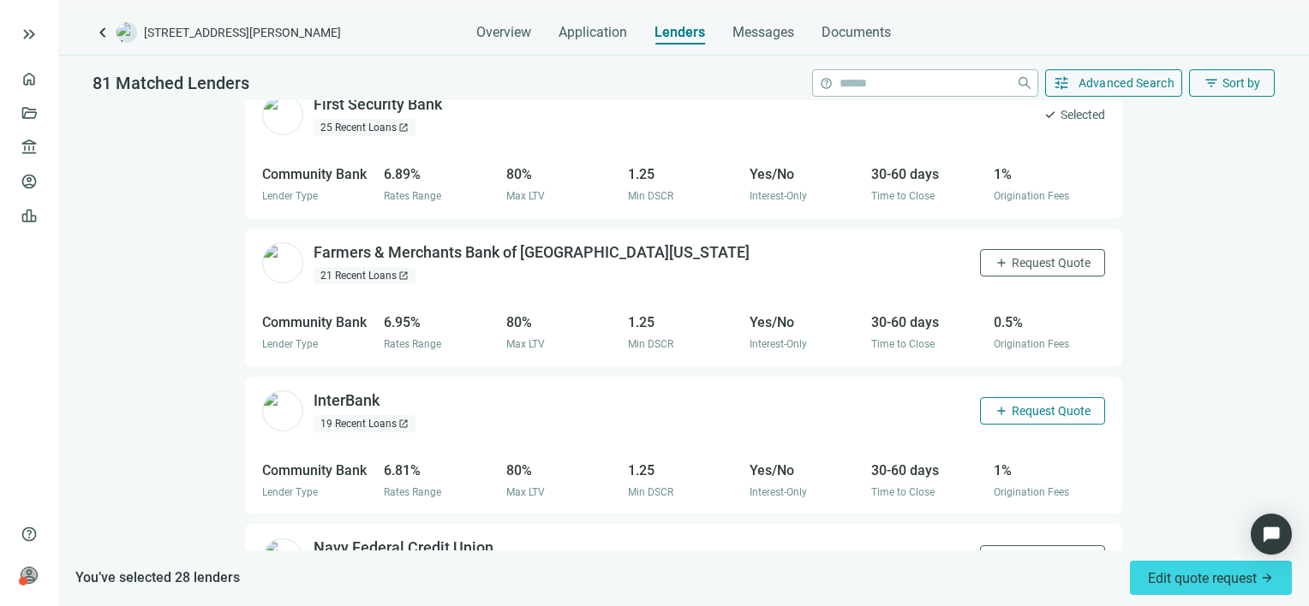
click at [1015, 404] on span "Request Quote" at bounding box center [1051, 411] width 79 height 14
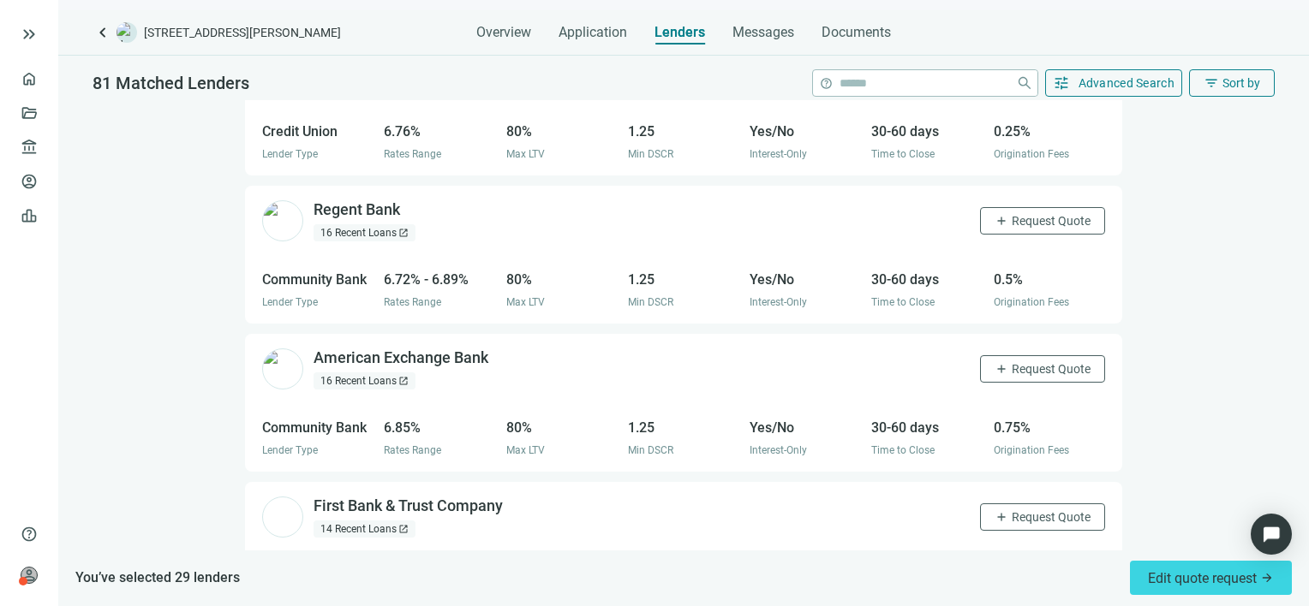
scroll to position [5110, 0]
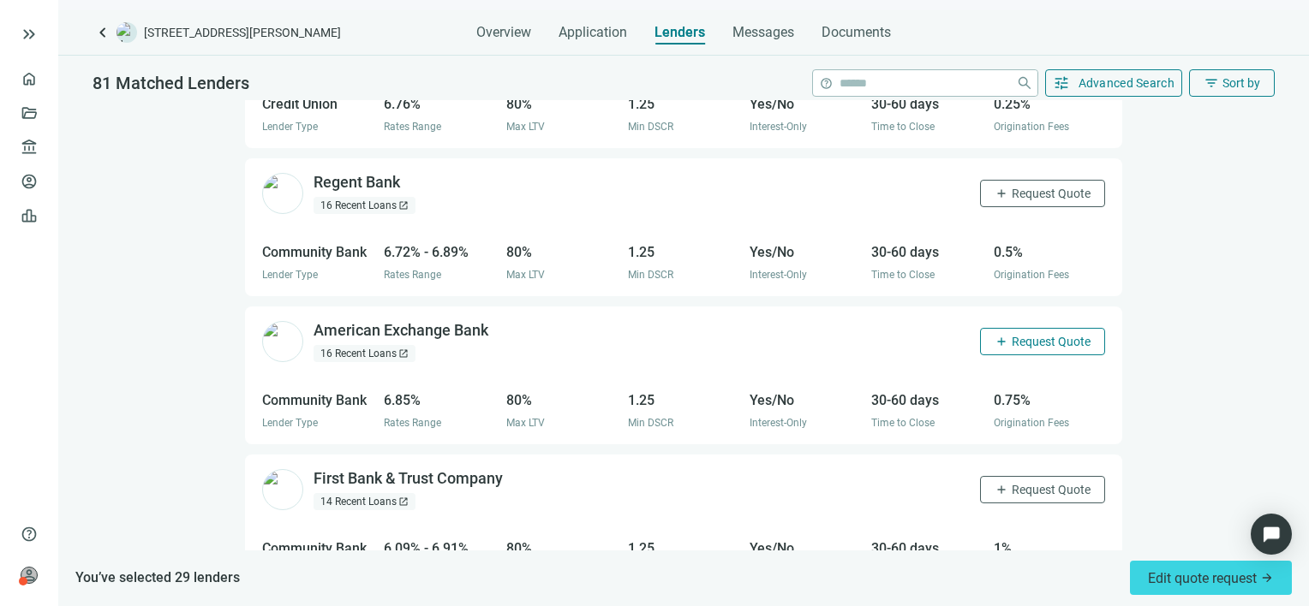
click at [994, 328] on button "add Request Quote" at bounding box center [1042, 341] width 125 height 27
click at [1012, 483] on span "Request Quote" at bounding box center [1051, 490] width 79 height 14
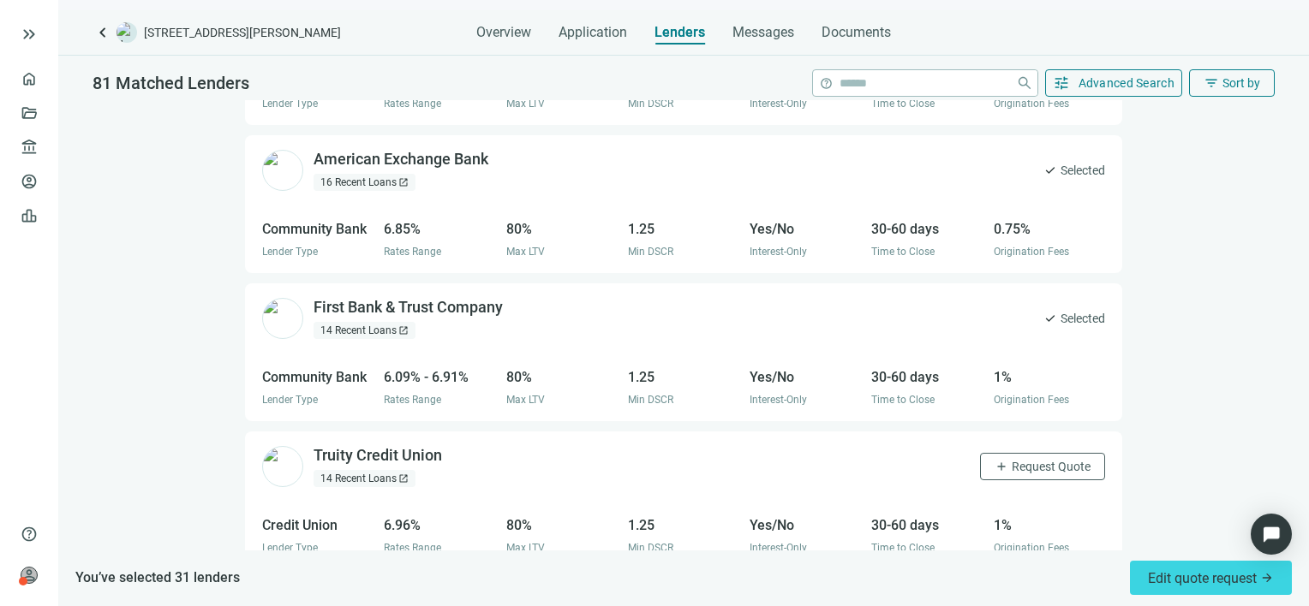
scroll to position [5452, 0]
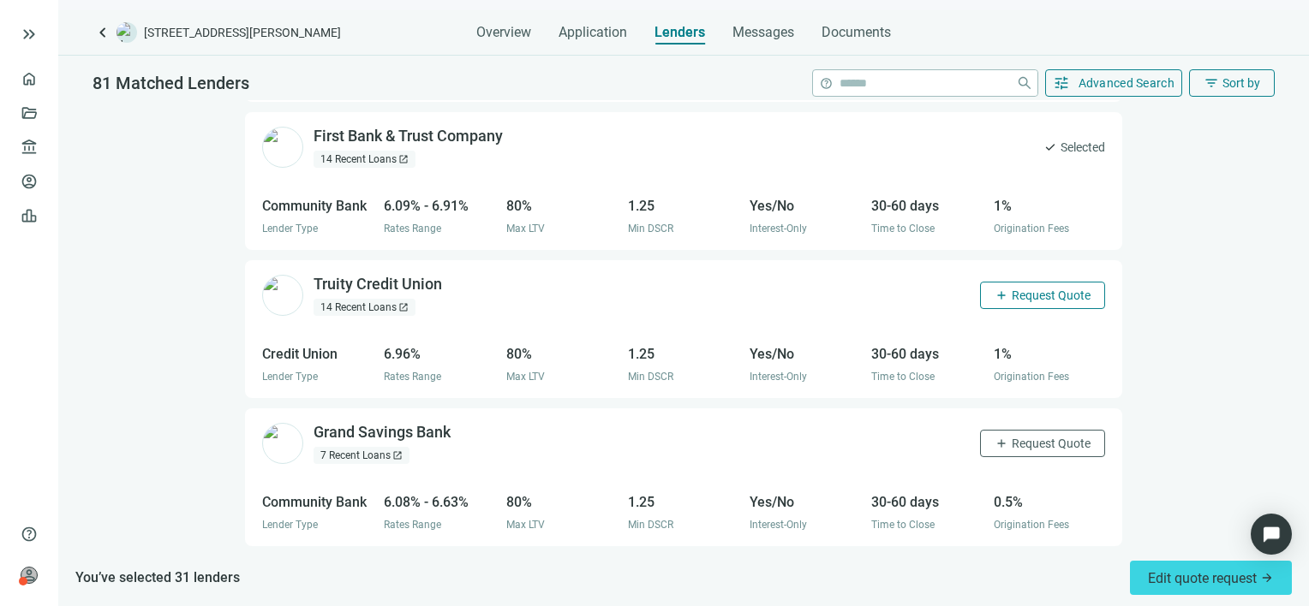
click at [1031, 289] on span "Request Quote" at bounding box center [1051, 296] width 79 height 14
click at [1025, 437] on span "Request Quote" at bounding box center [1051, 444] width 79 height 14
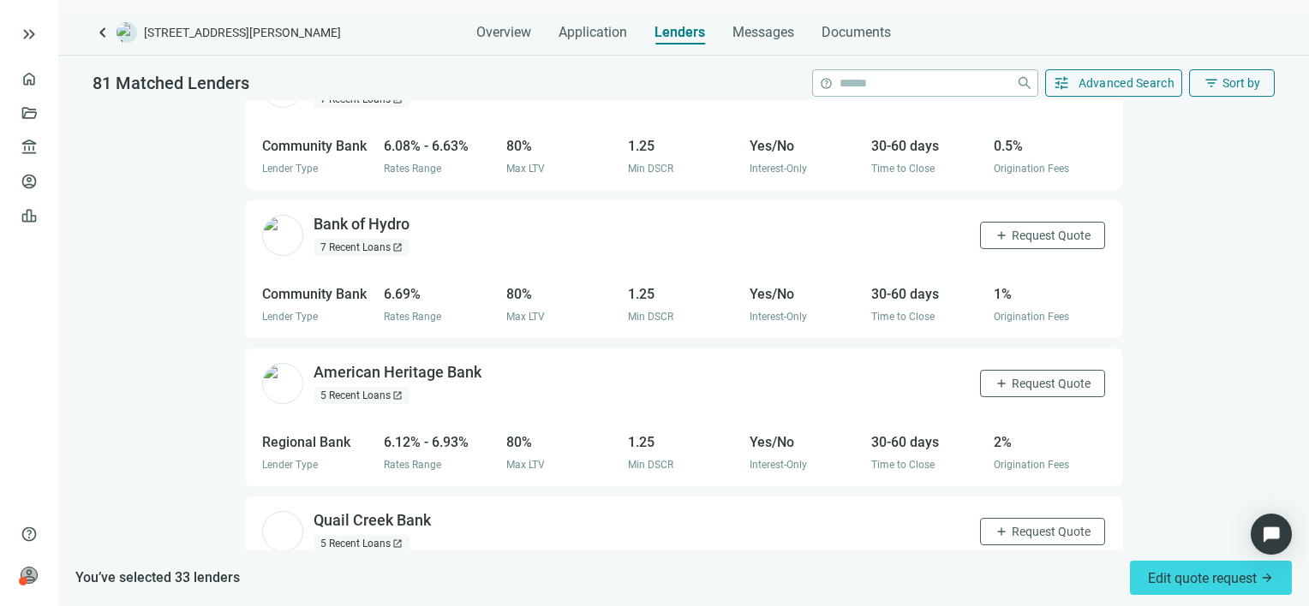
scroll to position [5818, 0]
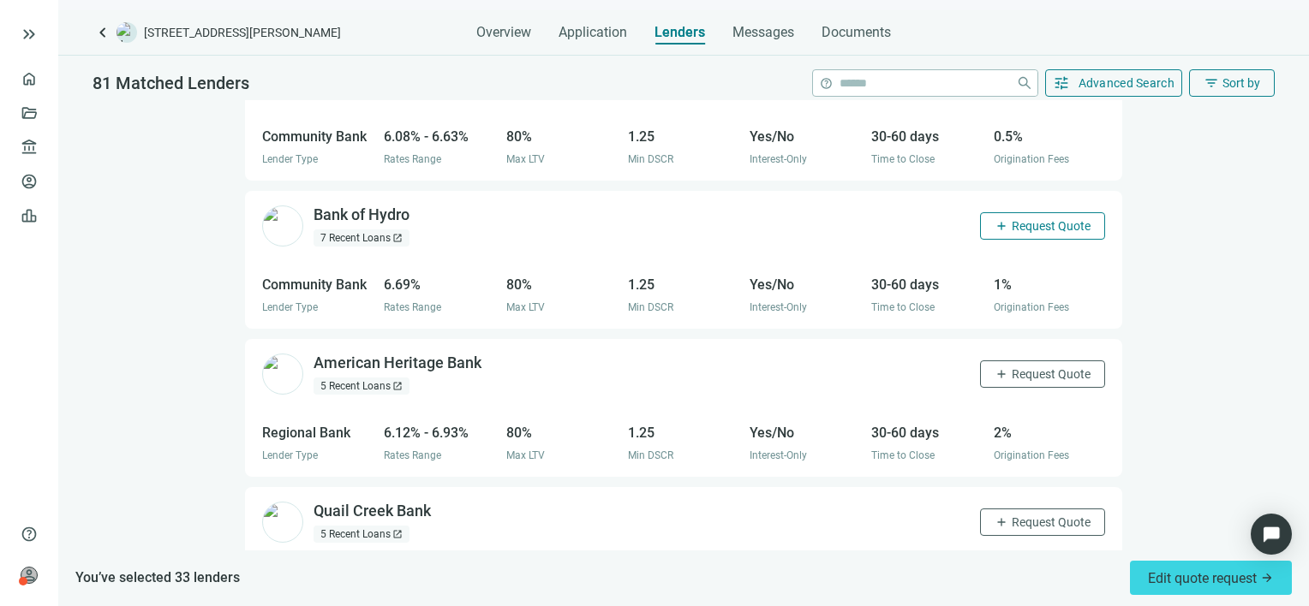
click at [1012, 219] on span "Request Quote" at bounding box center [1051, 226] width 79 height 14
click at [1012, 367] on span "Request Quote" at bounding box center [1051, 374] width 79 height 14
click at [1012, 516] on span "Request Quote" at bounding box center [1051, 523] width 79 height 14
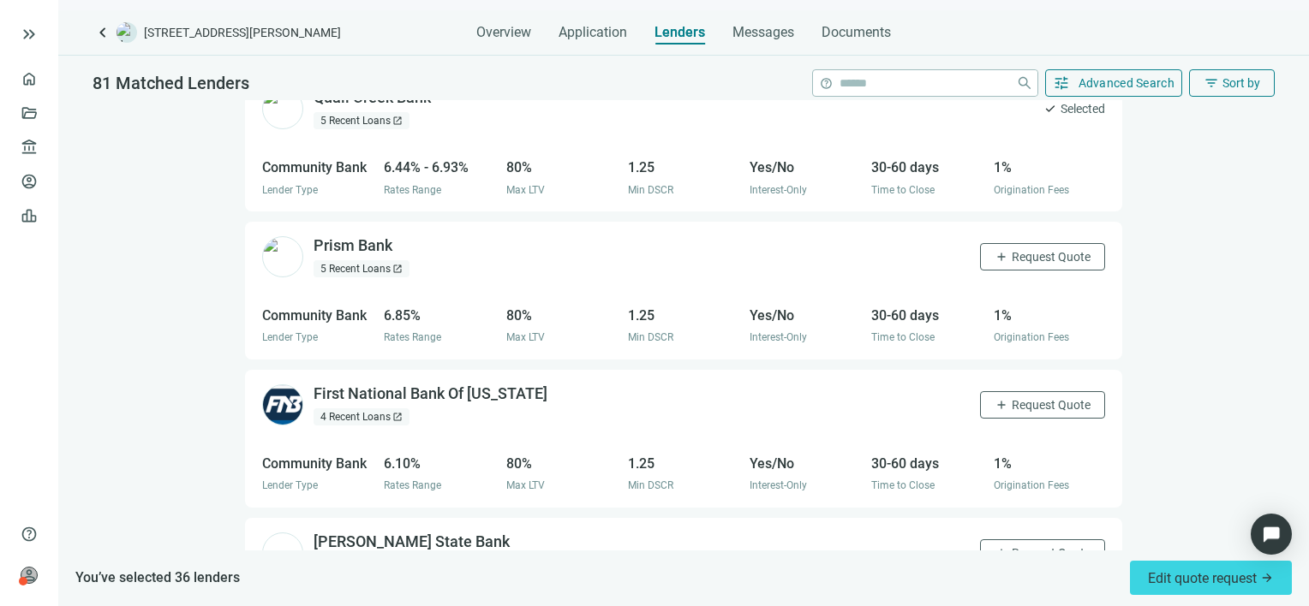
scroll to position [6246, 0]
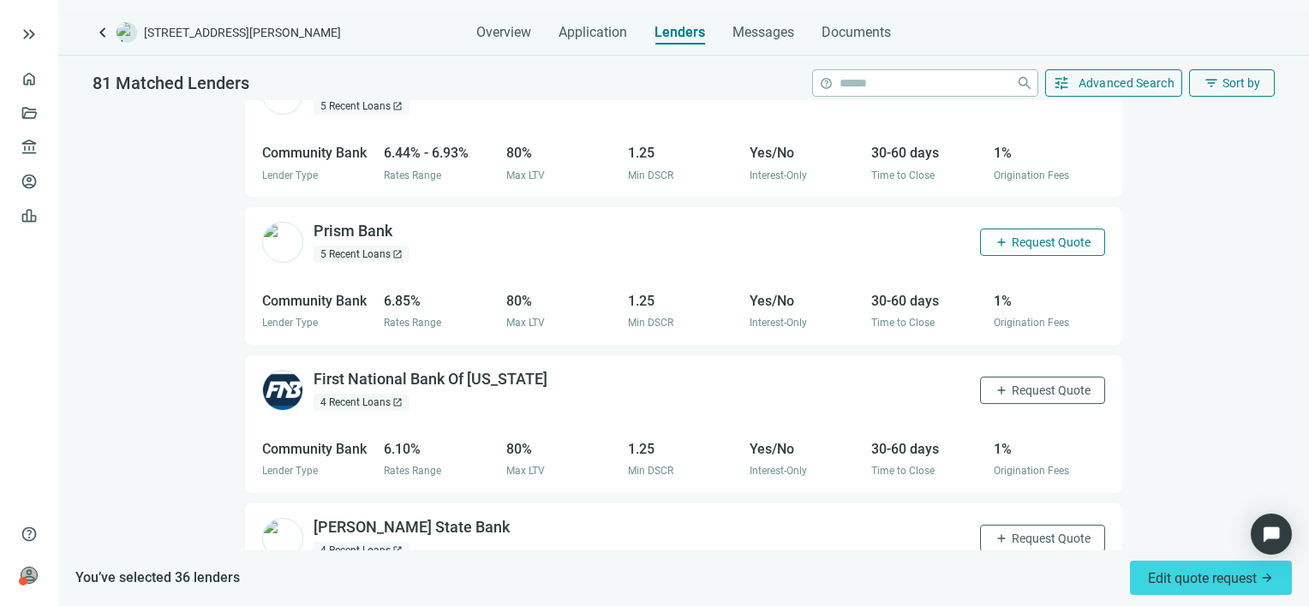
click at [1028, 236] on span "Request Quote" at bounding box center [1051, 243] width 79 height 14
click at [1012, 384] on span "Request Quote" at bounding box center [1051, 391] width 79 height 14
click at [1012, 525] on button "add Request Quote" at bounding box center [1042, 538] width 125 height 27
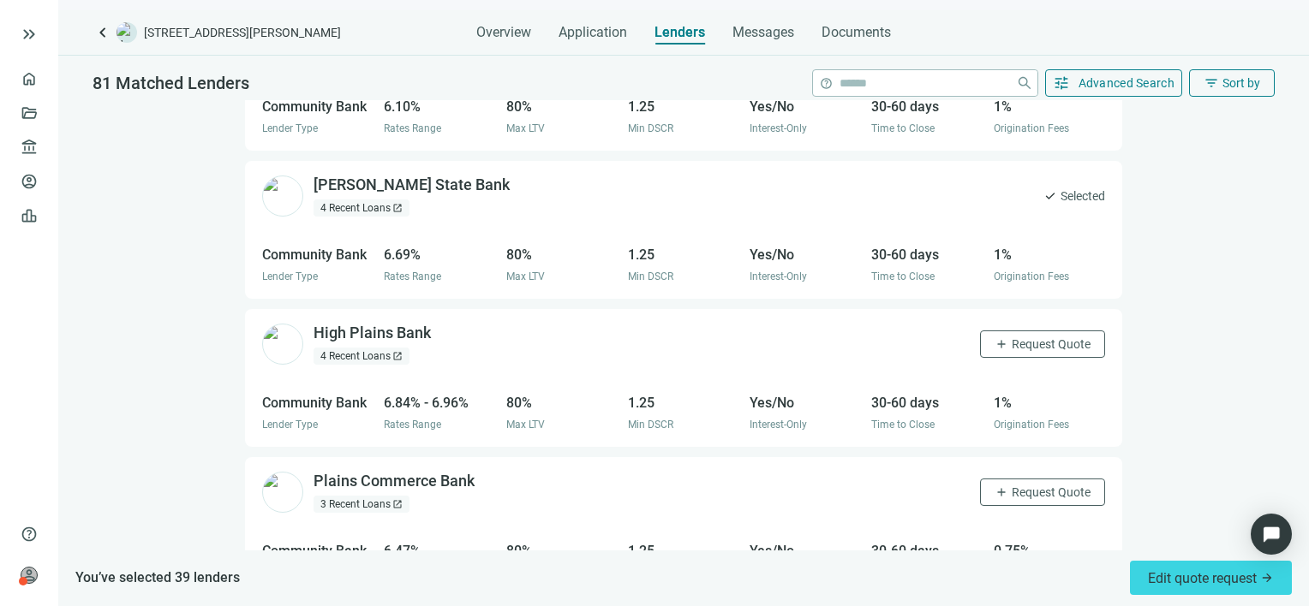
scroll to position [6675, 0]
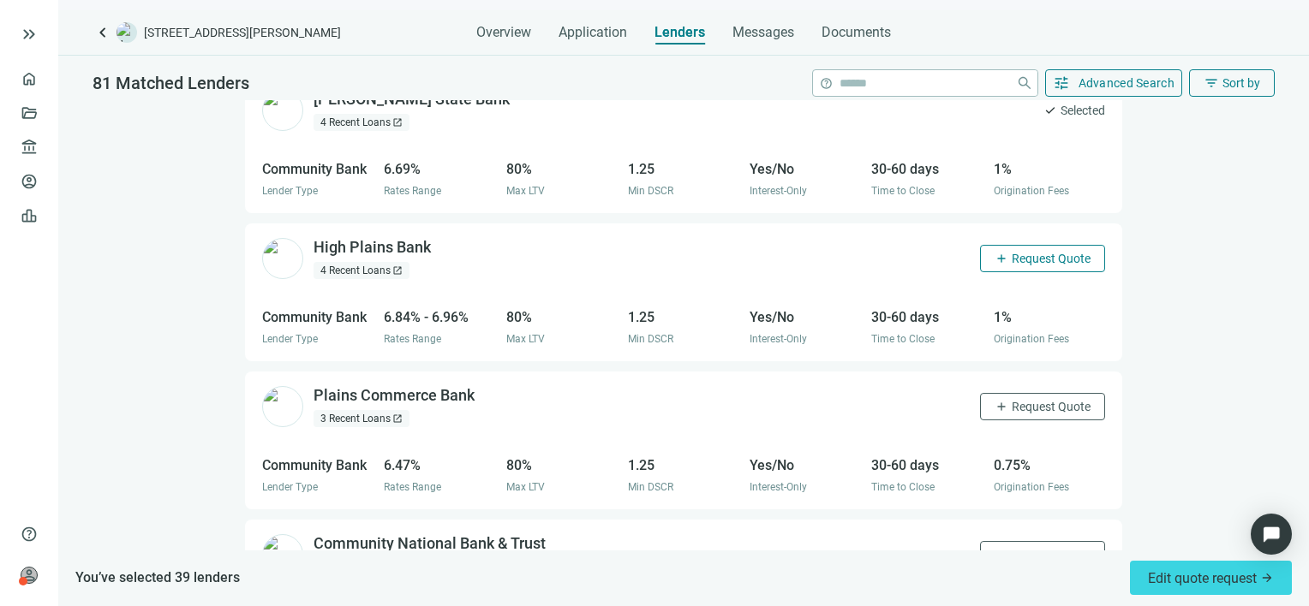
click at [1014, 252] on span "Request Quote" at bounding box center [1051, 259] width 79 height 14
click at [1012, 400] on span "Request Quote" at bounding box center [1051, 407] width 79 height 14
click at [1012, 548] on span "Request Quote" at bounding box center [1051, 555] width 79 height 14
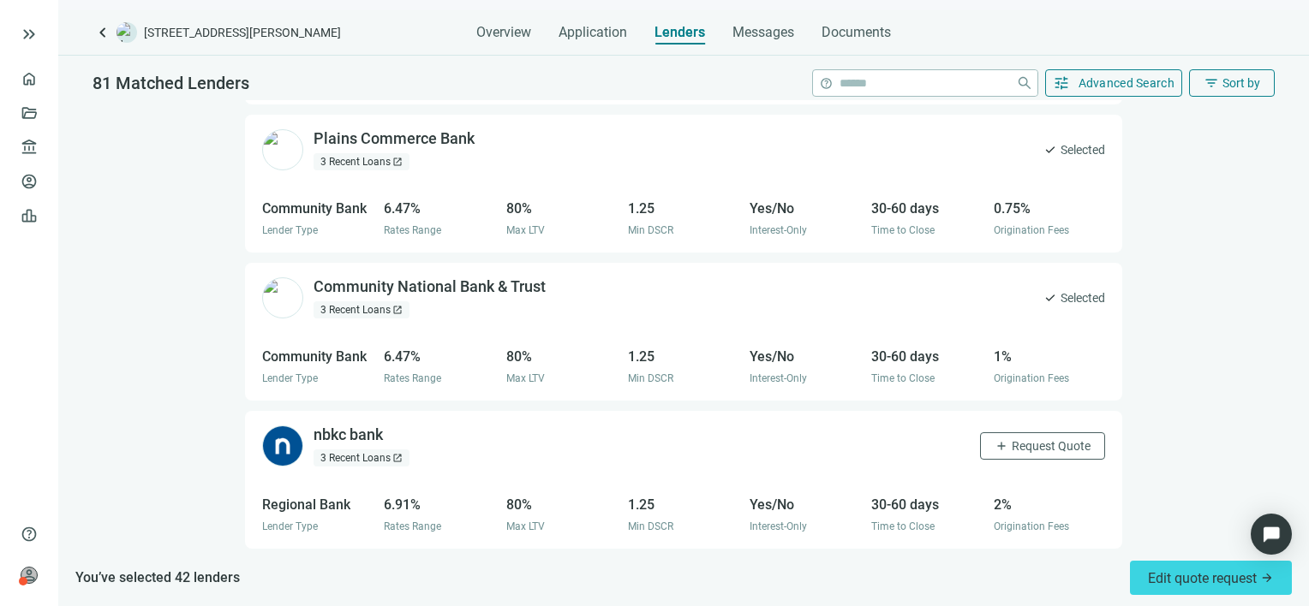
scroll to position [7041, 0]
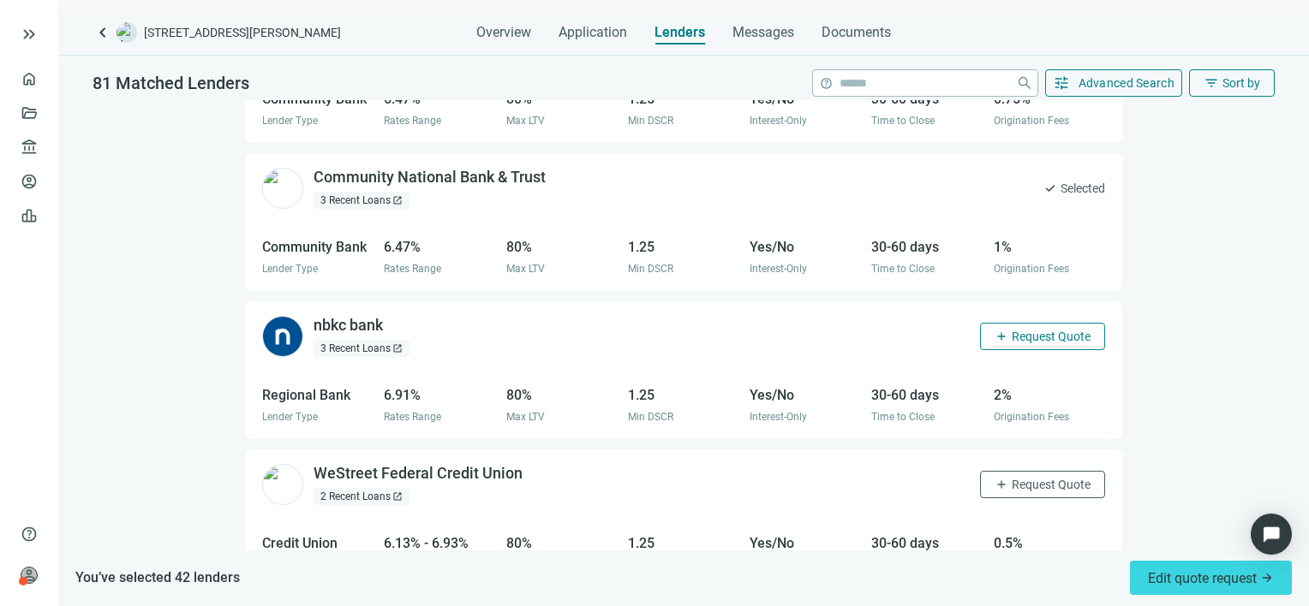
click at [1025, 330] on span "Request Quote" at bounding box center [1051, 337] width 79 height 14
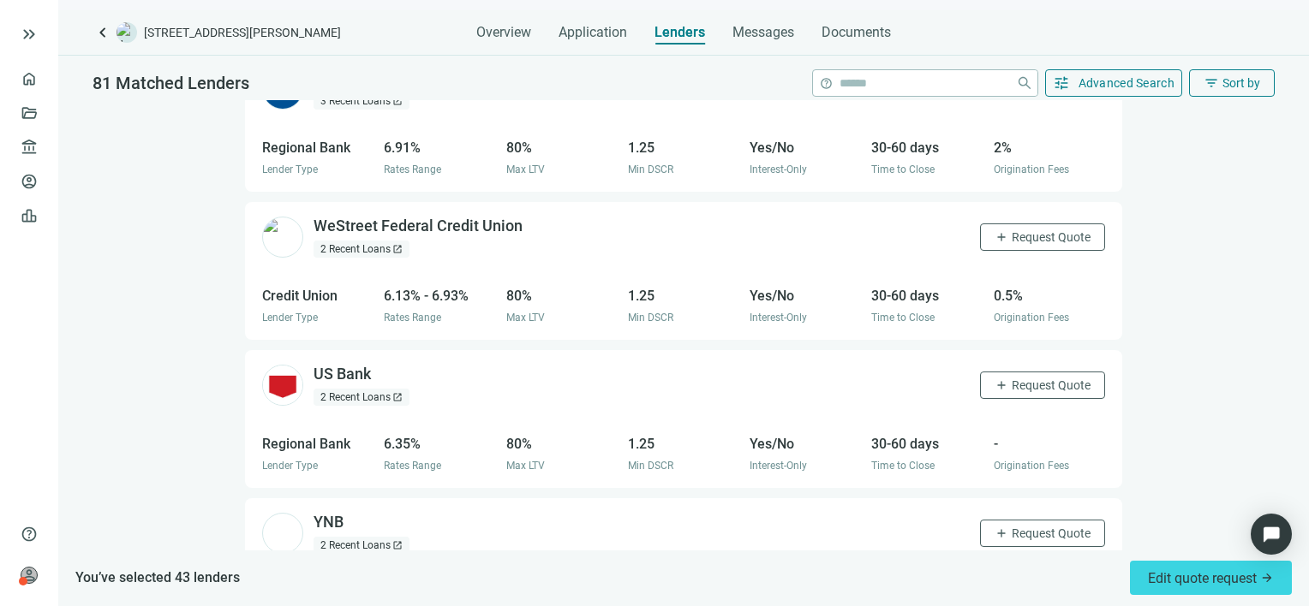
scroll to position [7298, 0]
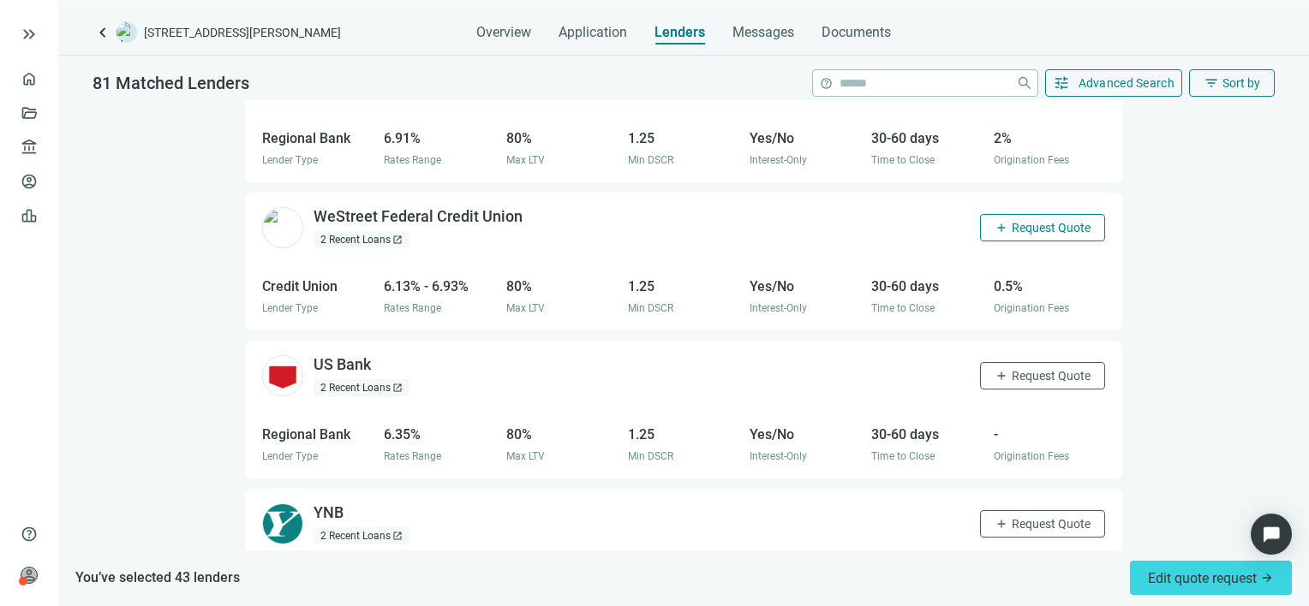
click at [1012, 221] on span "Request Quote" at bounding box center [1051, 228] width 79 height 14
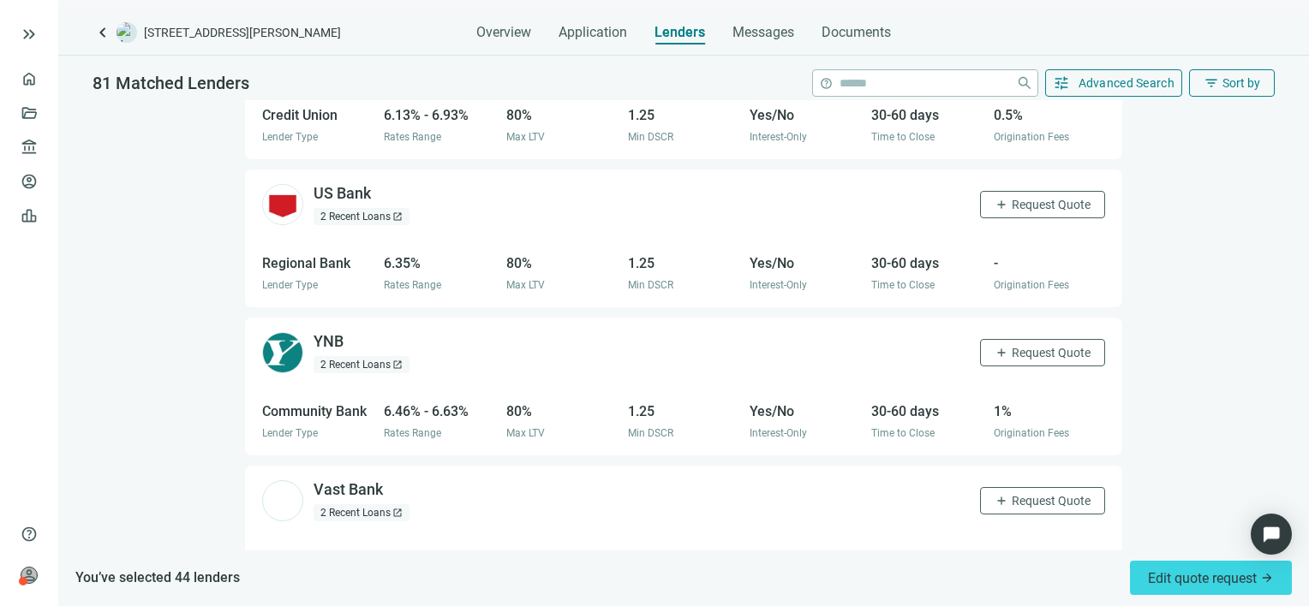
scroll to position [7469, 0]
click at [1018, 346] on span "Request Quote" at bounding box center [1051, 353] width 79 height 14
click at [1012, 494] on span "Request Quote" at bounding box center [1051, 501] width 79 height 14
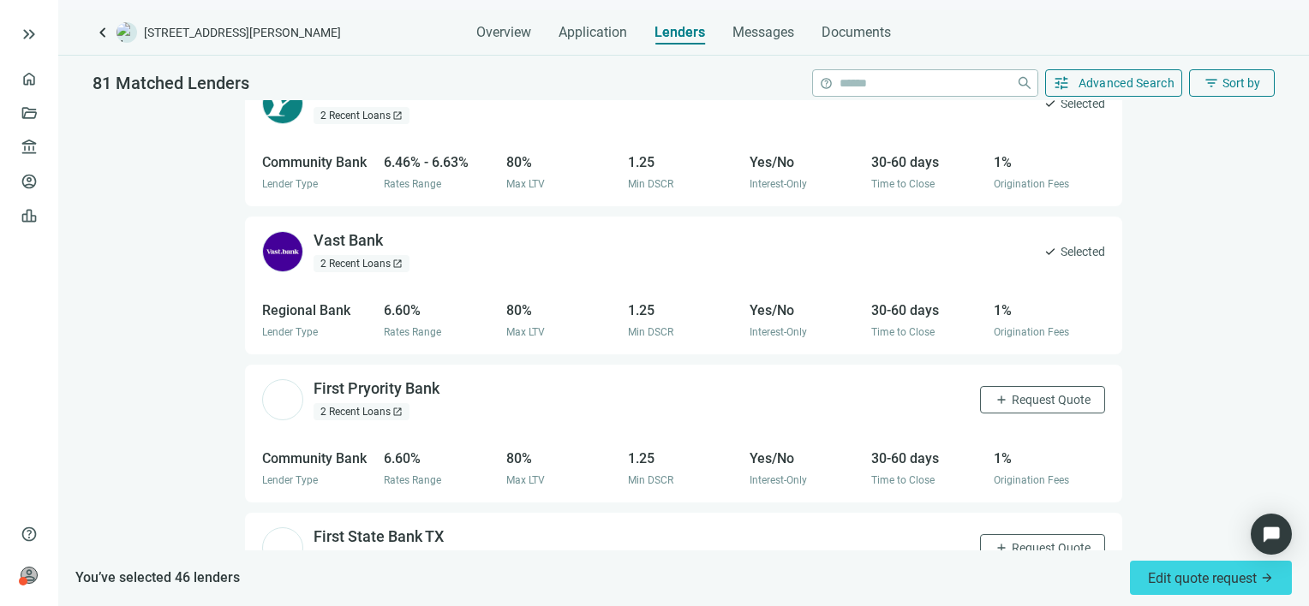
scroll to position [7726, 0]
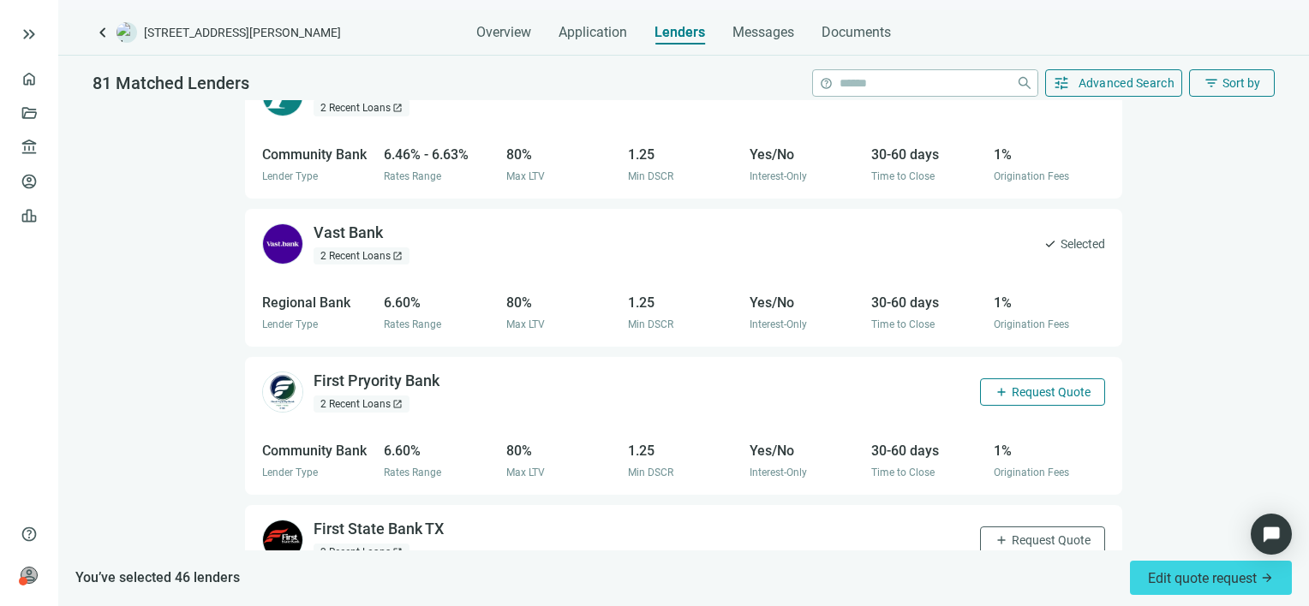
click at [1024, 385] on span "Request Quote" at bounding box center [1051, 392] width 79 height 14
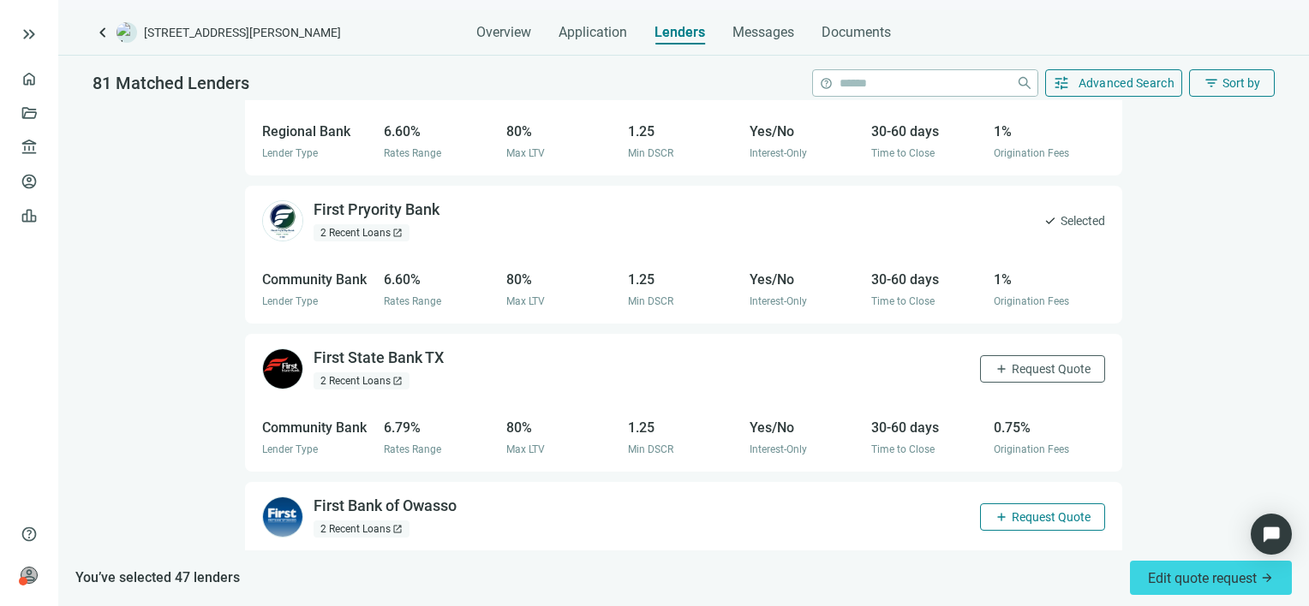
click at [994, 511] on span "add" at bounding box center [1001, 518] width 14 height 14
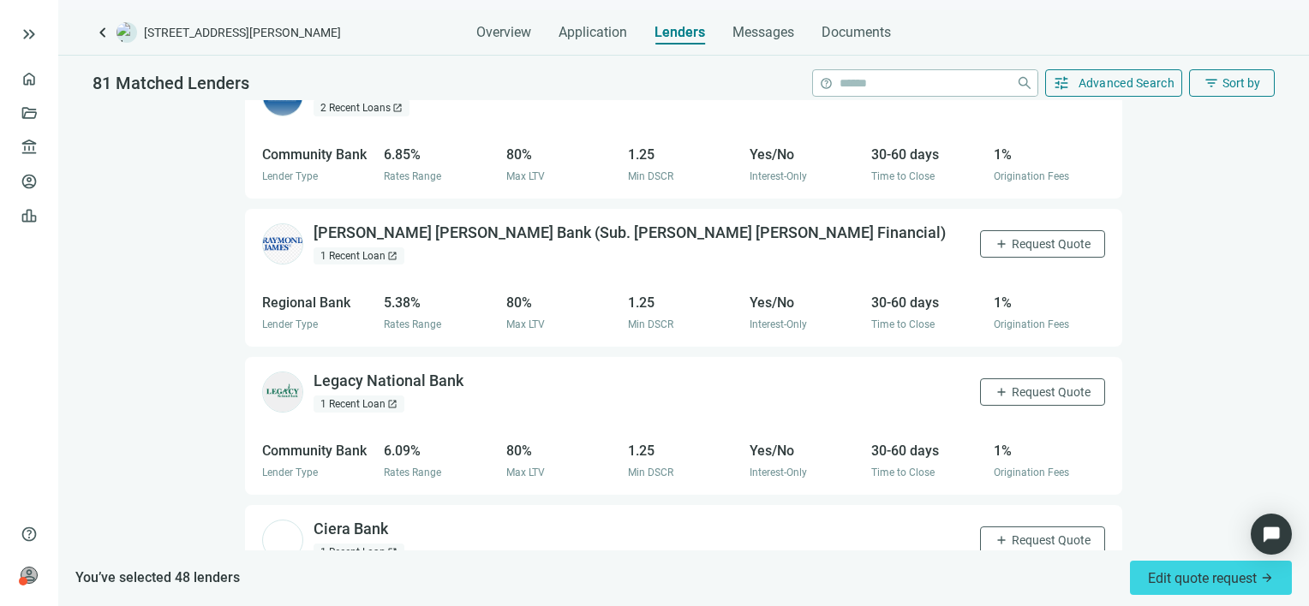
scroll to position [8326, 0]
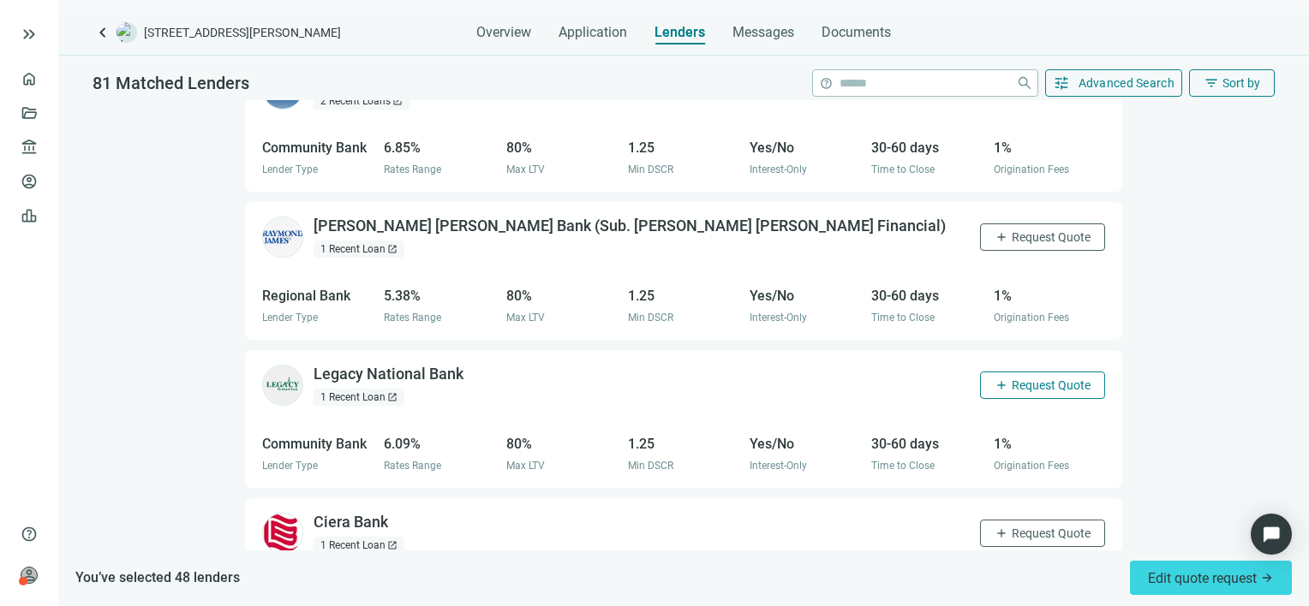
click at [1030, 372] on button "add Request Quote" at bounding box center [1042, 385] width 125 height 27
click at [1020, 527] on span "Request Quote" at bounding box center [1051, 534] width 79 height 14
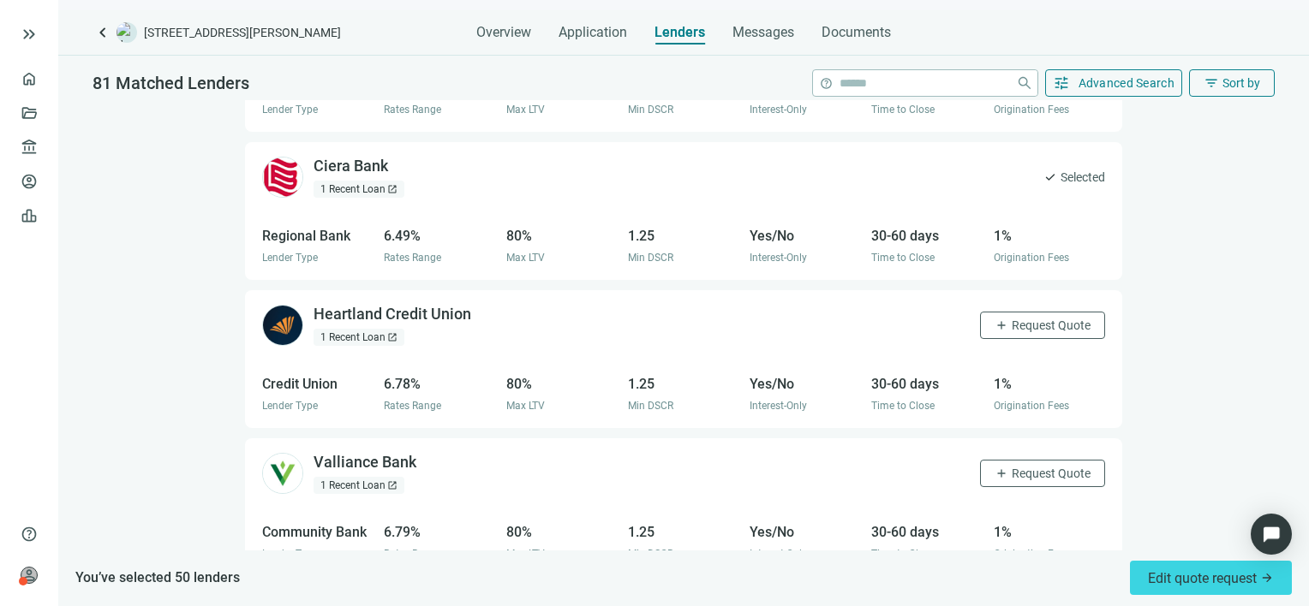
scroll to position [8693, 0]
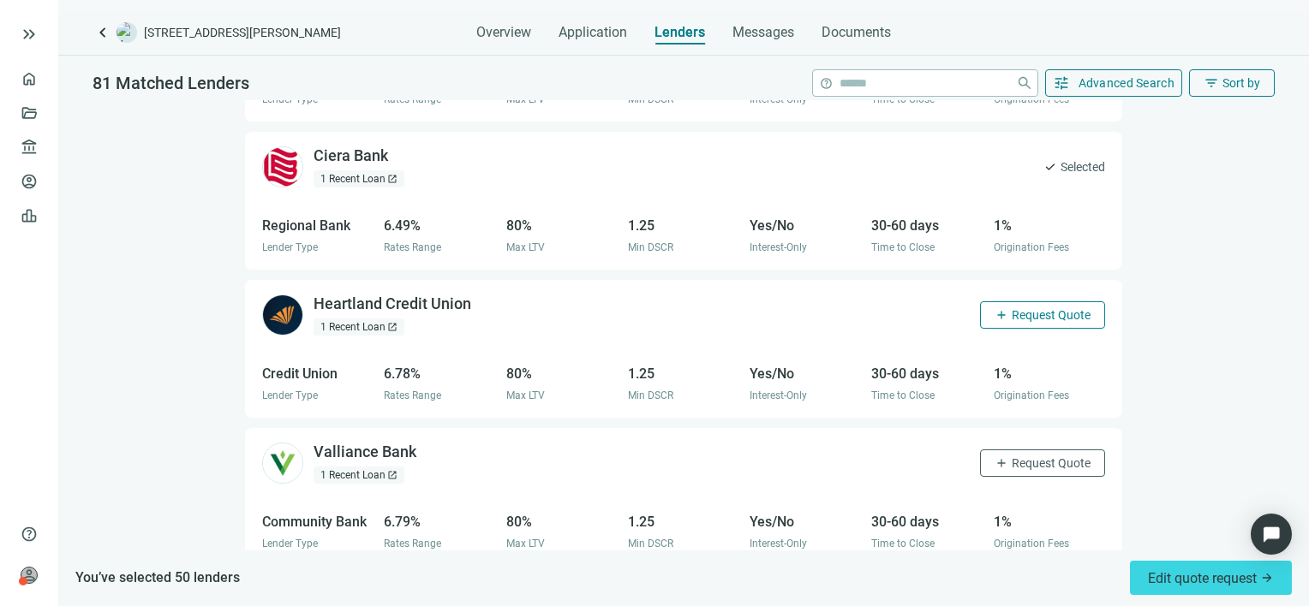
click at [1048, 308] on span "Request Quote" at bounding box center [1051, 315] width 79 height 14
click at [1012, 450] on button "add Request Quote" at bounding box center [1042, 463] width 125 height 27
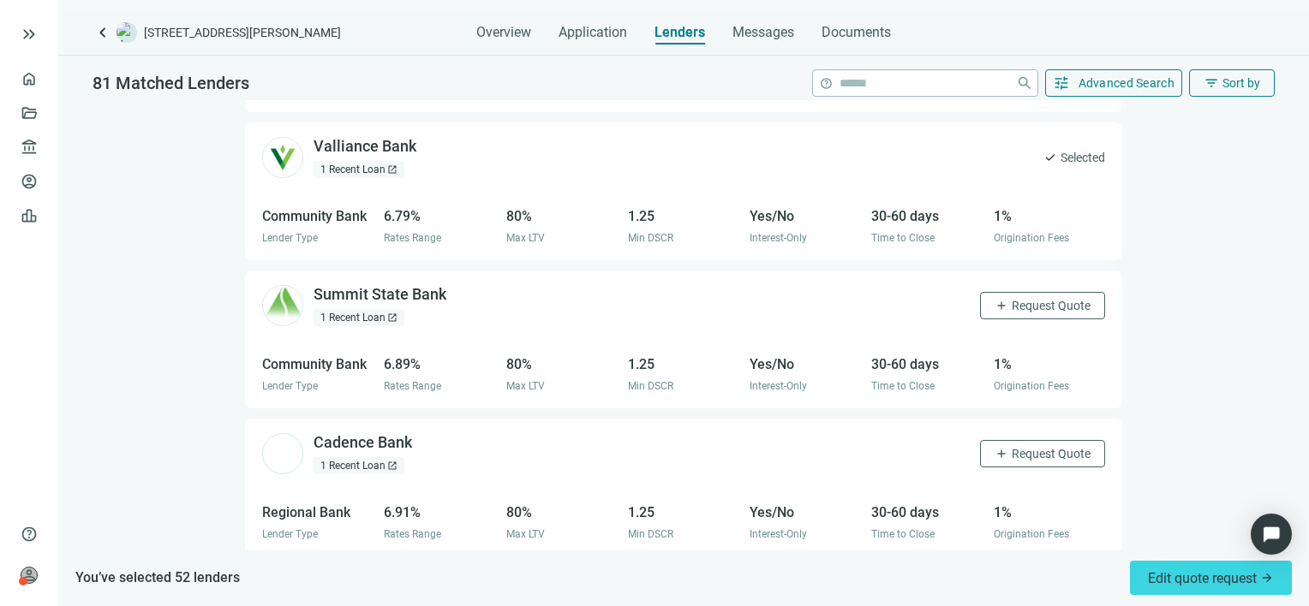
scroll to position [9035, 0]
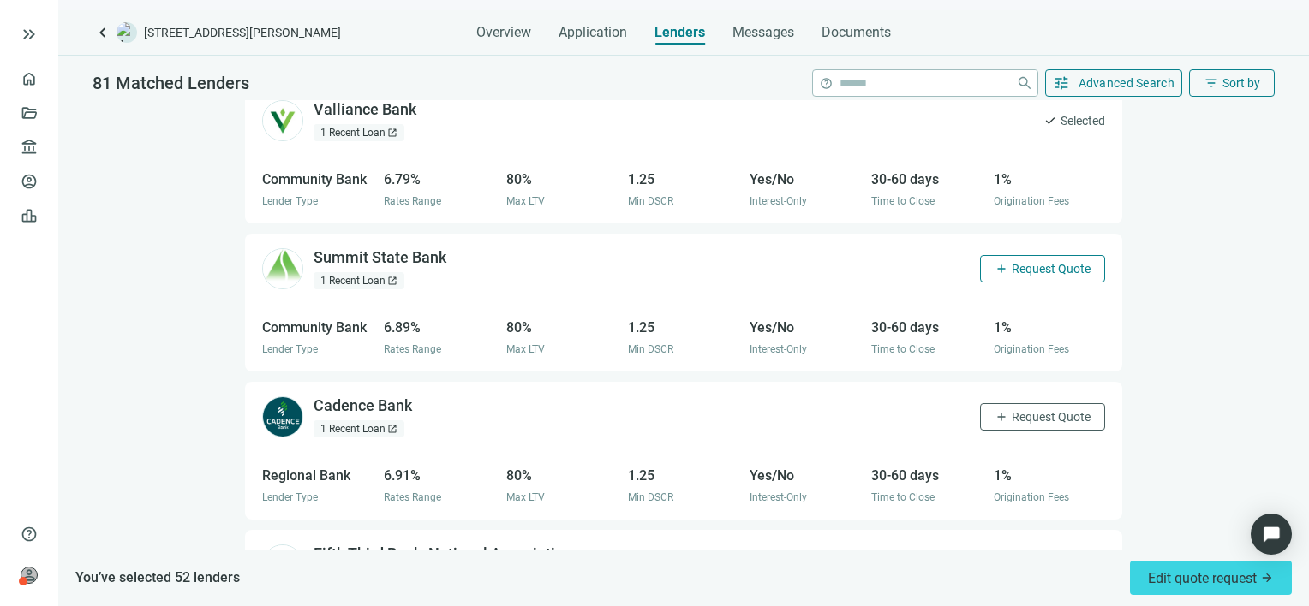
click at [1012, 262] on span "Request Quote" at bounding box center [1051, 269] width 79 height 14
click at [1021, 403] on button "add Request Quote" at bounding box center [1042, 416] width 125 height 27
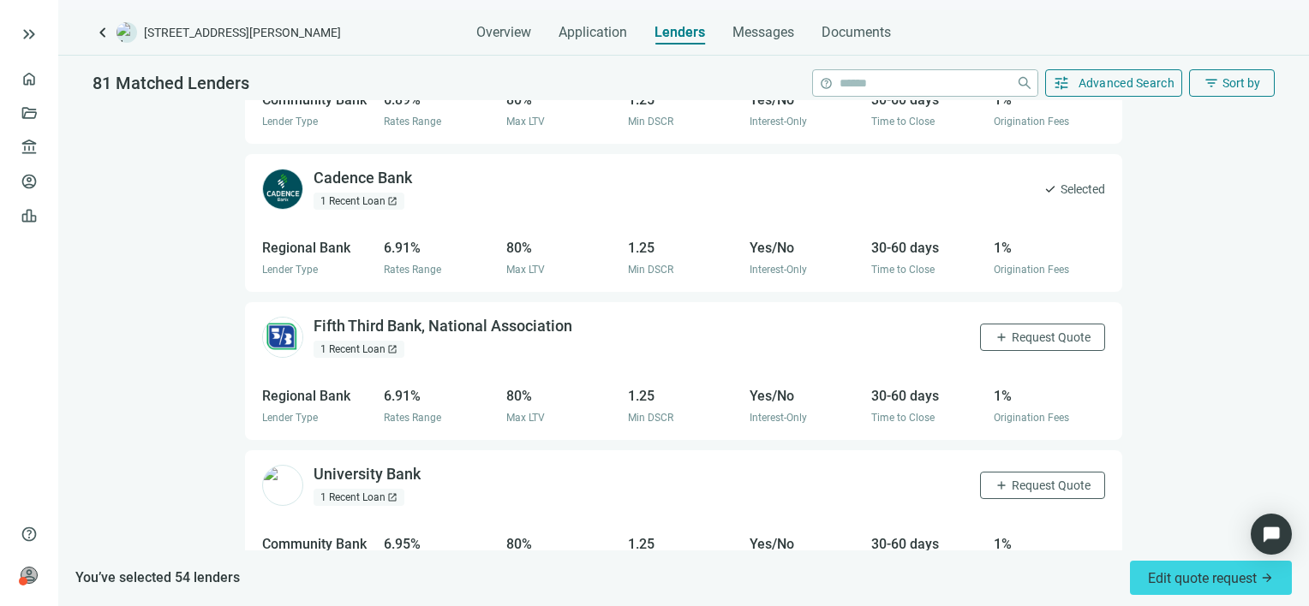
scroll to position [9292, 0]
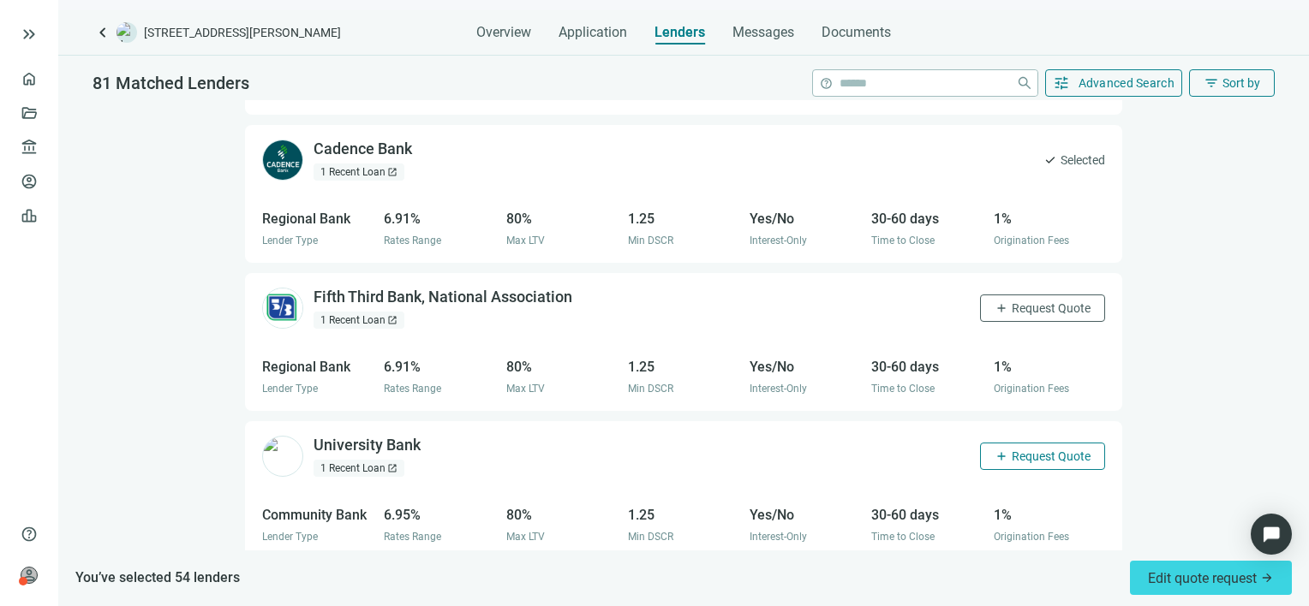
click at [1021, 450] on span "Request Quote" at bounding box center [1051, 457] width 79 height 14
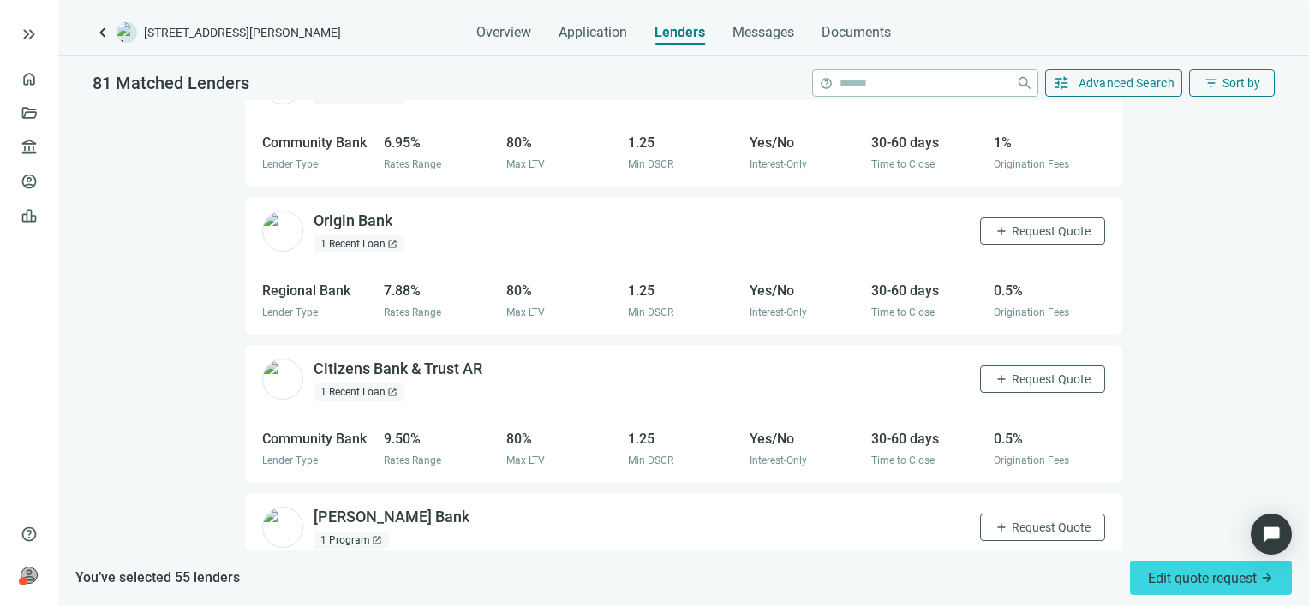
scroll to position [9635, 0]
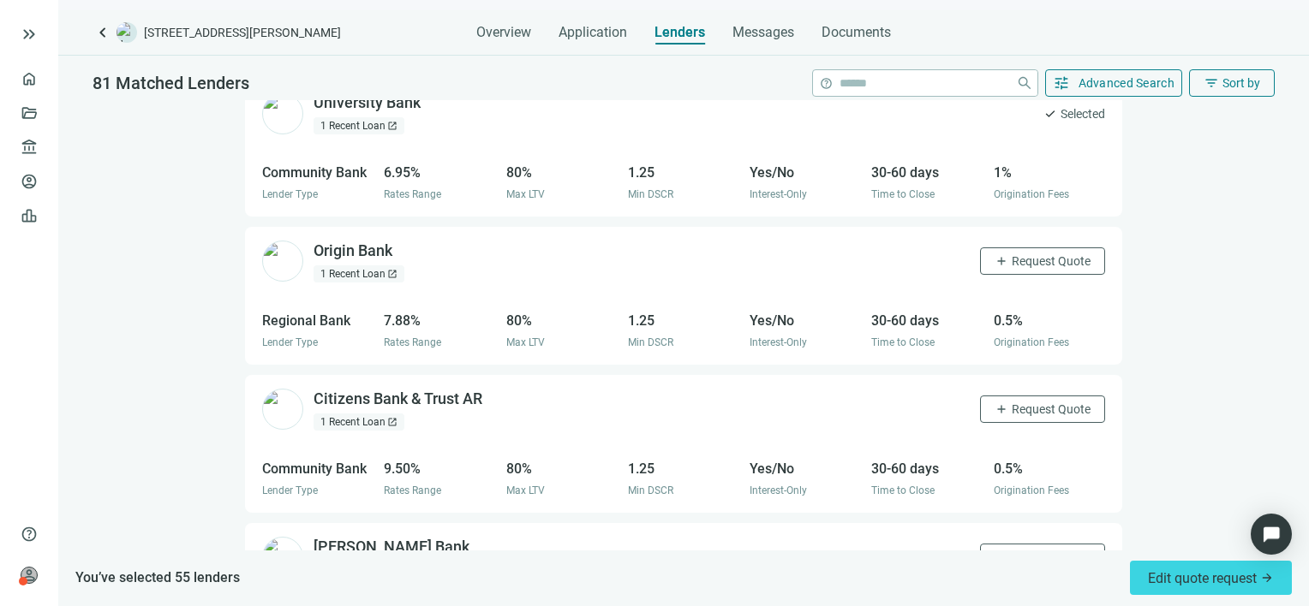
drag, startPoint x: 1000, startPoint y: 222, endPoint x: 1001, endPoint y: 242, distance: 19.8
click at [1012, 254] on span "Request Quote" at bounding box center [1051, 261] width 79 height 14
click at [1013, 403] on span "Request Quote" at bounding box center [1051, 410] width 79 height 14
click at [1012, 551] on span "Request Quote" at bounding box center [1051, 558] width 79 height 14
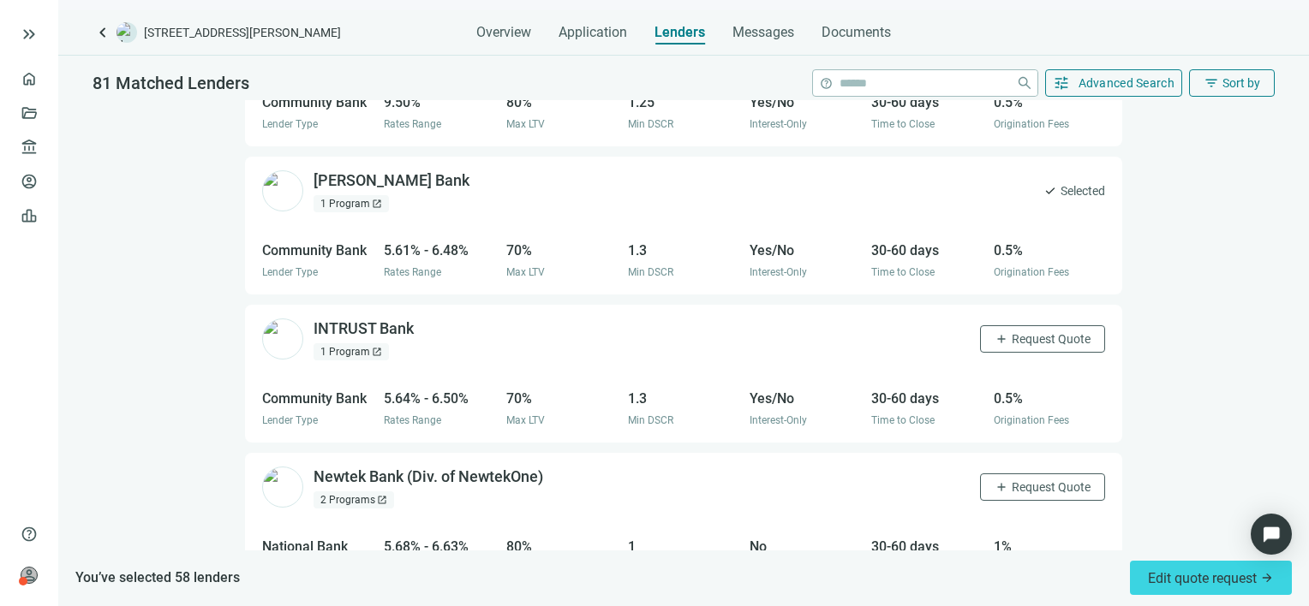
scroll to position [10087, 0]
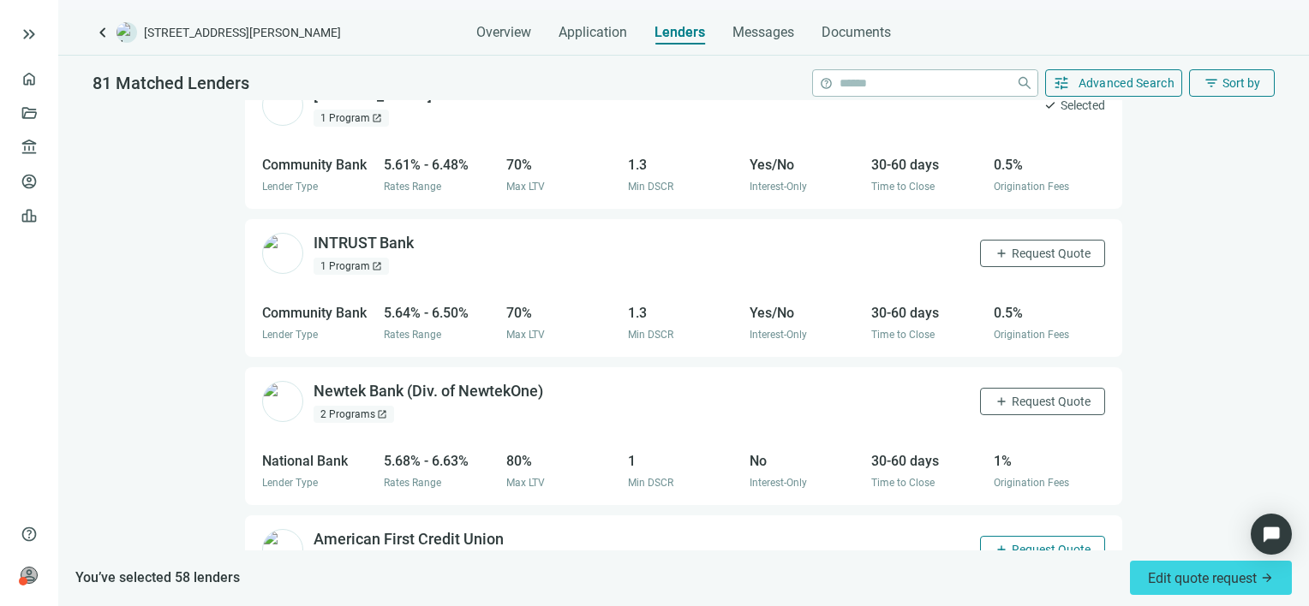
click at [1014, 543] on span "Request Quote" at bounding box center [1051, 550] width 79 height 14
click at [1016, 247] on span "Request Quote" at bounding box center [1051, 254] width 79 height 14
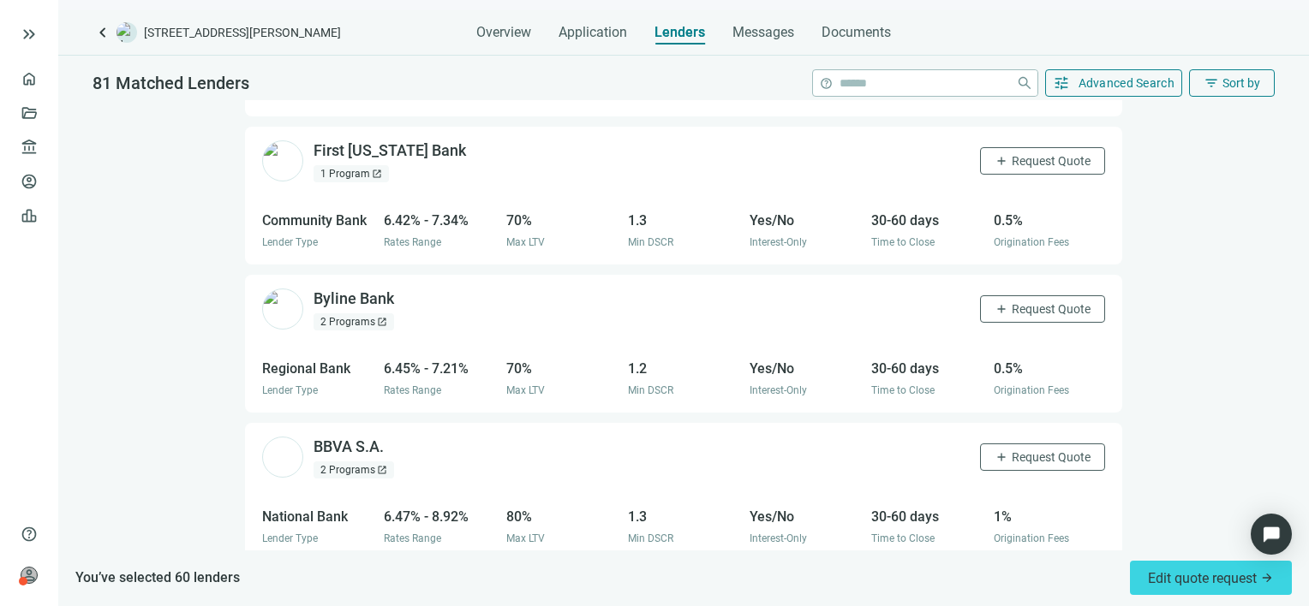
scroll to position [10772, 0]
click at [1032, 302] on span "Request Quote" at bounding box center [1051, 309] width 79 height 14
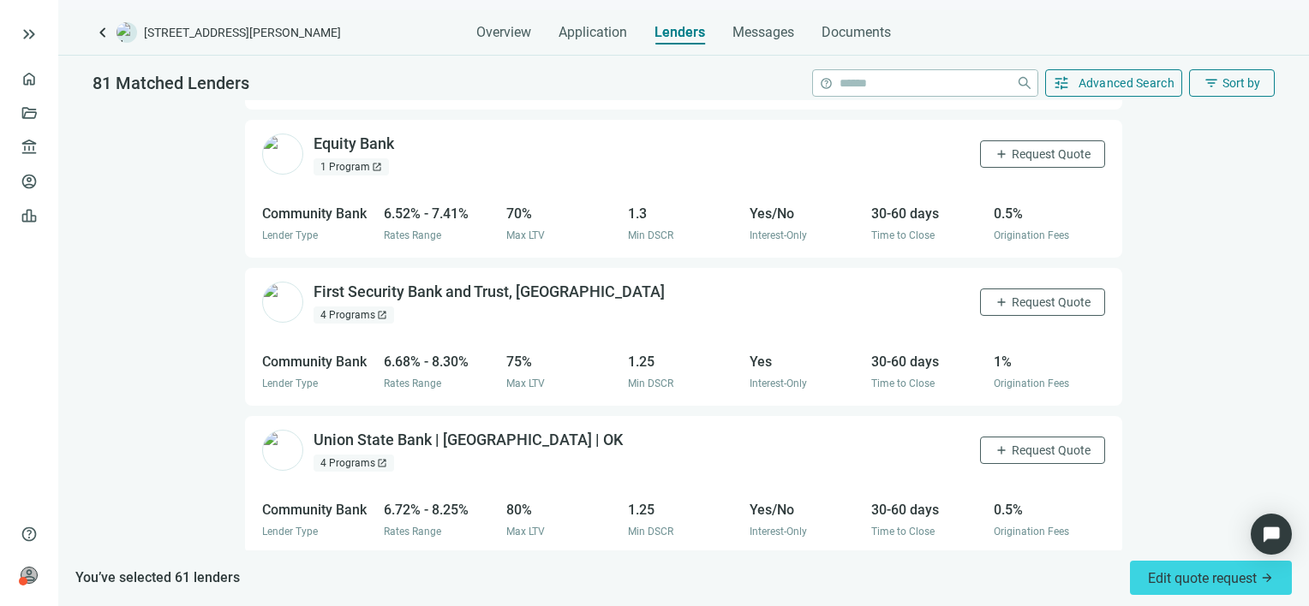
scroll to position [11372, 0]
click at [1031, 296] on span "Request Quote" at bounding box center [1051, 303] width 79 height 14
click at [1016, 444] on span "Request Quote" at bounding box center [1051, 451] width 79 height 14
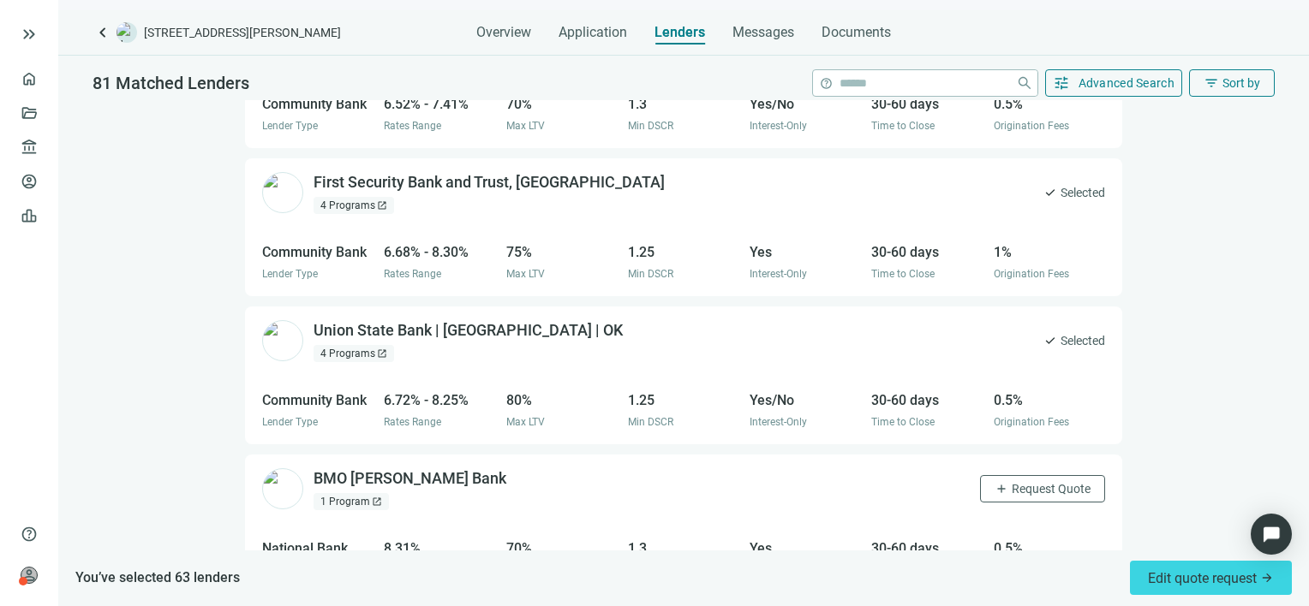
scroll to position [11630, 0]
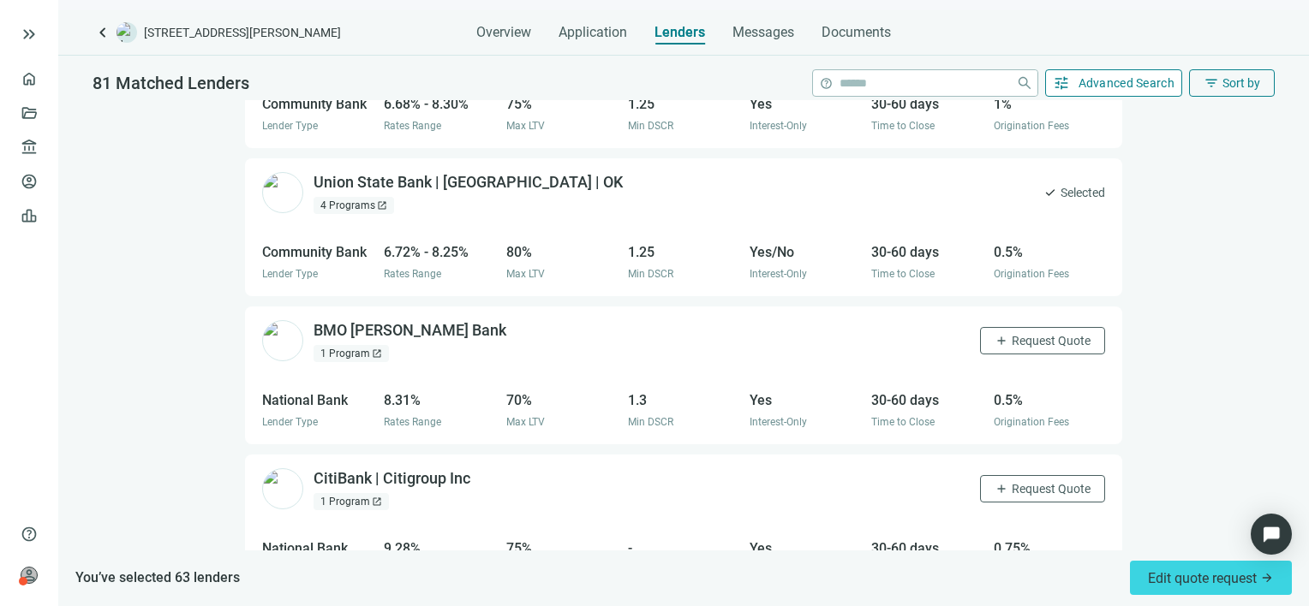
click at [1119, 81] on span "Advanced Search" at bounding box center [1126, 83] width 97 height 14
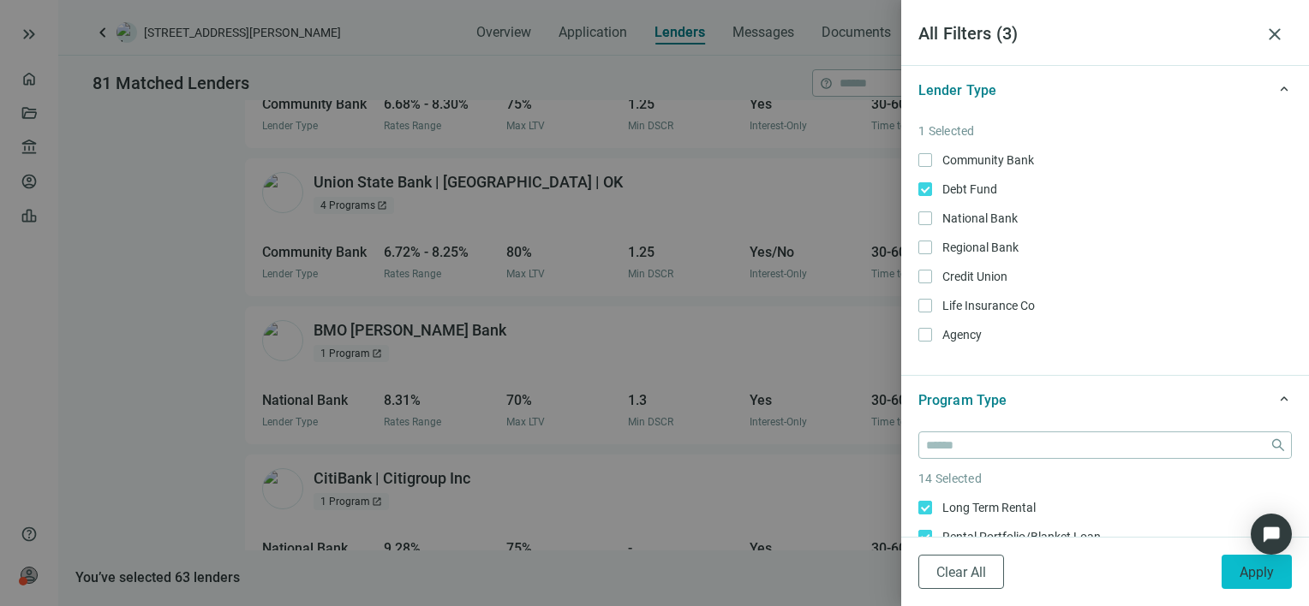
click at [1243, 573] on span "Apply" at bounding box center [1256, 572] width 34 height 16
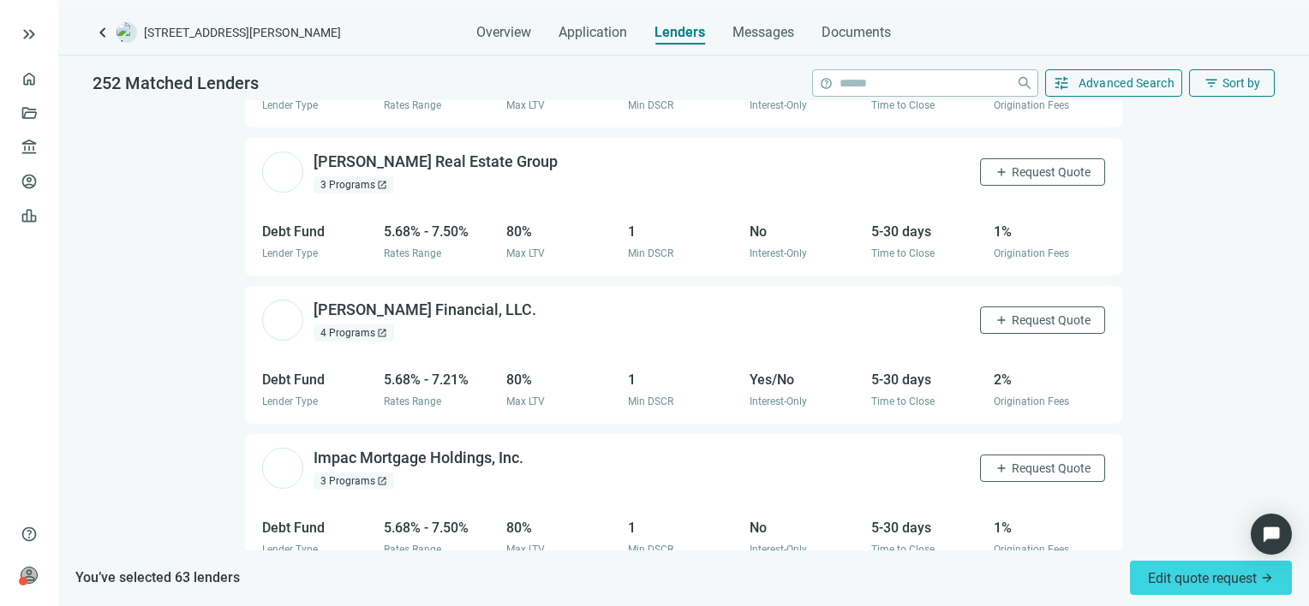
scroll to position [3544, 0]
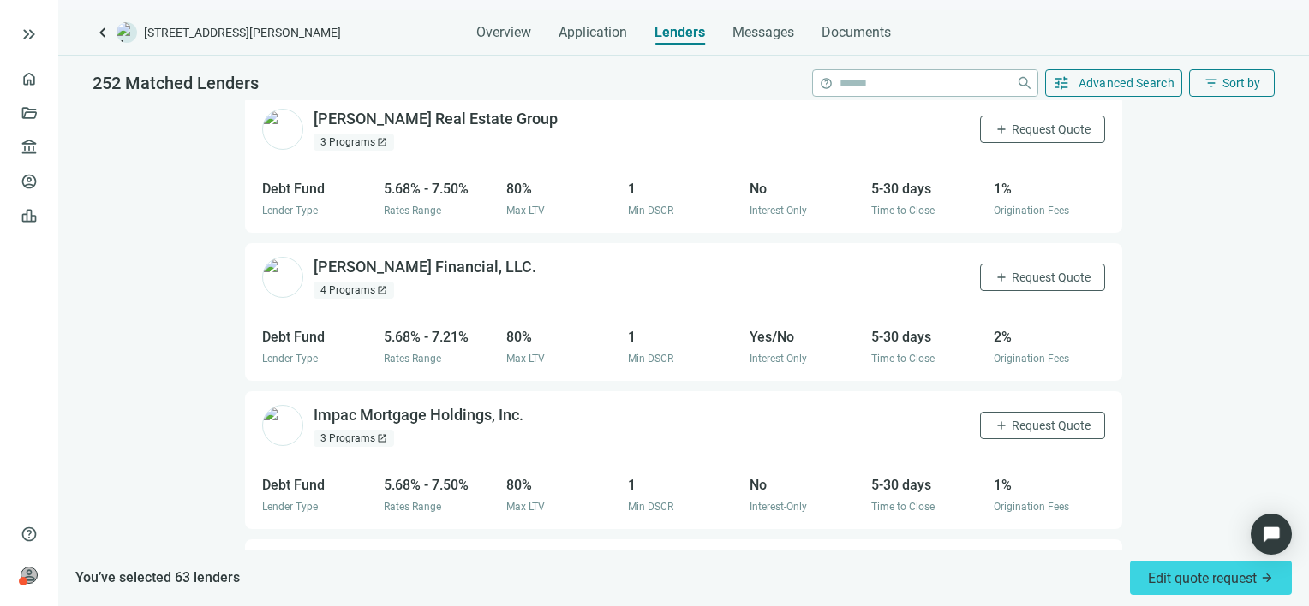
click at [360, 282] on div "4 Programs open_in_new" at bounding box center [354, 290] width 81 height 17
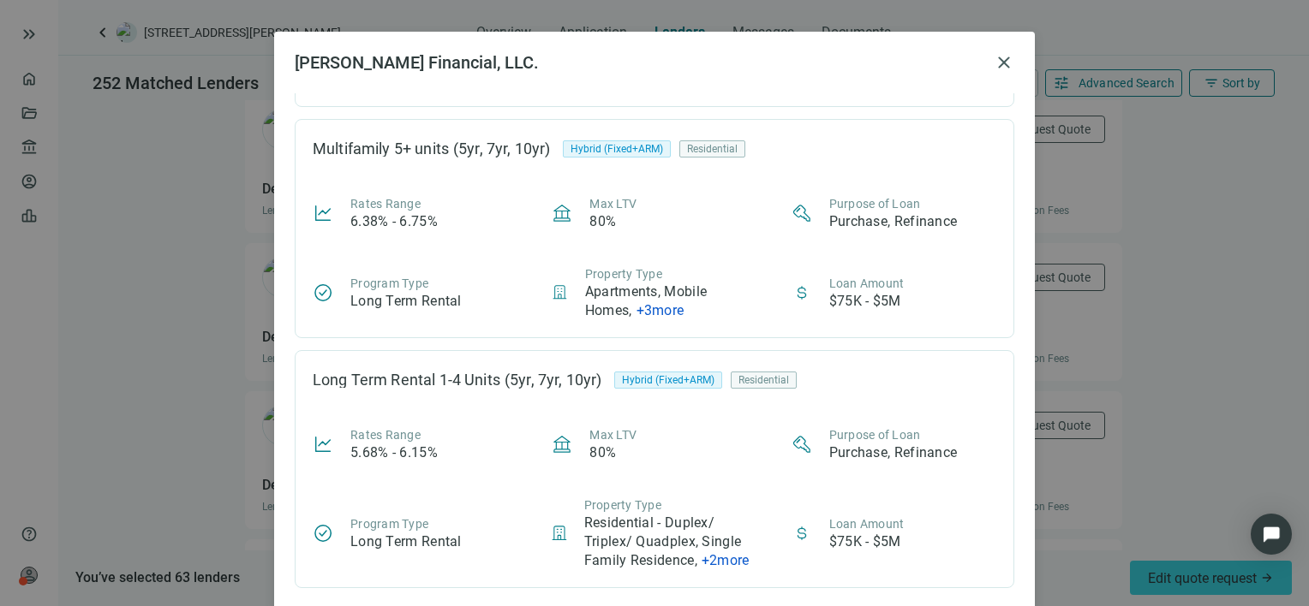
scroll to position [77, 0]
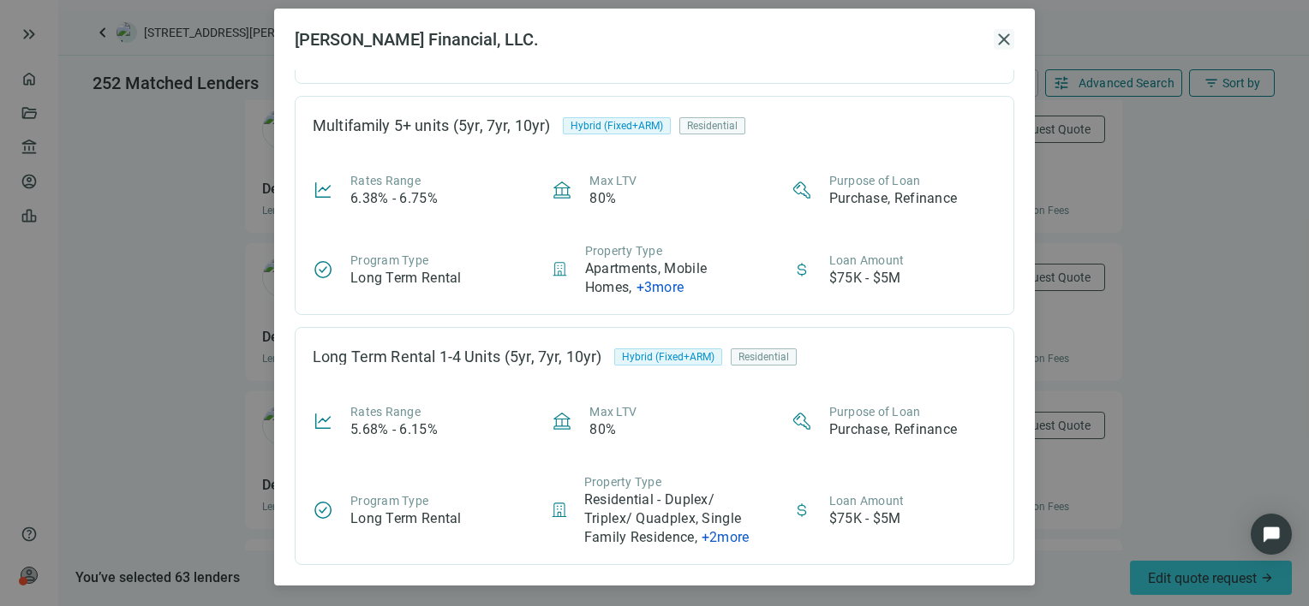
click at [994, 38] on span "close" at bounding box center [1004, 39] width 21 height 21
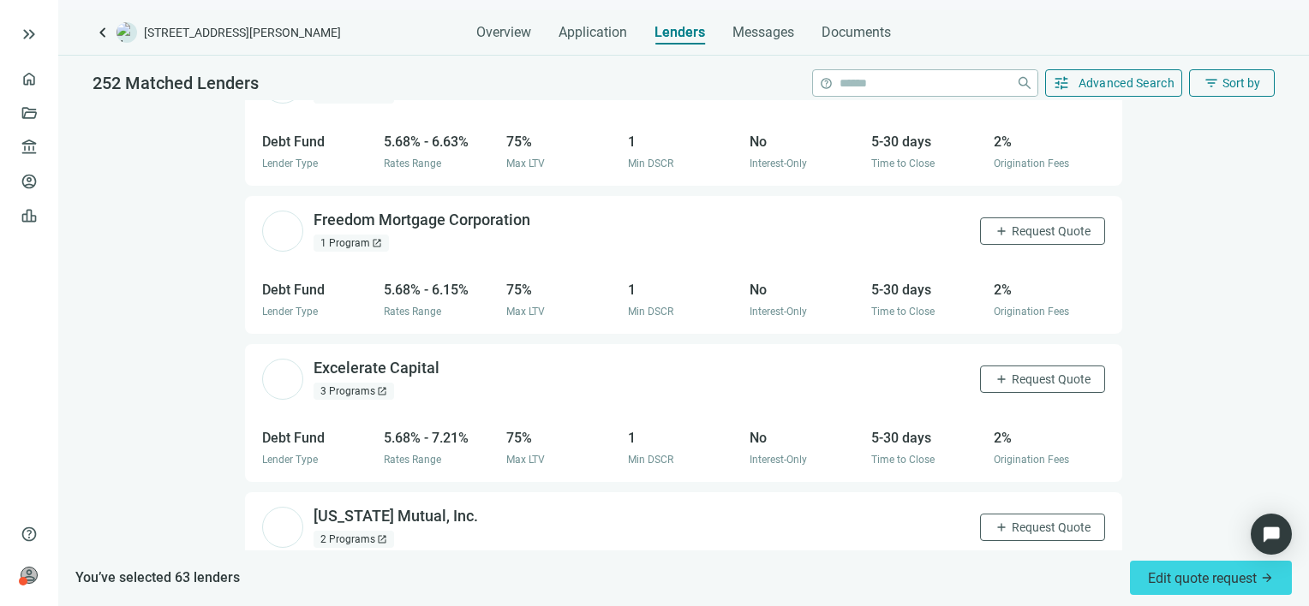
scroll to position [7898, 0]
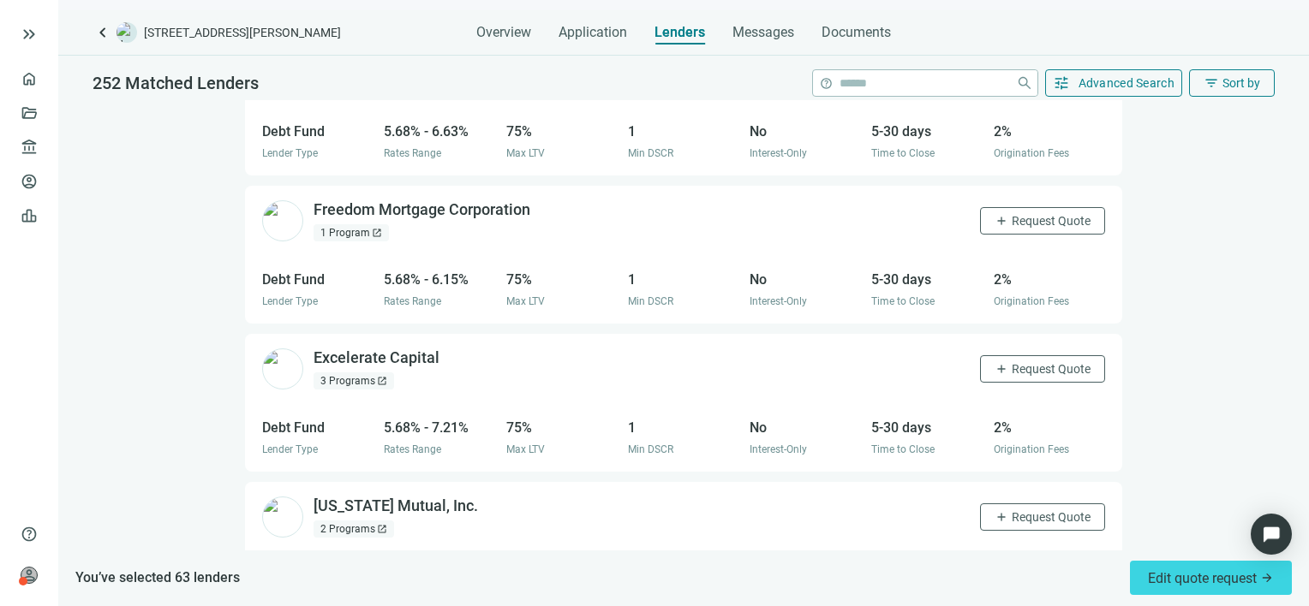
click at [355, 373] on div "3 Programs open_in_new" at bounding box center [354, 381] width 81 height 17
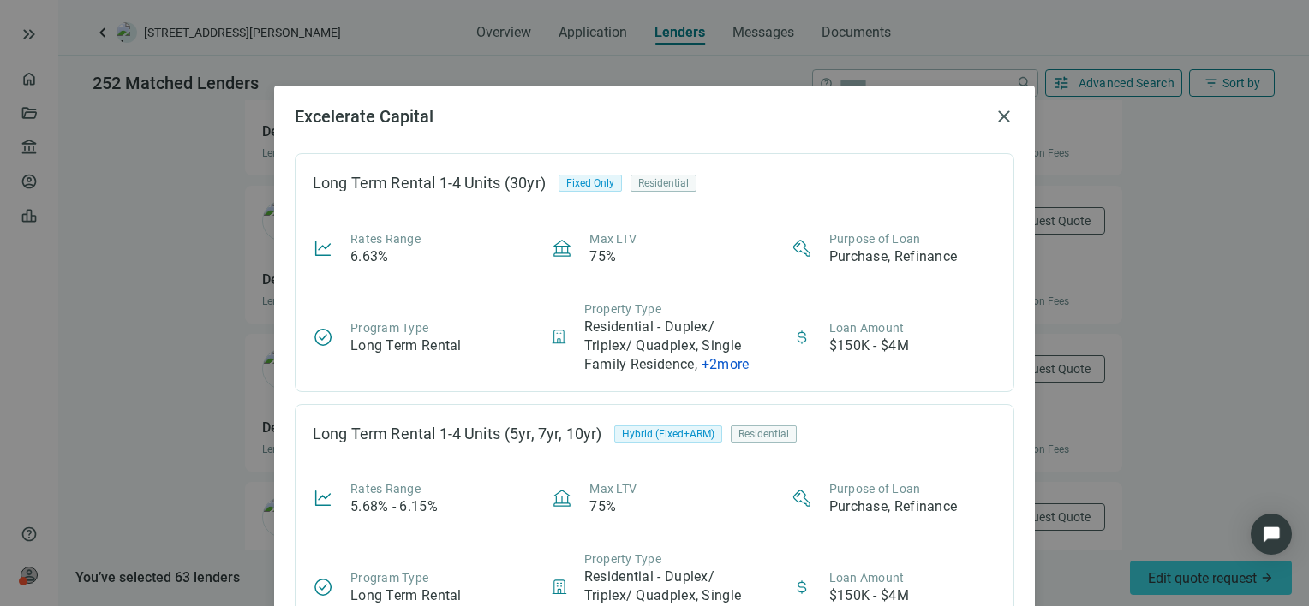
scroll to position [261, 0]
click at [997, 113] on span "close" at bounding box center [1004, 116] width 21 height 21
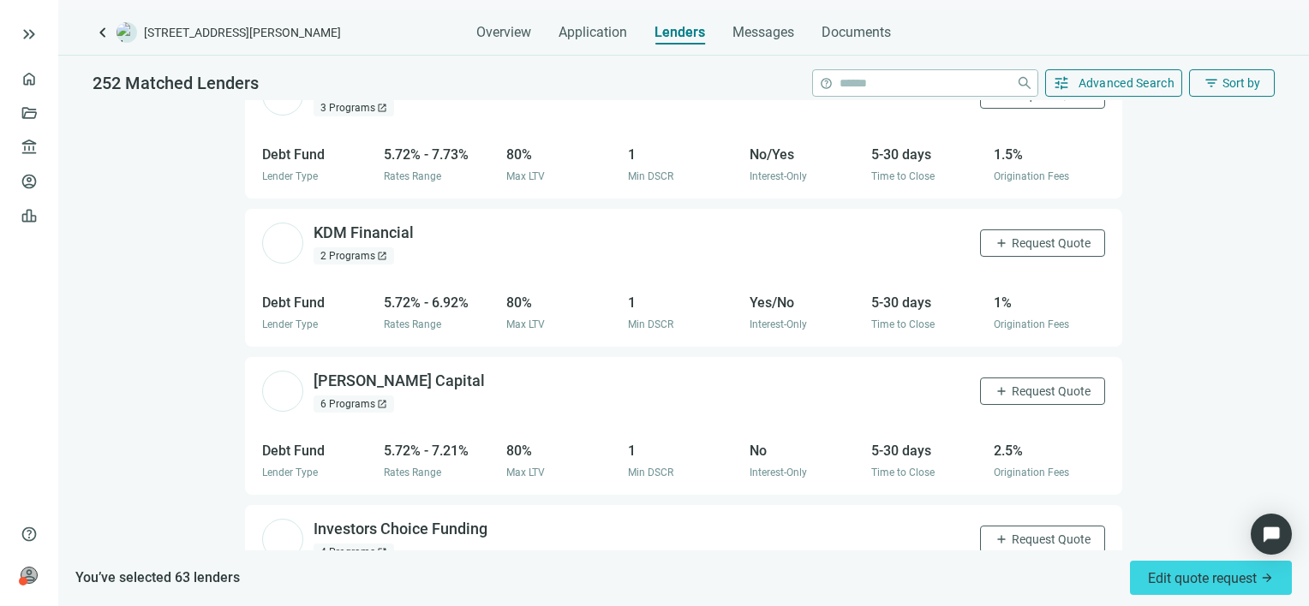
scroll to position [11005, 0]
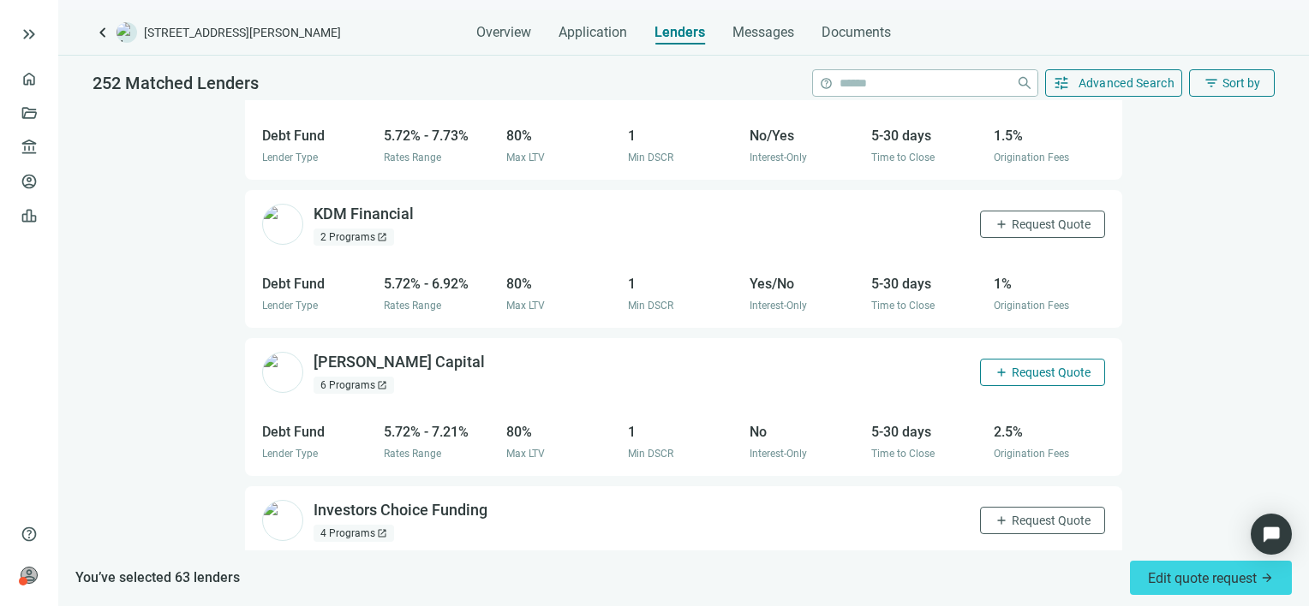
click at [1012, 366] on span "Request Quote" at bounding box center [1051, 373] width 79 height 14
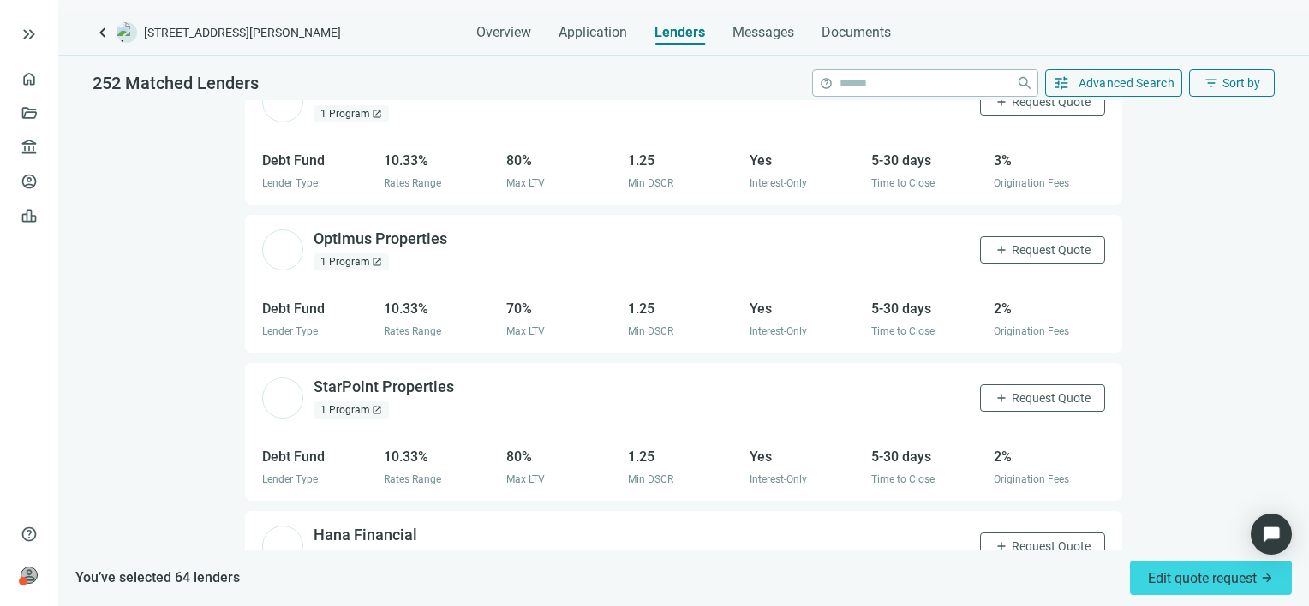
scroll to position [33683, 0]
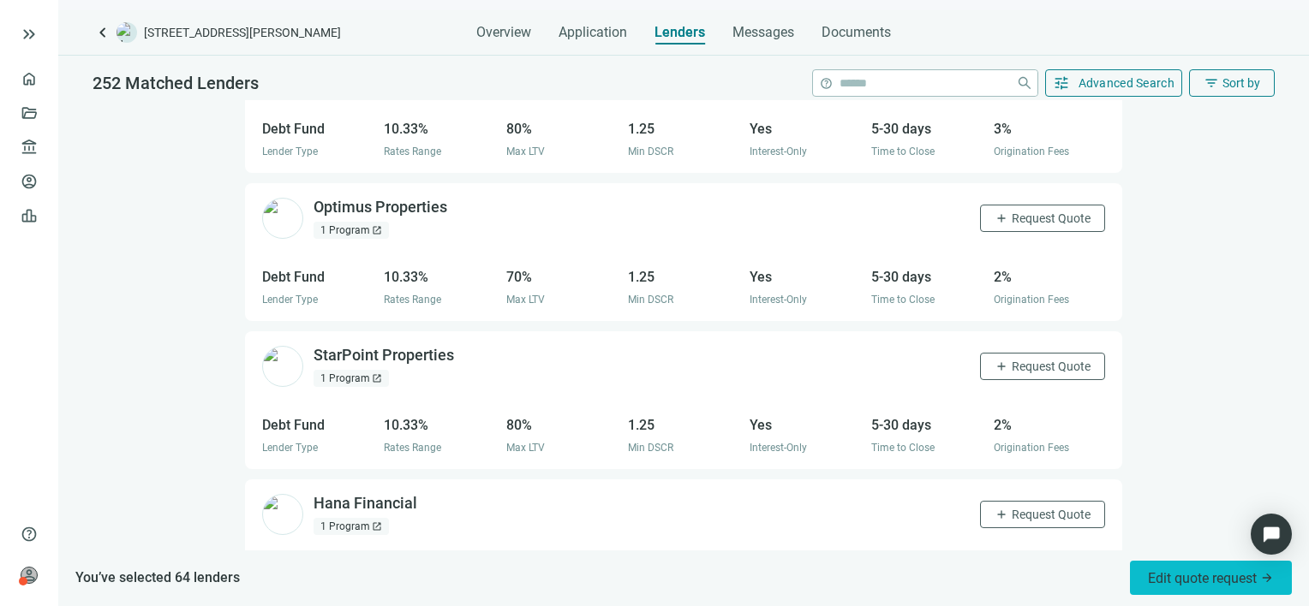
click at [1179, 584] on span "Edit quote request arrow_forward" at bounding box center [1211, 578] width 126 height 16
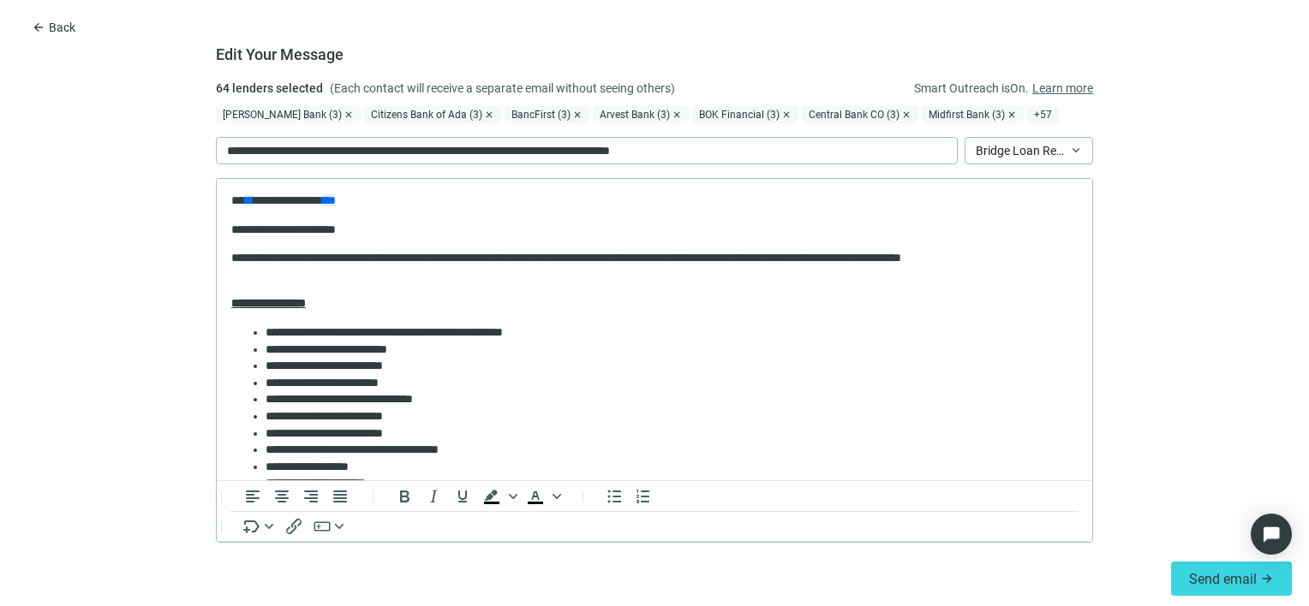
scroll to position [0, 0]
click at [431, 256] on p "**********" at bounding box center [647, 266] width 833 height 33
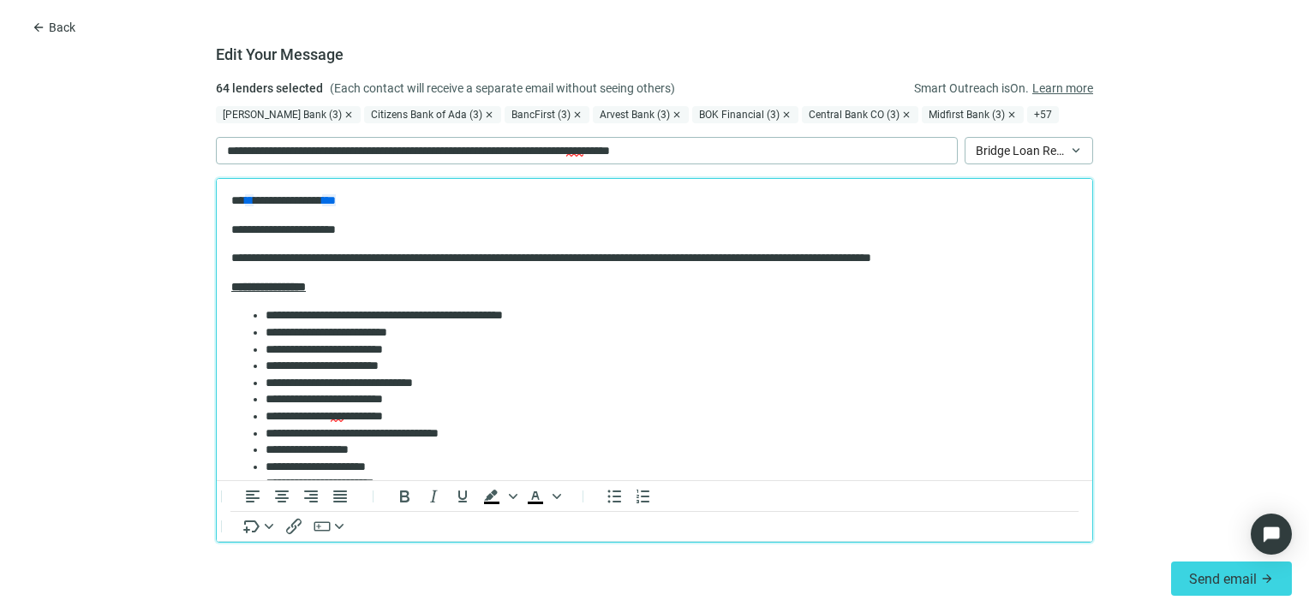
click at [571, 256] on p "**********" at bounding box center [647, 258] width 833 height 17
click at [423, 331] on li "**********" at bounding box center [665, 333] width 799 height 17
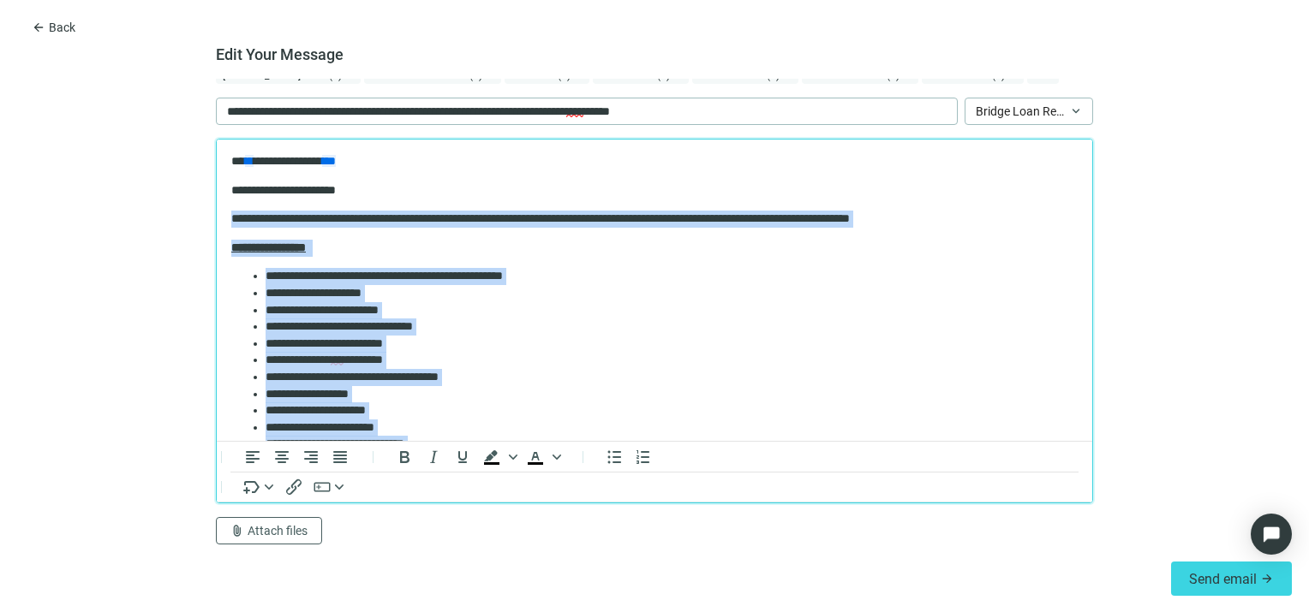
drag, startPoint x: 585, startPoint y: 374, endPoint x: 215, endPoint y: 210, distance: 404.9
click at [217, 210] on html "**********" at bounding box center [654, 445] width 875 height 611
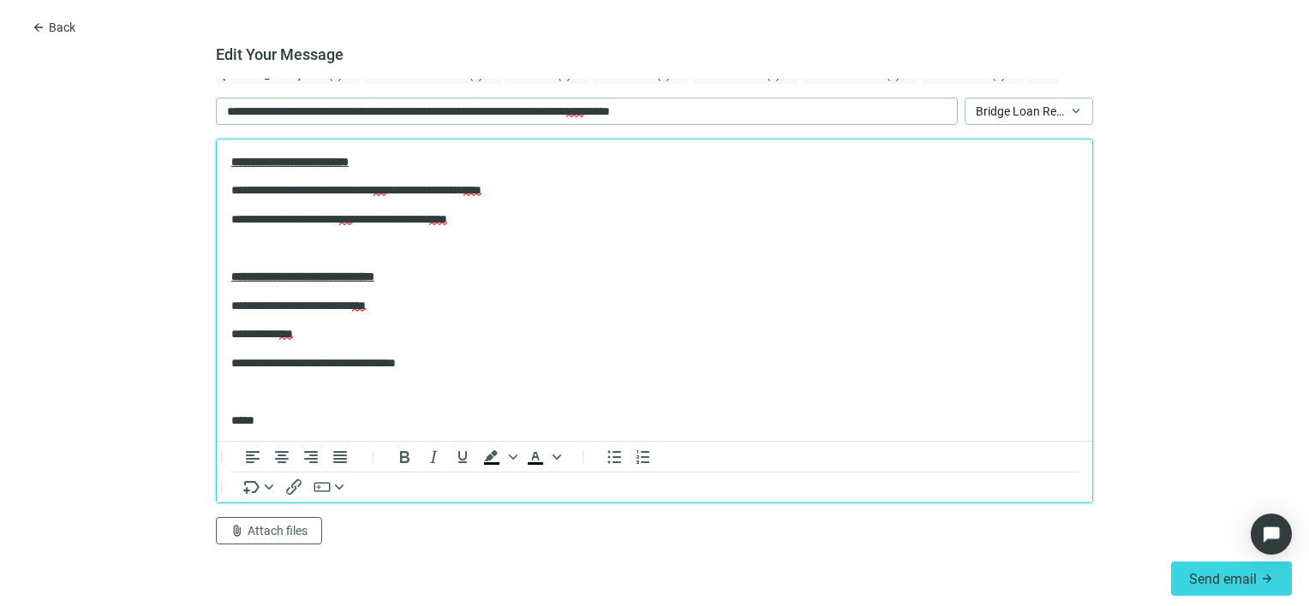
scroll to position [715, 0]
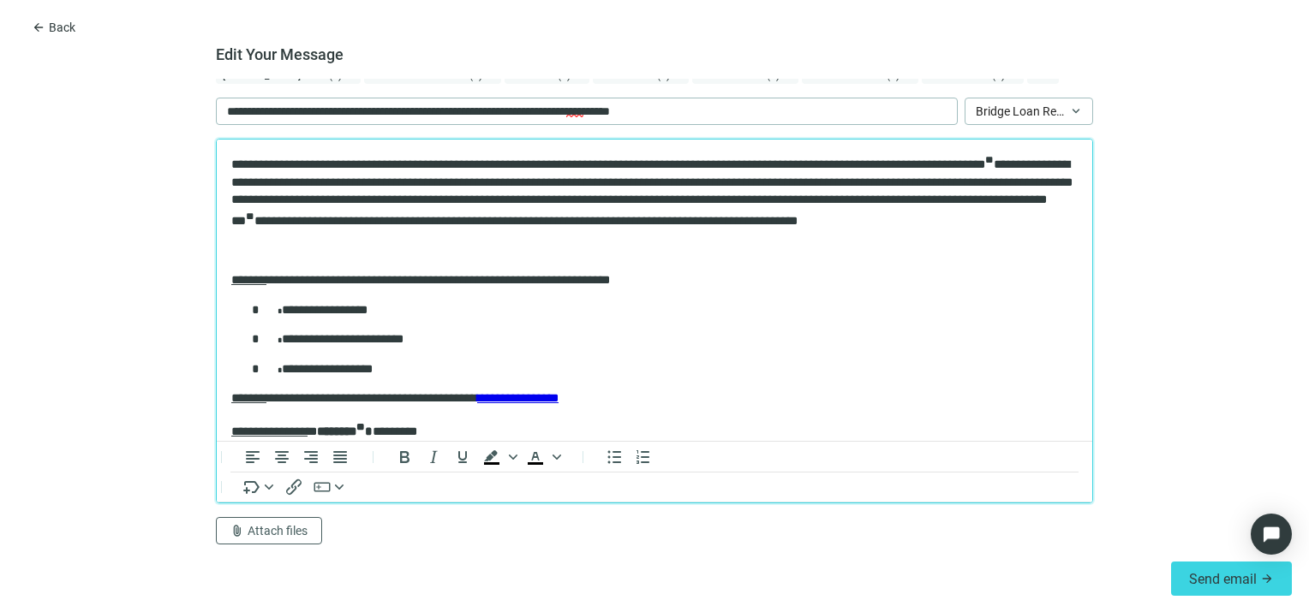
scroll to position [0, 0]
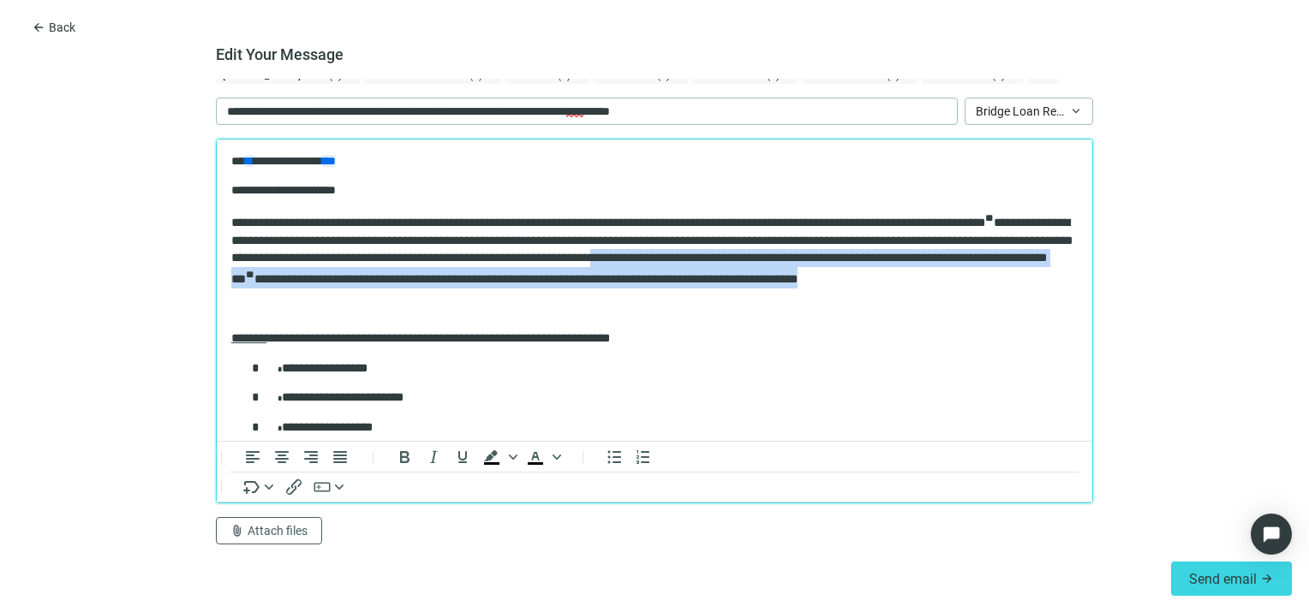
drag, startPoint x: 287, startPoint y: 296, endPoint x: 812, endPoint y: 251, distance: 527.0
click at [812, 251] on p "**********" at bounding box center [654, 249] width 846 height 77
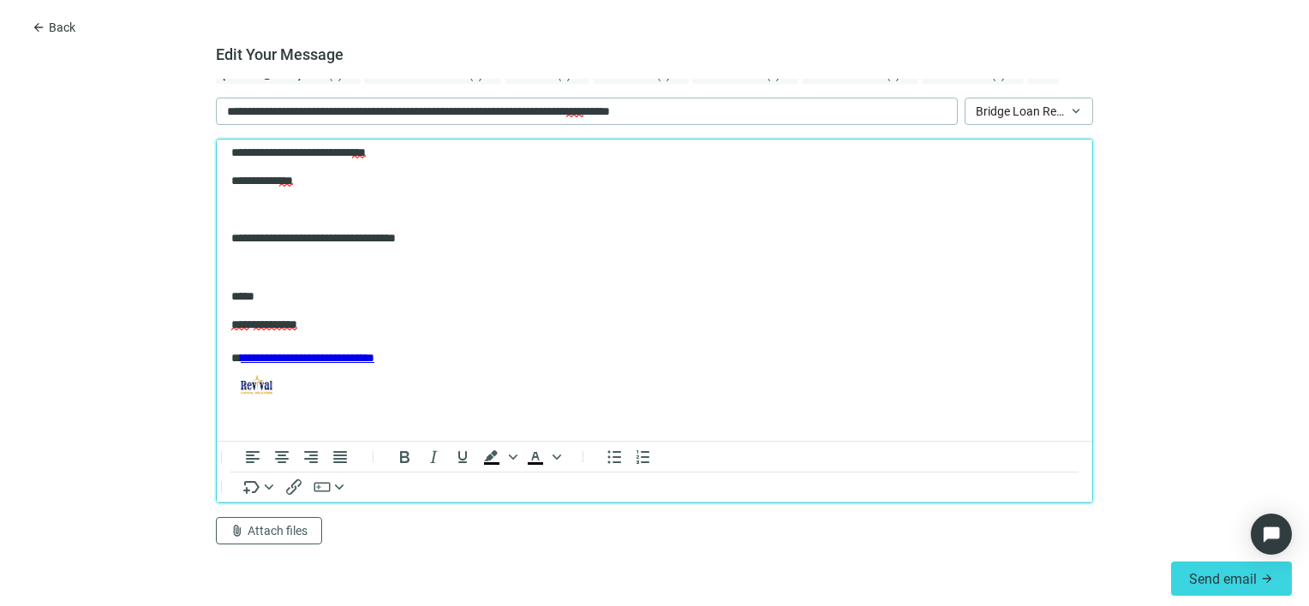
scroll to position [734, 0]
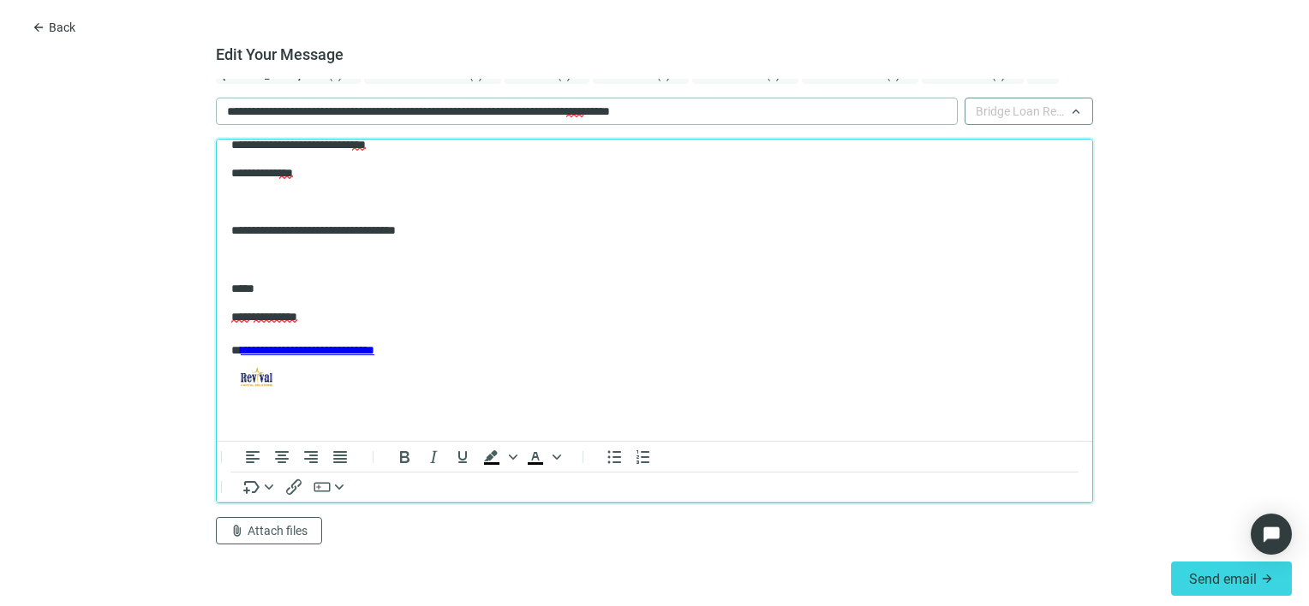
click at [1076, 110] on div "Bridge Loan Request" at bounding box center [1029, 111] width 128 height 27
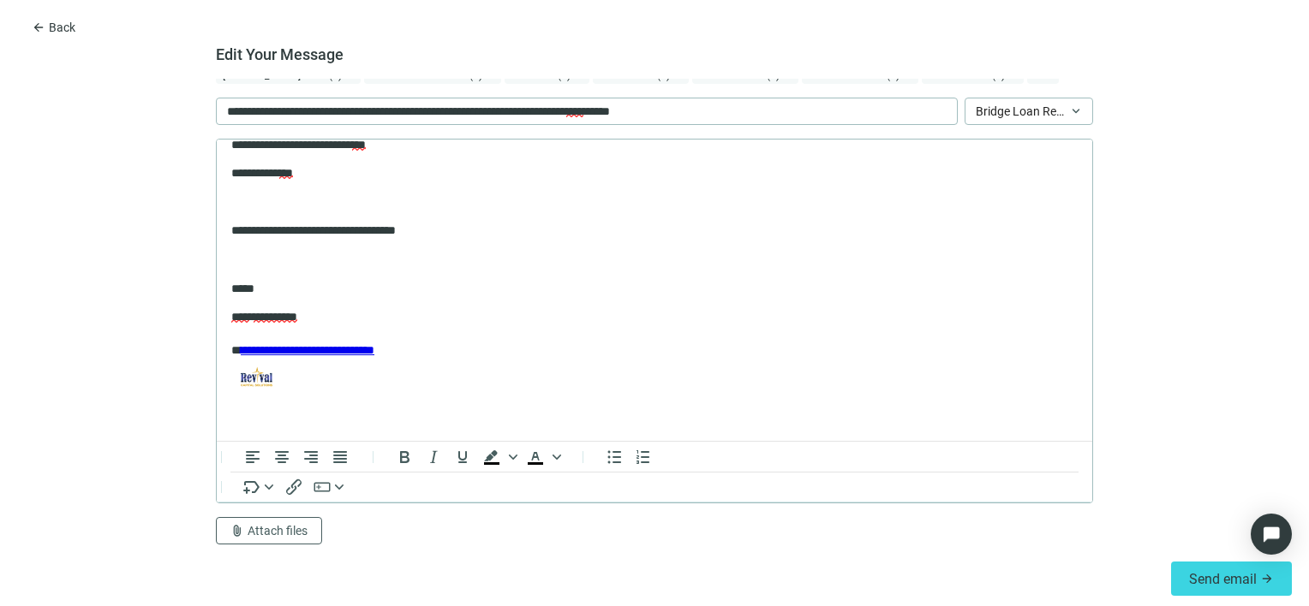
click at [1196, 76] on div "Edit Your Message 64 lenders selected (Each contact will receive a separate ema…" at bounding box center [654, 323] width 1309 height 565
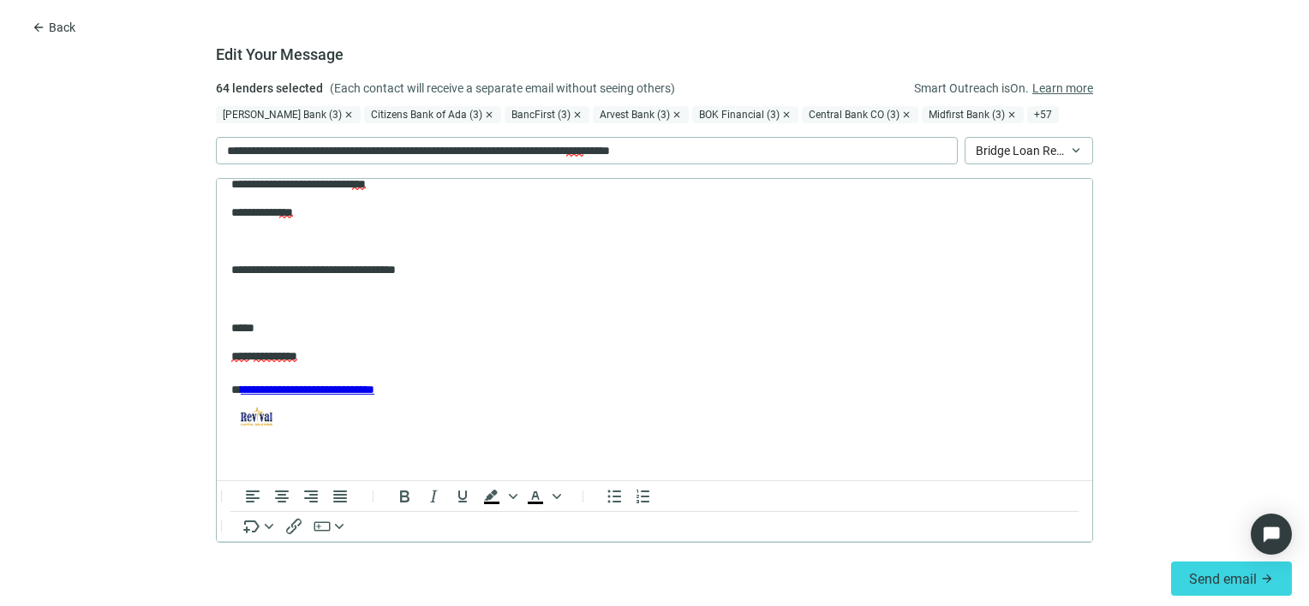
scroll to position [40, 0]
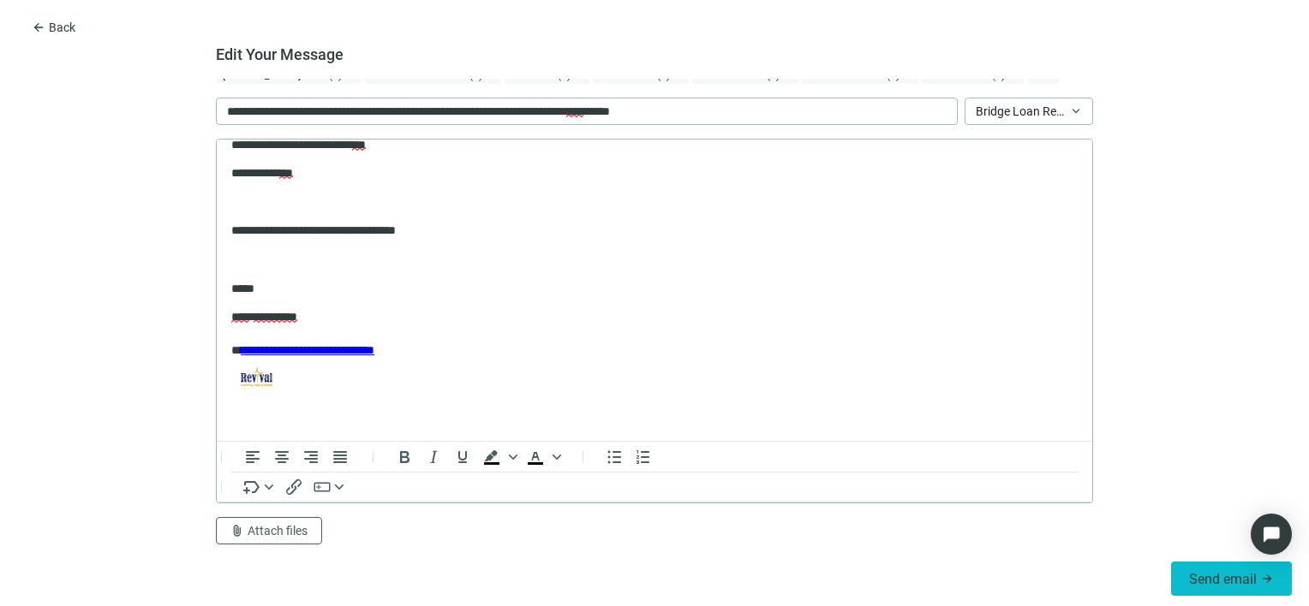
click at [1230, 583] on span "Send email" at bounding box center [1223, 579] width 68 height 16
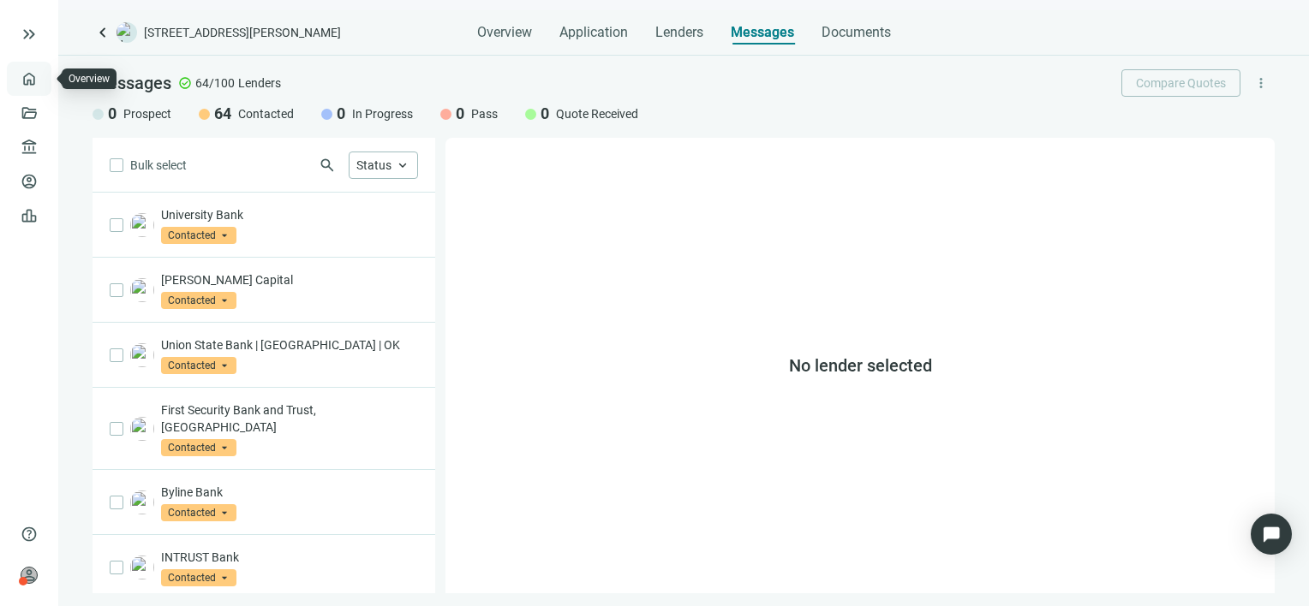
click at [43, 77] on link "Overview" at bounding box center [68, 79] width 51 height 14
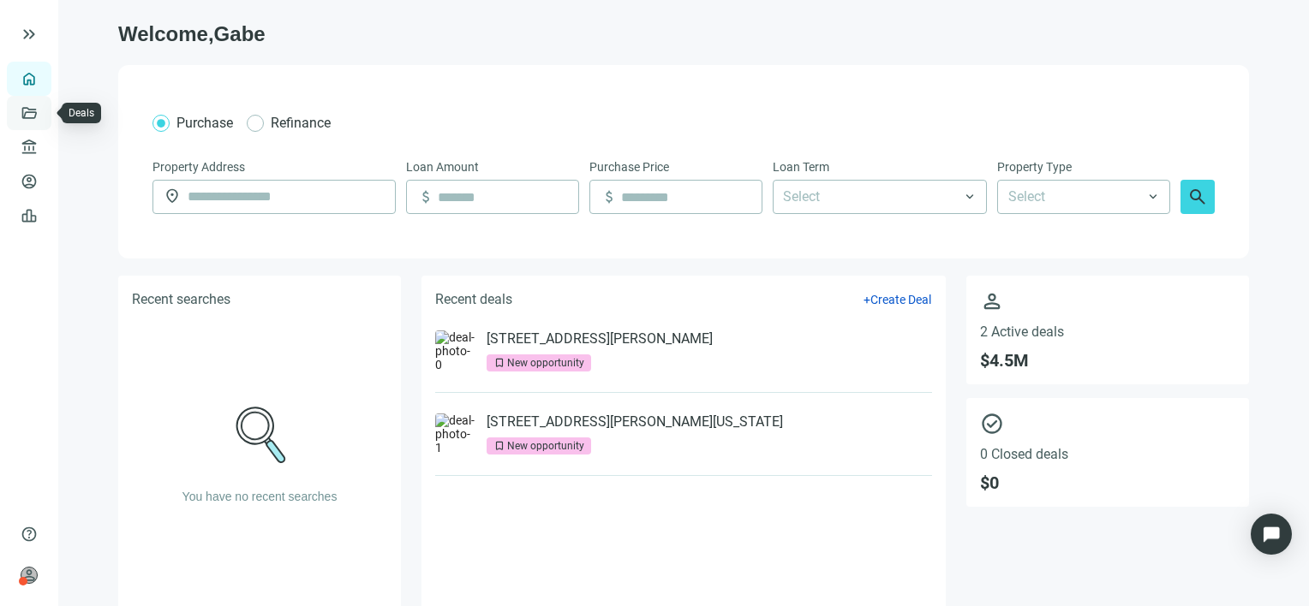
click at [43, 114] on link "Deals" at bounding box center [58, 113] width 31 height 14
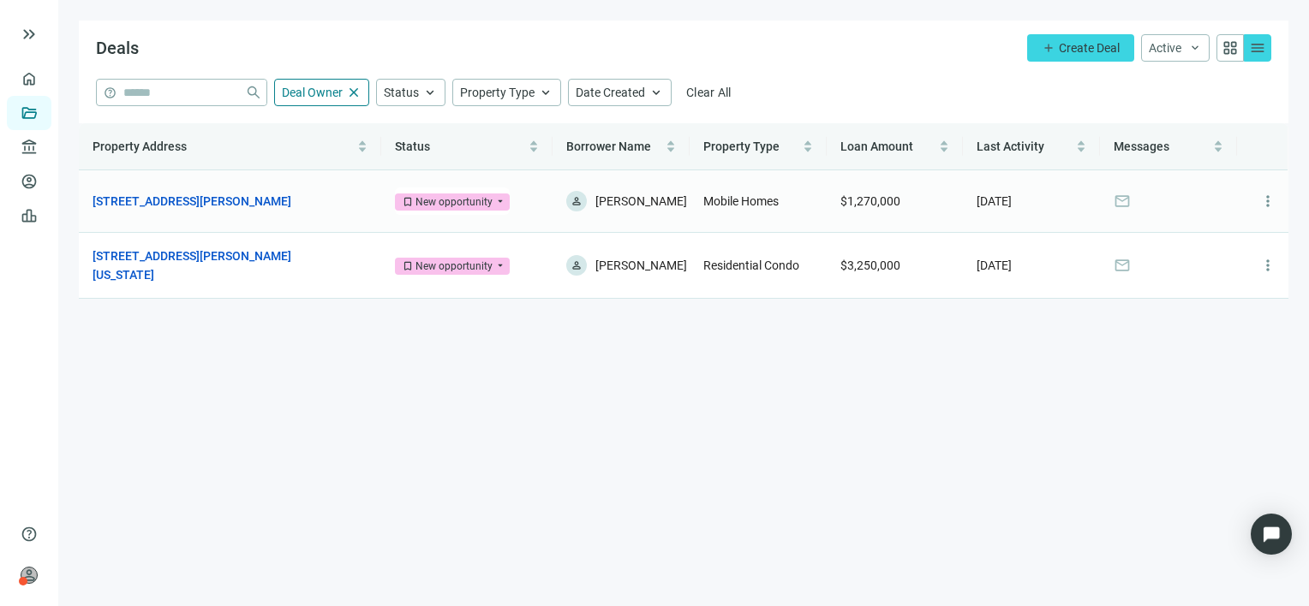
click at [501, 206] on span "bookmark New opportunity" at bounding box center [452, 202] width 115 height 17
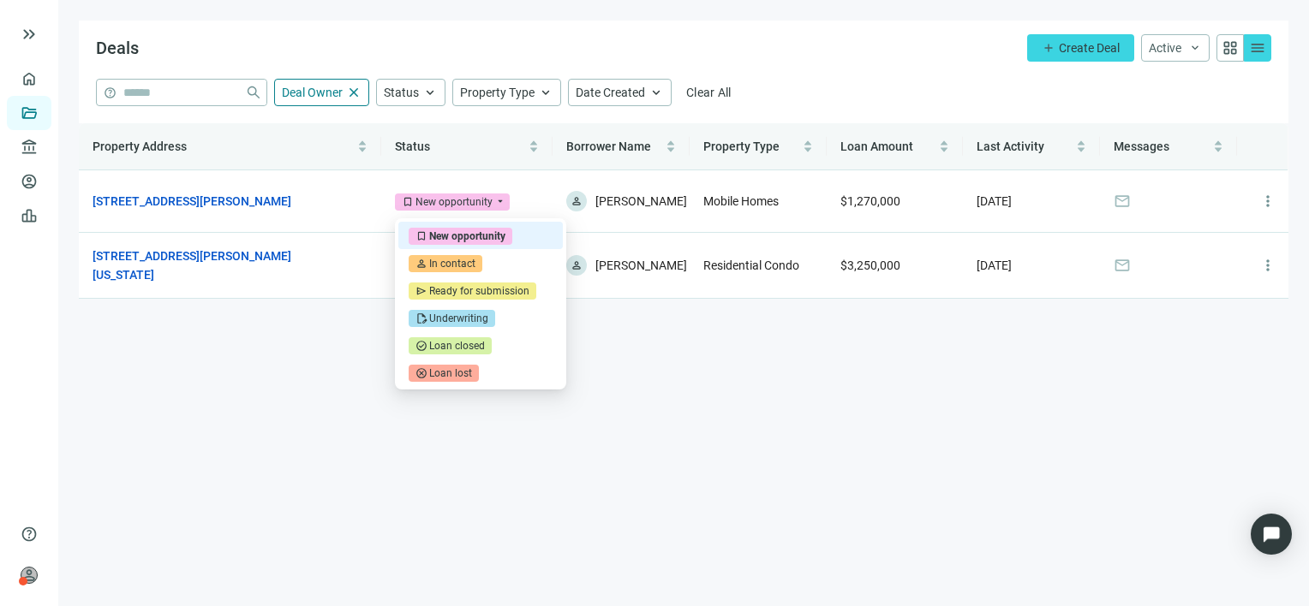
click at [920, 79] on div "help close Deal Owner close Status keyboard_arrow_up Property Type keyboard_arr…" at bounding box center [683, 92] width 1175 height 27
